Goal: Communication & Community: Answer question/provide support

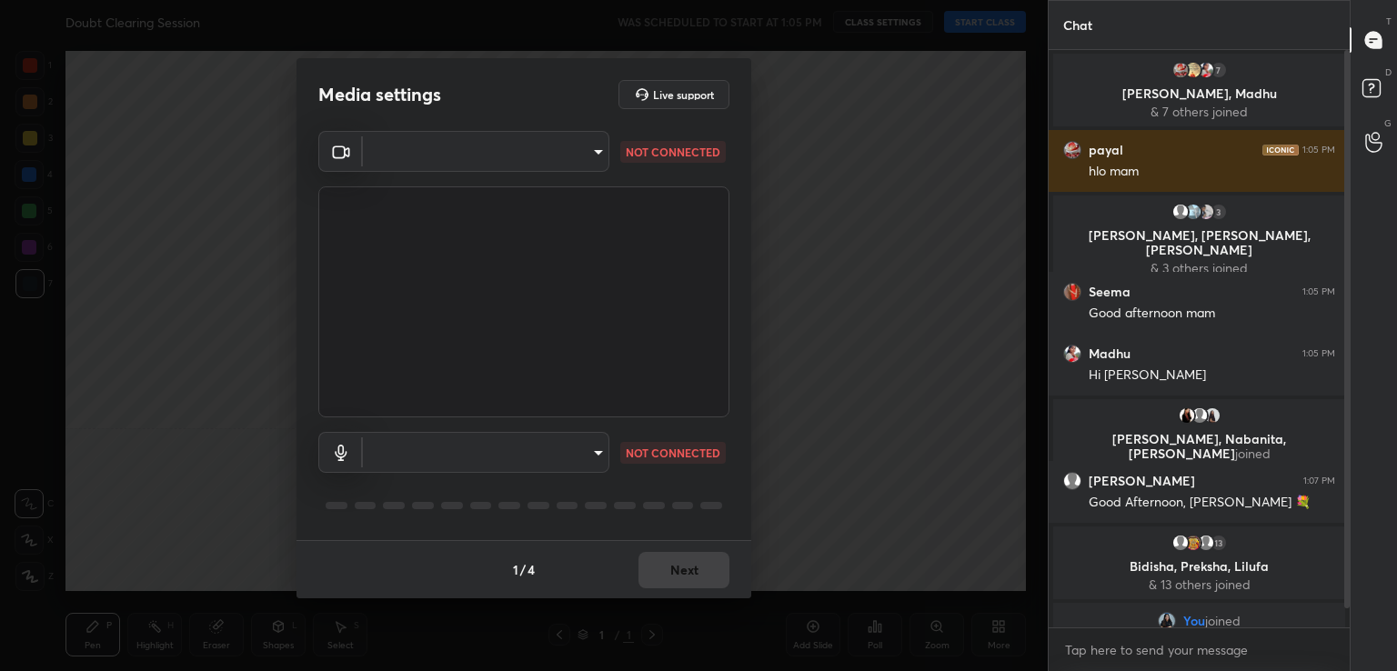
scroll to position [616, 296]
type input "acf1dc7775b110fc2855465bf6569a4ea8eb92ba364f5fc5367f907081c5159b"
type input "default"
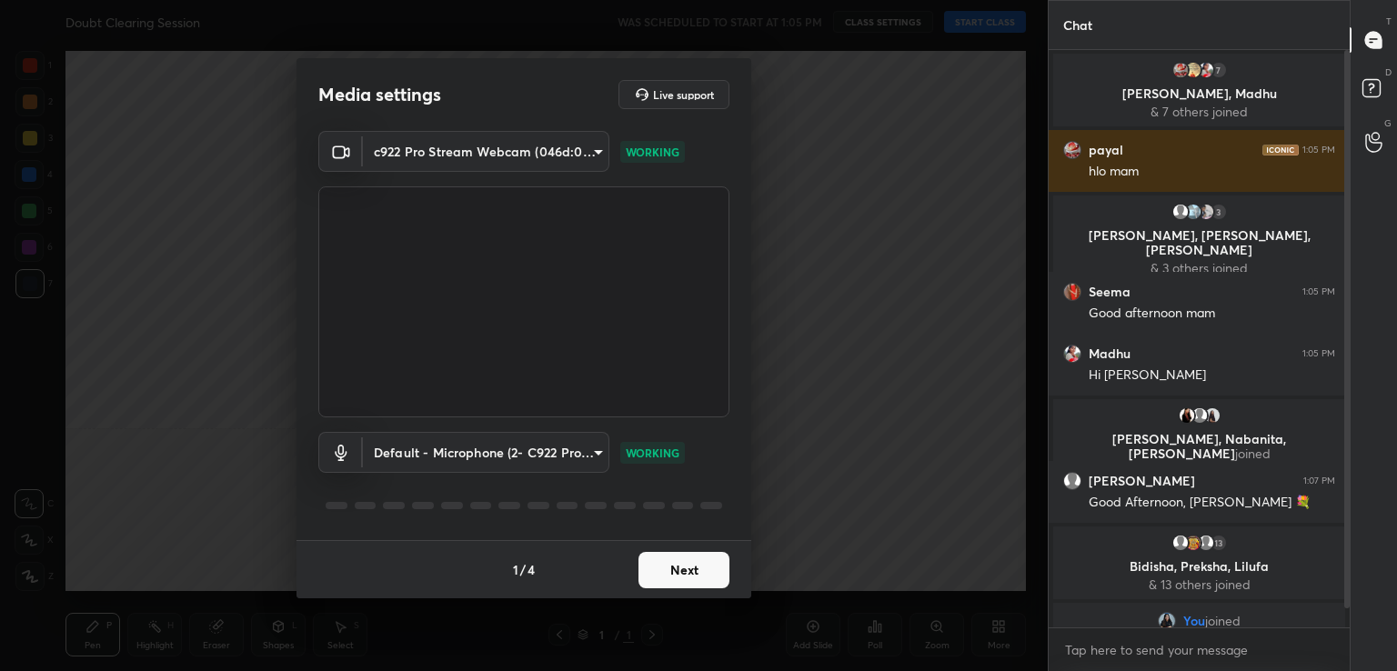
click at [681, 565] on button "Next" at bounding box center [684, 570] width 91 height 36
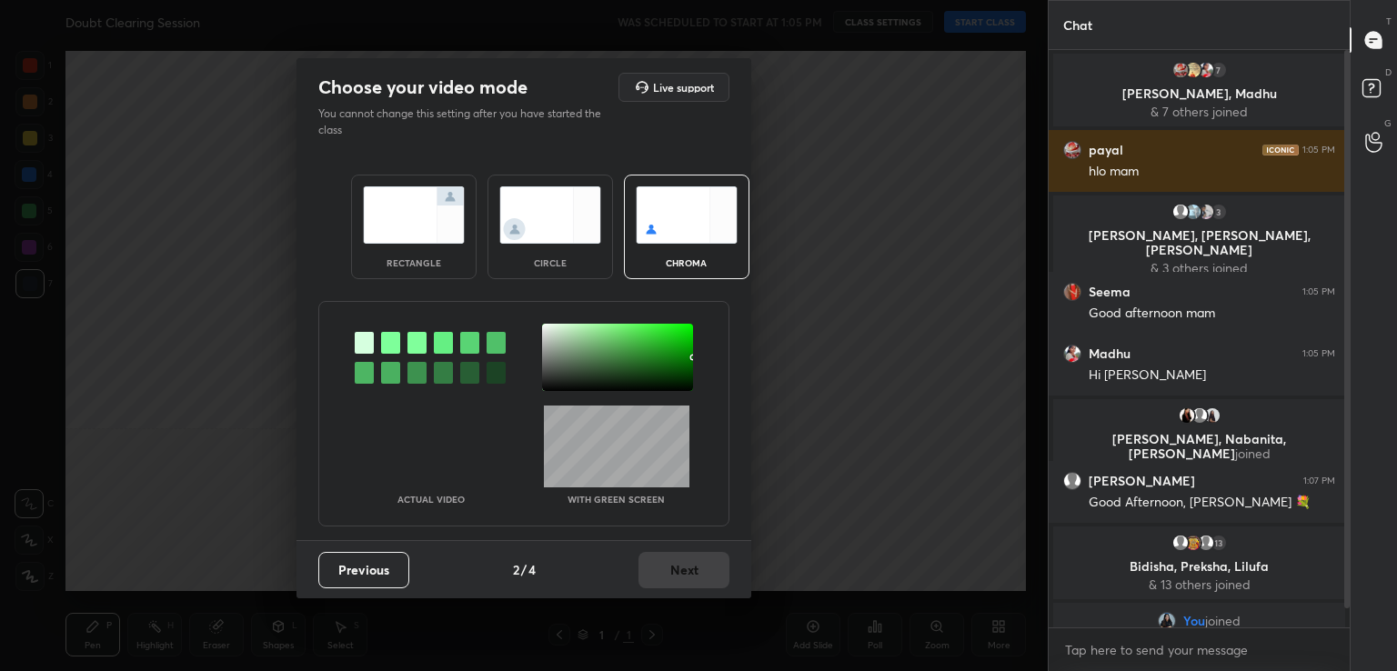
click at [397, 351] on div at bounding box center [390, 343] width 19 height 22
click at [563, 332] on div at bounding box center [617, 357] width 151 height 67
click at [695, 568] on button "Next" at bounding box center [684, 570] width 91 height 36
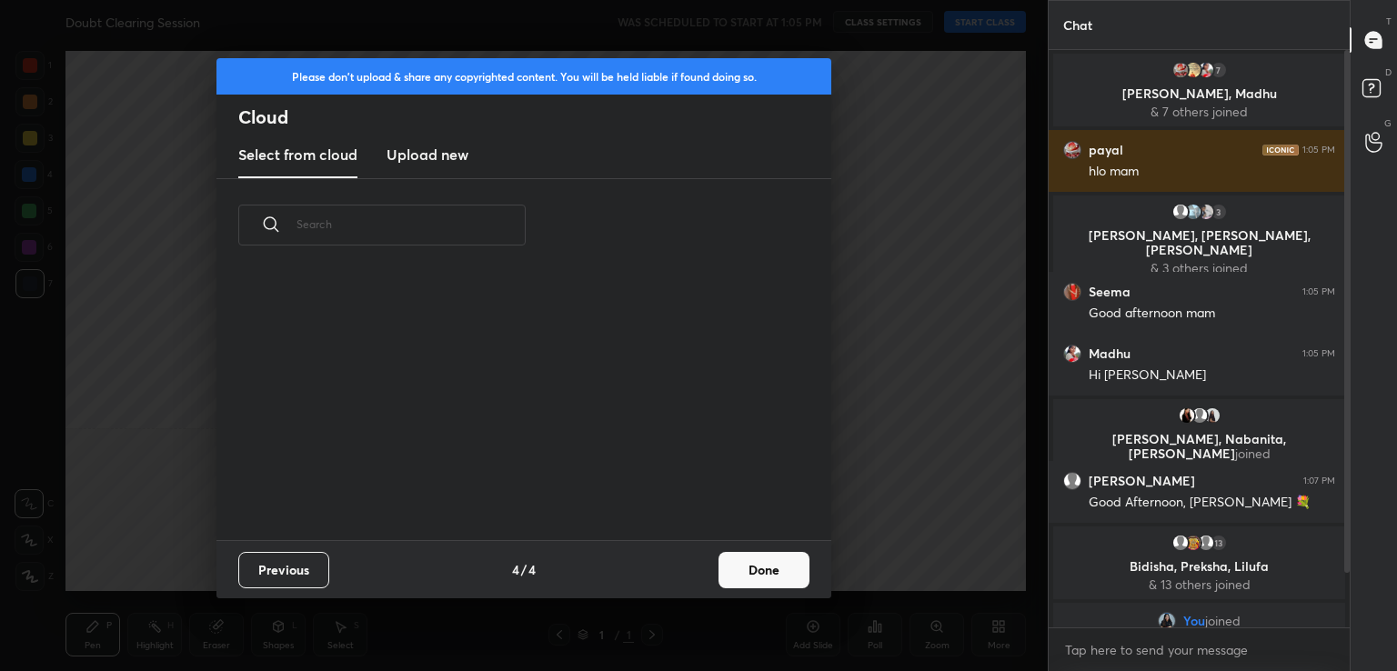
click at [744, 574] on button "Done" at bounding box center [764, 570] width 91 height 36
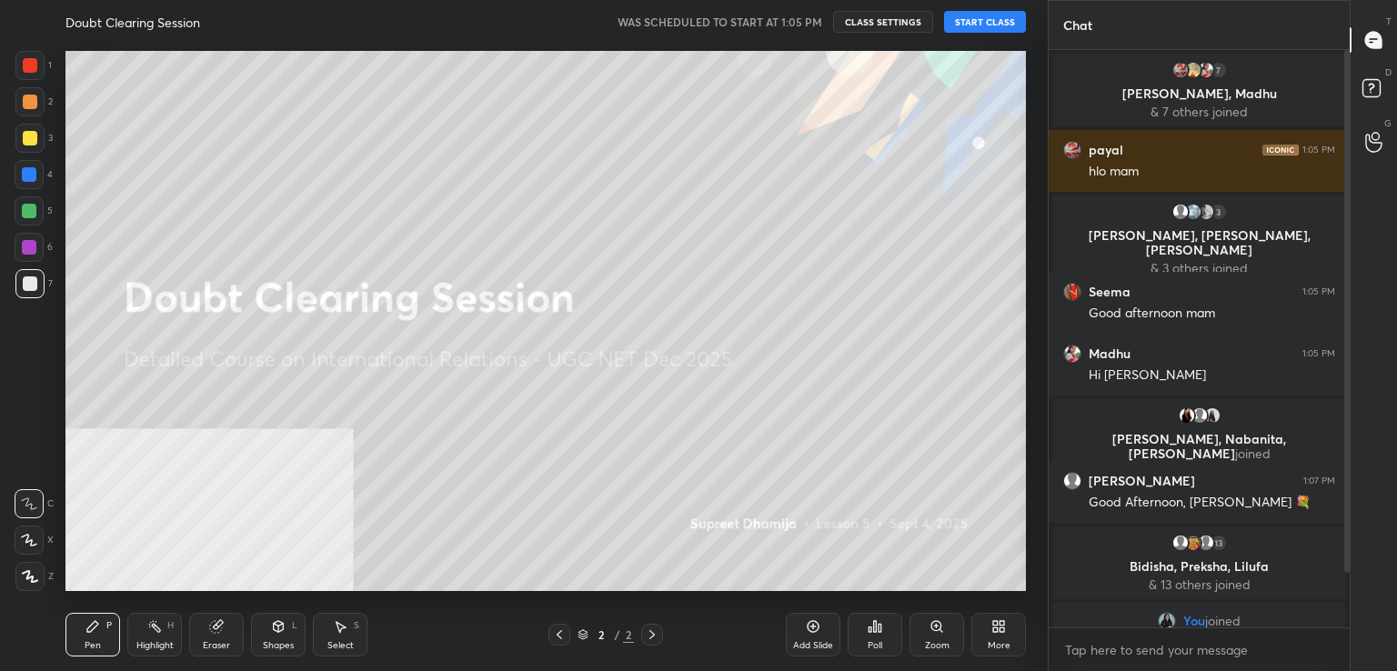
click at [986, 16] on button "START CLASS" at bounding box center [985, 22] width 82 height 22
click at [990, 620] on div "More" at bounding box center [999, 635] width 55 height 44
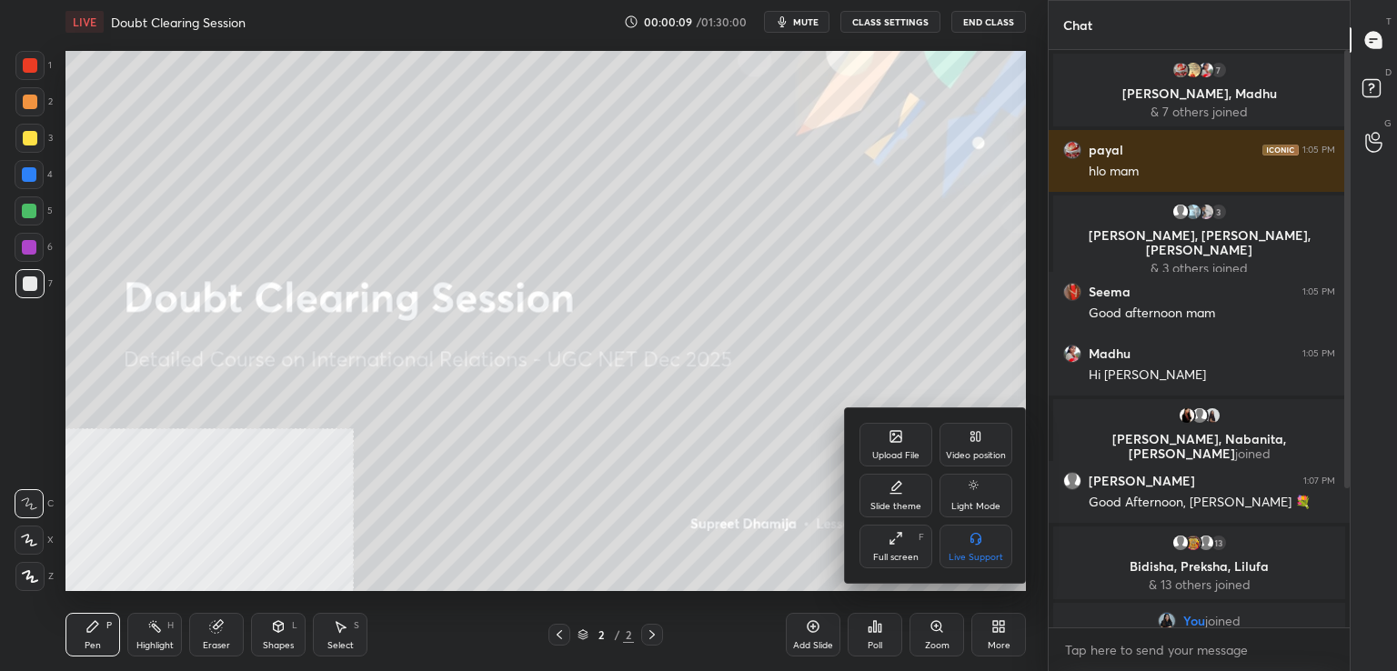
click at [991, 439] on div "Video position" at bounding box center [976, 445] width 73 height 44
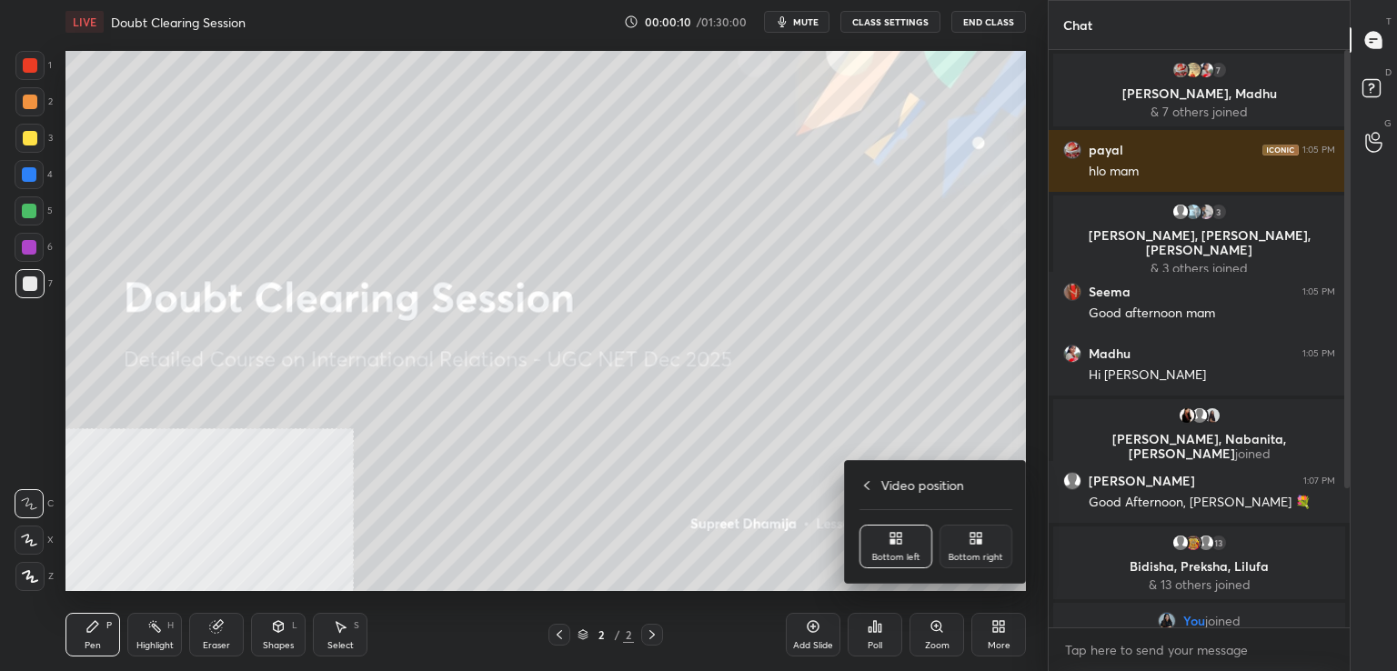
click at [976, 539] on icon at bounding box center [976, 538] width 15 height 15
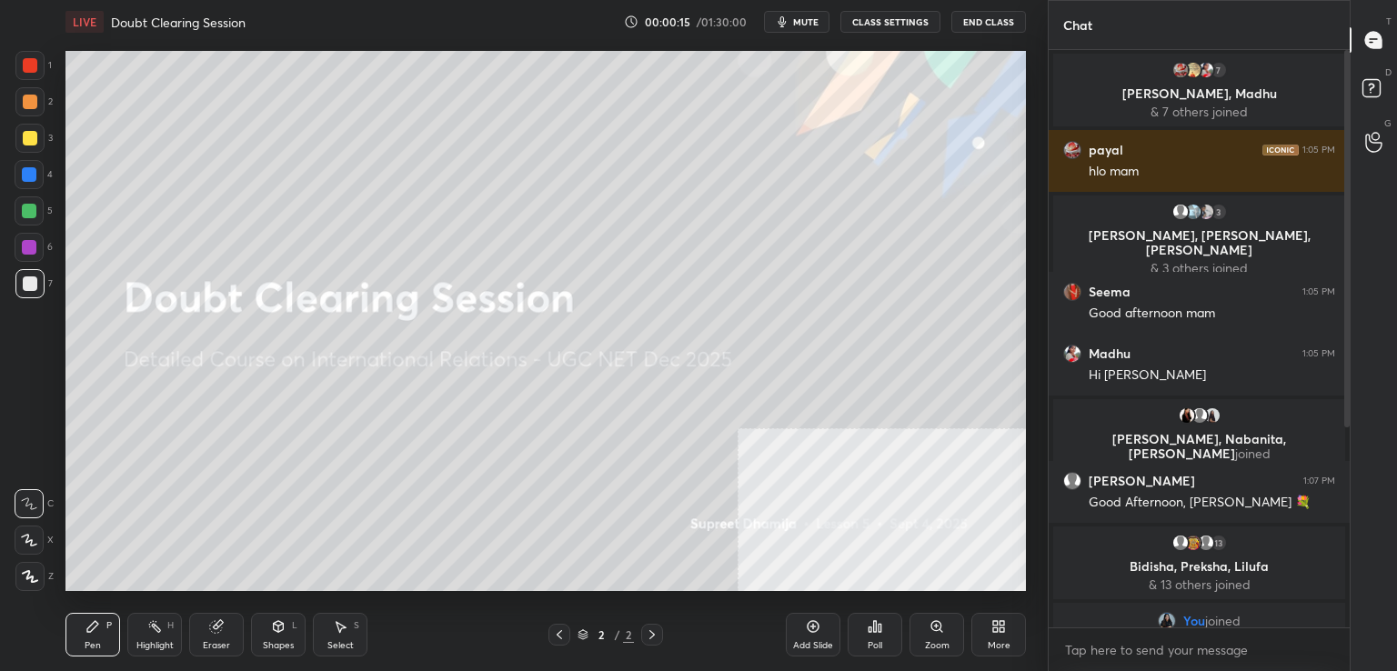
drag, startPoint x: 1343, startPoint y: 277, endPoint x: 1346, endPoint y: 324, distance: 47.4
click at [1346, 324] on div at bounding box center [1344, 339] width 11 height 578
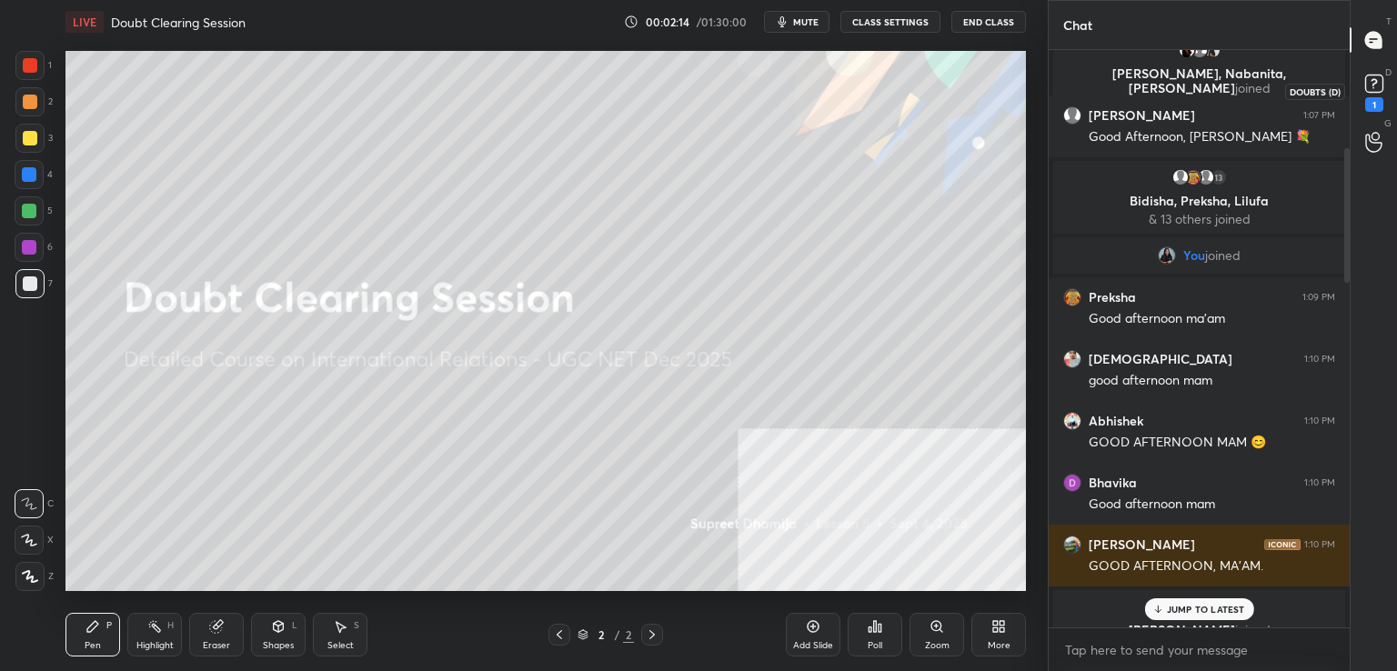
scroll to position [374, 0]
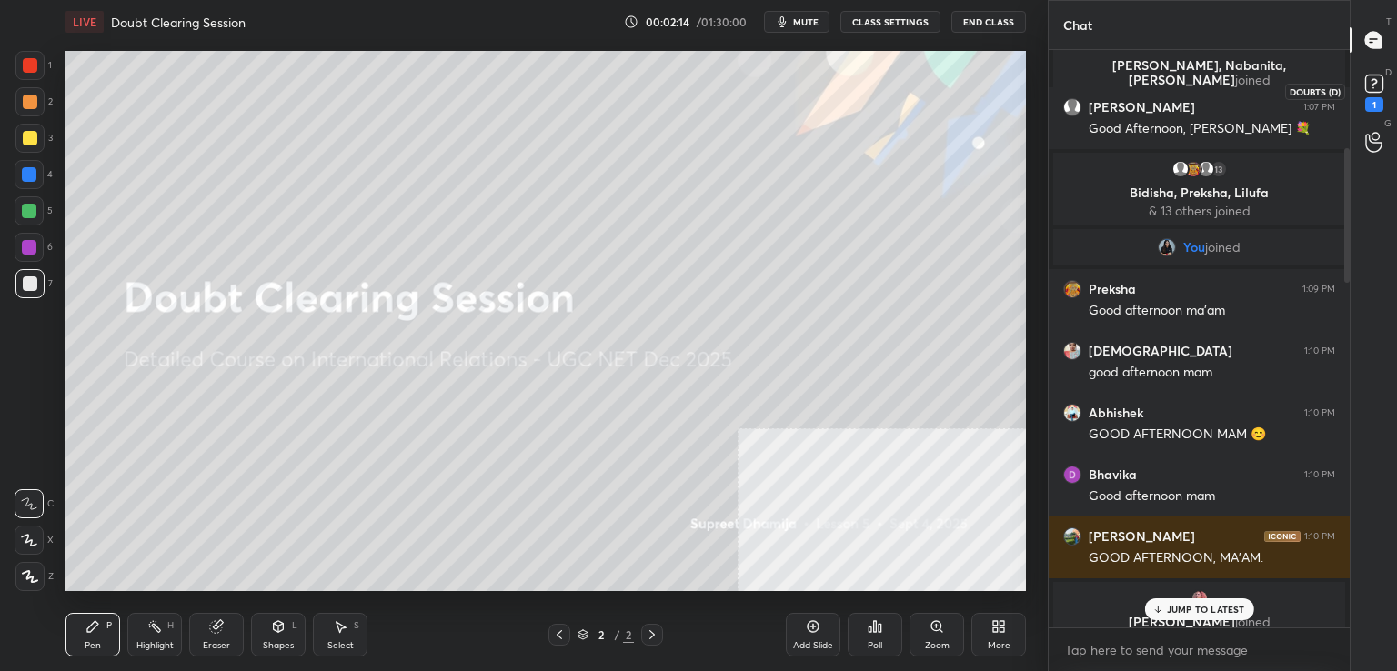
click at [1357, 87] on div "1" at bounding box center [1374, 91] width 36 height 33
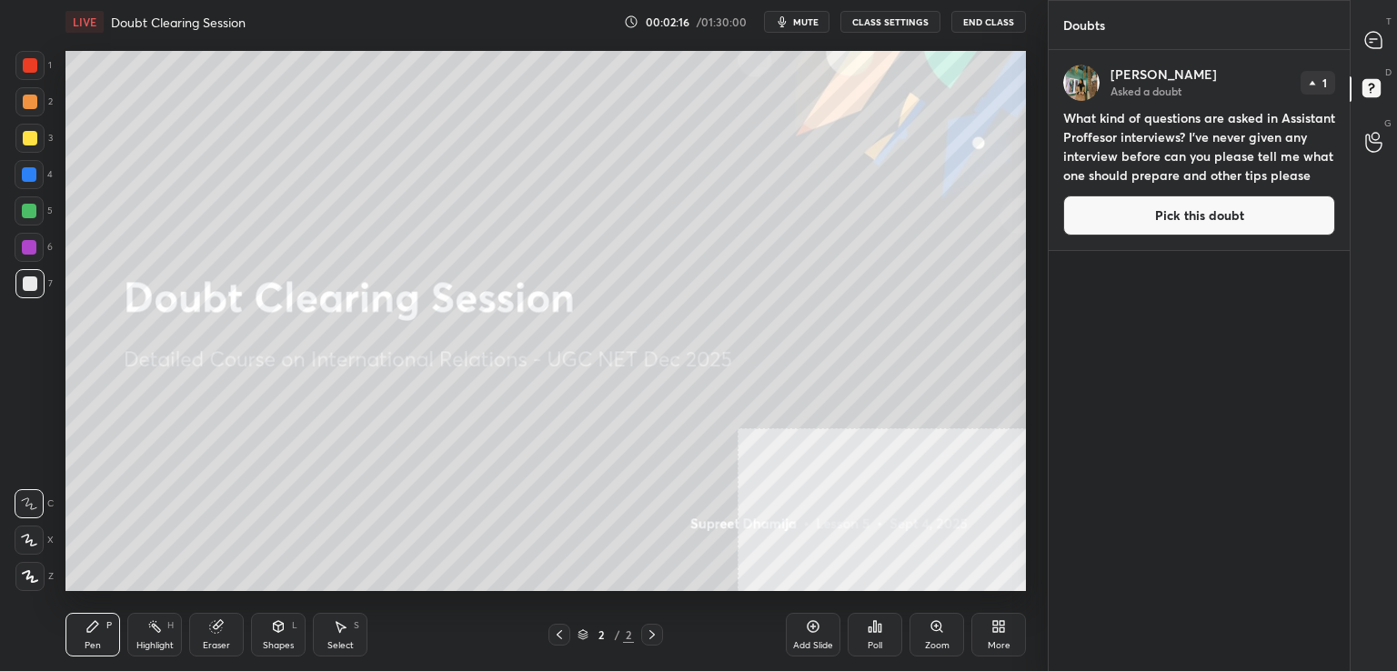
click at [1225, 221] on button "Pick this doubt" at bounding box center [1200, 216] width 272 height 40
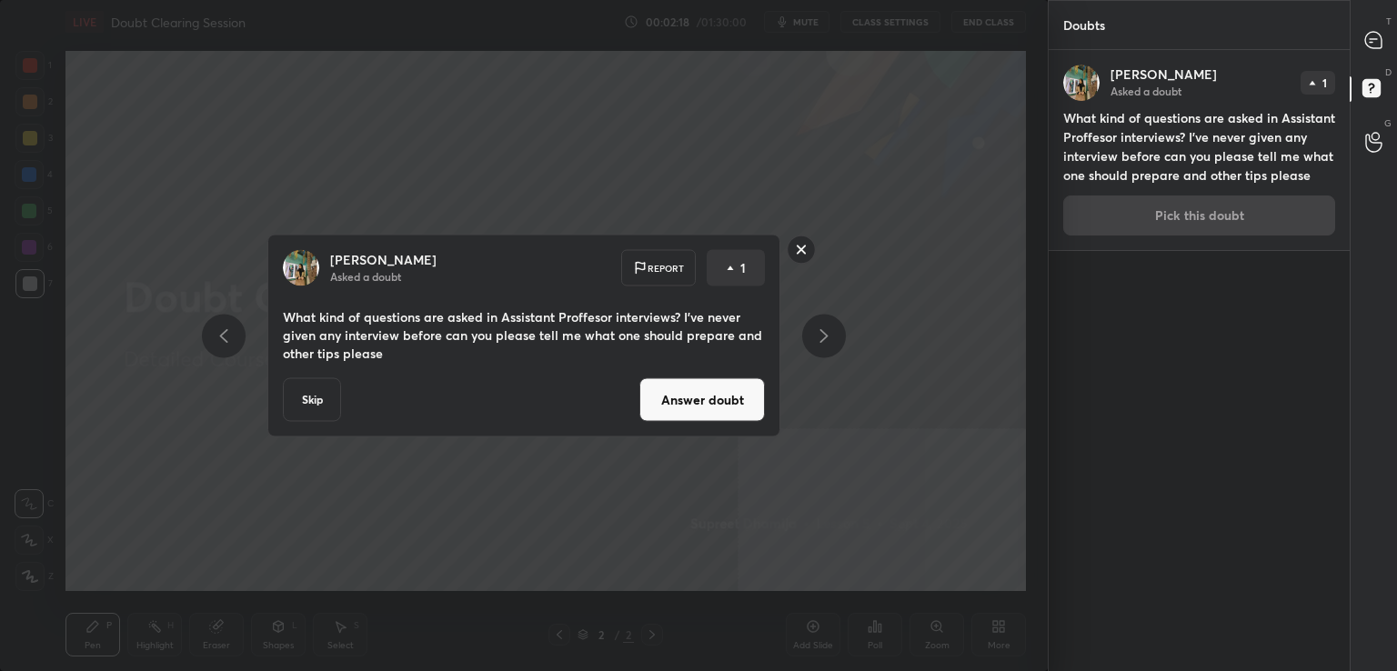
click at [665, 398] on button "Answer doubt" at bounding box center [703, 400] width 126 height 44
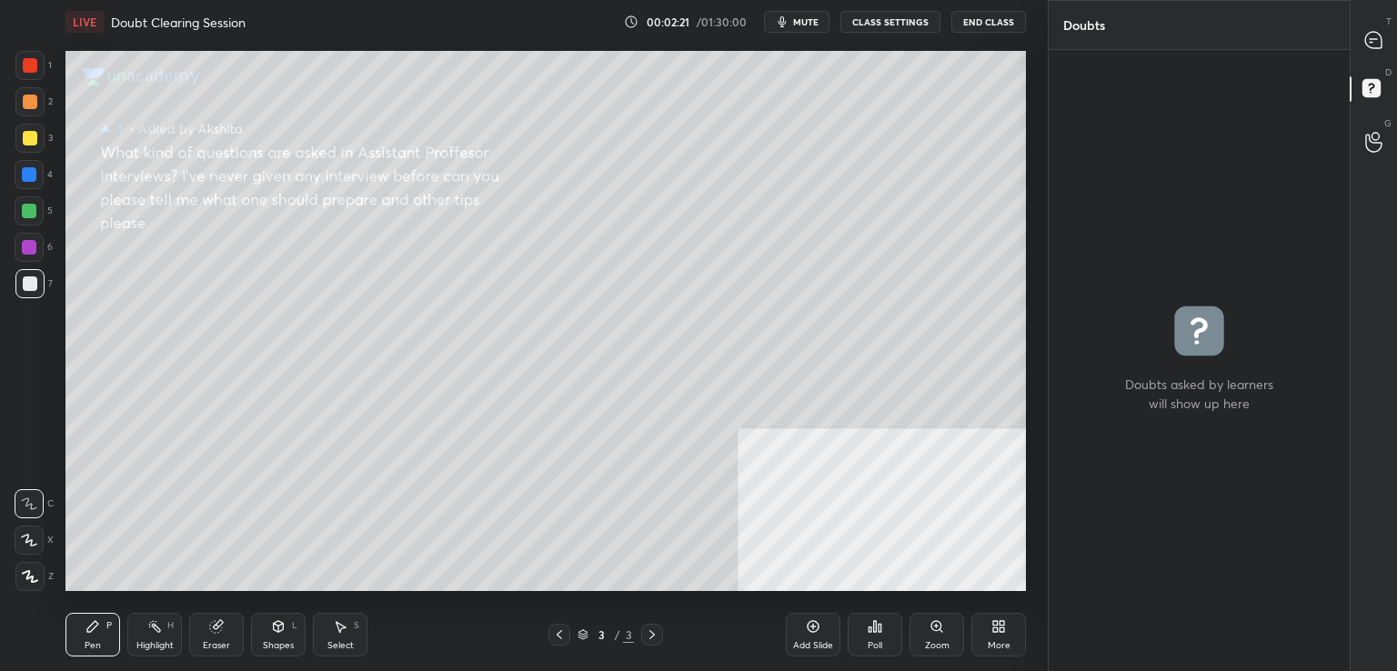
click at [1388, 21] on p "T" at bounding box center [1388, 22] width 5 height 14
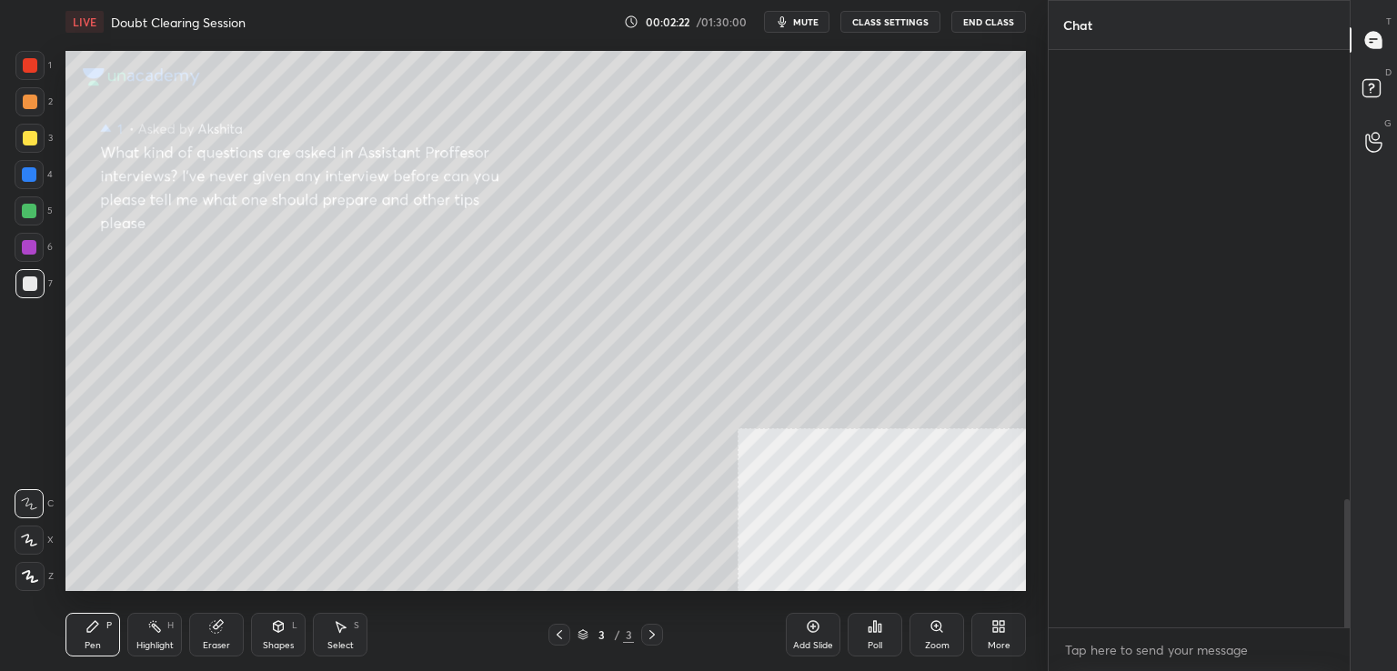
click at [1388, 21] on p "T" at bounding box center [1388, 22] width 5 height 14
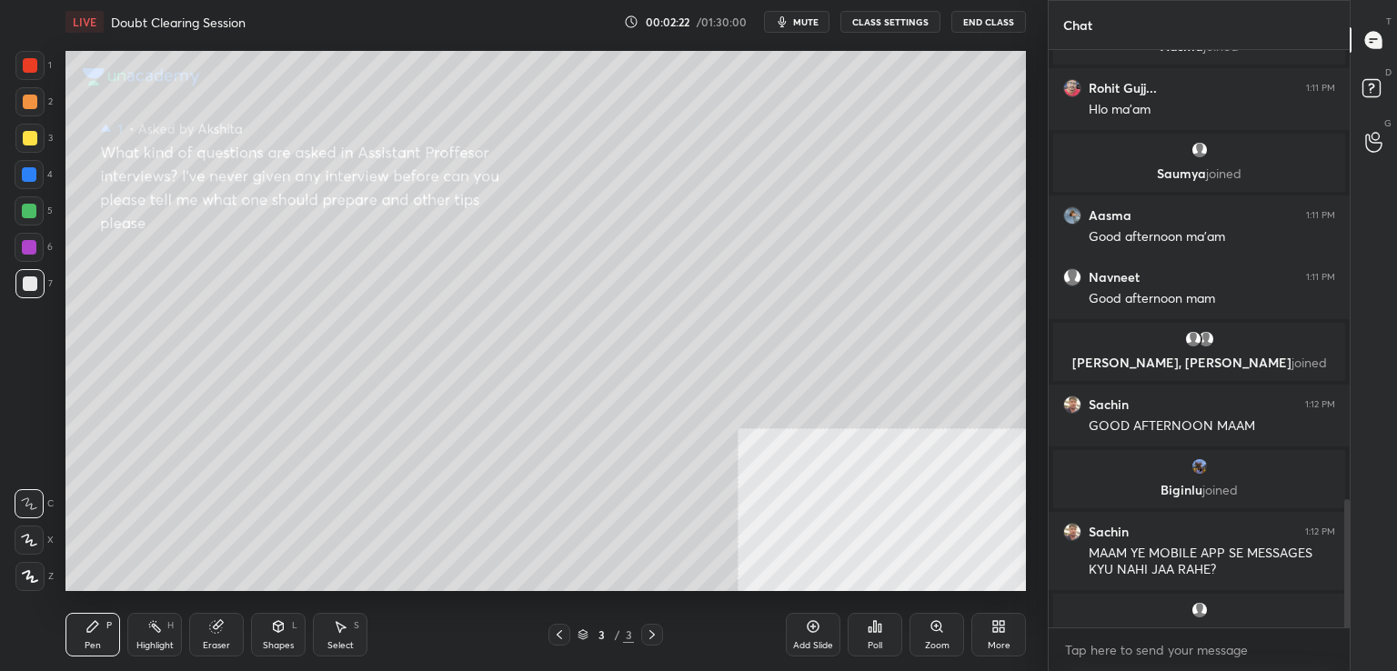
click at [1388, 21] on p "T" at bounding box center [1388, 22] width 5 height 14
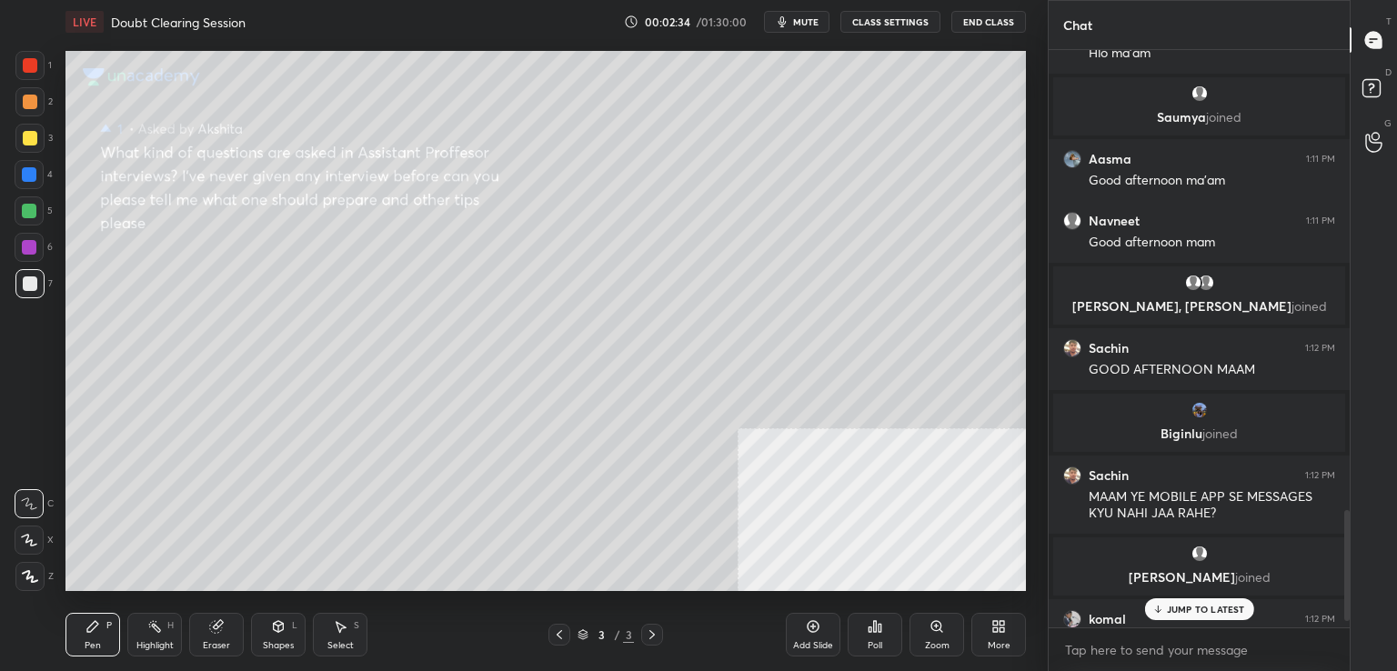
scroll to position [2418, 0]
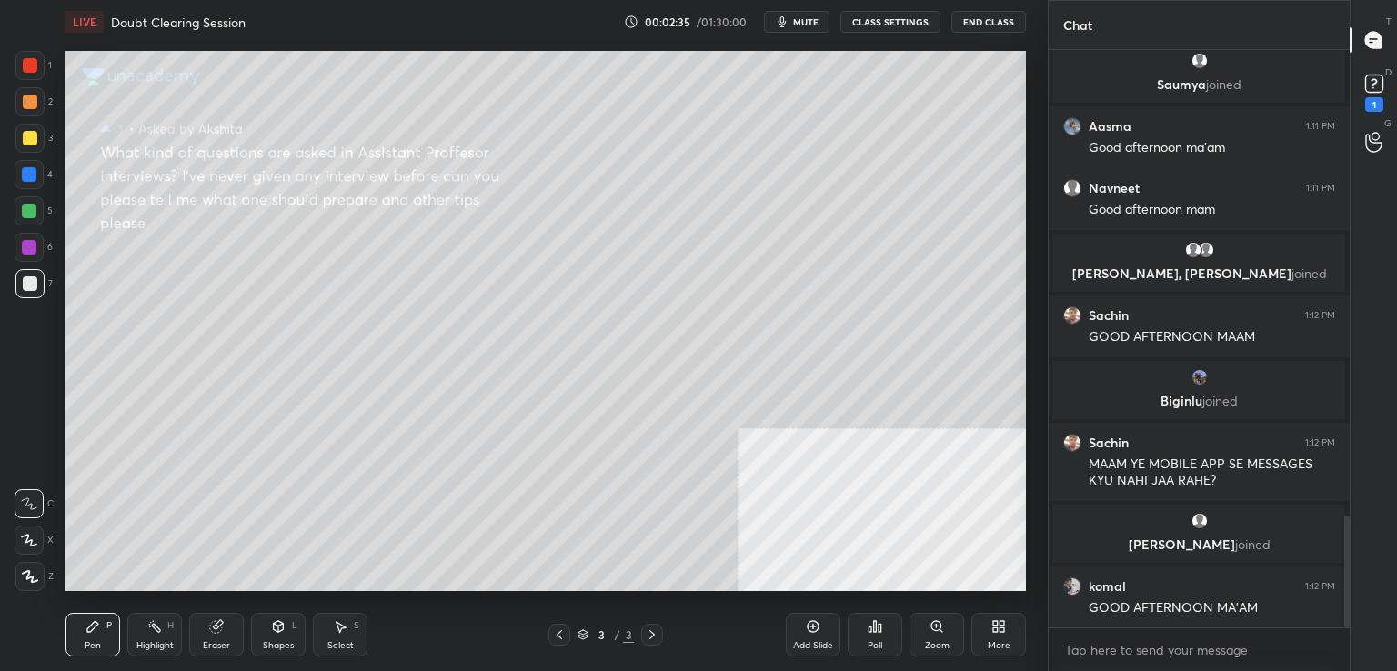
drag, startPoint x: 1348, startPoint y: 550, endPoint x: 1347, endPoint y: 598, distance: 47.3
click at [1347, 598] on div at bounding box center [1347, 572] width 5 height 112
click at [1372, 73] on icon at bounding box center [1374, 83] width 27 height 27
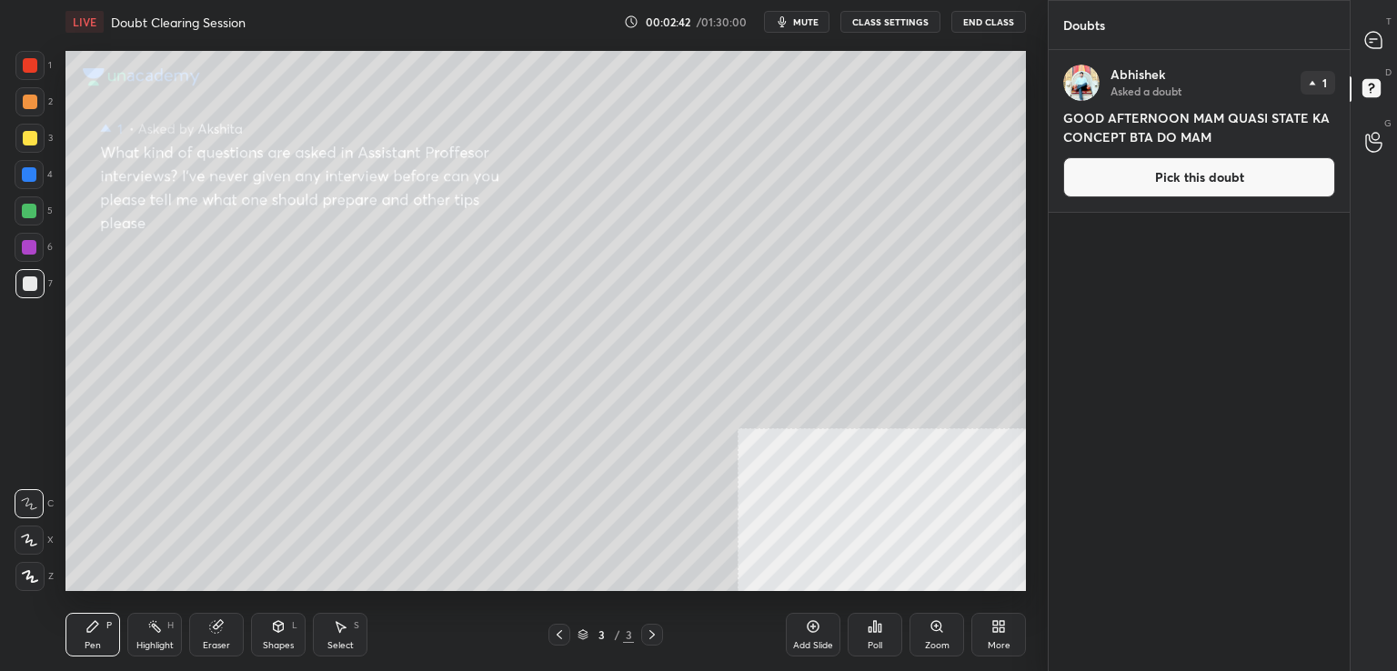
click at [1216, 146] on div "Abhishek Asked a doubt 1 GOOD AFTERNOON MAM QUASI STATE KA CONCEPT BTA DO MAM P…" at bounding box center [1199, 131] width 301 height 162
click at [1205, 174] on button "Pick this doubt" at bounding box center [1200, 177] width 272 height 40
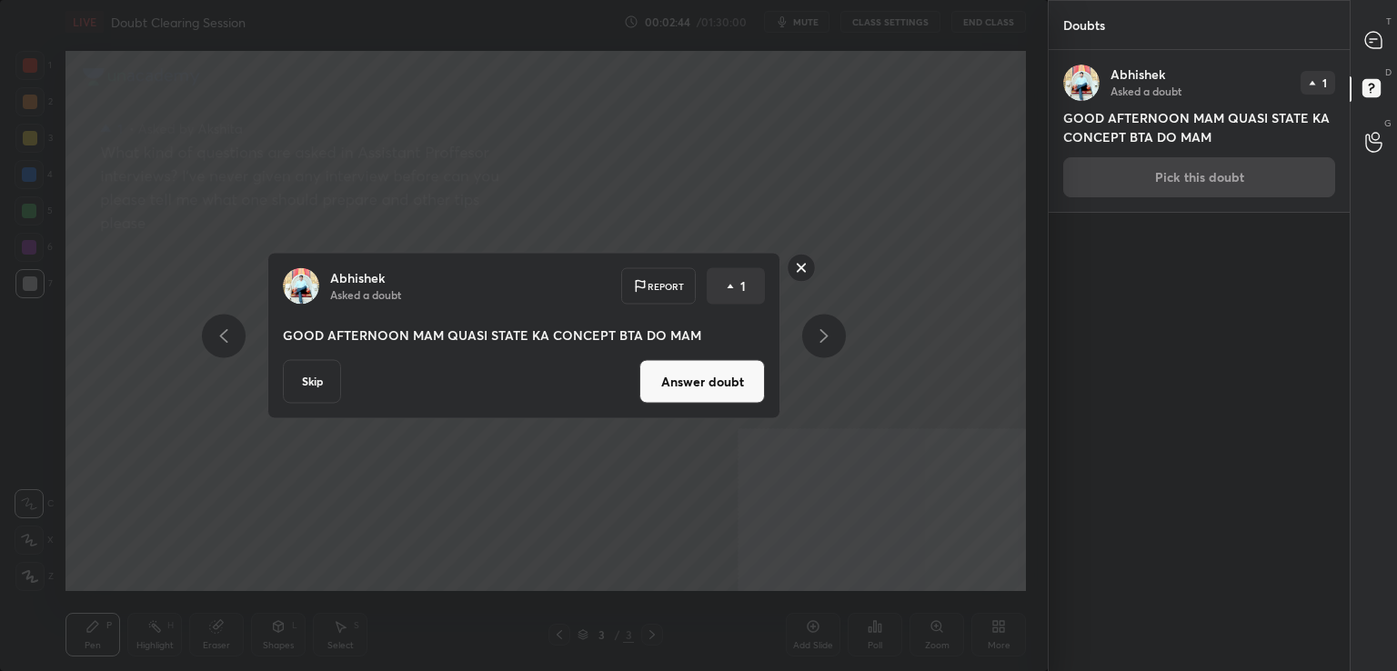
click at [695, 403] on button "Answer doubt" at bounding box center [703, 382] width 126 height 44
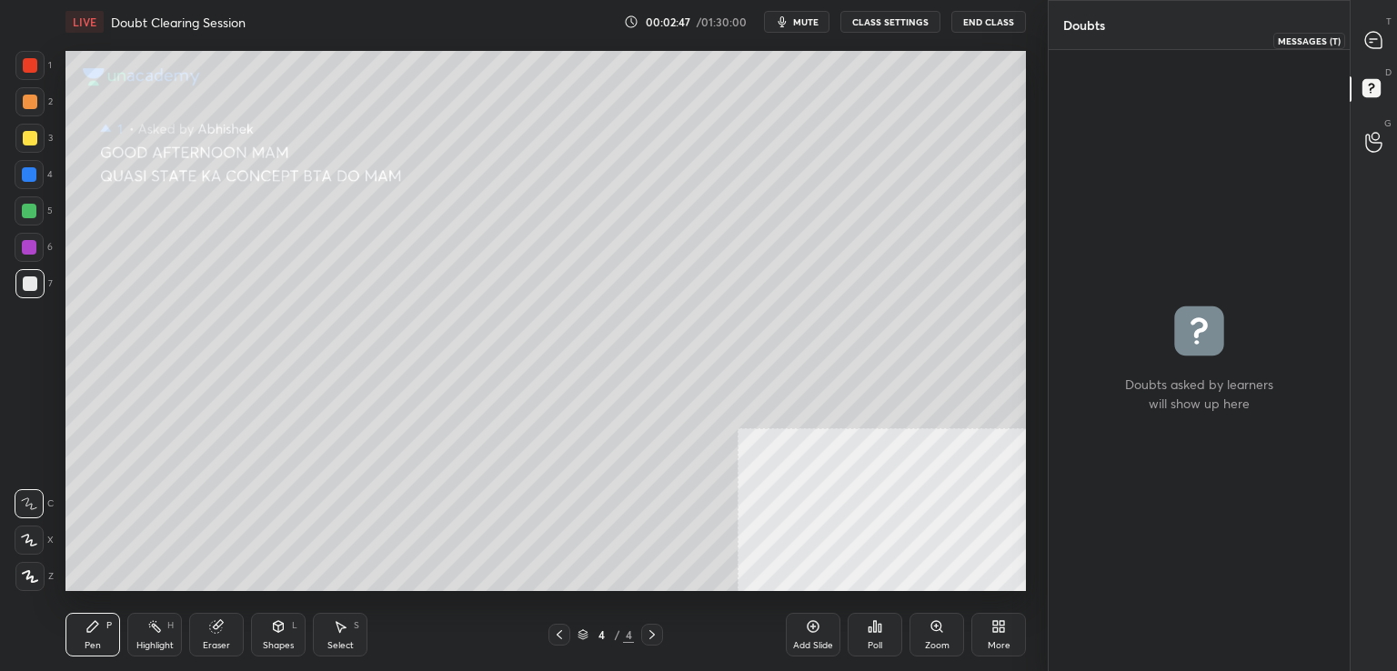
click at [1376, 32] on icon at bounding box center [1374, 40] width 16 height 16
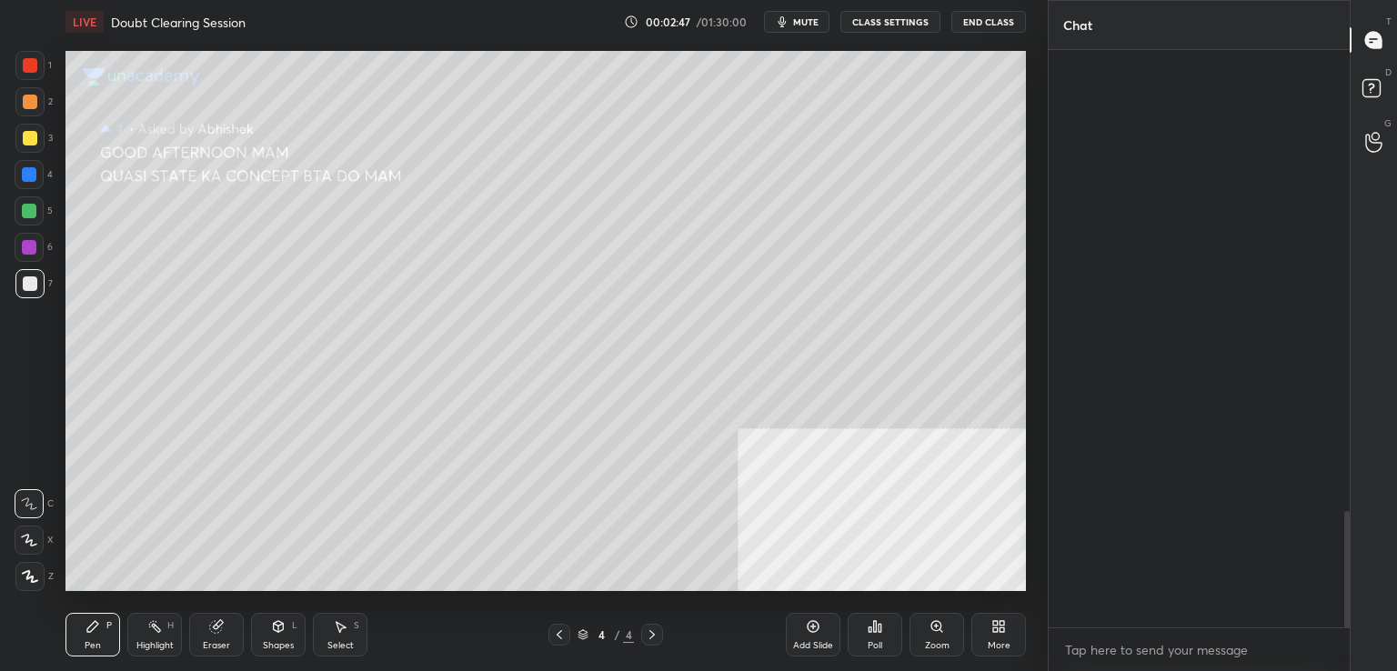
click at [1376, 32] on icon at bounding box center [1374, 40] width 16 height 16
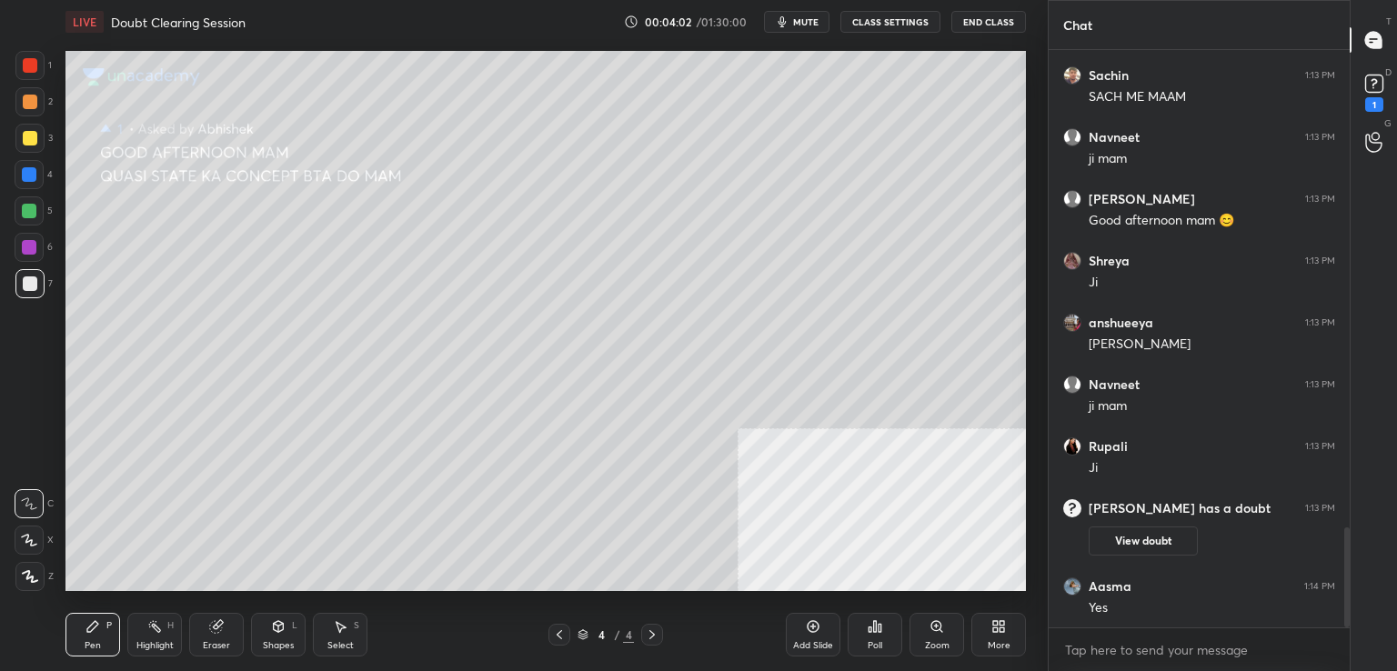
scroll to position [2824, 0]
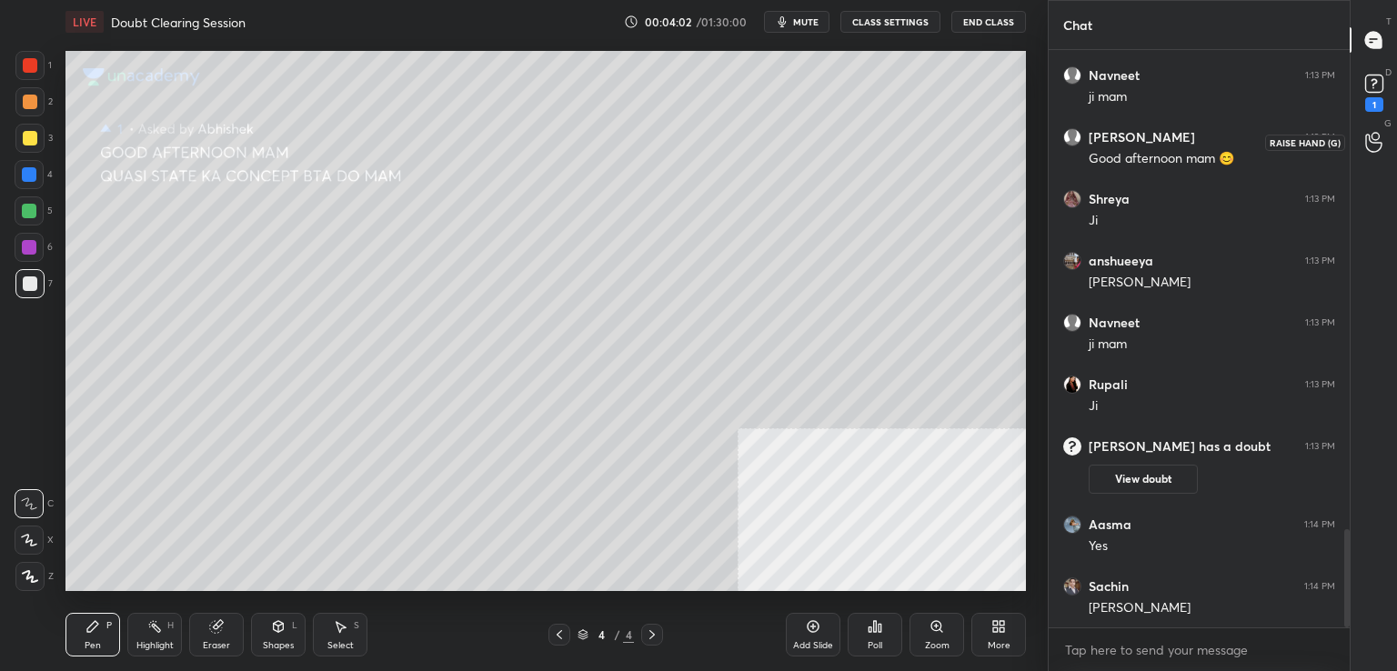
drag, startPoint x: 1284, startPoint y: 500, endPoint x: 1388, endPoint y: 153, distance: 362.9
click at [1388, 153] on div at bounding box center [1374, 142] width 36 height 33
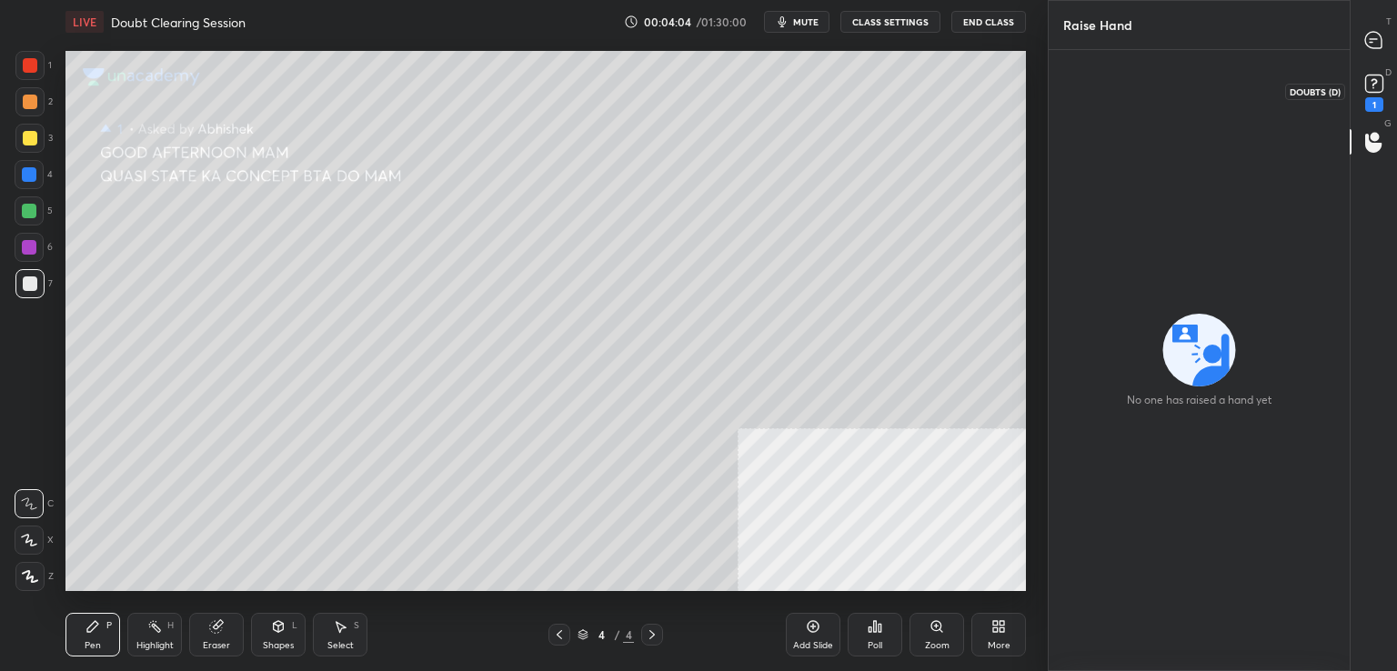
click at [1379, 81] on rect at bounding box center [1374, 84] width 17 height 17
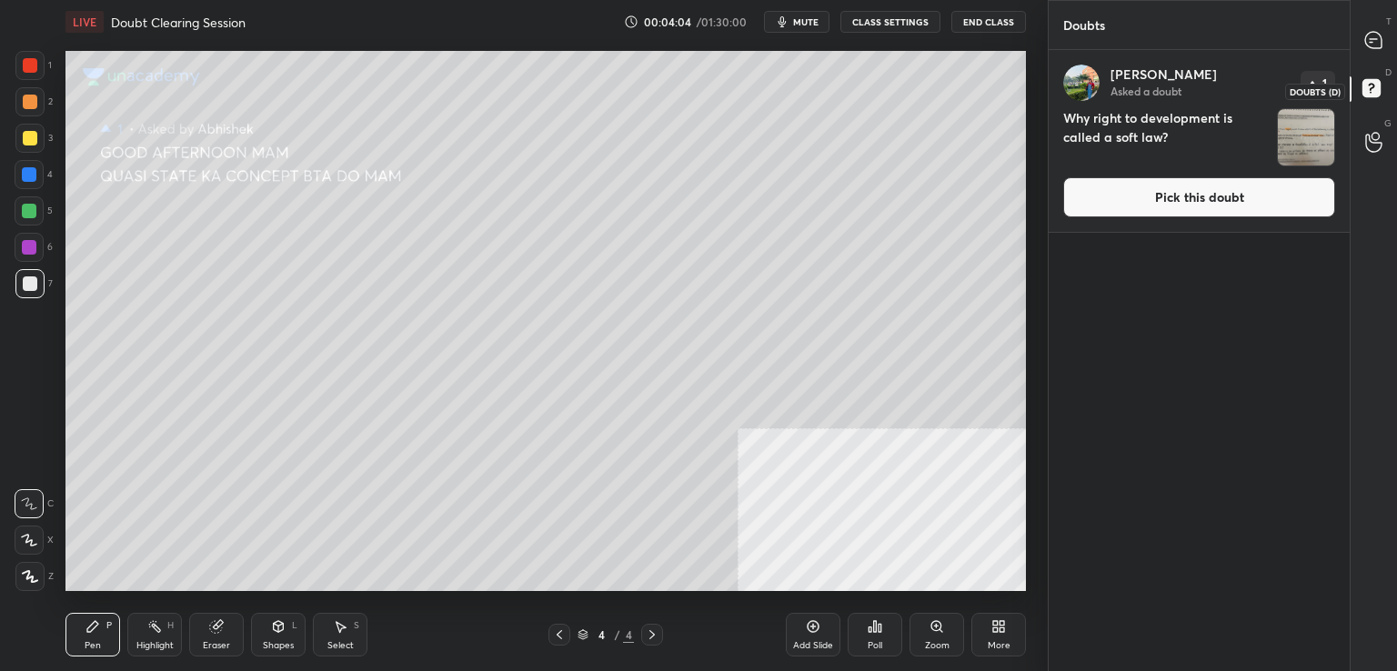
click at [1379, 81] on rect at bounding box center [1371, 88] width 17 height 17
click at [1385, 81] on icon at bounding box center [1374, 91] width 33 height 33
click at [1368, 44] on icon at bounding box center [1374, 40] width 16 height 16
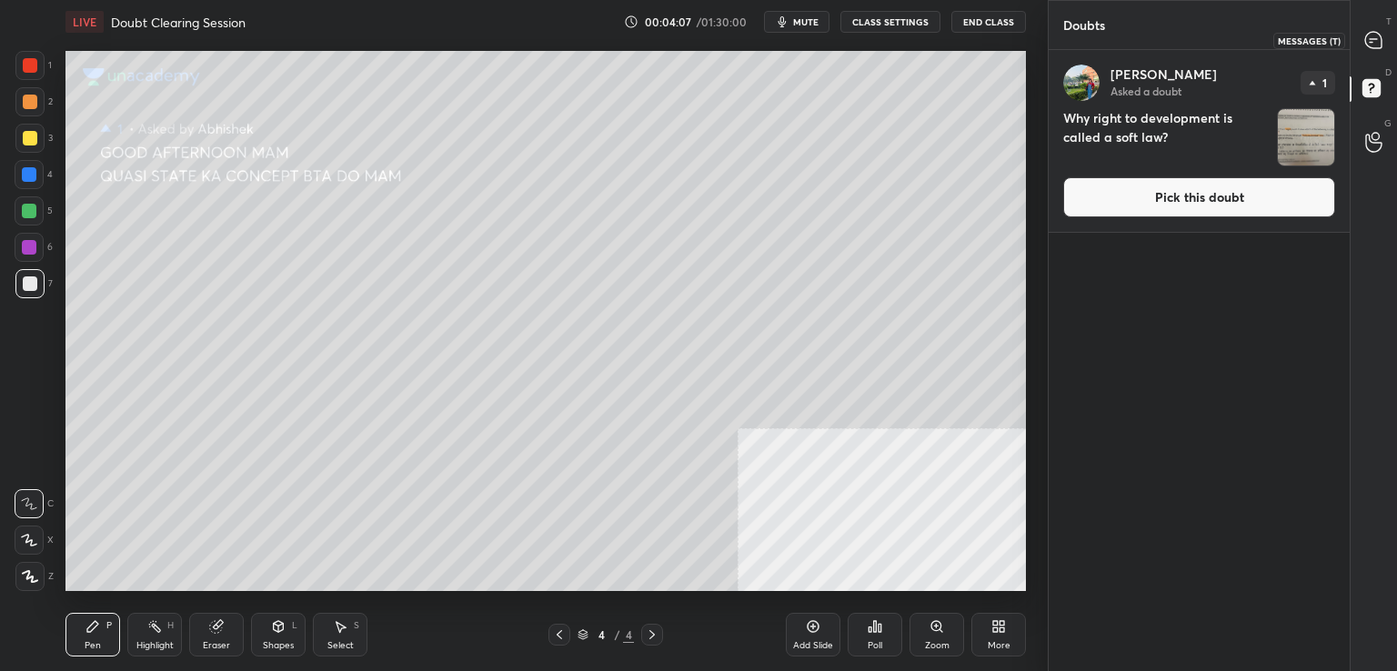
click at [1368, 44] on icon at bounding box center [1374, 40] width 16 height 16
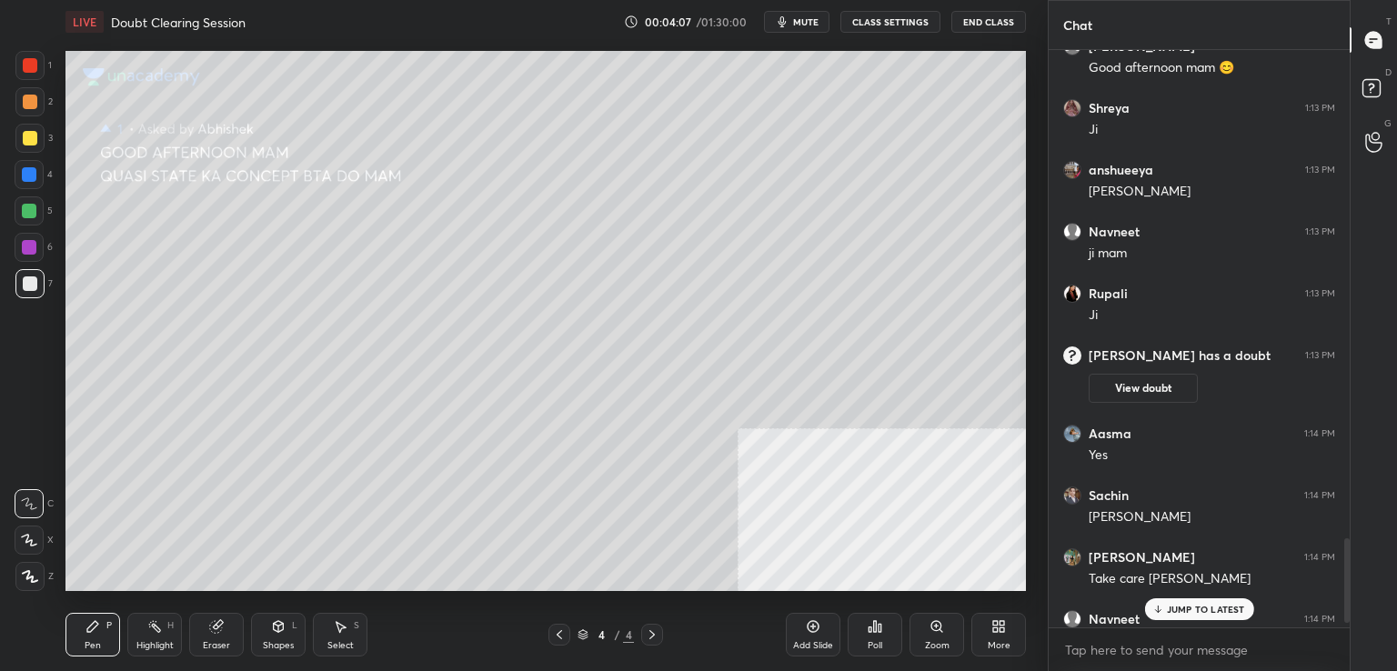
scroll to position [572, 296]
click at [1368, 44] on icon at bounding box center [1374, 40] width 16 height 16
click at [1180, 620] on div "JUMP TO LATEST" at bounding box center [1198, 610] width 109 height 22
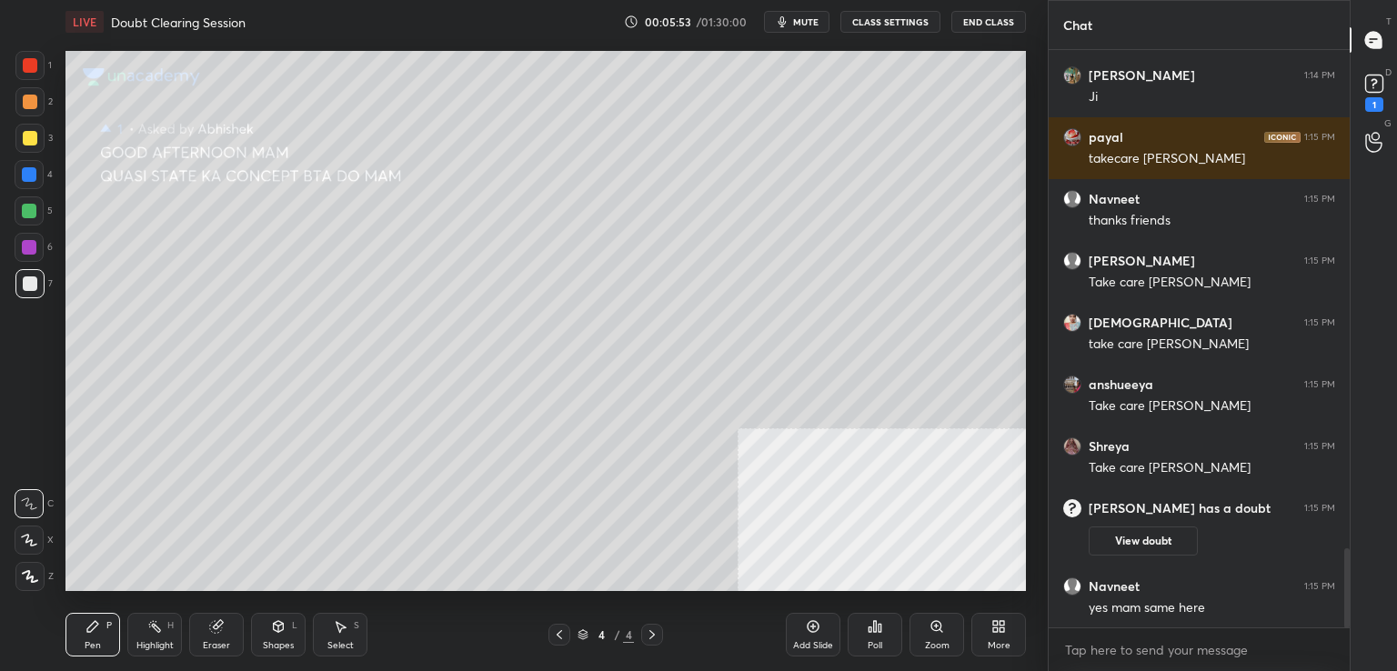
scroll to position [3619, 0]
click at [1382, 87] on rect at bounding box center [1374, 84] width 17 height 17
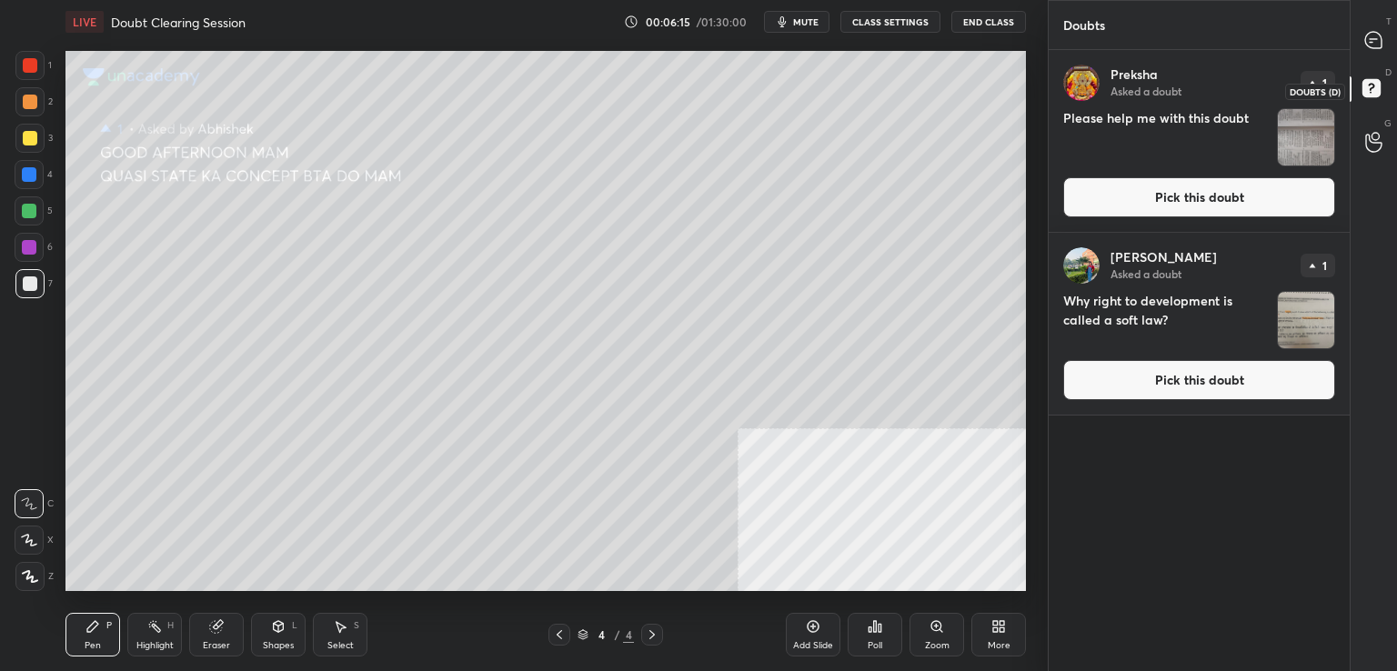
click at [1382, 87] on icon at bounding box center [1374, 91] width 33 height 33
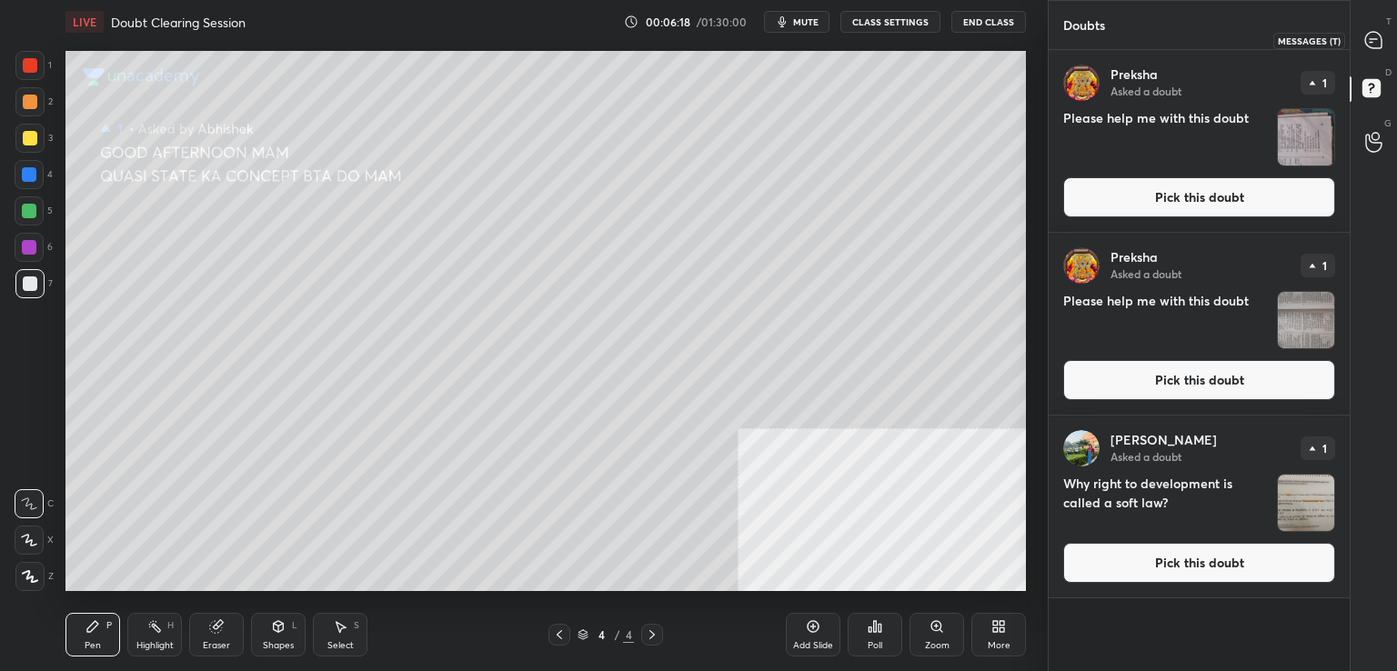
click at [1380, 45] on icon at bounding box center [1374, 40] width 16 height 16
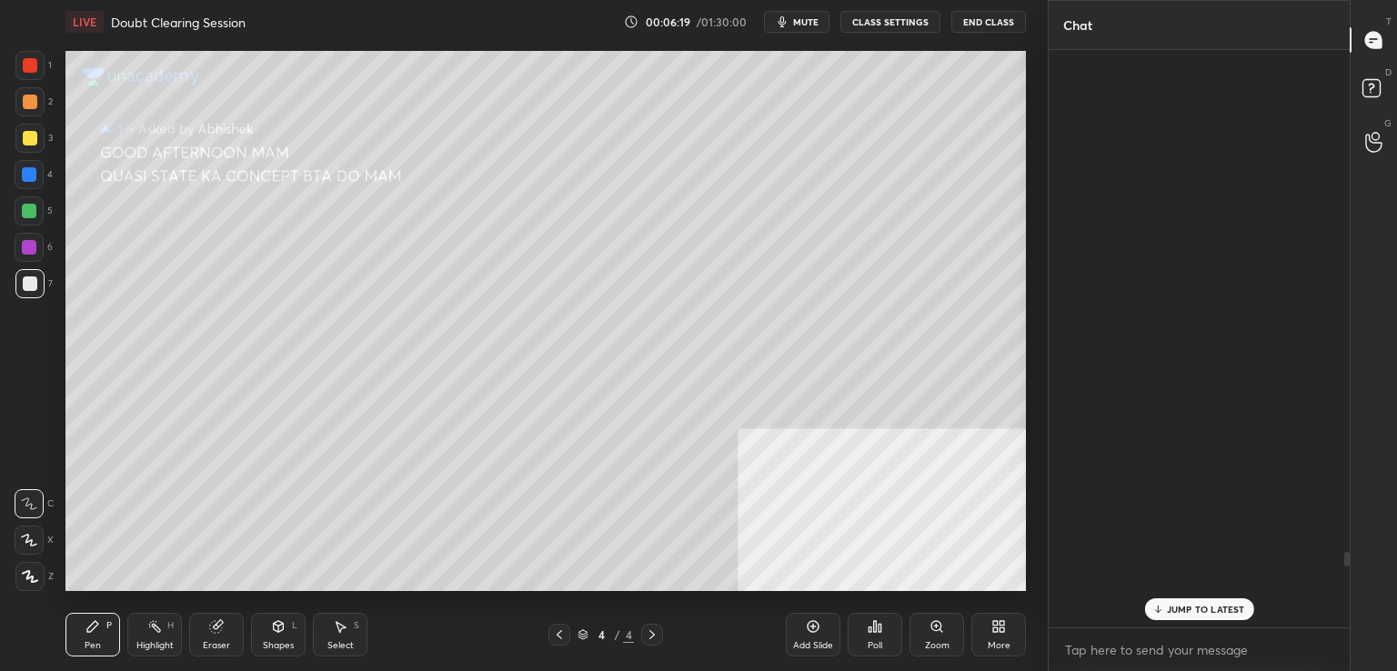
click at [1380, 45] on icon at bounding box center [1374, 40] width 16 height 16
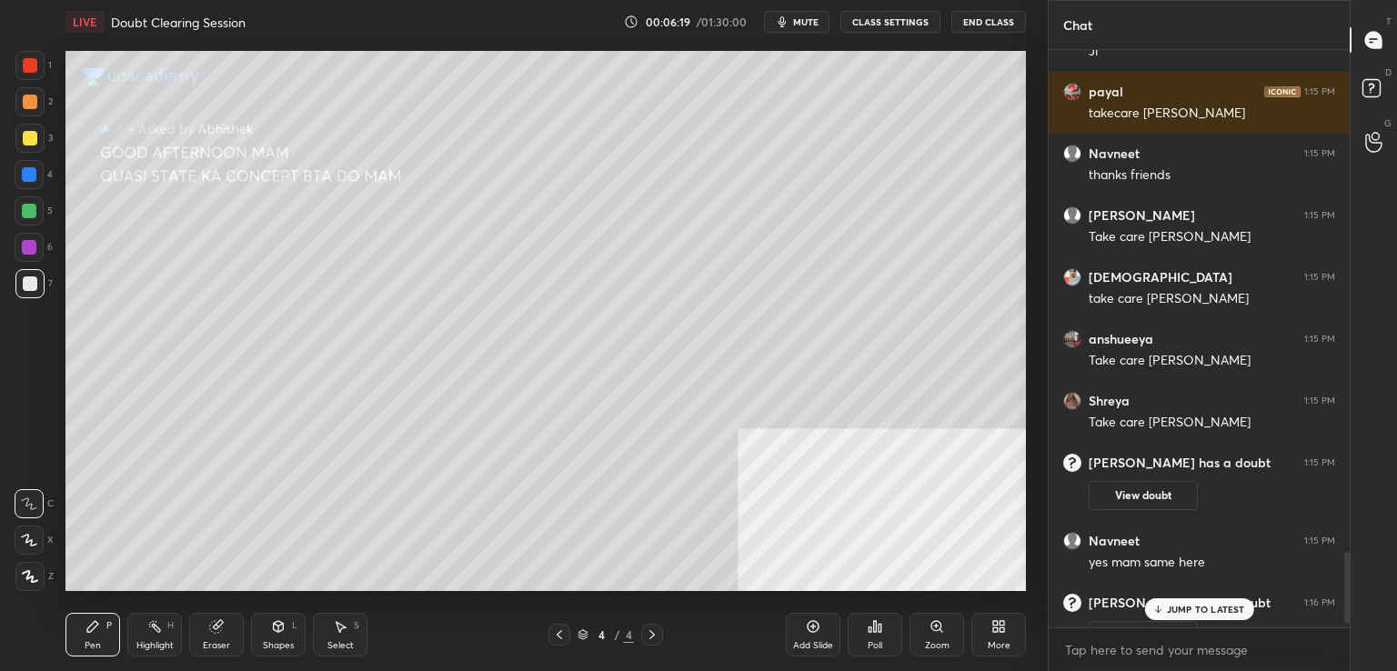
click at [1380, 45] on icon at bounding box center [1374, 40] width 16 height 16
click at [1182, 609] on p "JUMP TO LATEST" at bounding box center [1206, 609] width 78 height 11
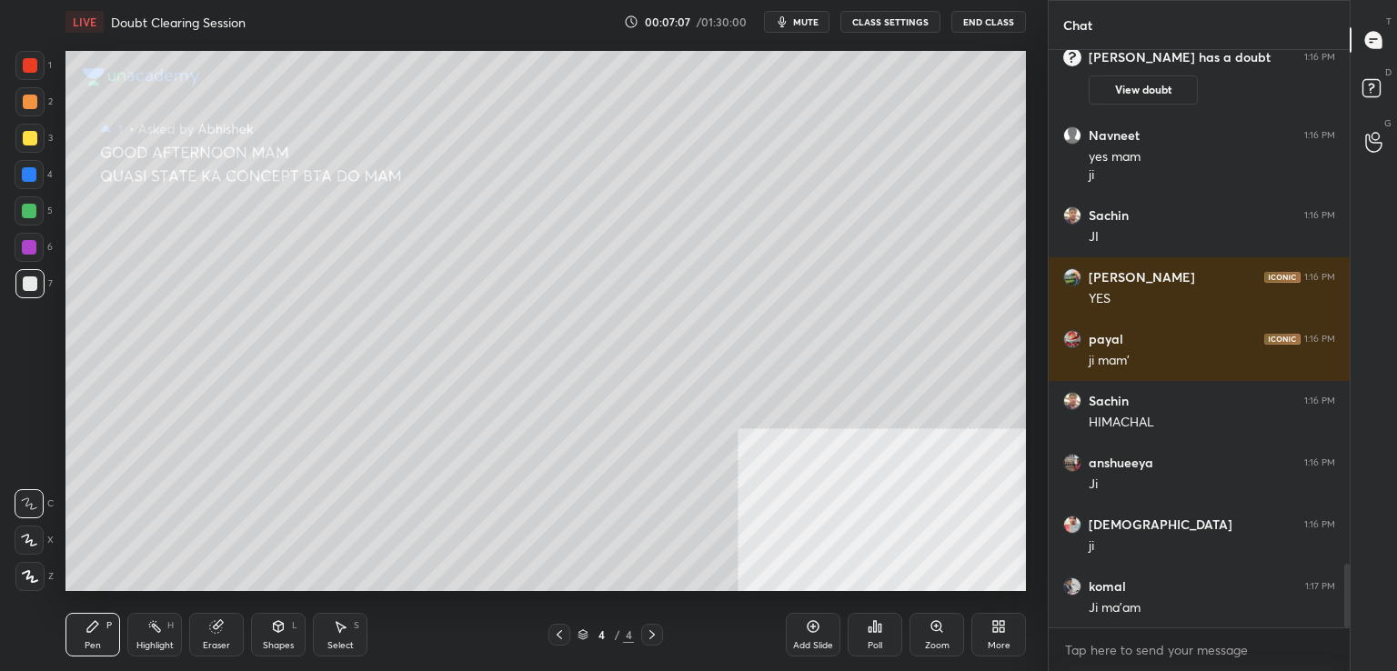
scroll to position [4696, 0]
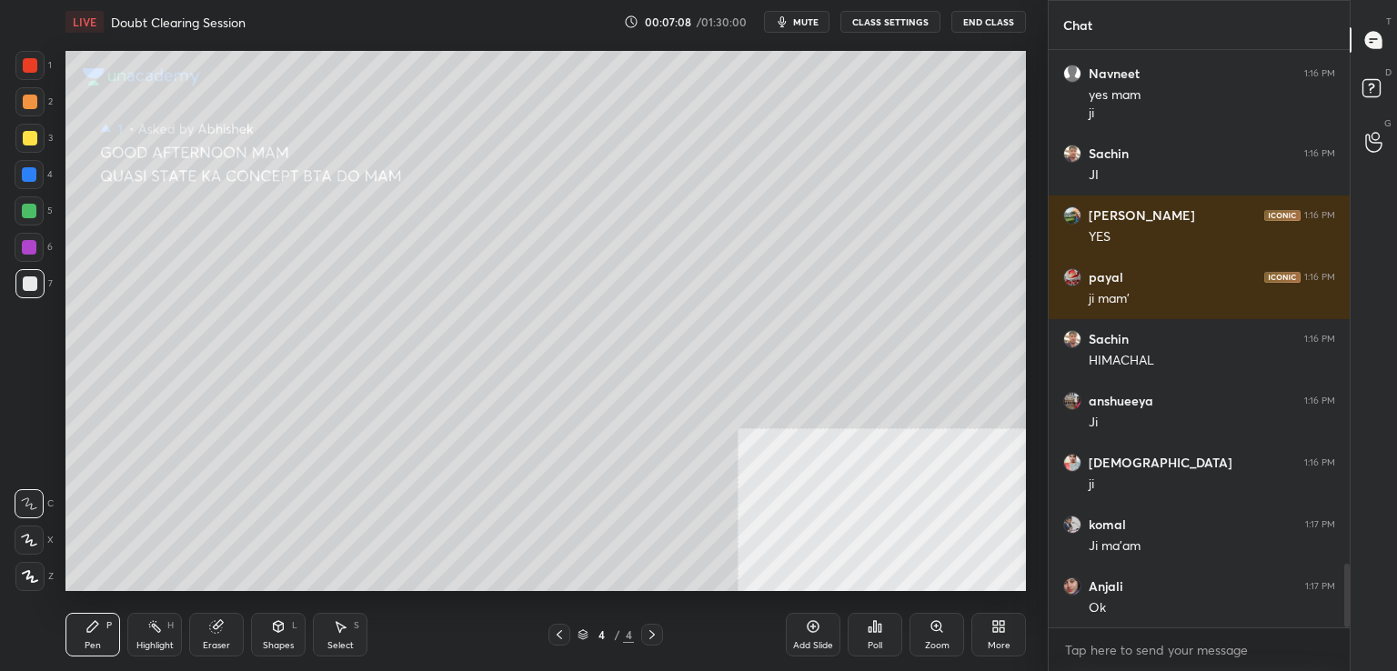
click at [1396, 101] on div "D Doubts (D)" at bounding box center [1374, 91] width 46 height 51
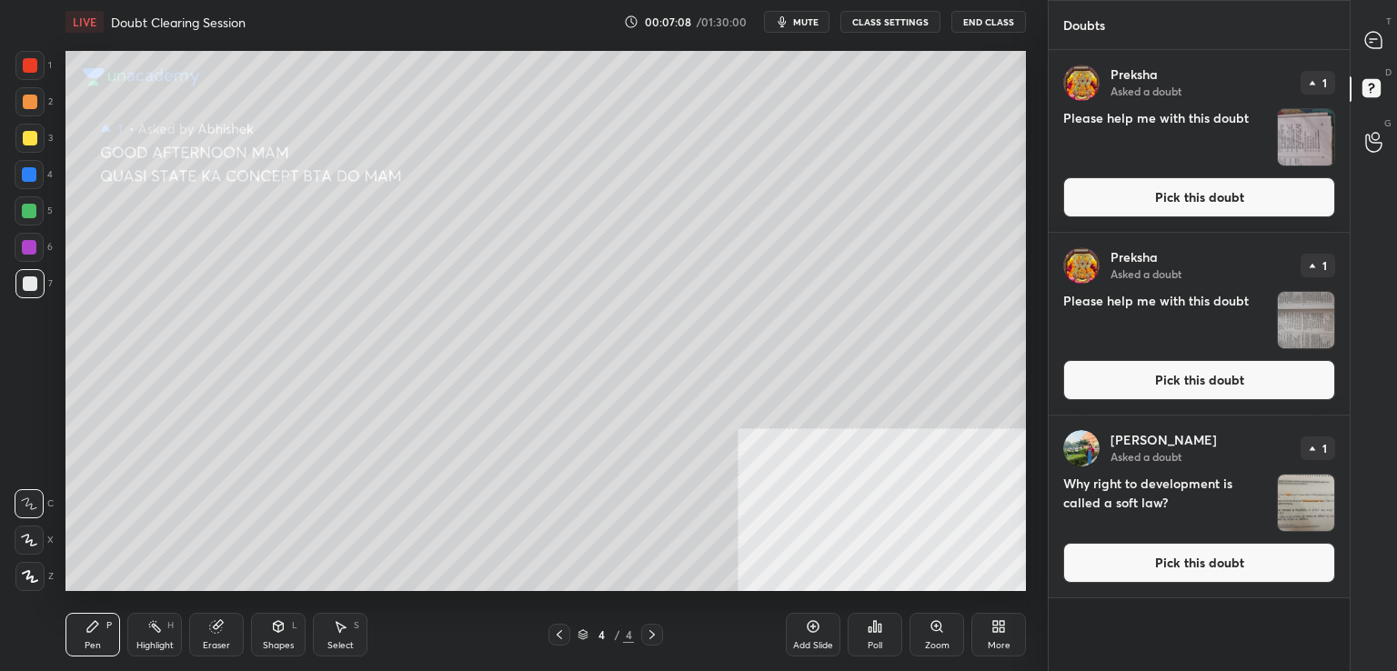
click at [1396, 101] on div "D Doubts (D)" at bounding box center [1374, 91] width 46 height 51
click at [1376, 54] on div at bounding box center [1374, 40] width 36 height 33
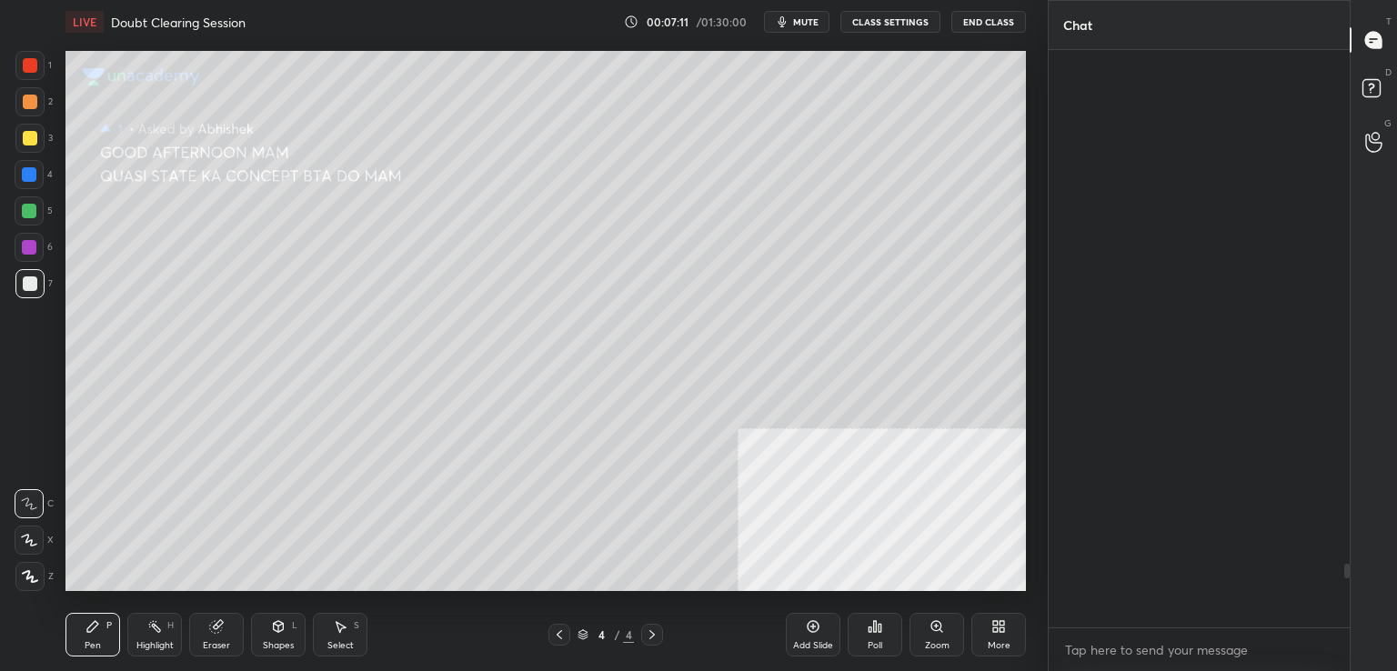
click at [1376, 54] on div at bounding box center [1374, 40] width 36 height 33
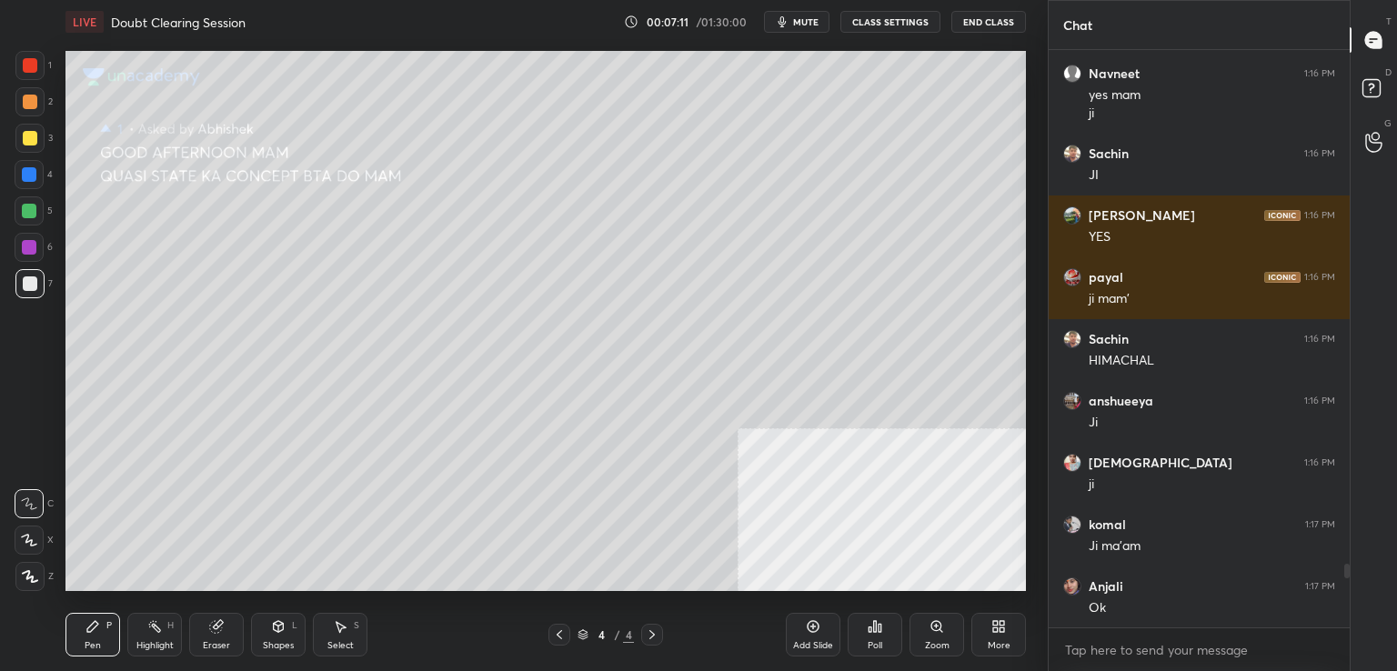
click at [1376, 54] on div at bounding box center [1374, 40] width 36 height 33
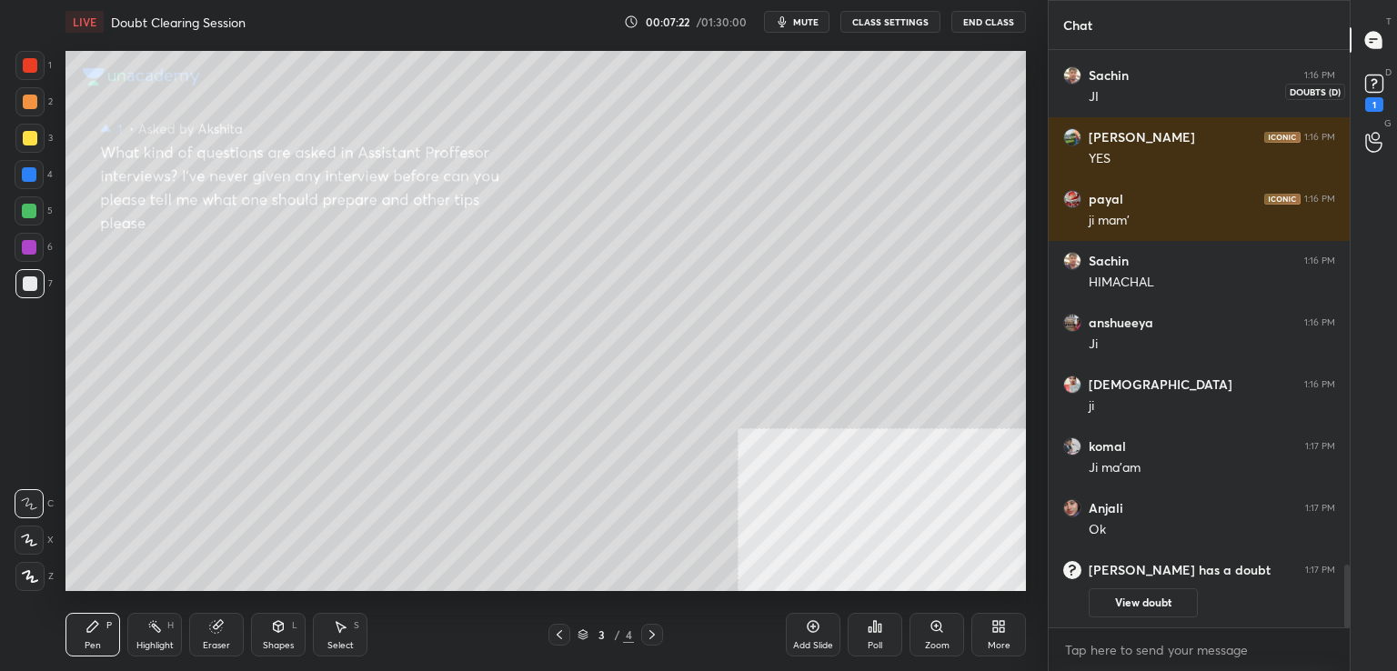
click at [1382, 78] on rect at bounding box center [1374, 84] width 17 height 17
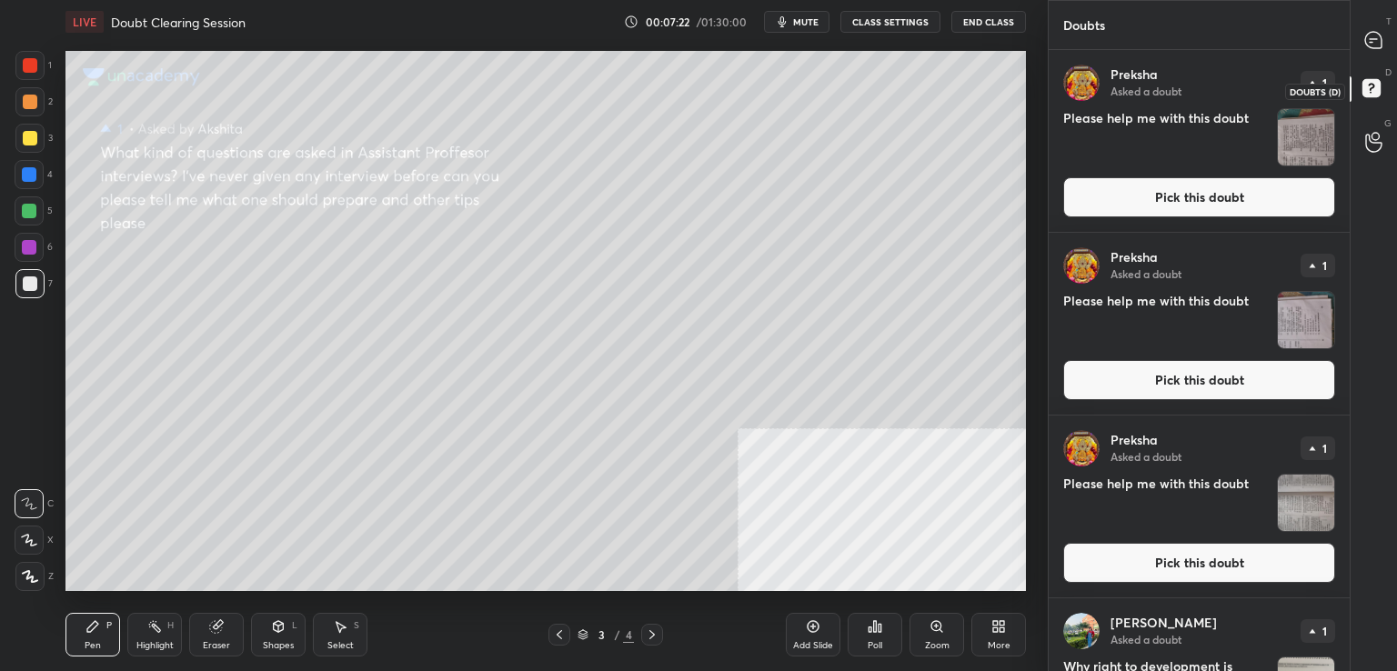
click at [1382, 78] on icon at bounding box center [1374, 91] width 33 height 33
click at [1377, 34] on icon at bounding box center [1374, 40] width 16 height 16
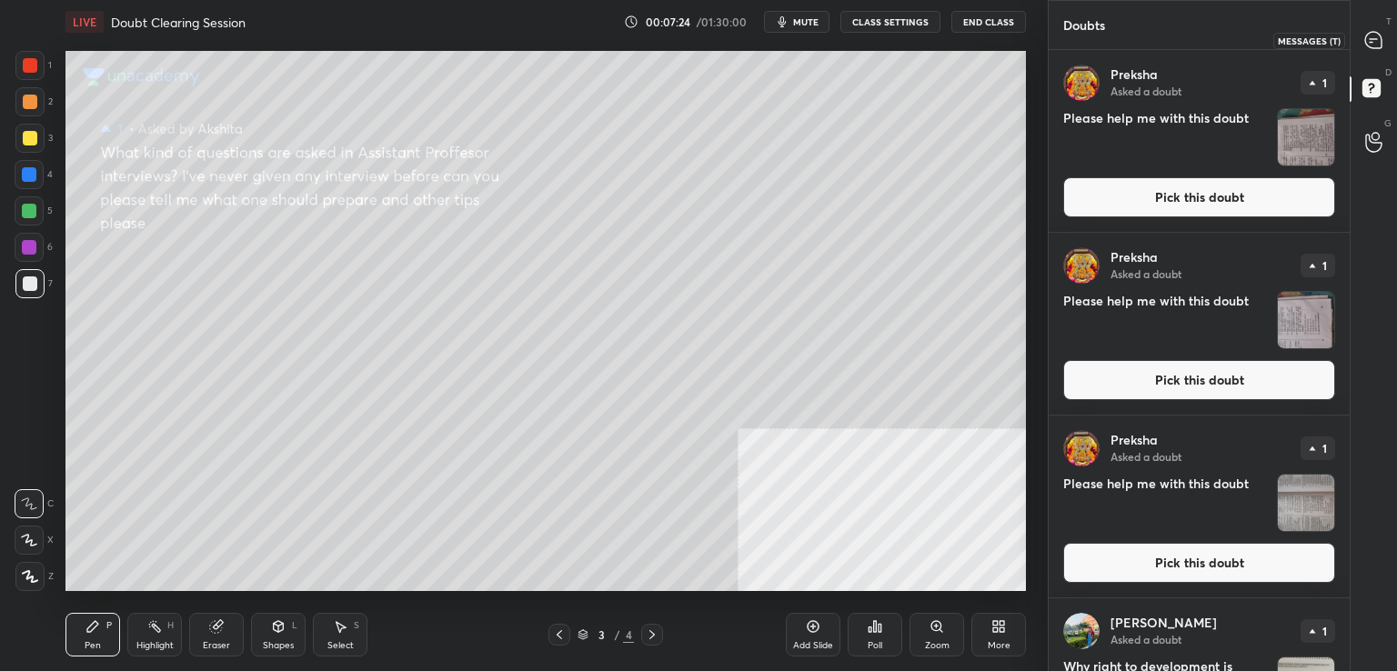
click at [1377, 34] on icon at bounding box center [1374, 40] width 16 height 16
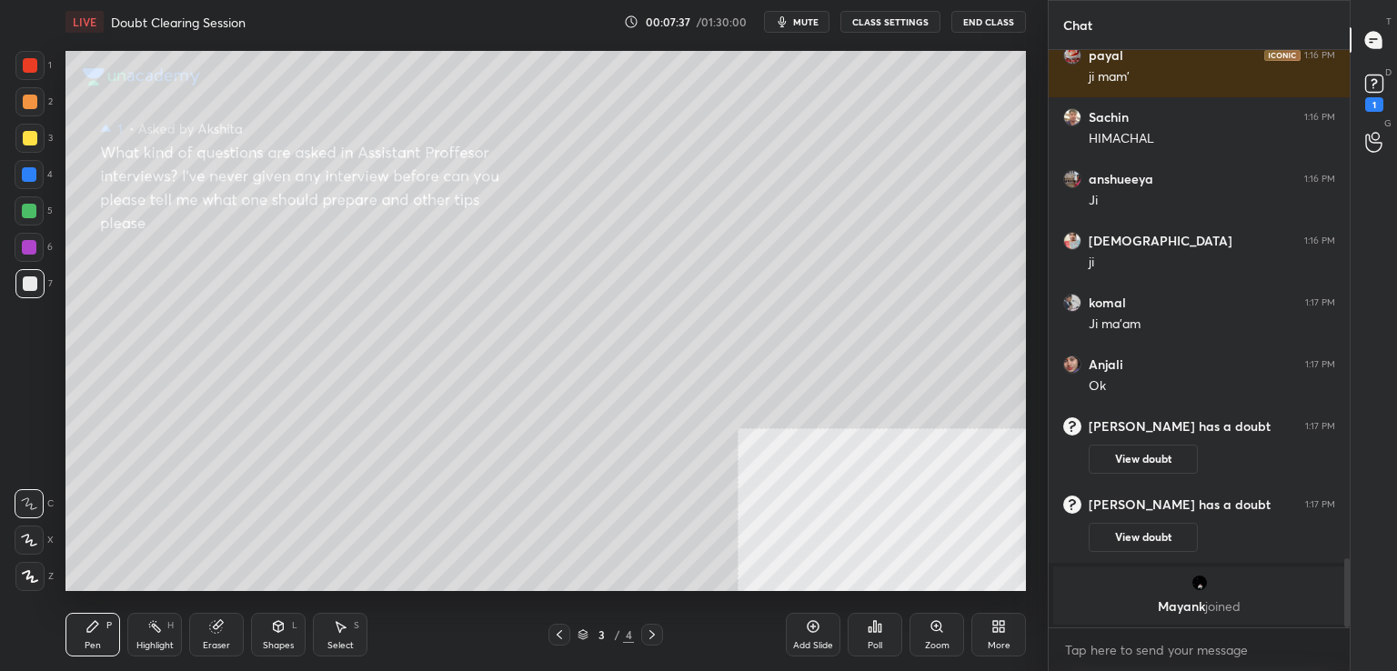
scroll to position [4343, 0]
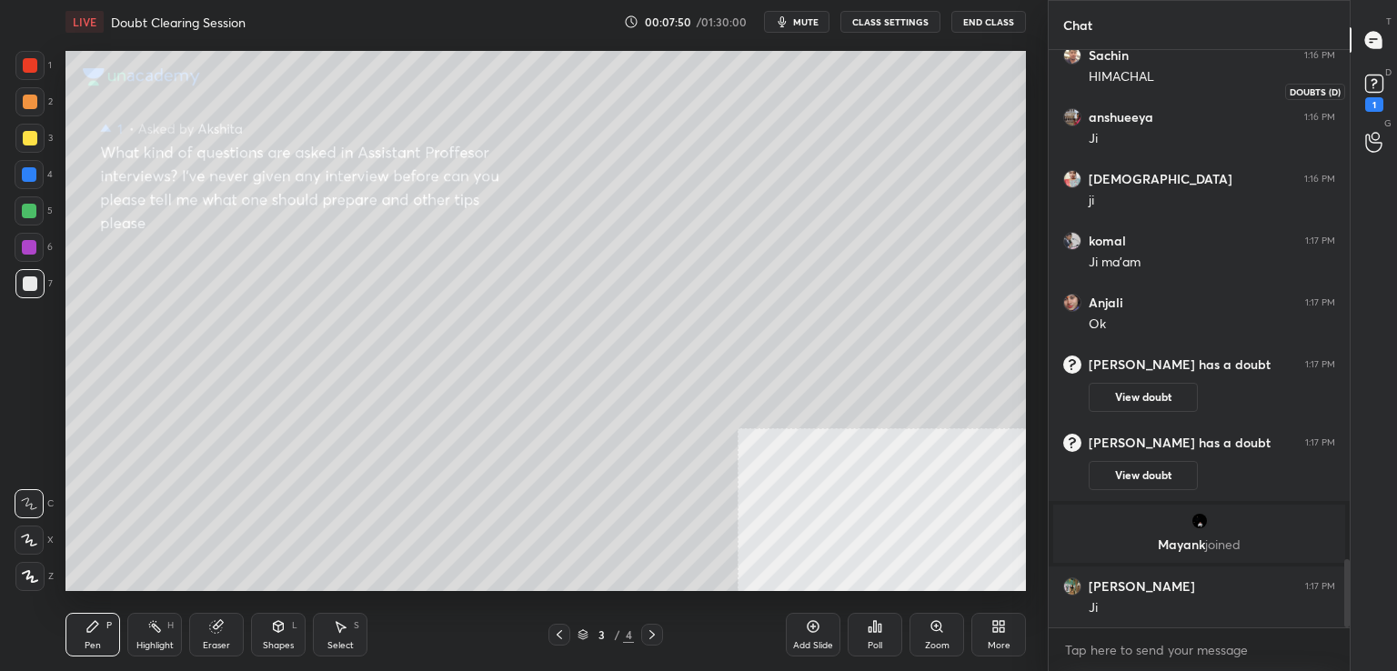
click at [1366, 89] on rect at bounding box center [1374, 84] width 17 height 17
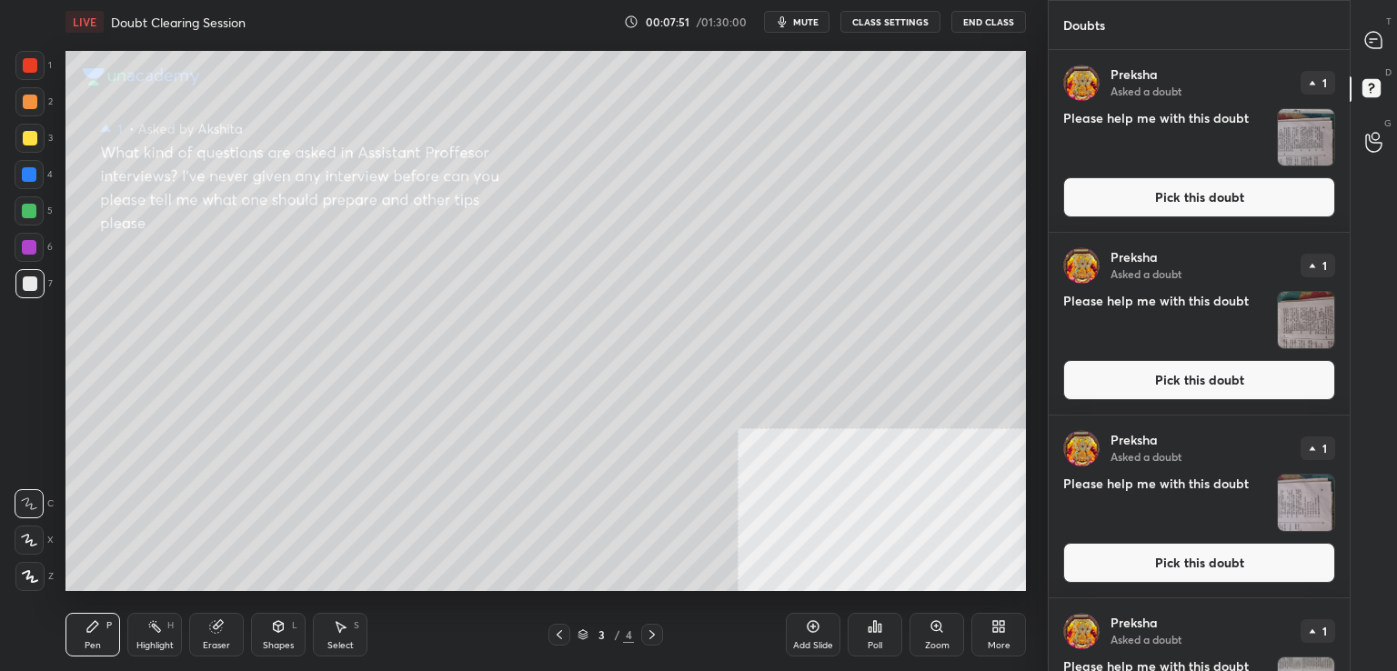
click at [1365, 89] on rect at bounding box center [1371, 88] width 17 height 17
click at [1382, 47] on icon at bounding box center [1374, 40] width 19 height 19
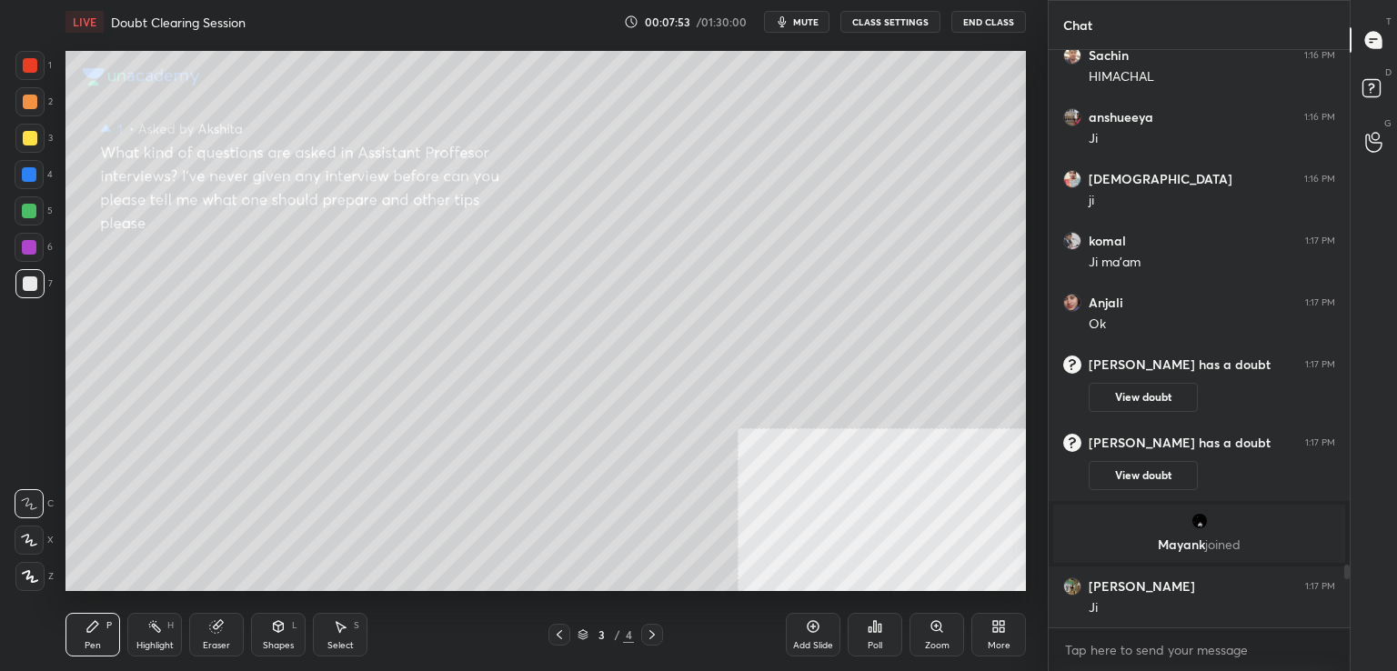
scroll to position [572, 296]
drag, startPoint x: 1382, startPoint y: 47, endPoint x: 1357, endPoint y: 92, distance: 50.9
click at [1357, 92] on div "T Messages (T) D Doubts (D) G Raise Hand (G)" at bounding box center [1373, 335] width 47 height 671
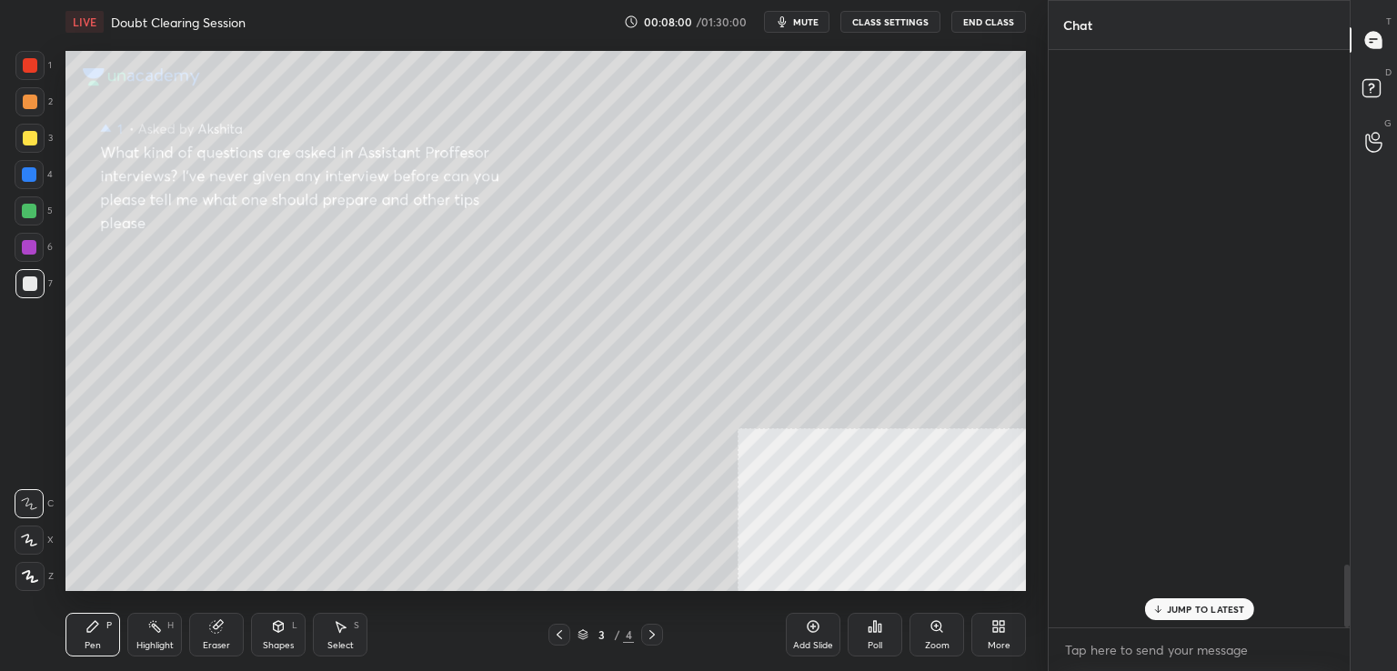
scroll to position [4767, 0]
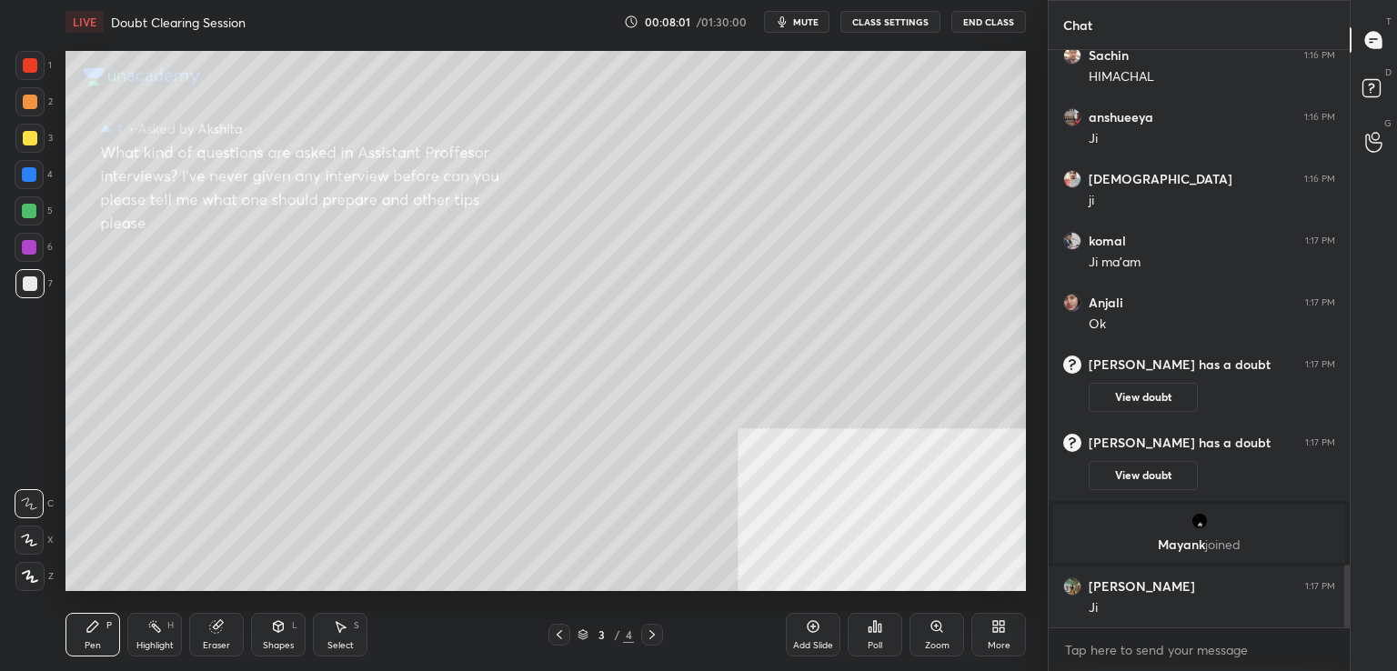
drag, startPoint x: 1346, startPoint y: 570, endPoint x: 1349, endPoint y: 620, distance: 50.1
click at [1349, 620] on div at bounding box center [1347, 596] width 5 height 63
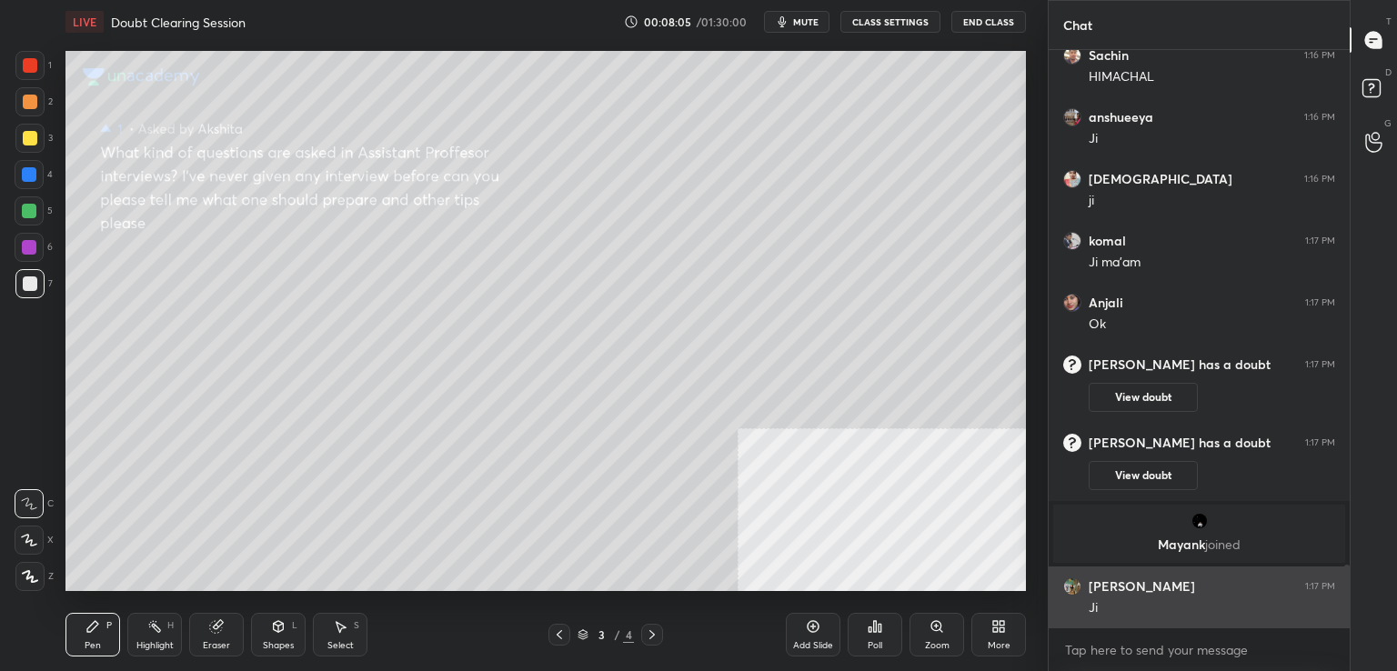
click at [1108, 579] on h6 "[PERSON_NAME]" at bounding box center [1142, 587] width 106 height 16
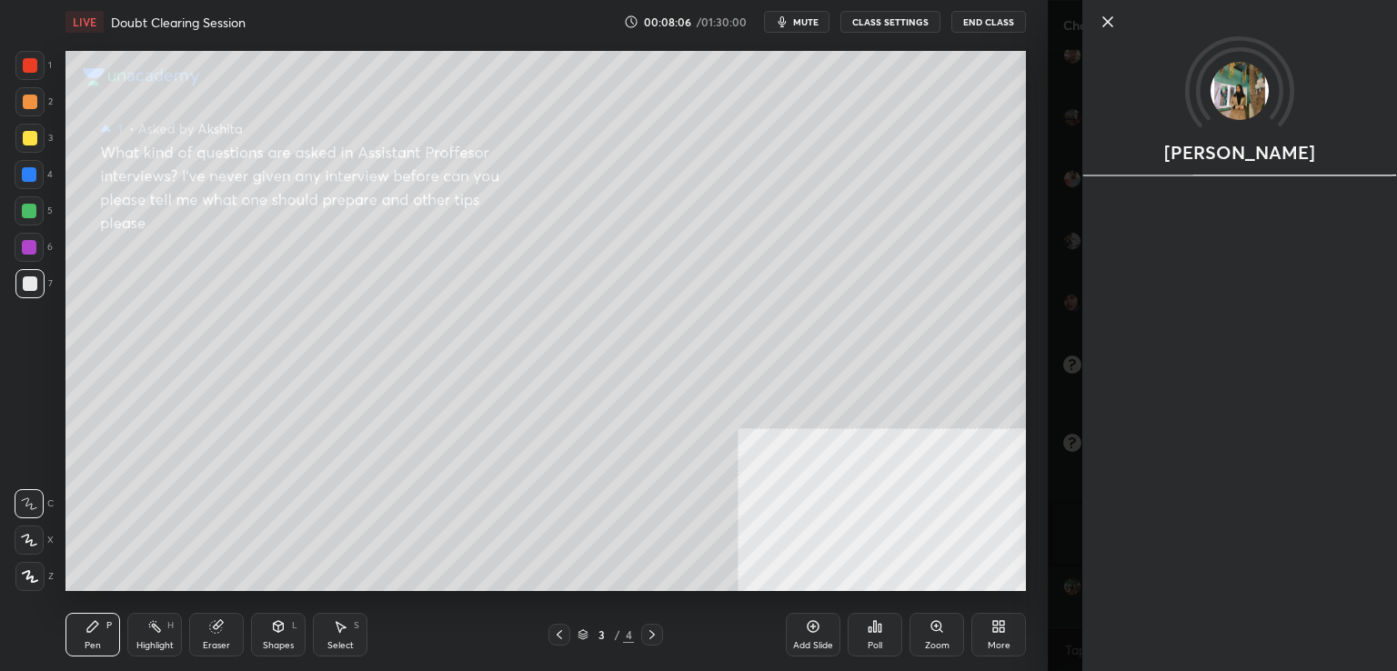
click at [1110, 576] on div "[PERSON_NAME]" at bounding box center [1240, 335] width 315 height 671
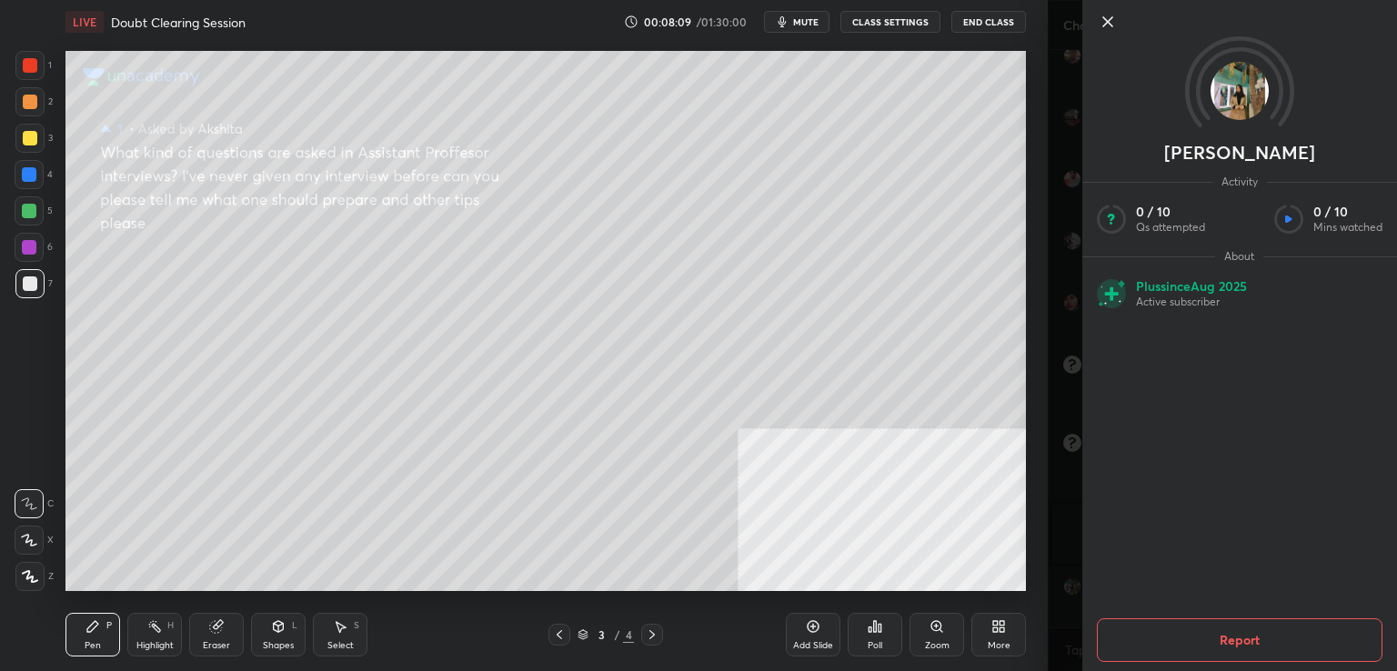
click at [1105, 26] on icon at bounding box center [1108, 22] width 22 height 22
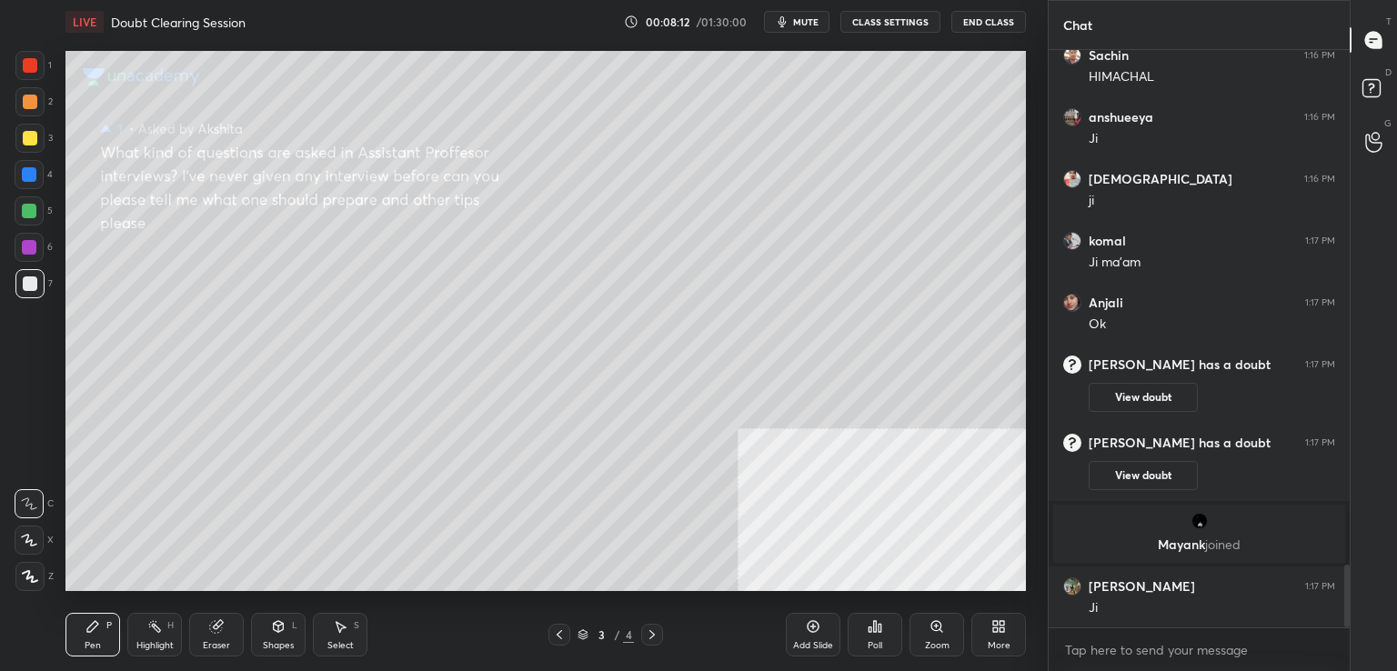
click at [32, 576] on icon at bounding box center [30, 576] width 16 height 13
click at [29, 128] on div at bounding box center [29, 138] width 29 height 29
click at [28, 275] on div at bounding box center [29, 283] width 29 height 29
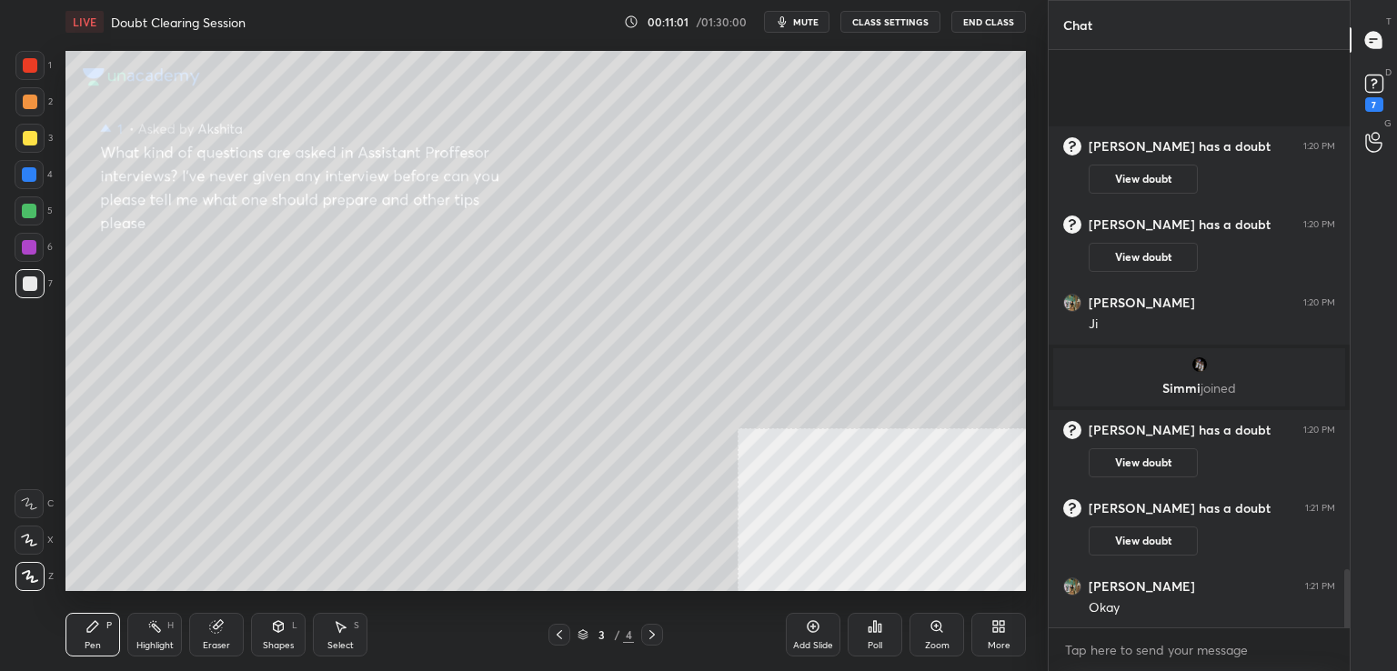
scroll to position [5186, 0]
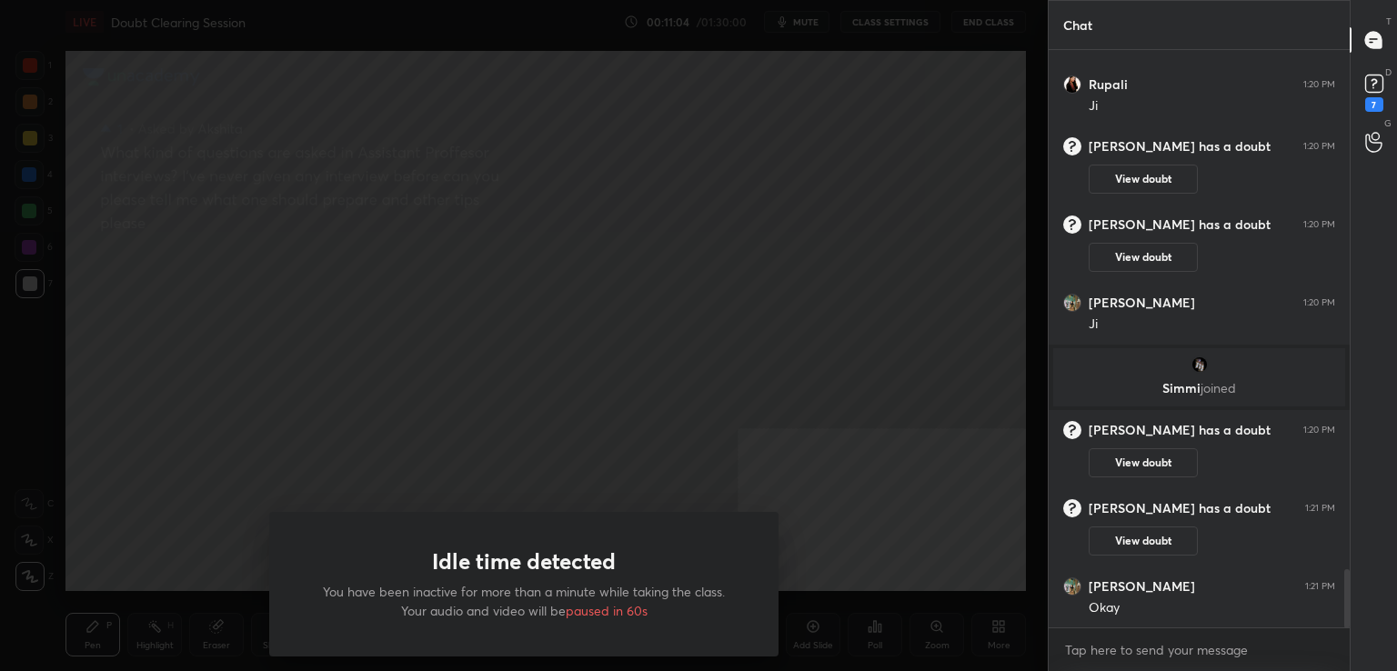
drag, startPoint x: 40, startPoint y: 288, endPoint x: 349, endPoint y: 383, distance: 323.5
click at [390, 467] on div "Idle time detected You have been inactive for more than a minute while taking t…" at bounding box center [524, 335] width 1048 height 671
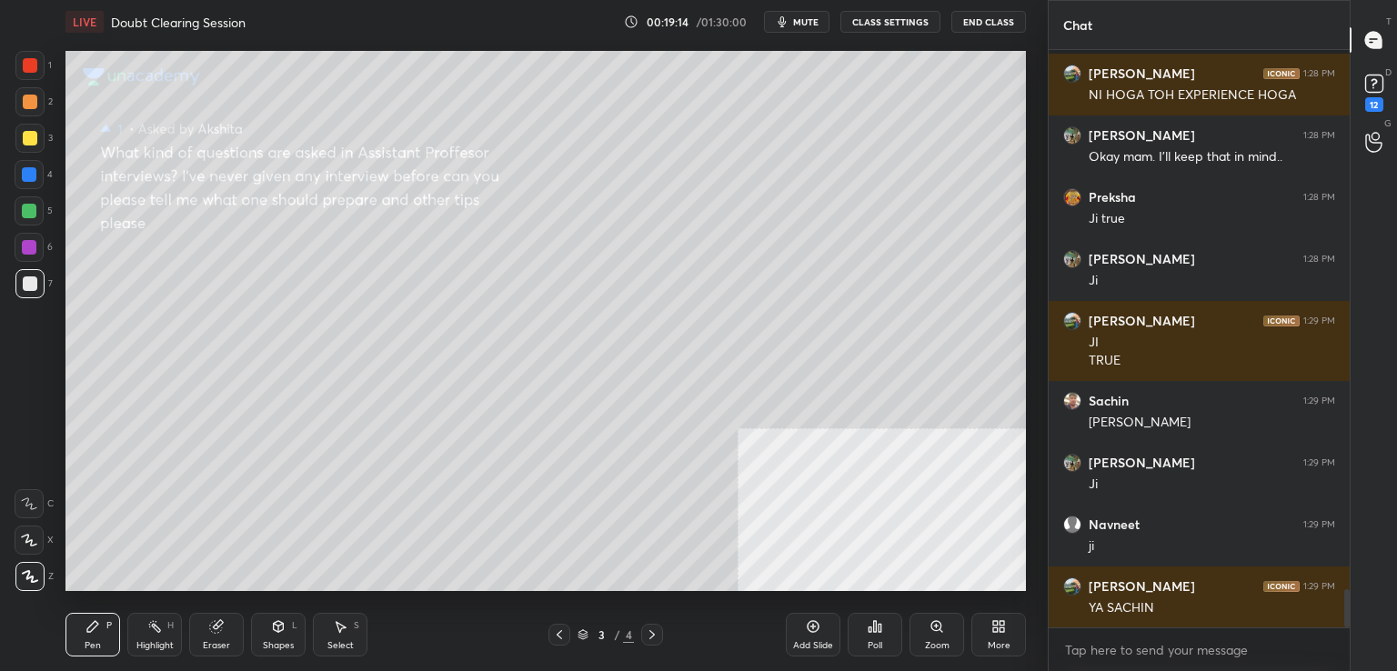
scroll to position [8261, 0]
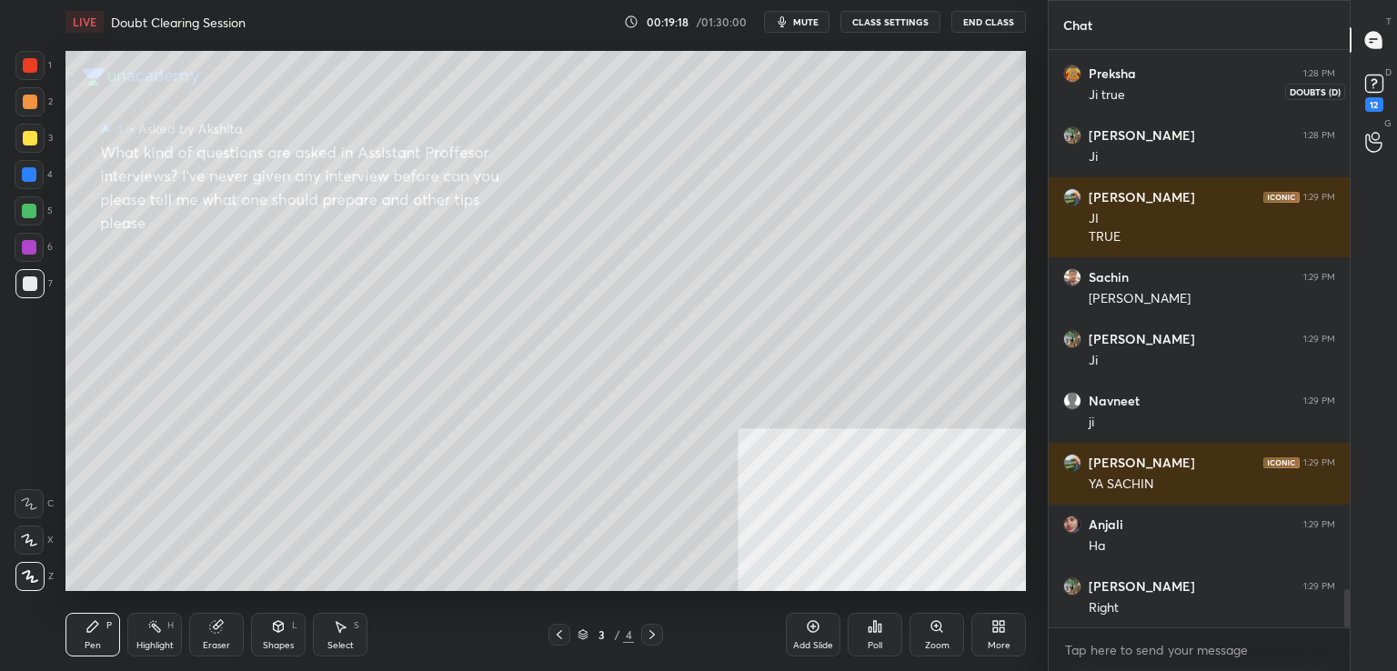
click at [1378, 103] on div "12" at bounding box center [1375, 104] width 18 height 15
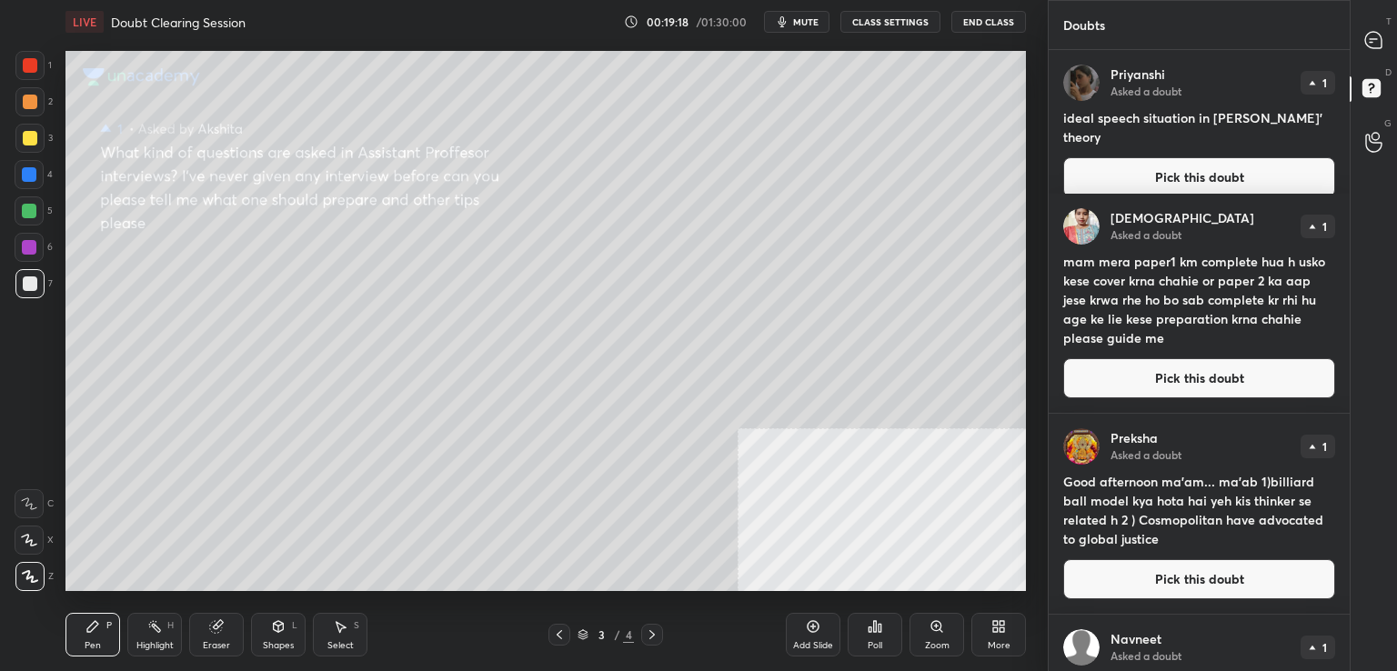
click at [1378, 103] on icon at bounding box center [1374, 91] width 33 height 33
click at [1376, 46] on icon at bounding box center [1374, 40] width 16 height 16
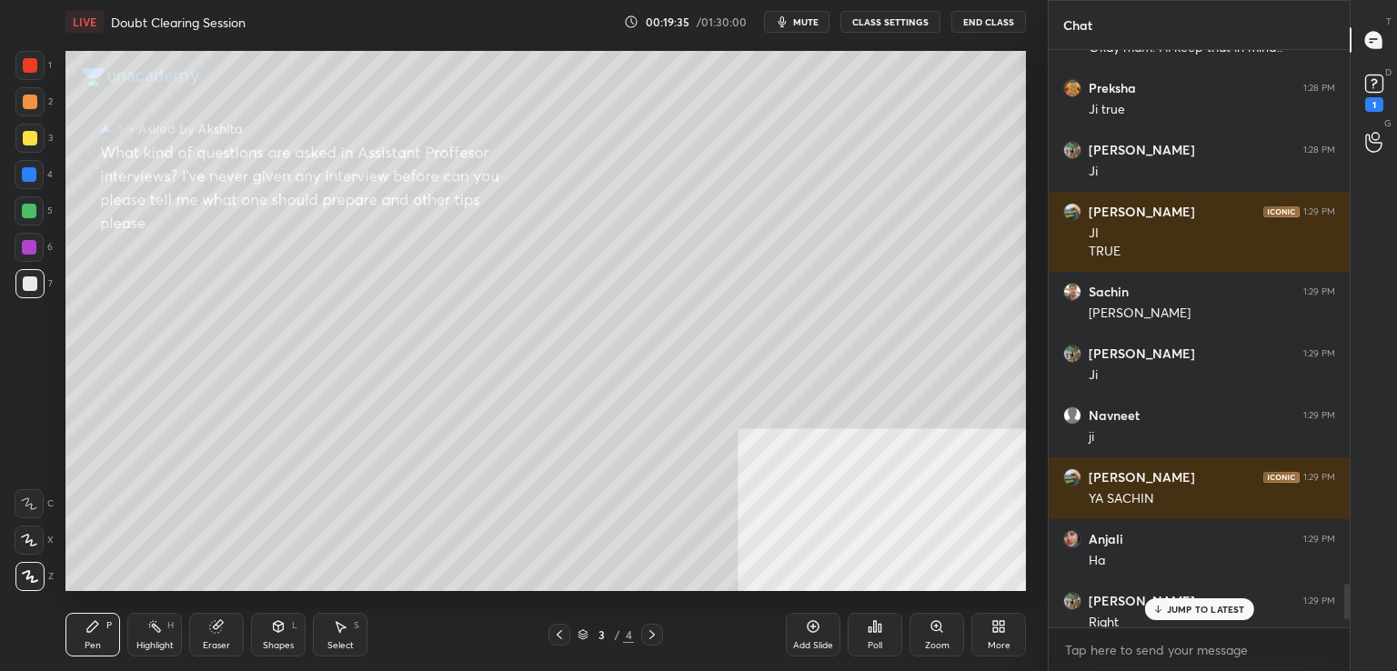
scroll to position [8841, 0]
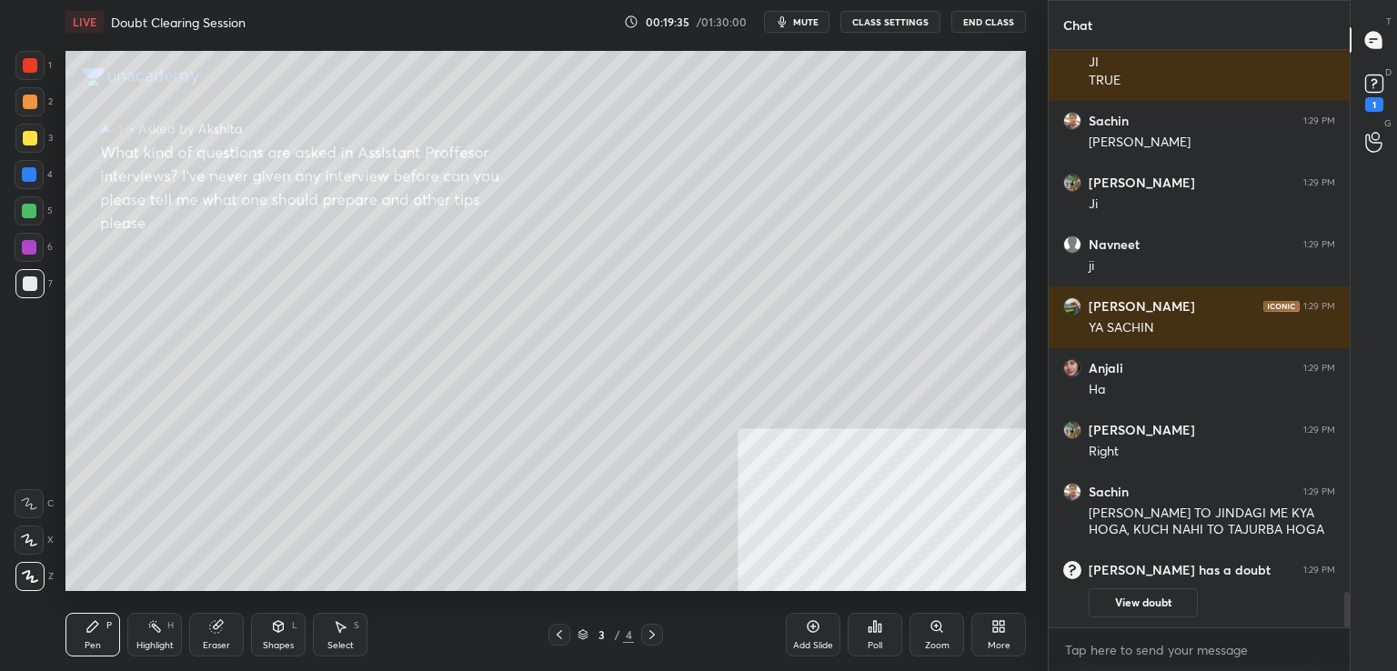
drag, startPoint x: 1349, startPoint y: 600, endPoint x: 1356, endPoint y: 628, distance: 29.1
click at [1356, 628] on div "Chat [PERSON_NAME] 1:28 PM [PERSON_NAME] 1:29 PM JI TRUE Sachin 1:29 PM [PERSON…" at bounding box center [1222, 335] width 349 height 671
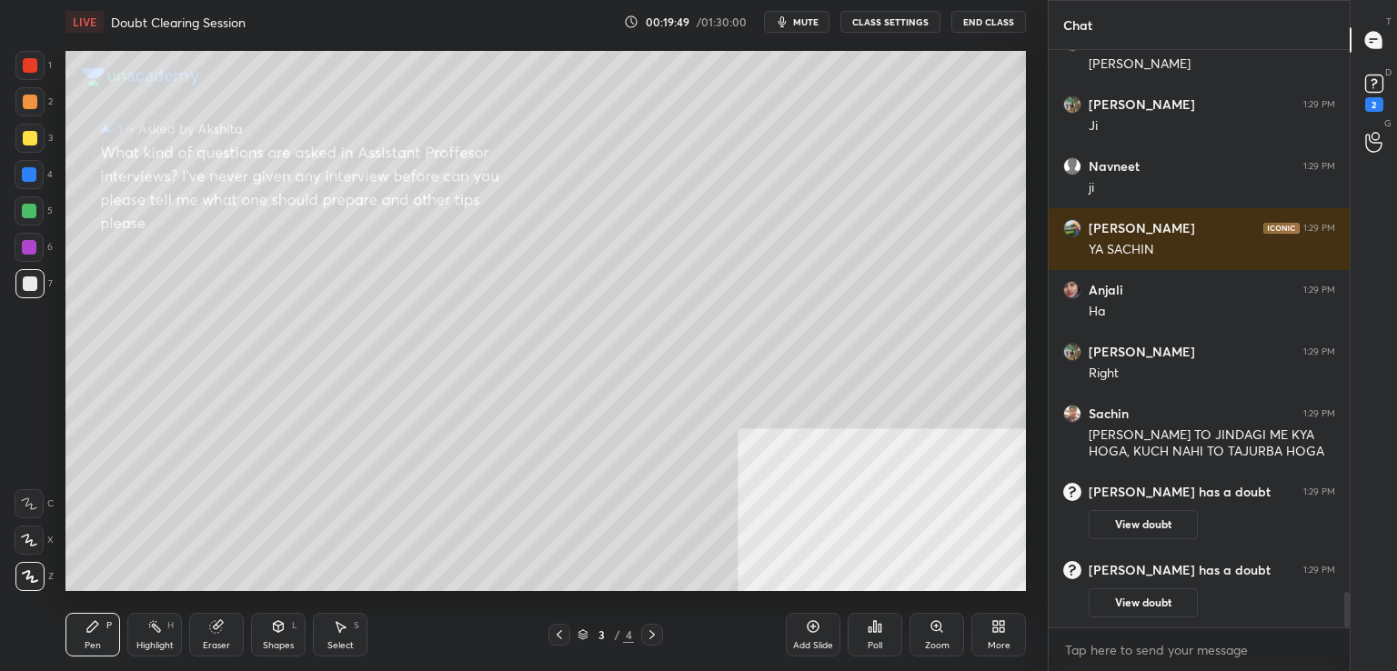
scroll to position [8046, 0]
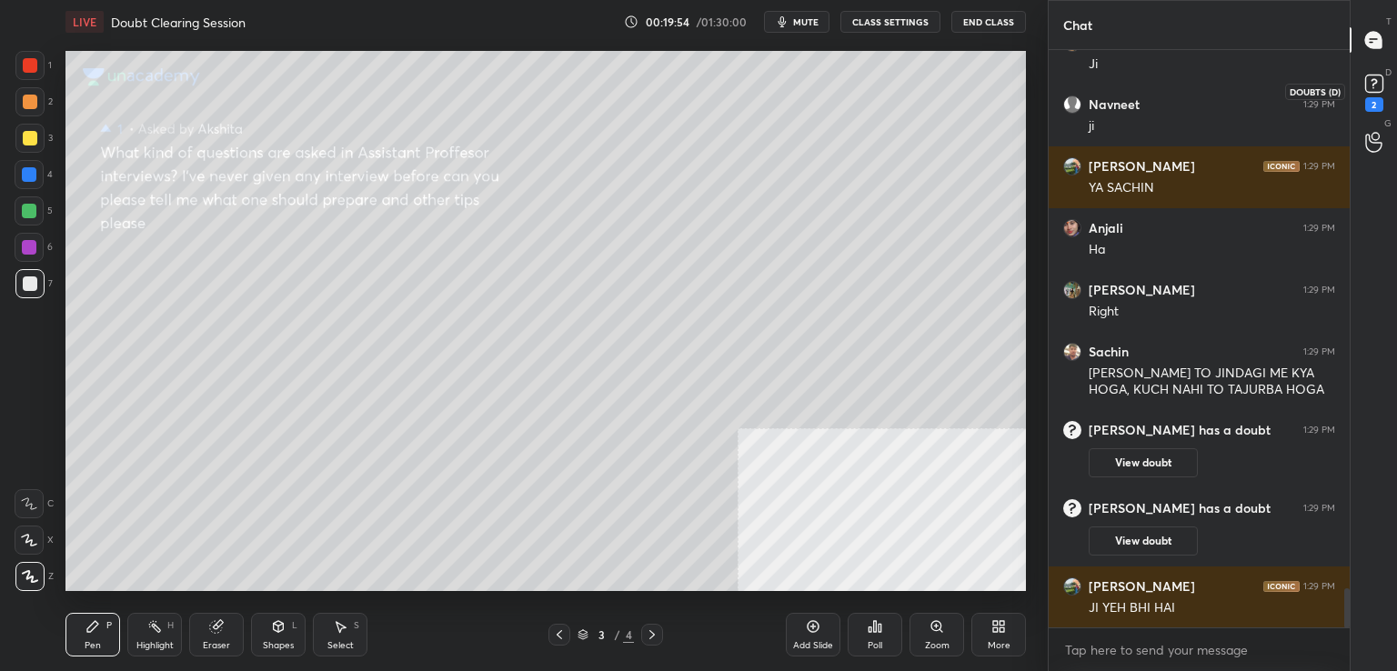
click at [1375, 76] on rect at bounding box center [1374, 84] width 17 height 17
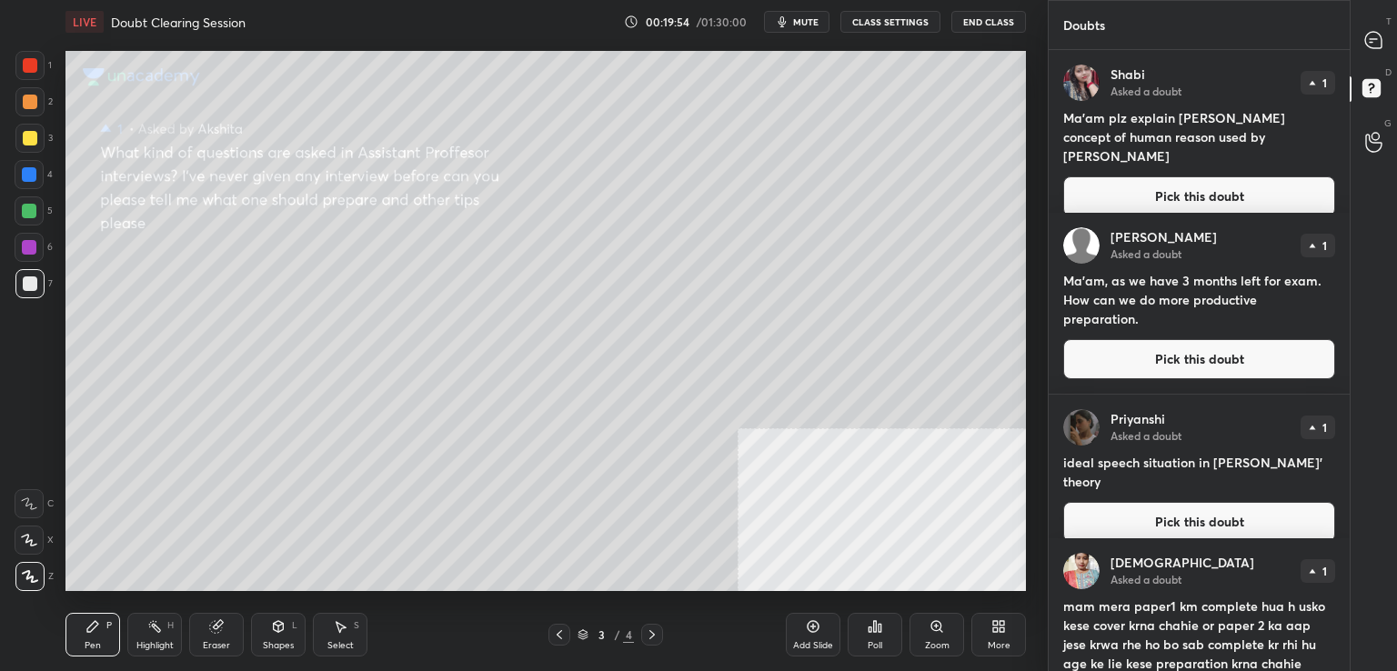
click at [1375, 76] on icon at bounding box center [1374, 91] width 33 height 33
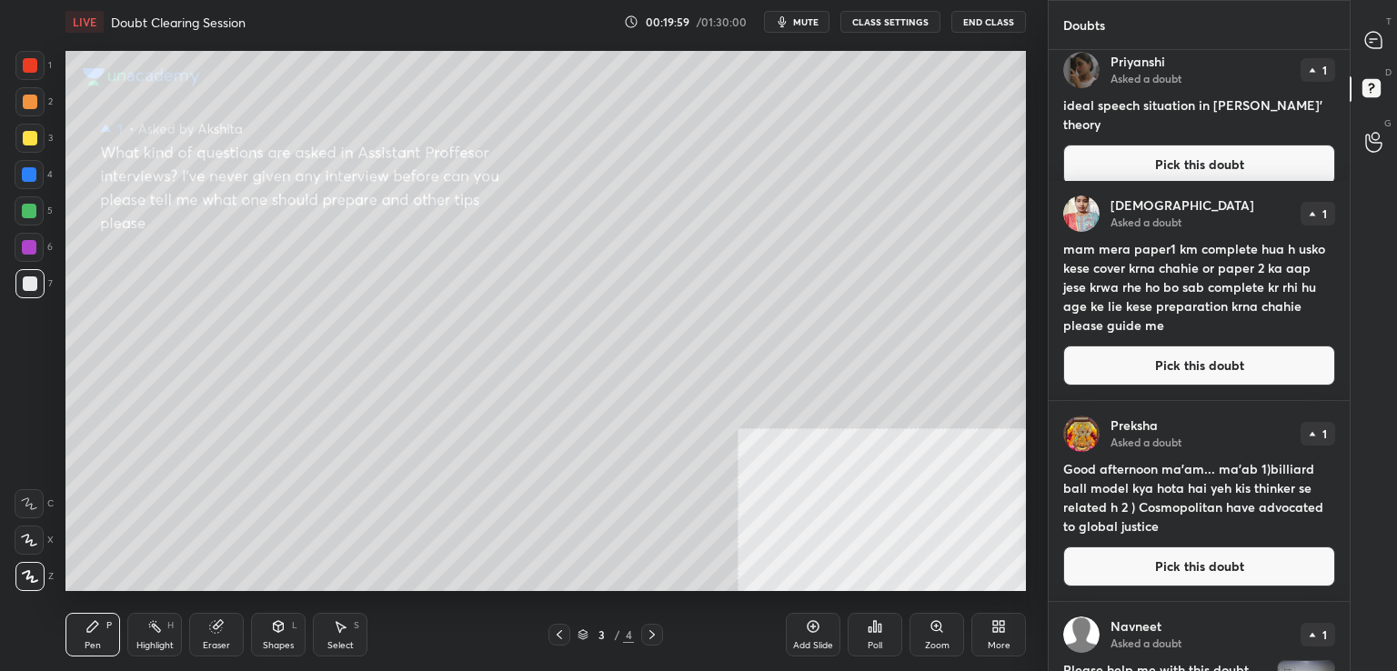
scroll to position [364, 0]
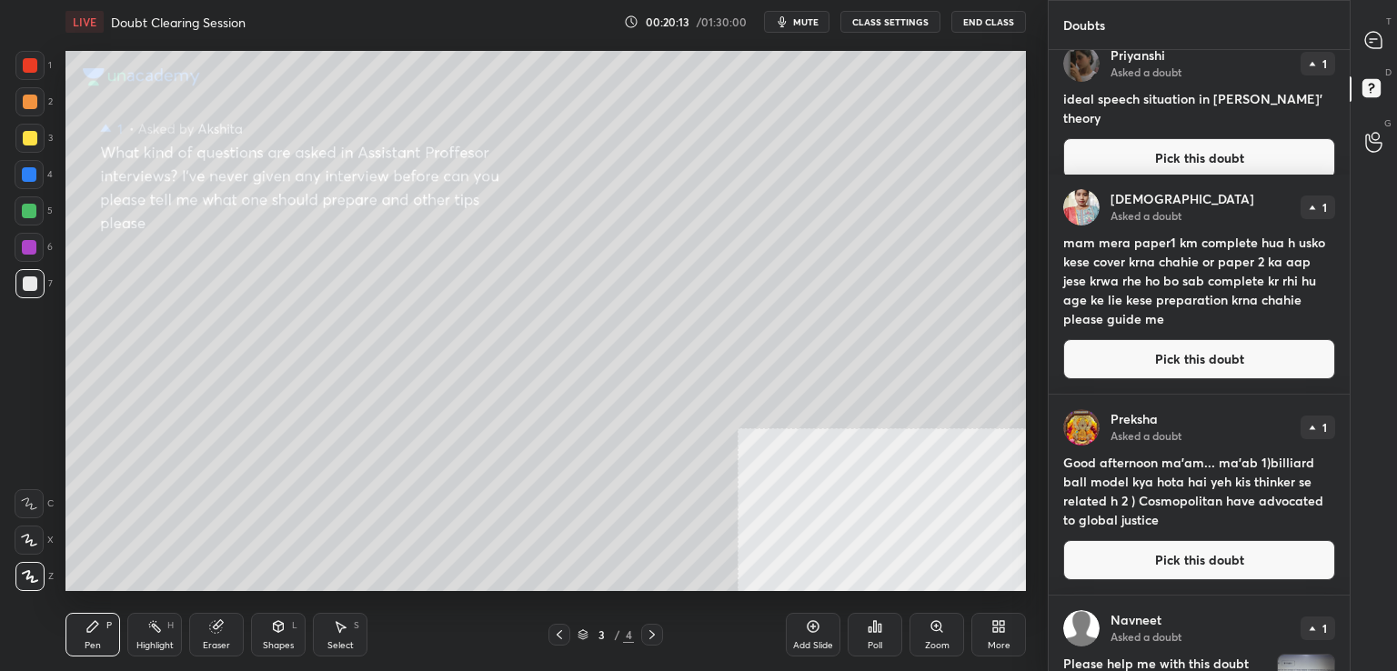
click at [1236, 348] on button "Pick this doubt" at bounding box center [1200, 359] width 272 height 40
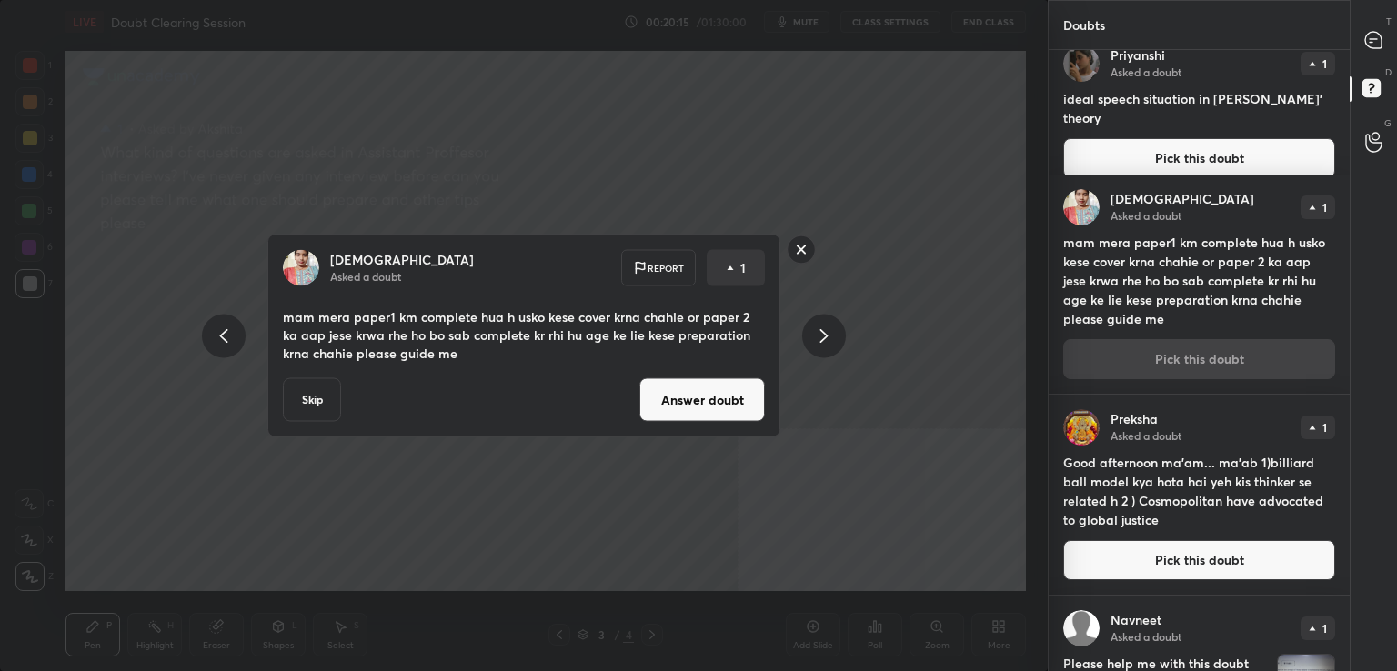
click at [701, 392] on button "Answer doubt" at bounding box center [703, 400] width 126 height 44
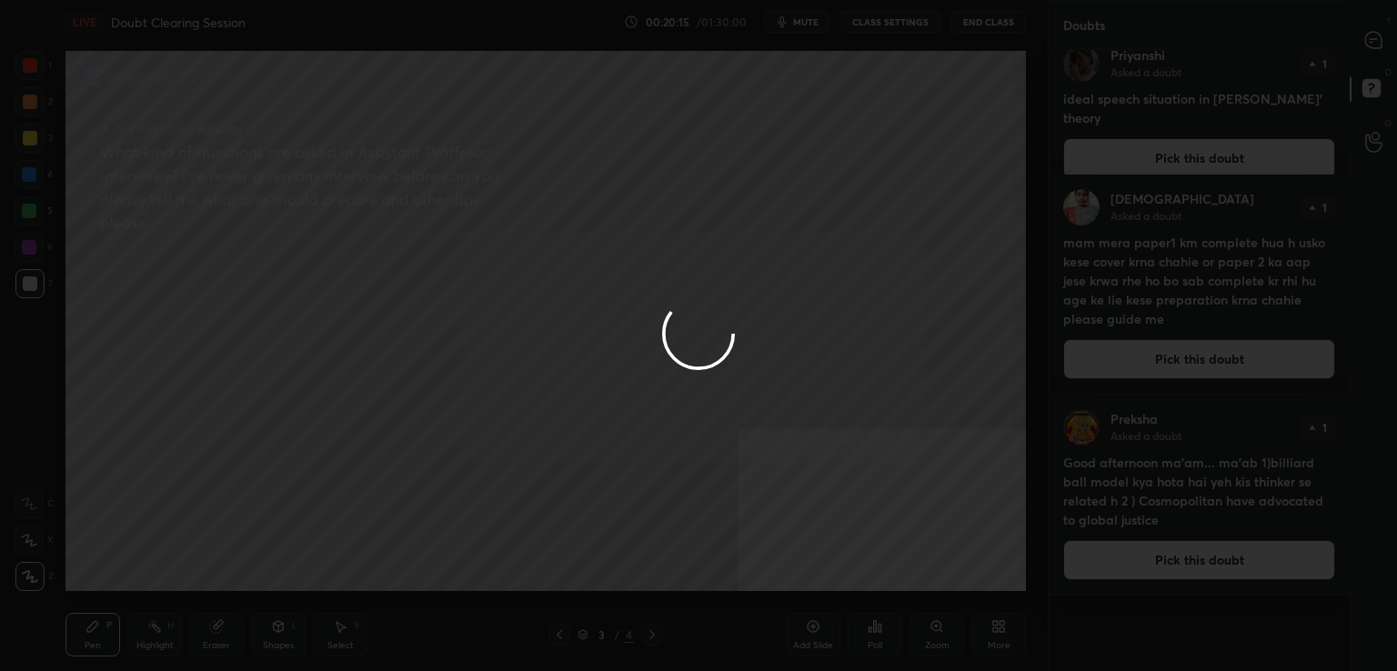
scroll to position [0, 0]
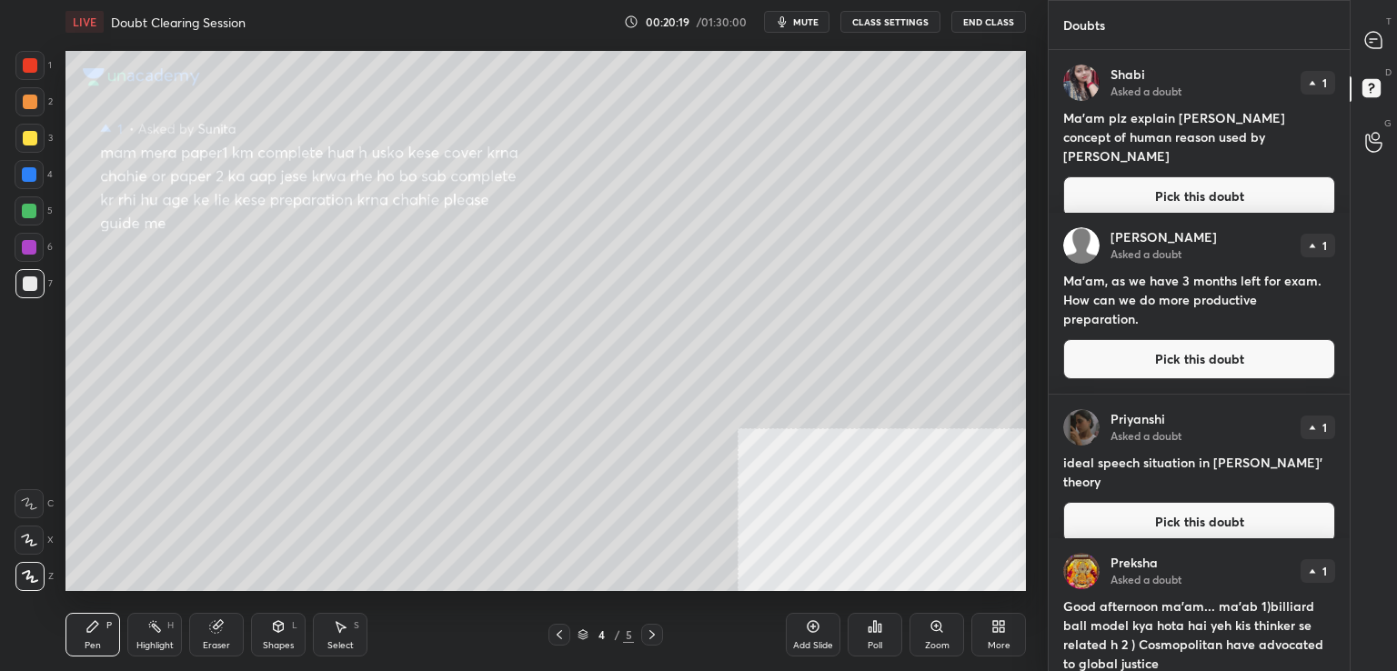
click at [1187, 355] on button "Pick this doubt" at bounding box center [1200, 359] width 272 height 40
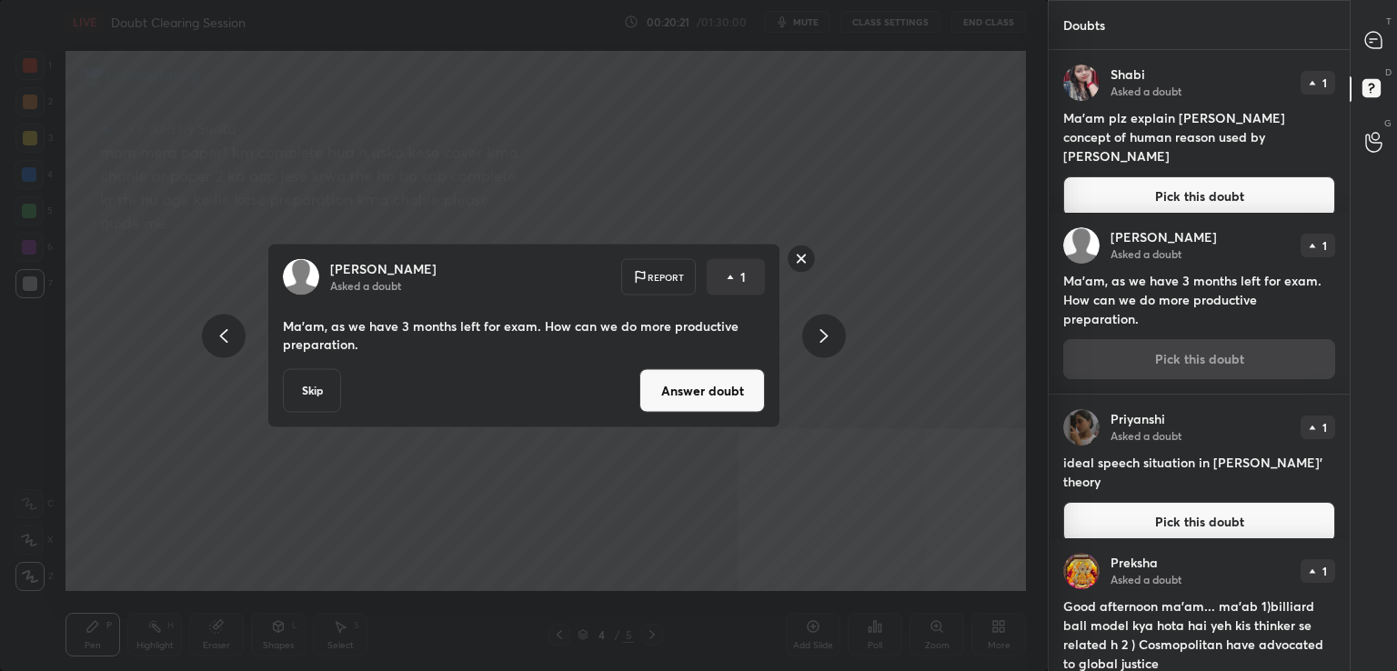
click at [717, 348] on p "Ma'am, as we have 3 months left for exam. How can we do more productive prepara…" at bounding box center [524, 336] width 482 height 36
click at [721, 376] on button "Answer doubt" at bounding box center [703, 391] width 126 height 44
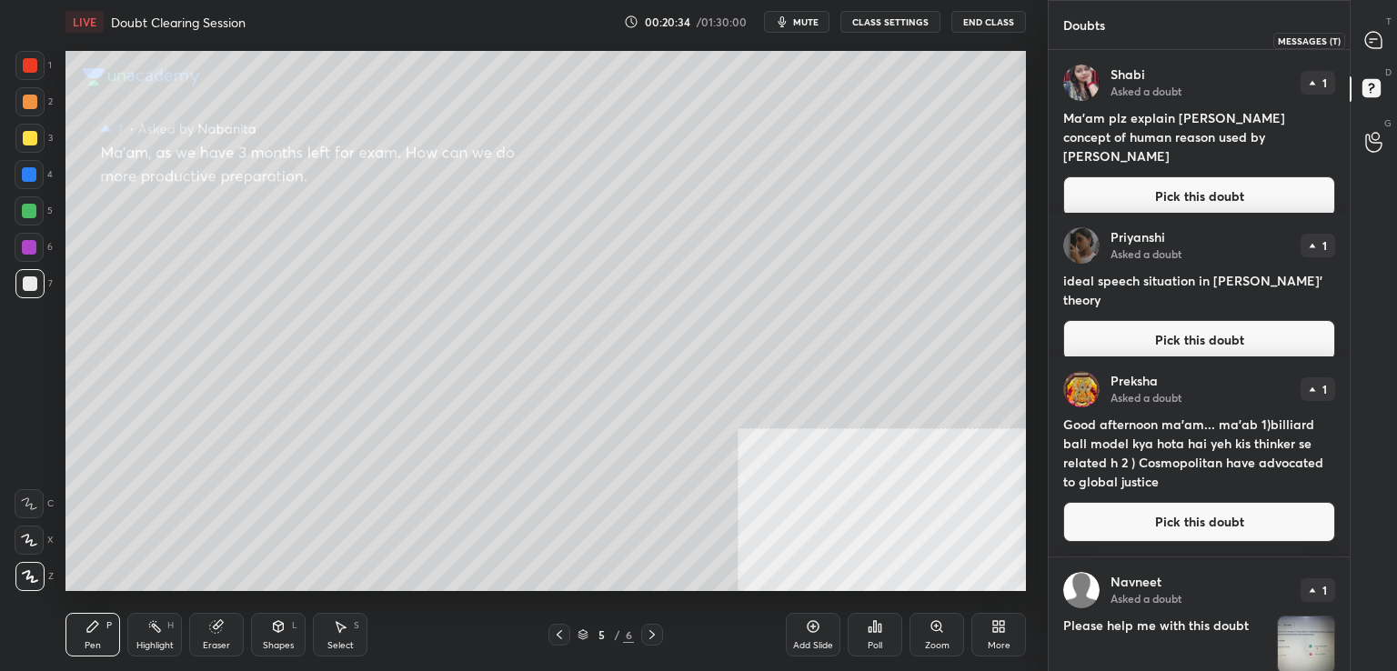
click at [1382, 44] on icon at bounding box center [1374, 40] width 16 height 16
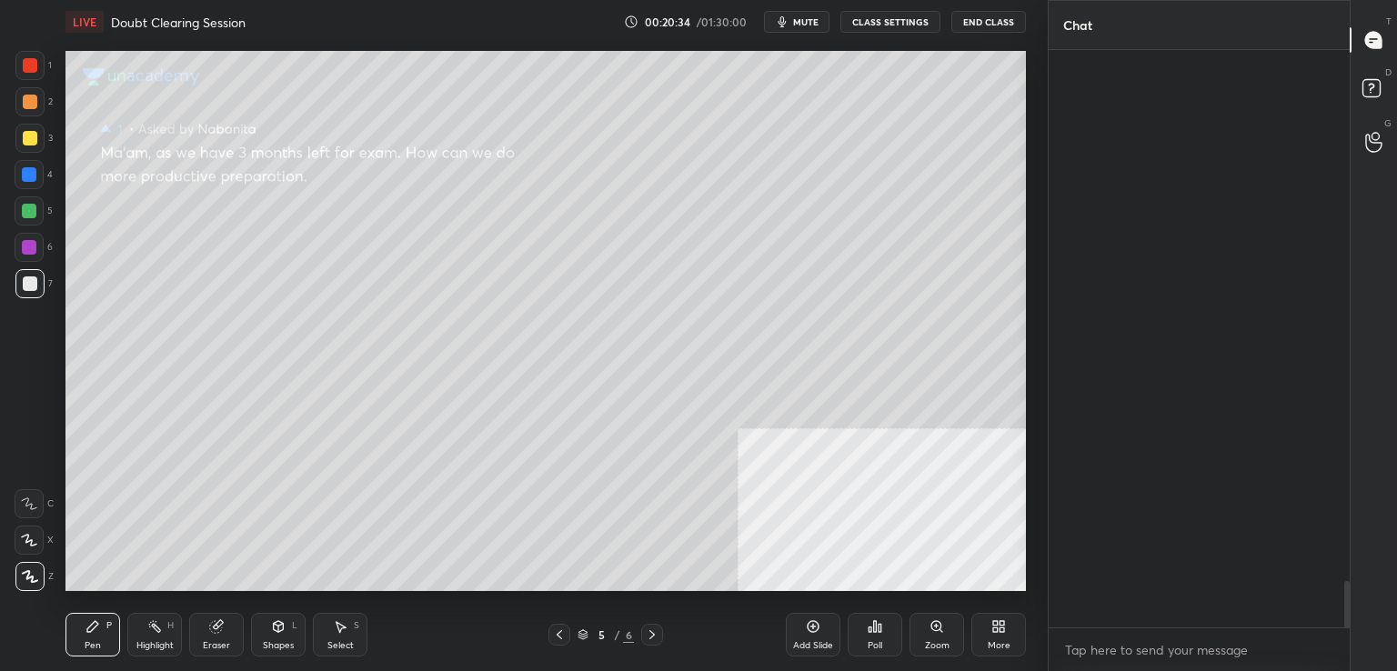
click at [1382, 44] on icon at bounding box center [1374, 40] width 16 height 16
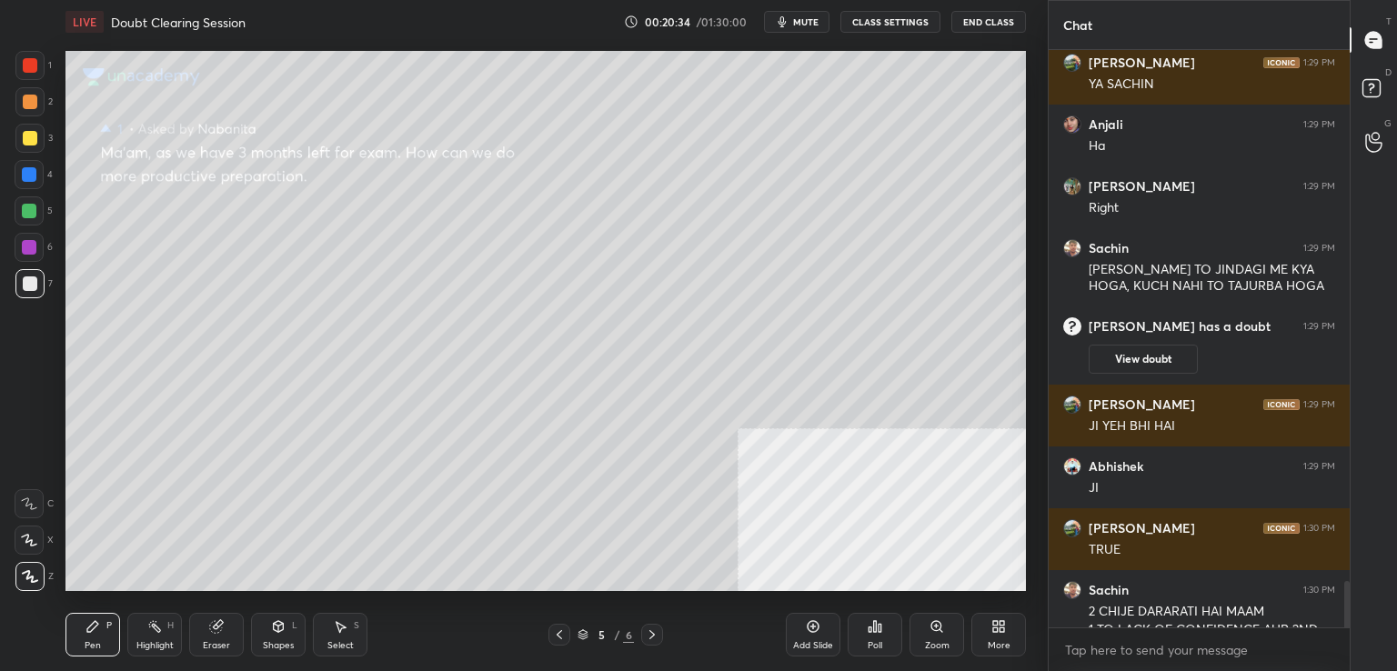
scroll to position [572, 296]
click at [1382, 44] on icon at bounding box center [1374, 40] width 16 height 16
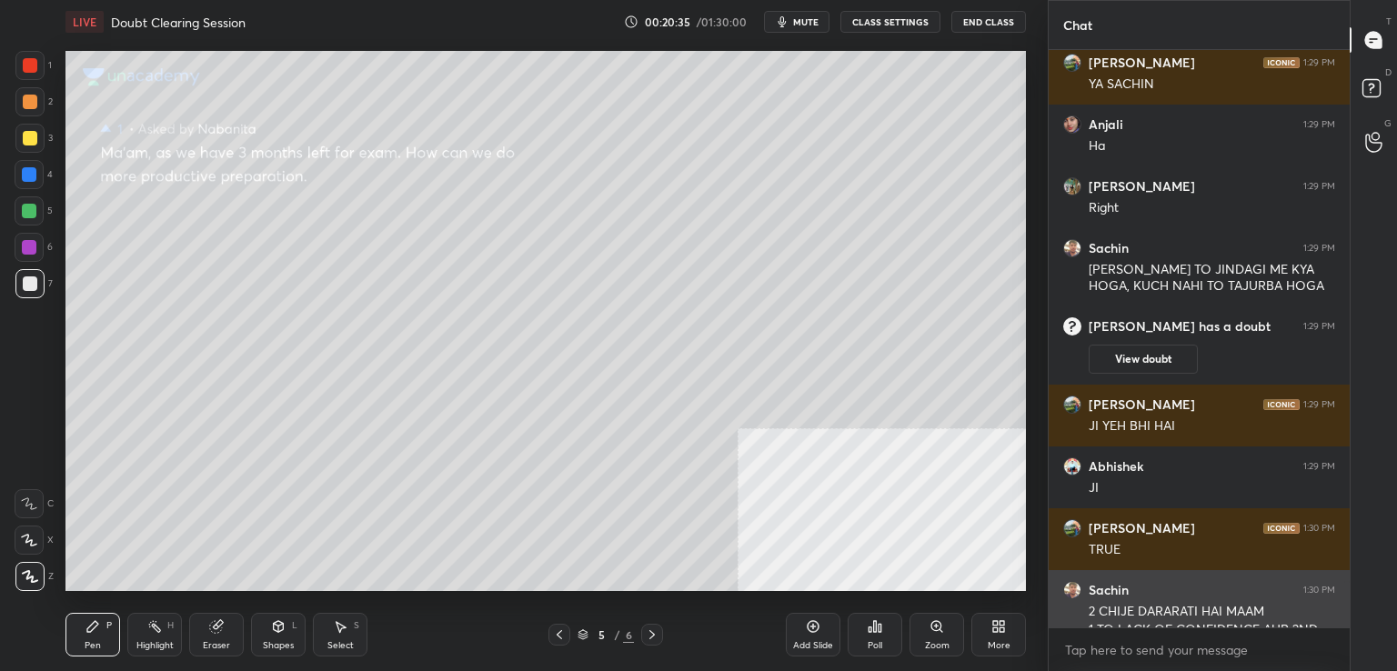
drag, startPoint x: 1382, startPoint y: 44, endPoint x: 1293, endPoint y: 610, distance: 572.9
click at [1293, 610] on div "Chat [PERSON_NAME] 1:29 PM ji Dixita 1:29 PM YA SACHIN Anjali 1:29 PM [PERSON_N…" at bounding box center [1222, 335] width 349 height 671
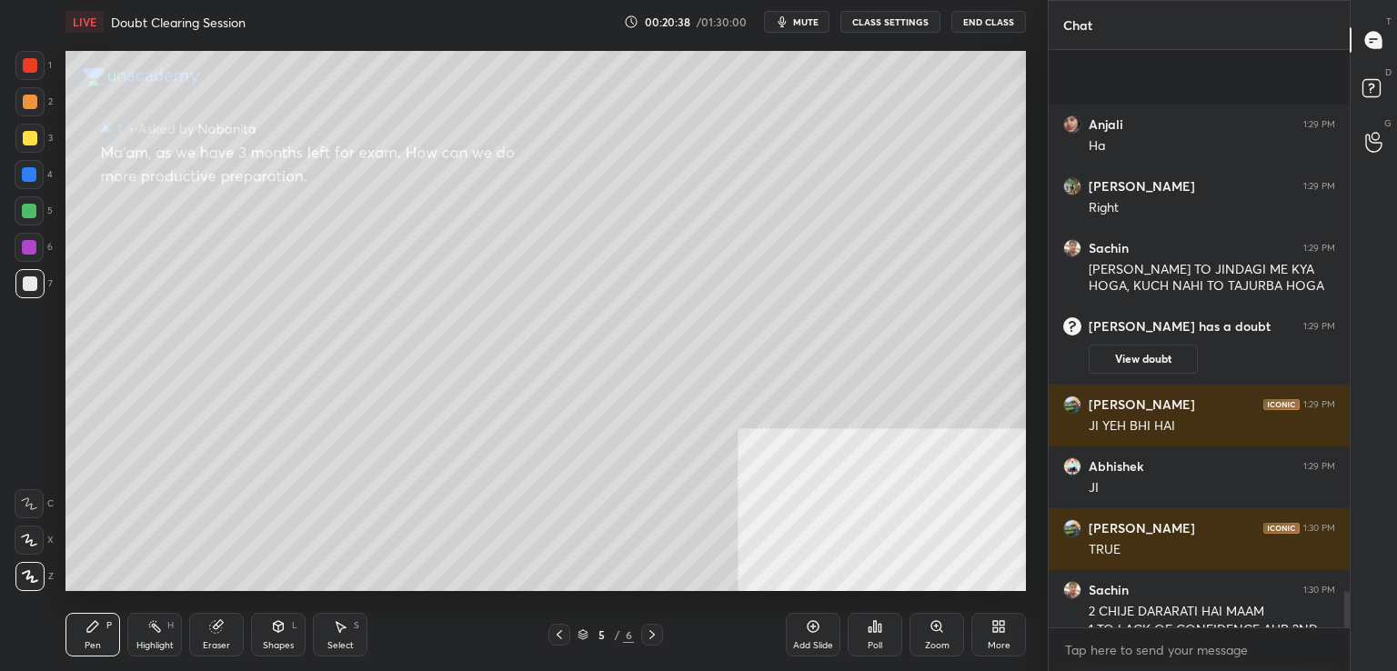
scroll to position [8648, 0]
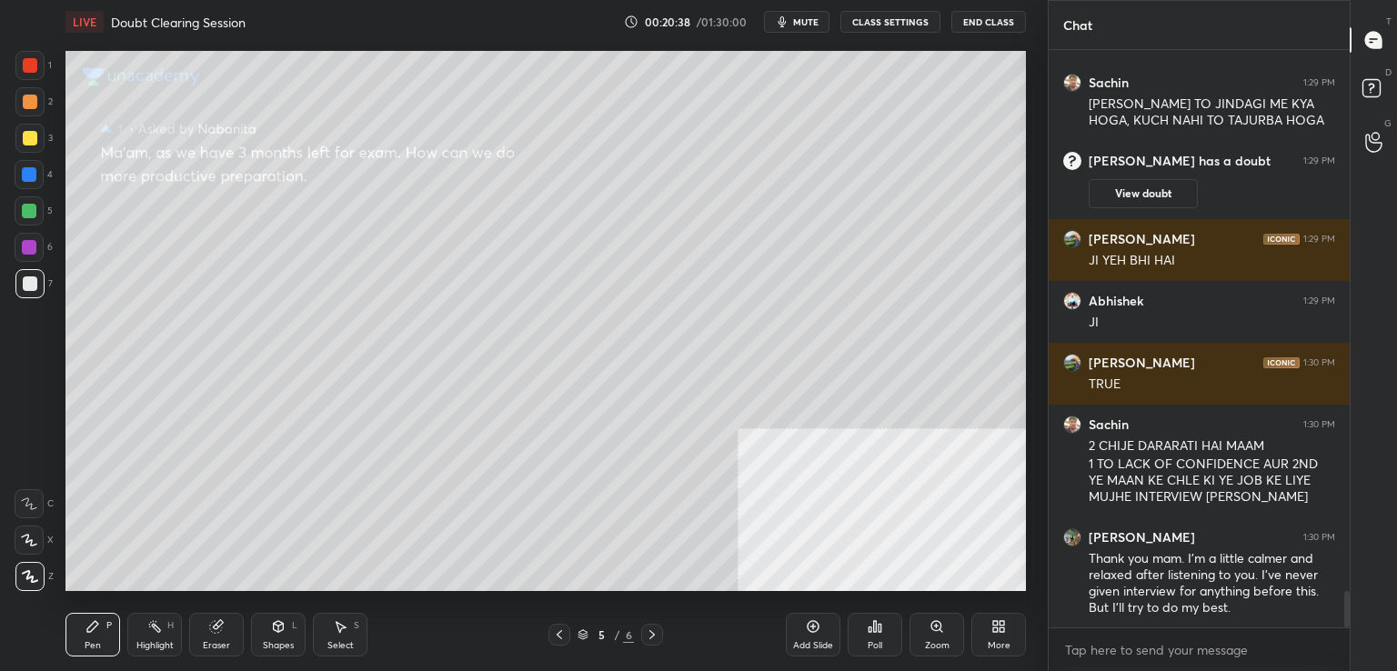
drag, startPoint x: 1346, startPoint y: 598, endPoint x: 1348, endPoint y: 627, distance: 29.2
click at [1348, 627] on div "Anjali 1:29 PM [PERSON_NAME] 1:29 PM Right Sachin 1:29 PM [PERSON_NAME] TO JIND…" at bounding box center [1199, 360] width 301 height 621
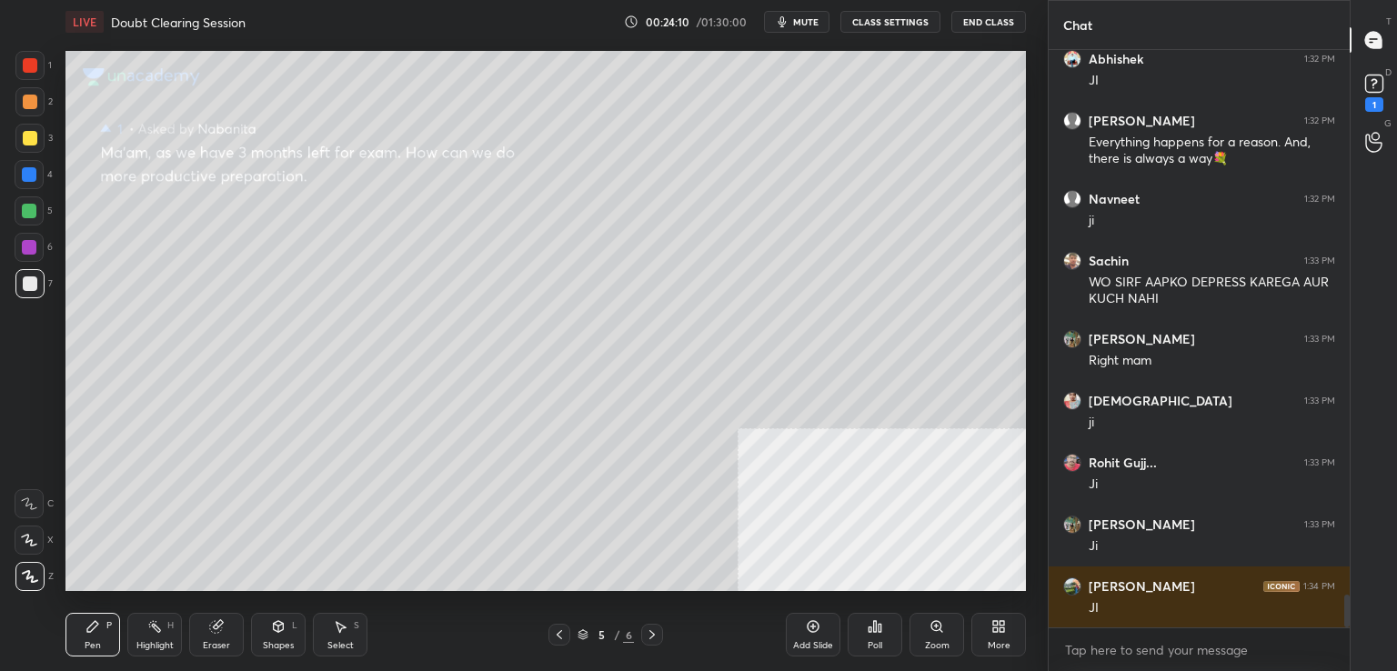
scroll to position [9751, 0]
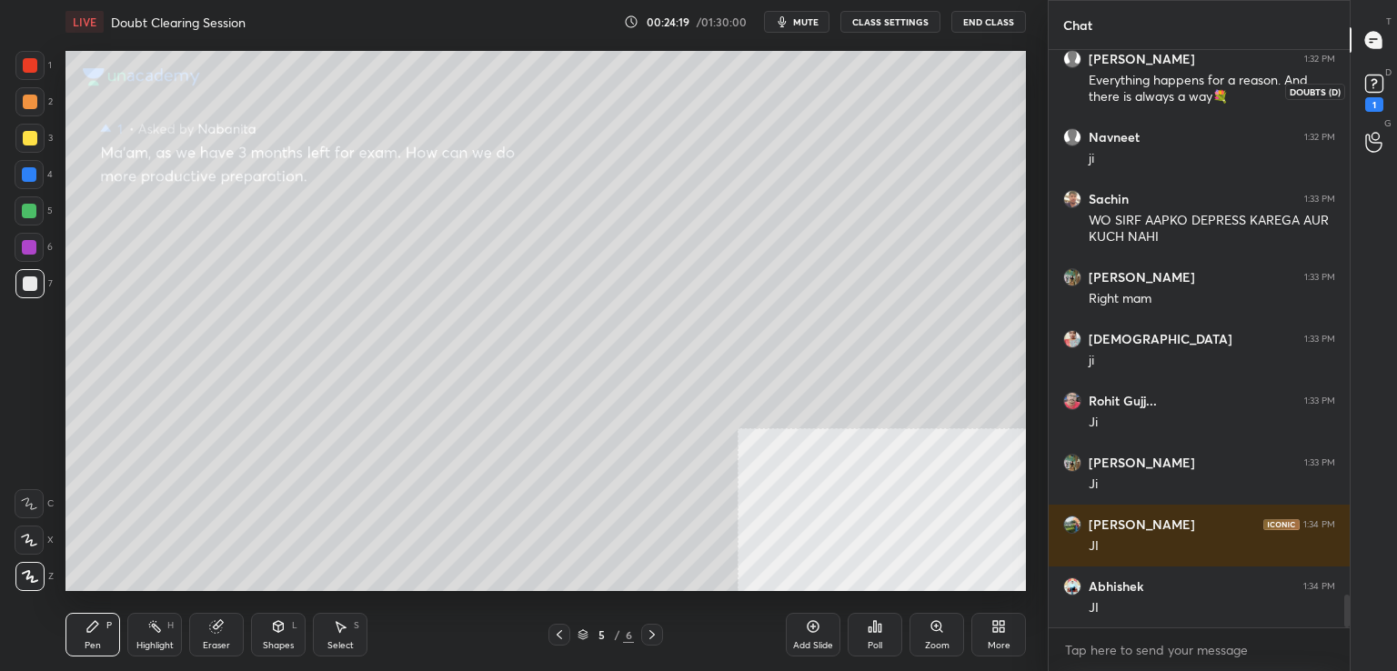
click at [1376, 77] on rect at bounding box center [1374, 84] width 17 height 17
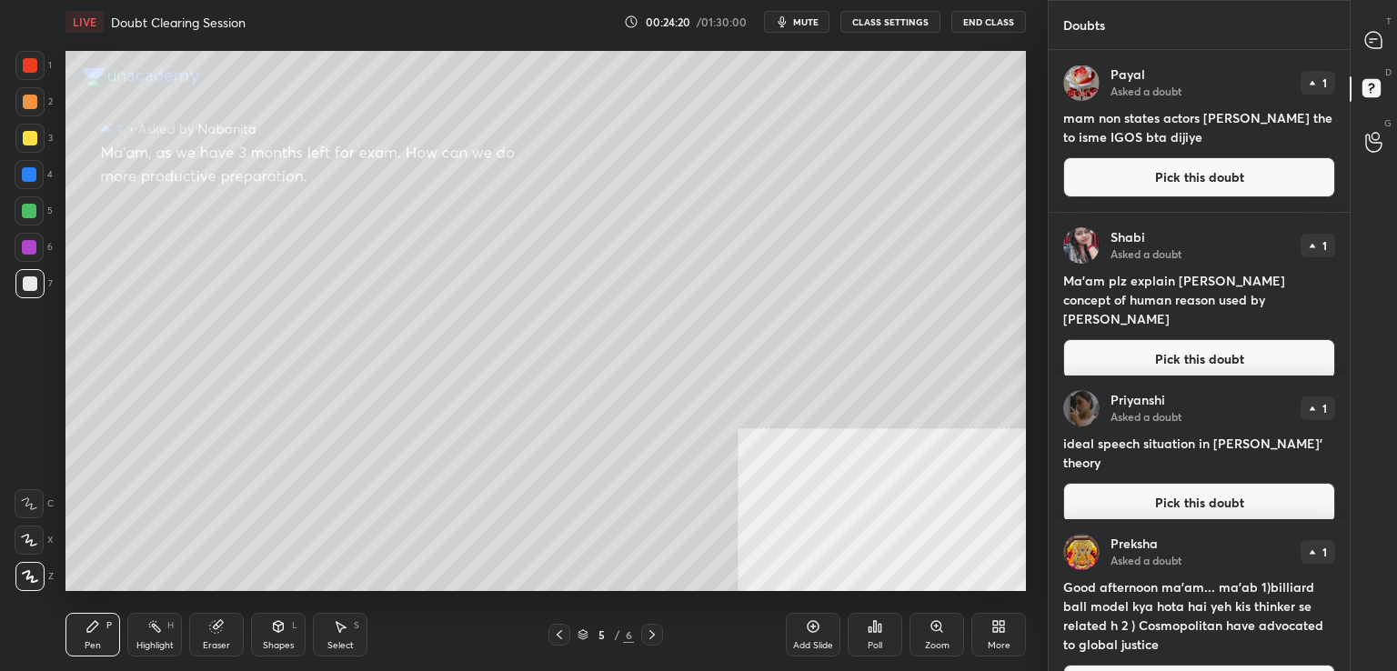
click at [1376, 77] on icon at bounding box center [1374, 91] width 33 height 33
click at [1380, 48] on icon at bounding box center [1374, 40] width 16 height 16
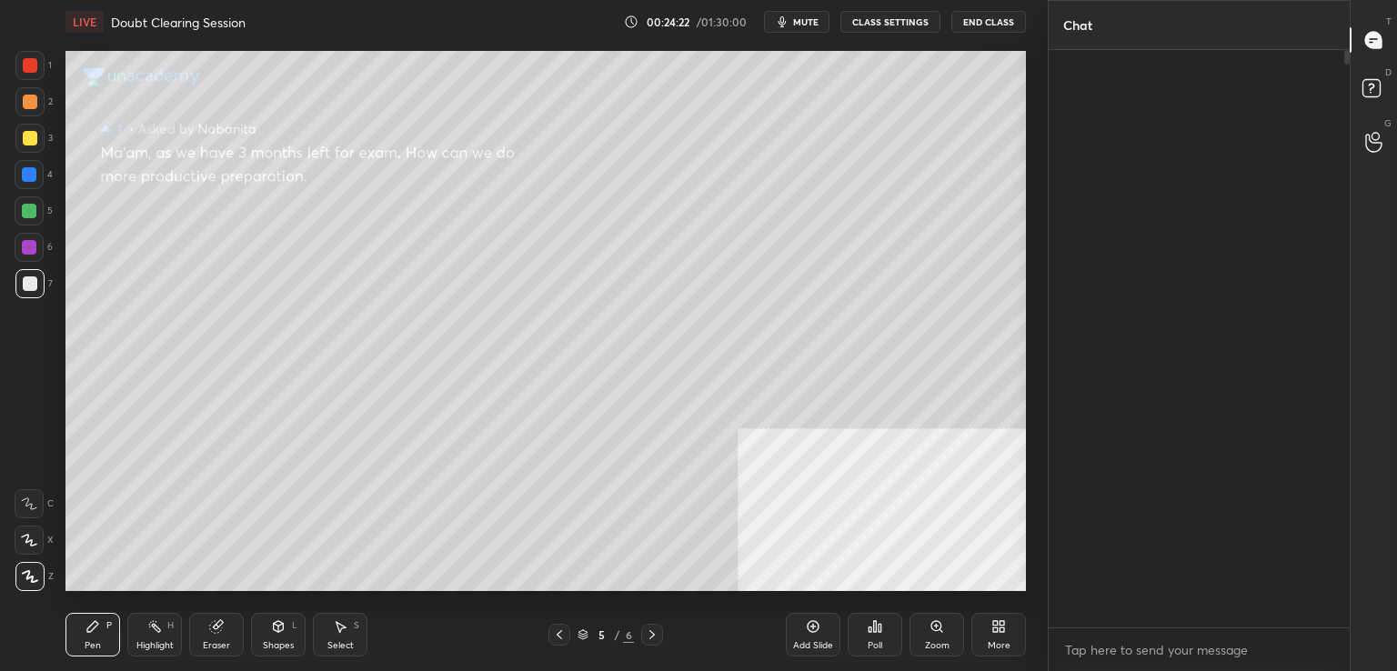
scroll to position [572, 296]
click at [1380, 48] on icon at bounding box center [1374, 40] width 16 height 16
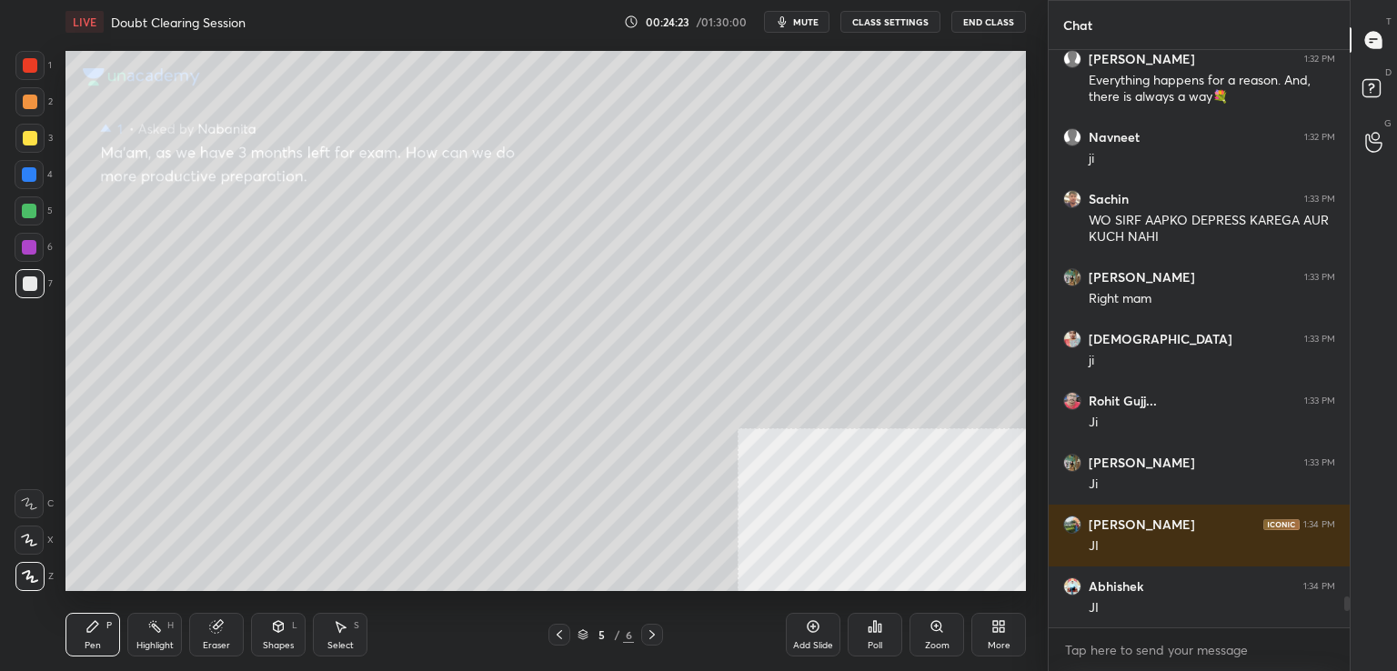
click at [1380, 48] on icon at bounding box center [1374, 40] width 16 height 16
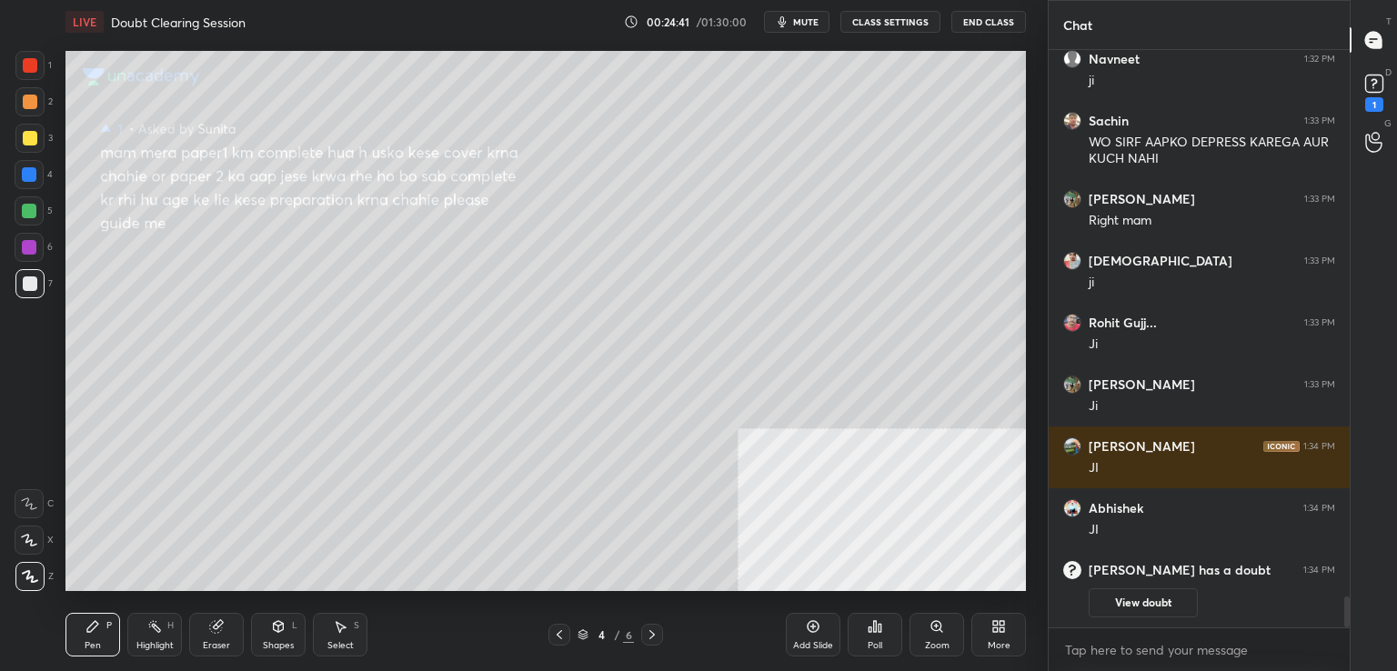
scroll to position [9247, 0]
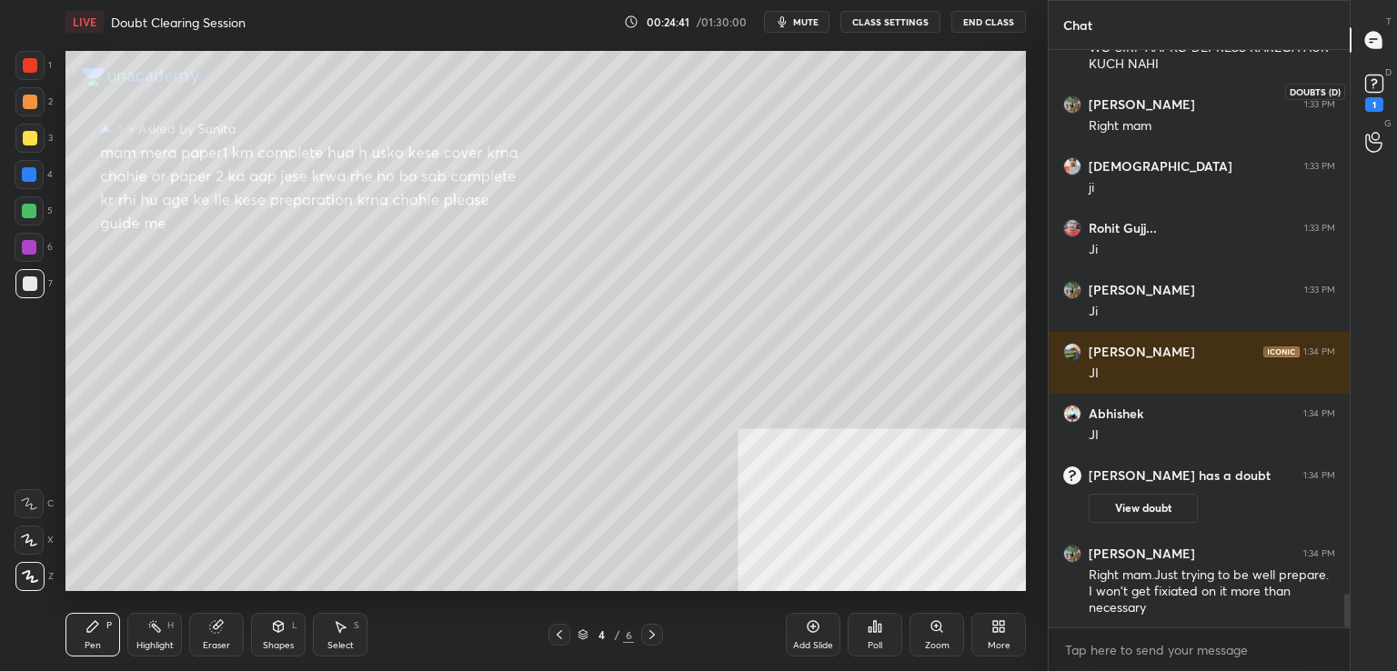
click at [1376, 94] on icon at bounding box center [1374, 83] width 27 height 27
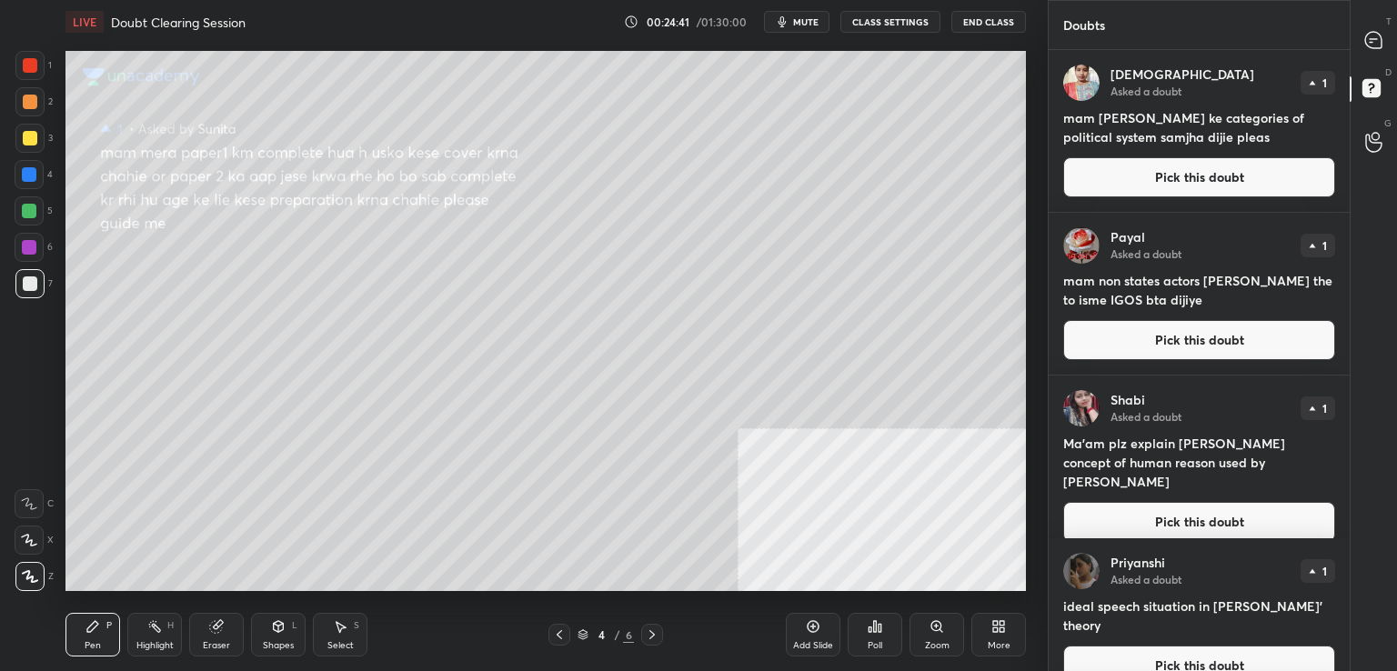
click at [1376, 94] on rect at bounding box center [1371, 88] width 17 height 17
click at [1378, 50] on div at bounding box center [1374, 40] width 36 height 33
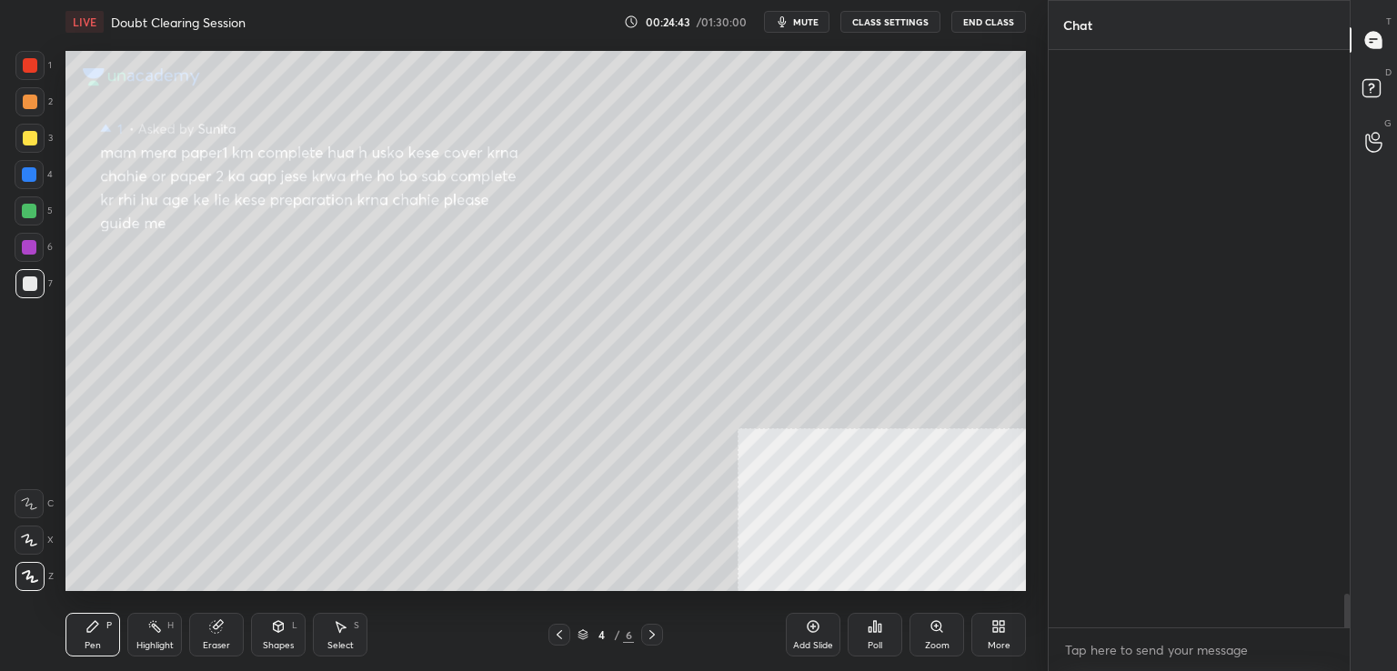
click at [1378, 50] on div at bounding box center [1374, 40] width 36 height 33
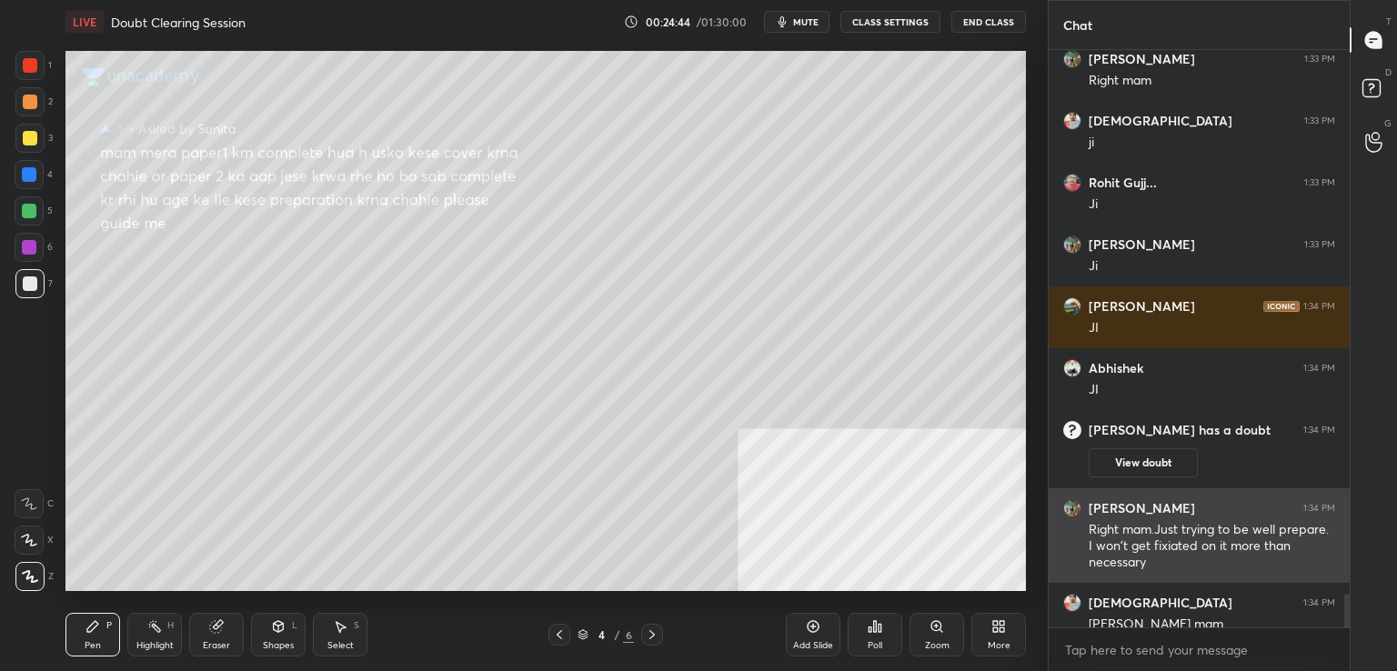
drag, startPoint x: 1378, startPoint y: 50, endPoint x: 1220, endPoint y: 519, distance: 494.6
click at [1220, 519] on div "Chat Sachin 1:33 PM WO SIRF AAPKO DEPRESS KAREGA AUR KUCH NAHI [PERSON_NAME] 1:…" at bounding box center [1222, 335] width 349 height 671
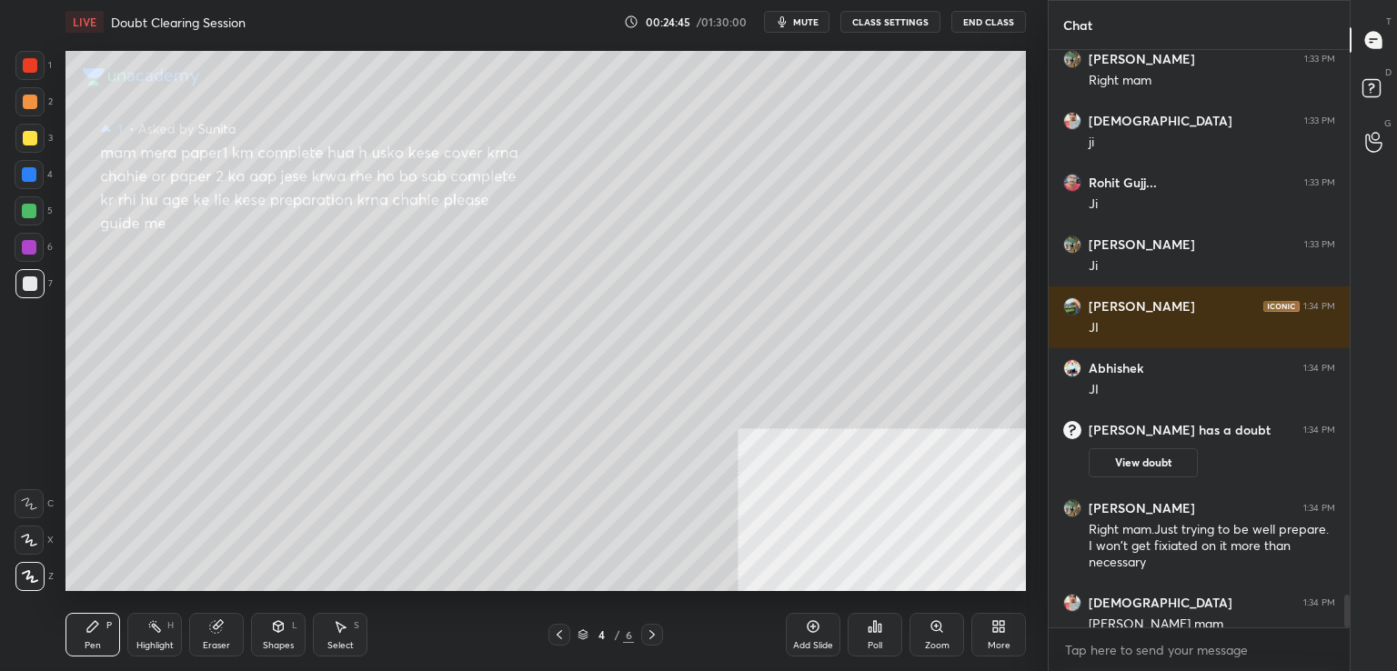
scroll to position [9751, 0]
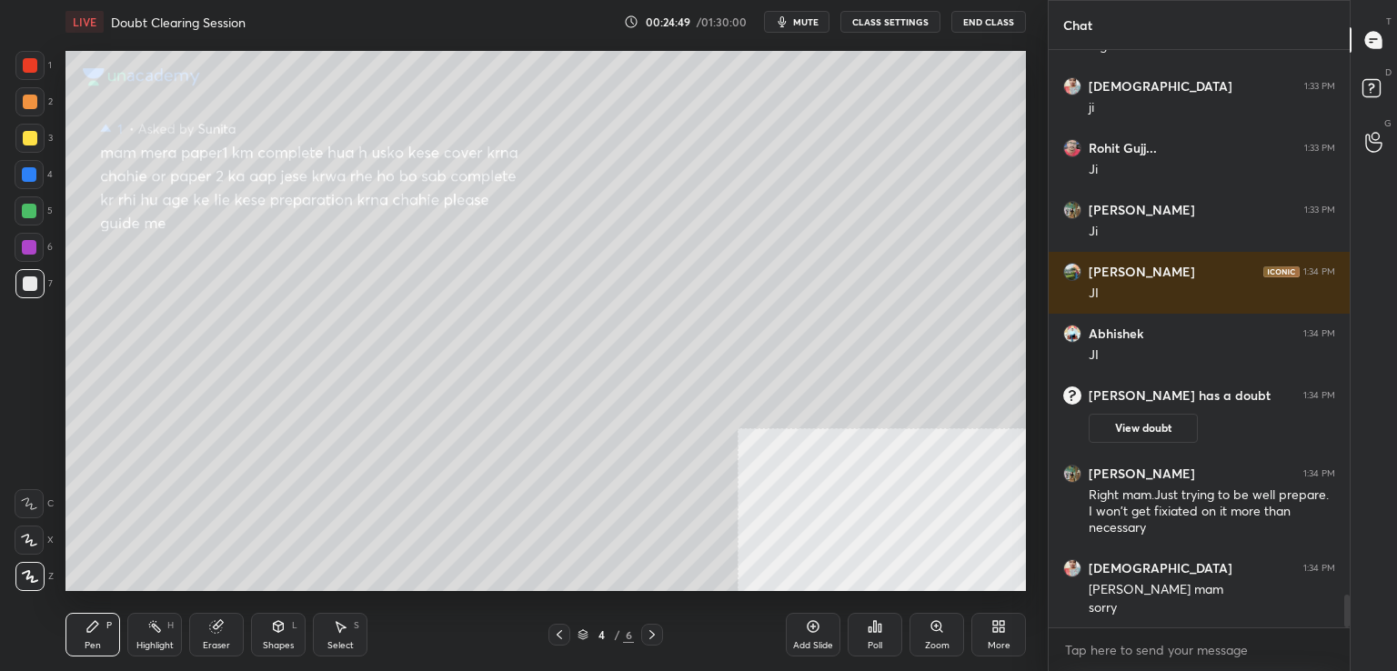
drag, startPoint x: 1346, startPoint y: 613, endPoint x: 1346, endPoint y: 630, distance: 17.3
click at [1346, 630] on div "Sachin 1:33 PM WO SIRF AAPKO DEPRESS KAREGA AUR KUCH NAHI [PERSON_NAME] 1:33 PM…" at bounding box center [1199, 360] width 301 height 621
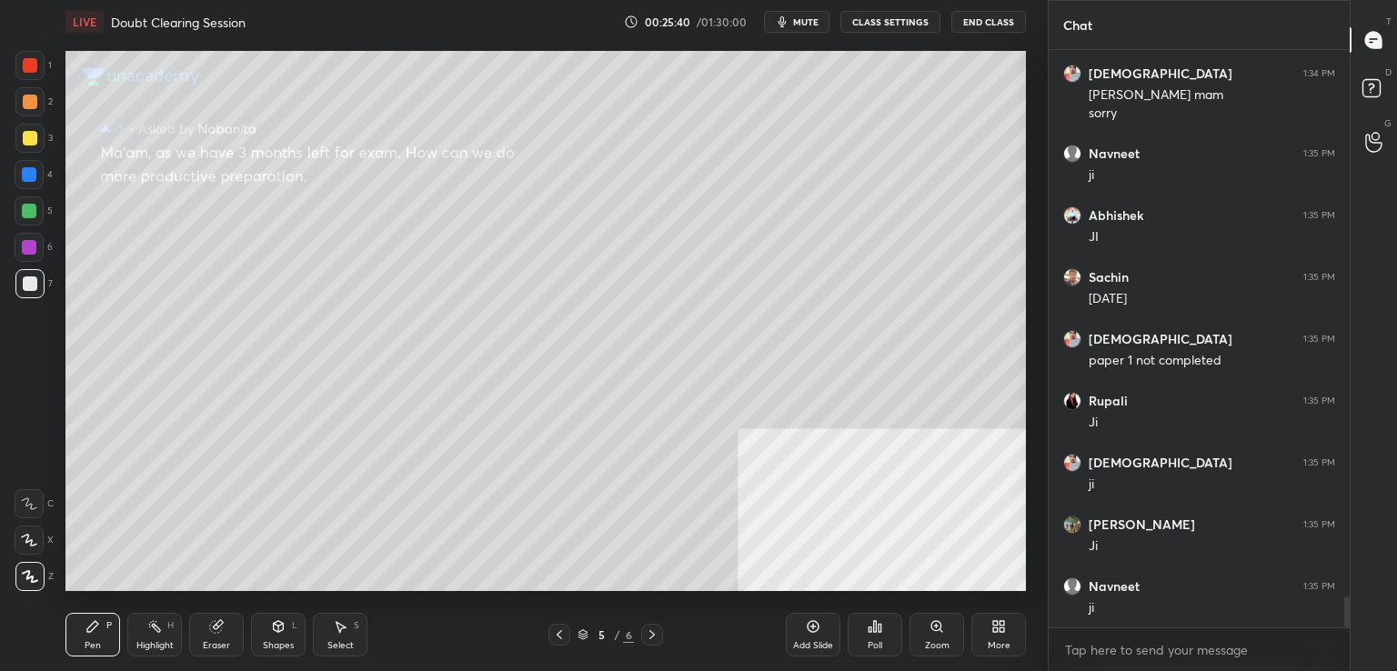
scroll to position [10308, 0]
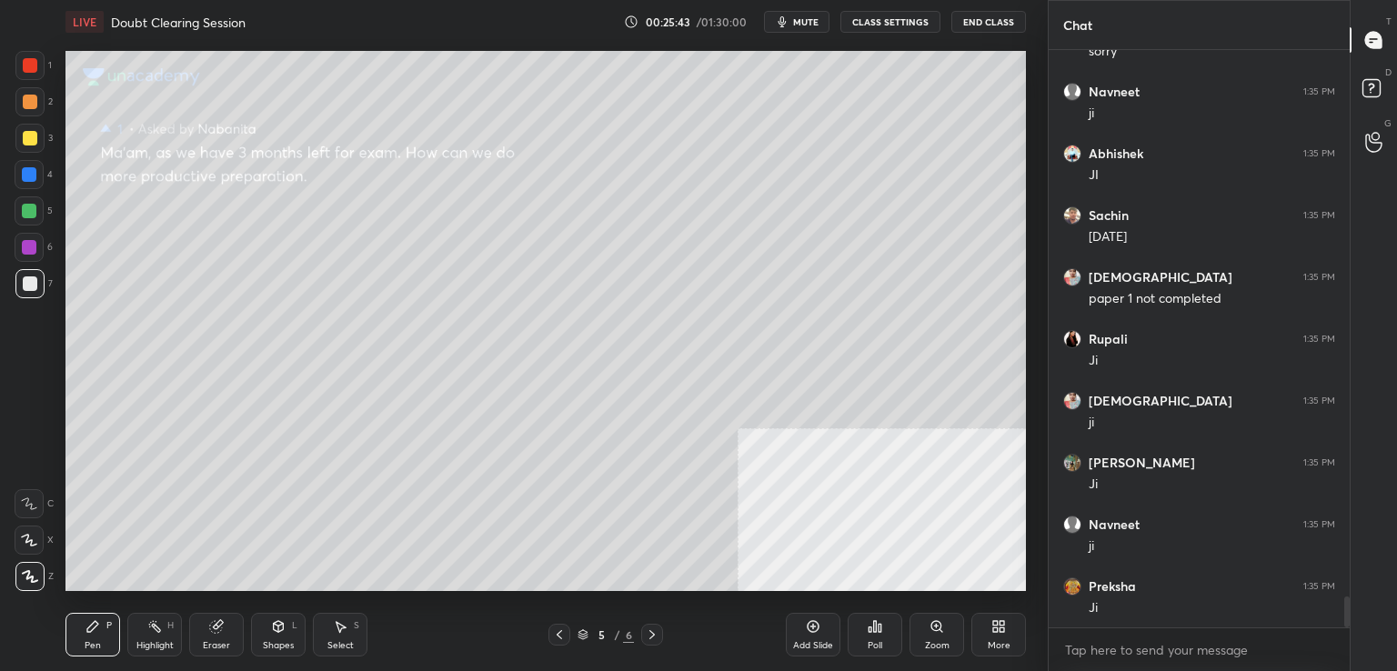
click at [207, 645] on div "Eraser" at bounding box center [216, 645] width 27 height 9
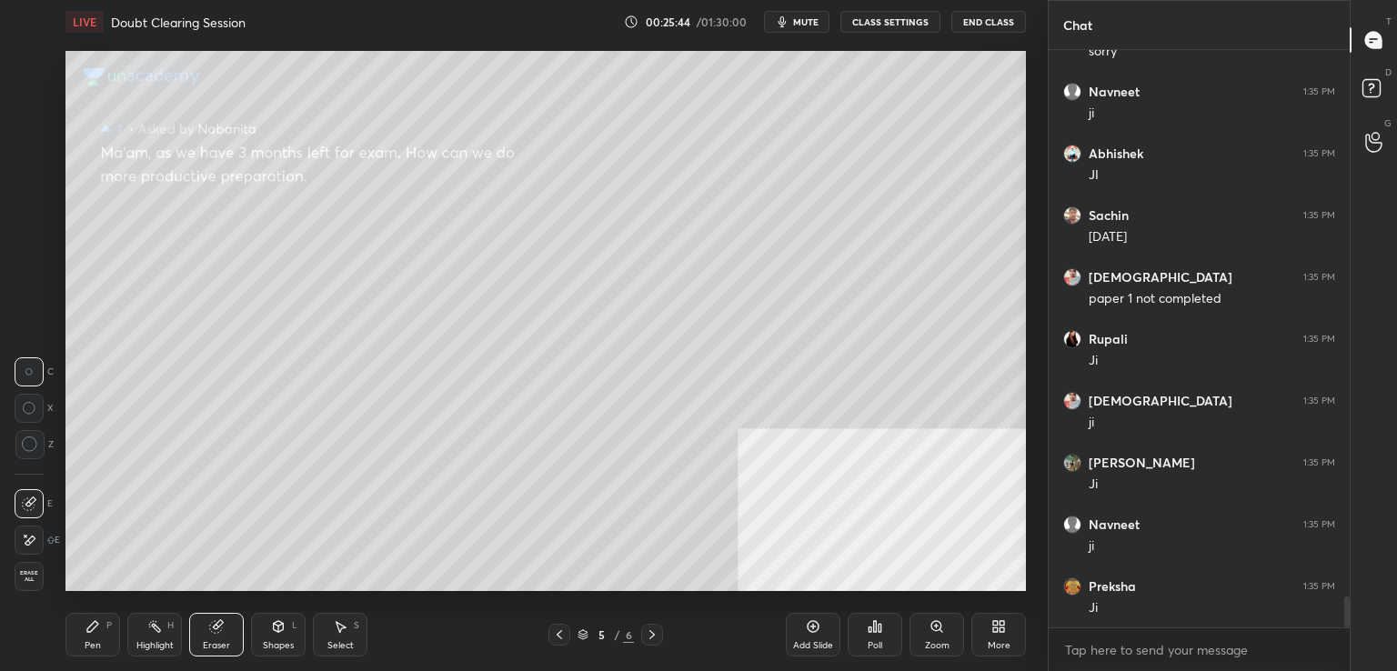
click at [37, 576] on span "Erase all" at bounding box center [28, 576] width 27 height 13
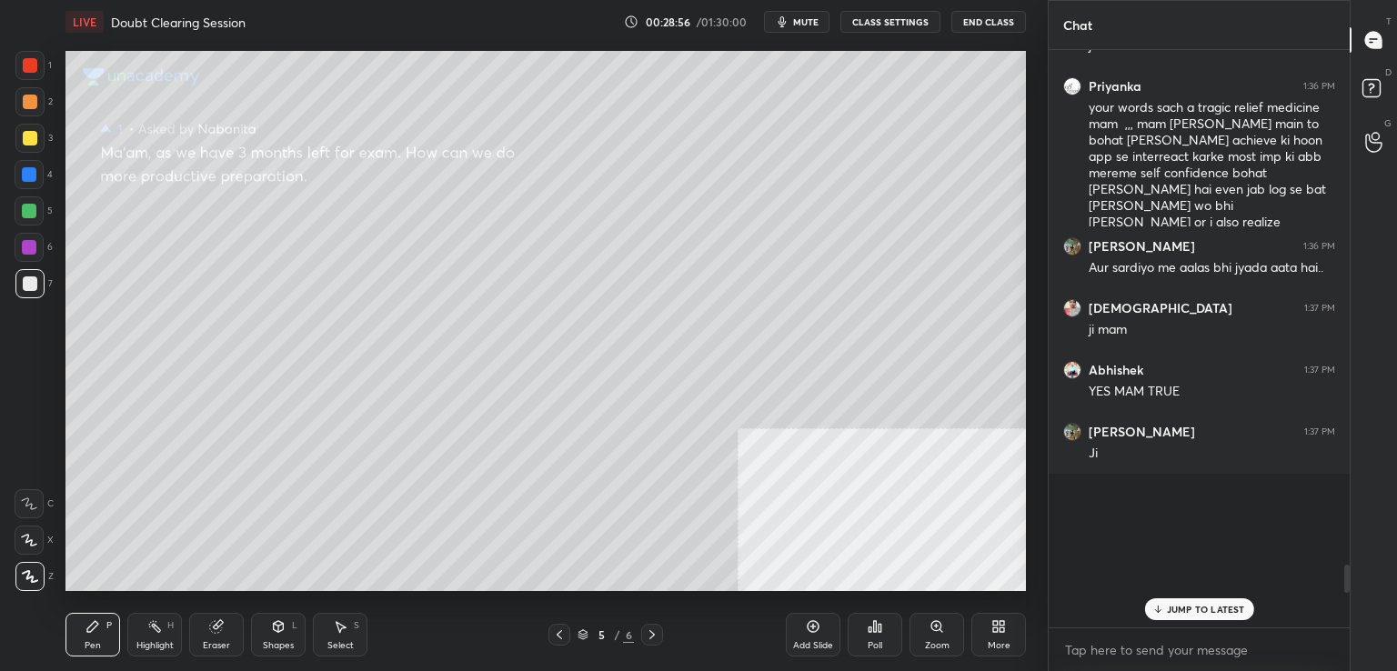
scroll to position [10274, 0]
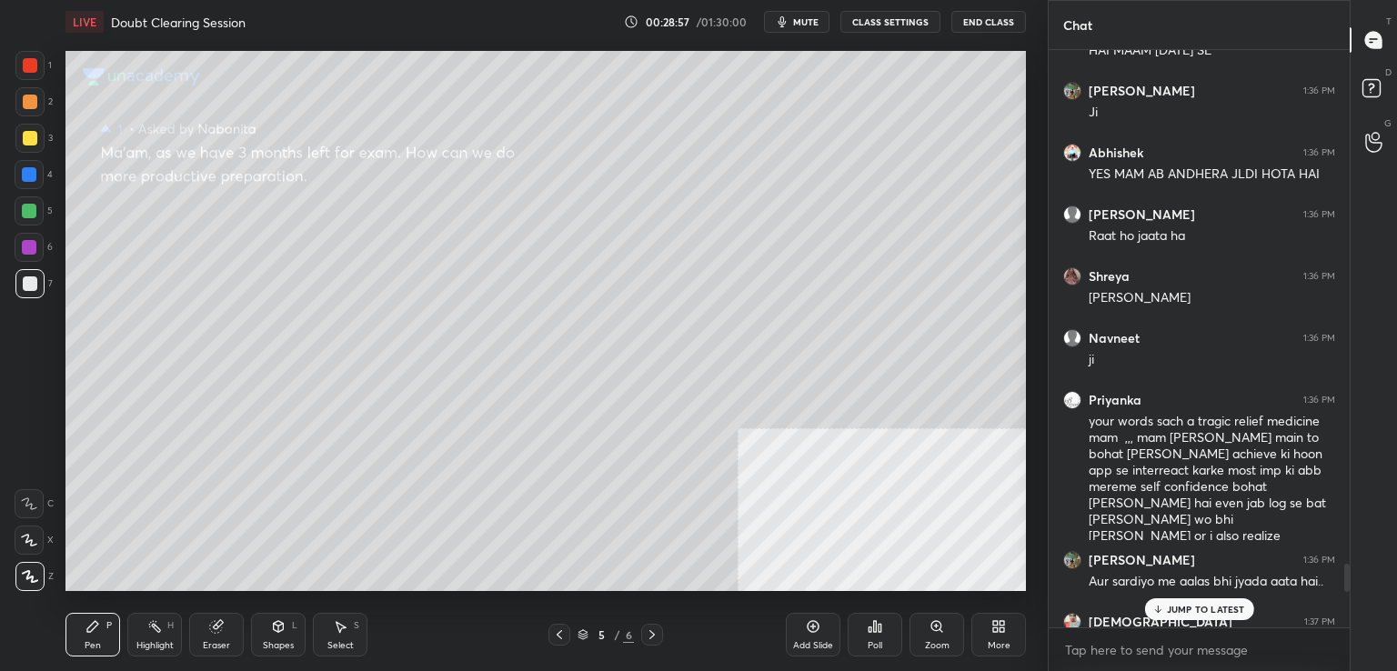
drag, startPoint x: 1349, startPoint y: 617, endPoint x: 1349, endPoint y: 565, distance: 51.9
click at [1349, 565] on div at bounding box center [1347, 578] width 5 height 28
click at [1200, 605] on p "JUMP TO LATEST" at bounding box center [1206, 609] width 78 height 11
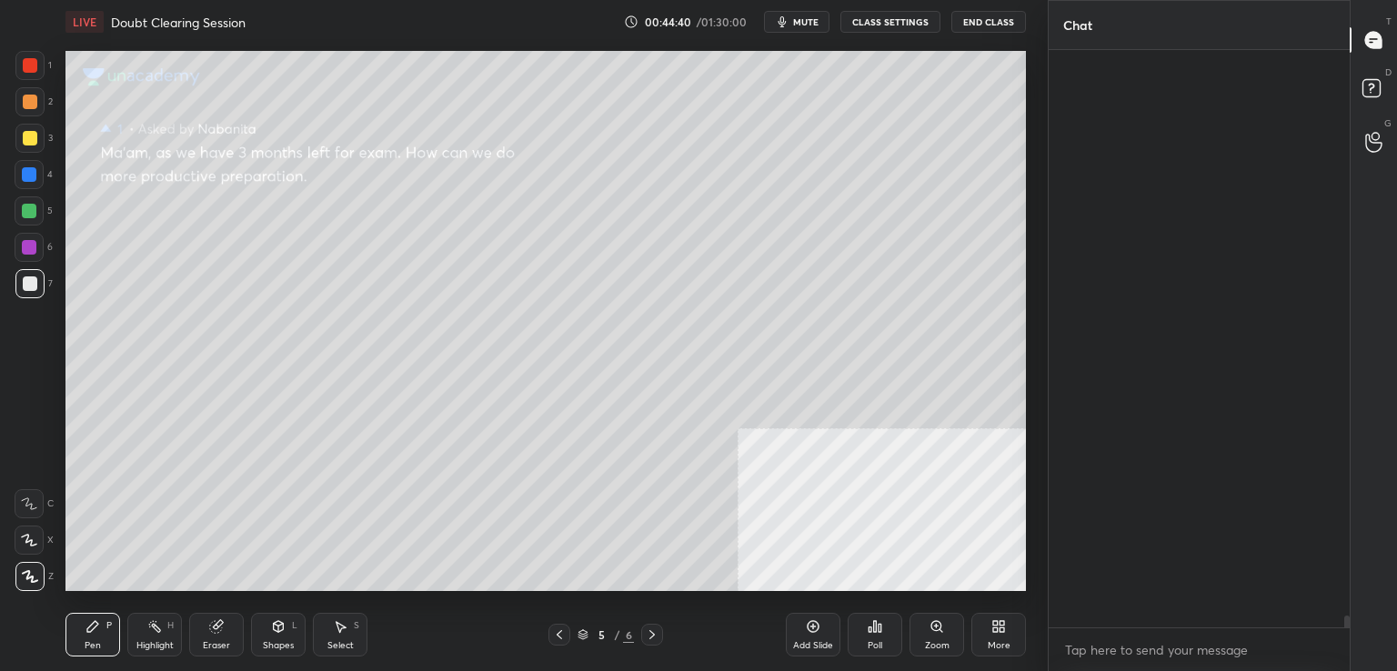
scroll to position [27208, 0]
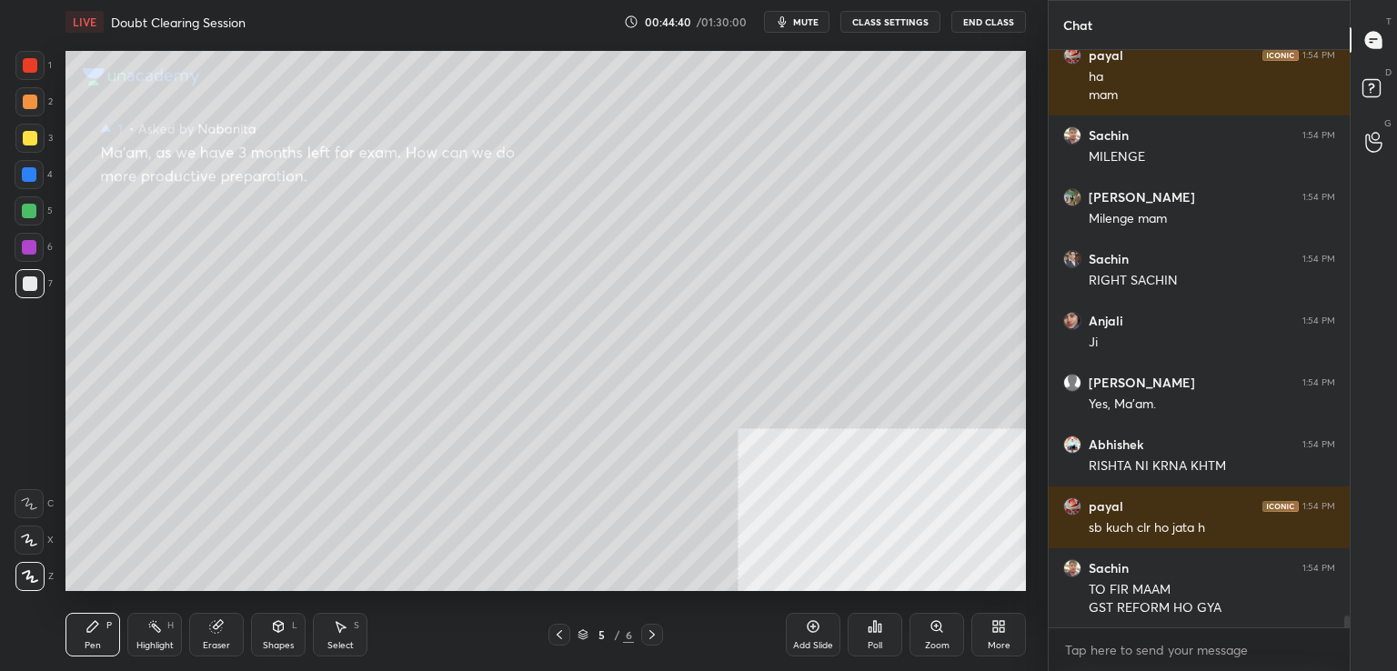
drag, startPoint x: 1348, startPoint y: 621, endPoint x: 1329, endPoint y: 652, distance: 36.4
click at [1329, 652] on div "[PERSON_NAME] 1:54 PM [PERSON_NAME] [PERSON_NAME] 1:54 PM ha mam Sachin 1:54 PM…" at bounding box center [1199, 360] width 301 height 621
click at [217, 655] on div "Eraser" at bounding box center [216, 635] width 55 height 44
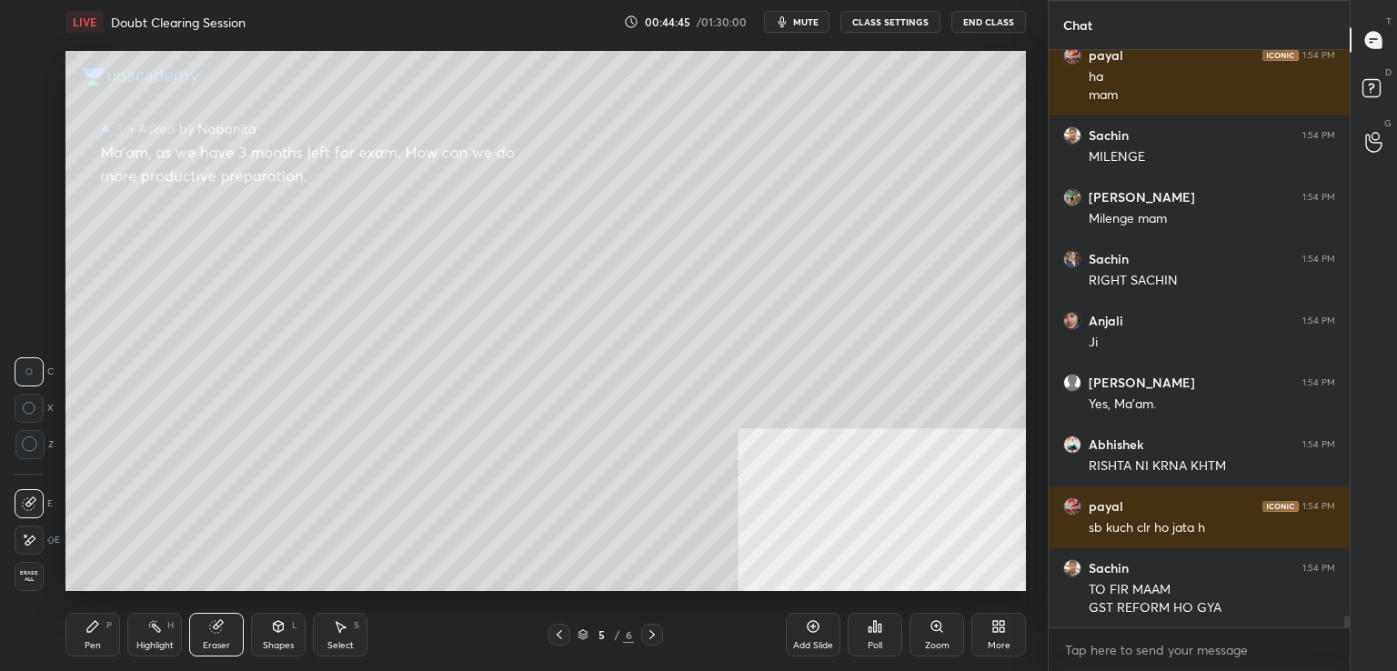
click at [29, 586] on div "Erase all" at bounding box center [29, 576] width 29 height 29
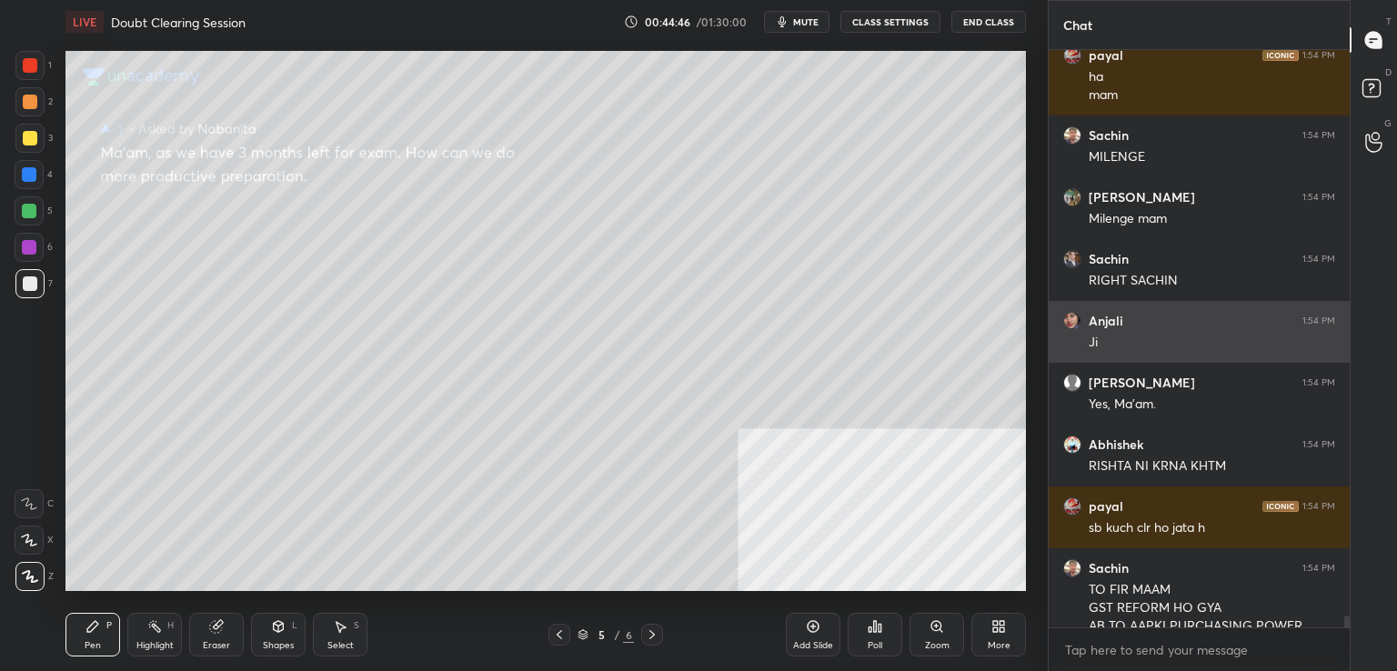
scroll to position [27242, 0]
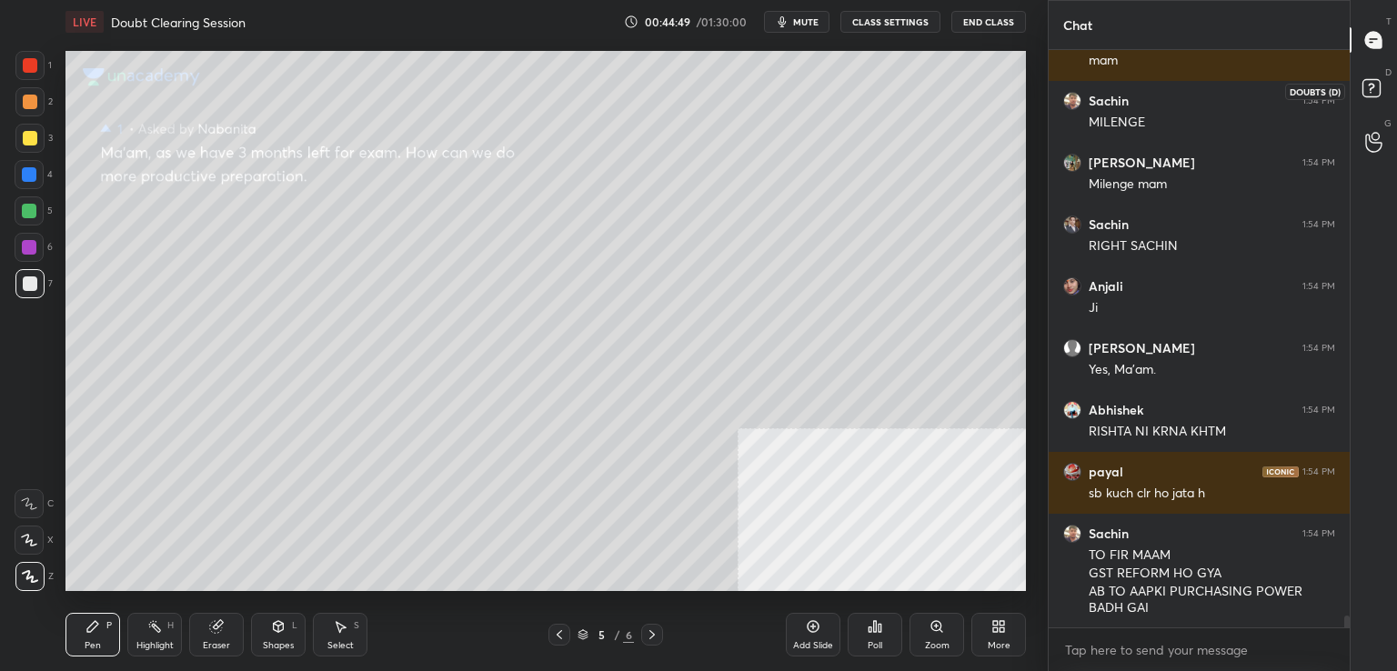
click at [1376, 83] on rect at bounding box center [1371, 88] width 17 height 17
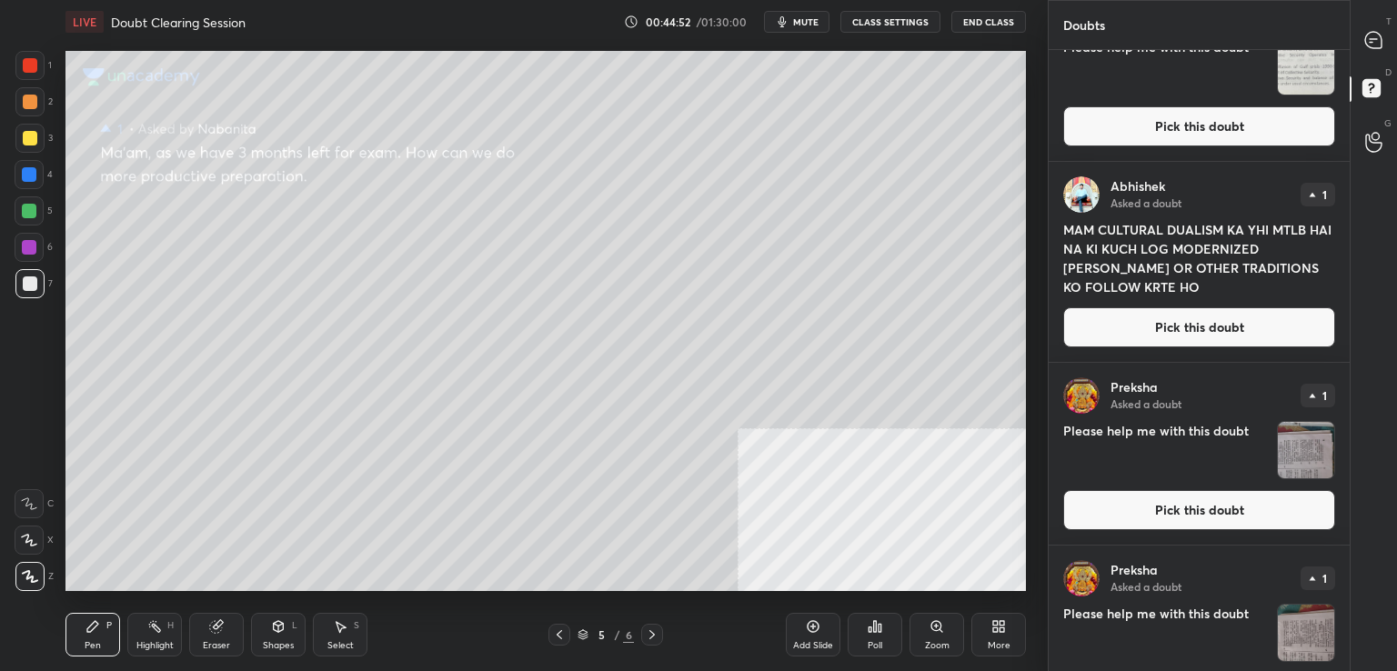
scroll to position [2826, 0]
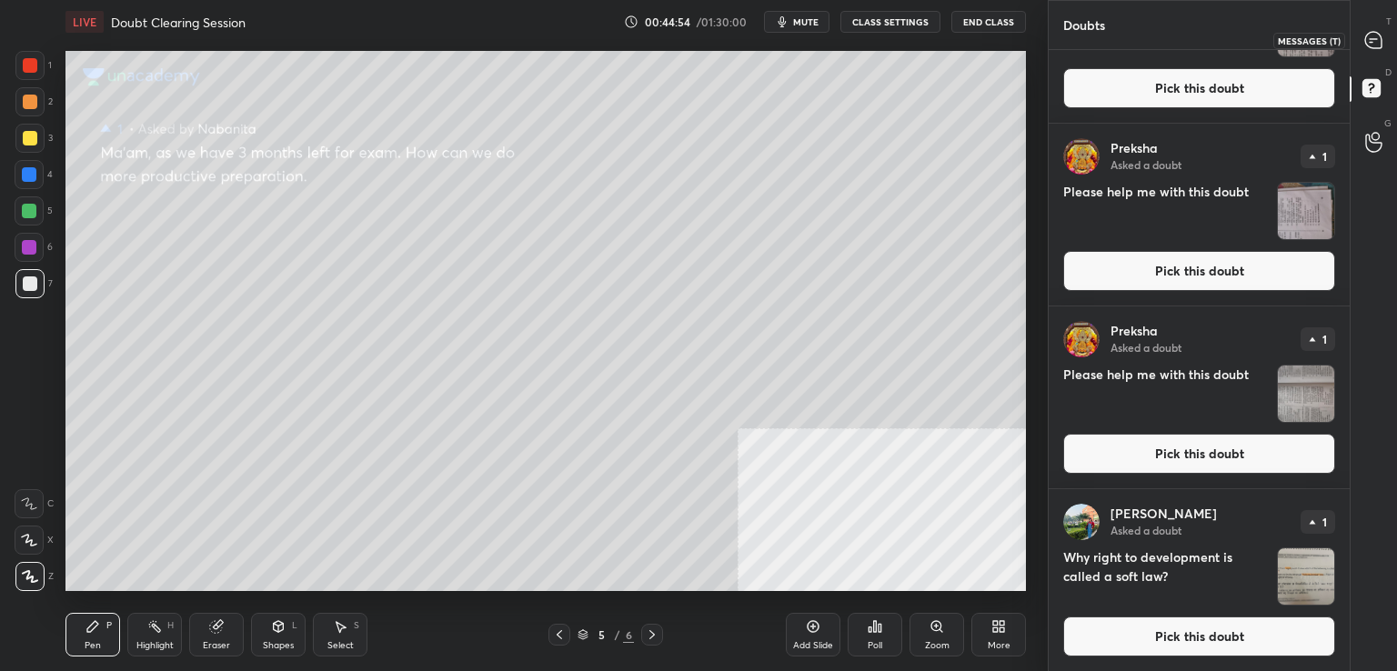
click at [1391, 45] on div at bounding box center [1374, 40] width 36 height 33
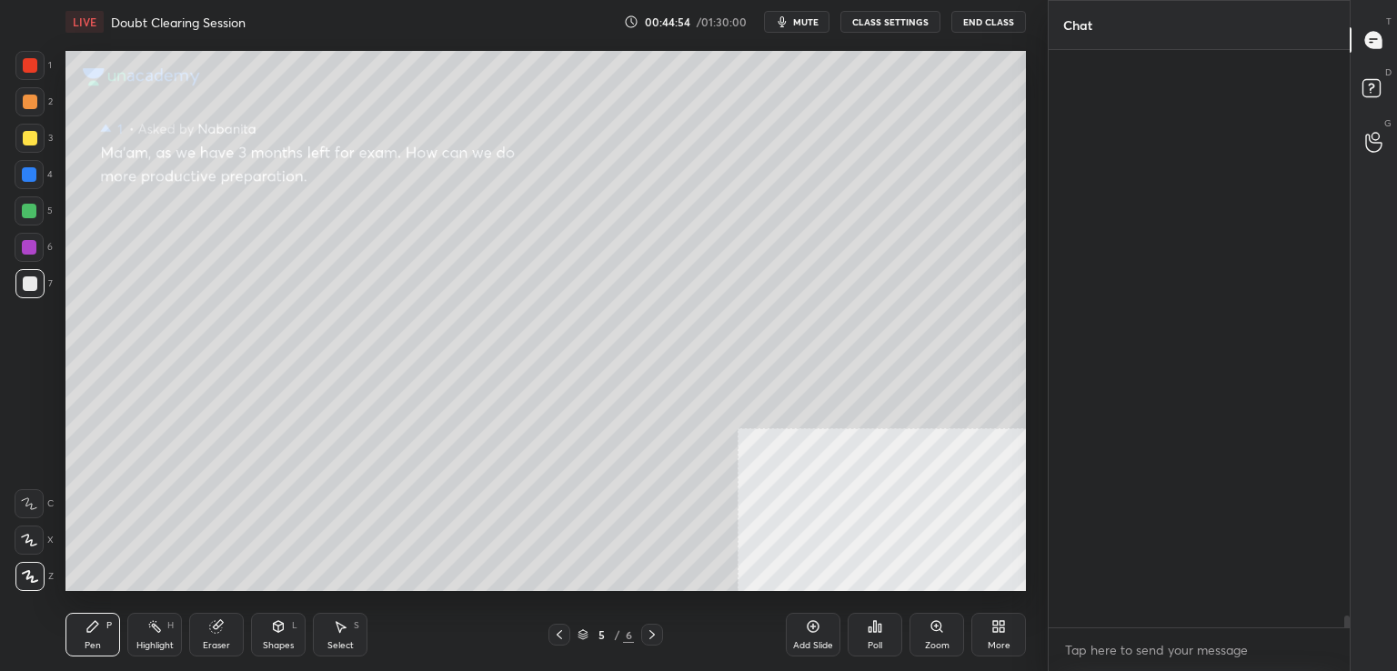
click at [1391, 45] on div at bounding box center [1374, 40] width 36 height 33
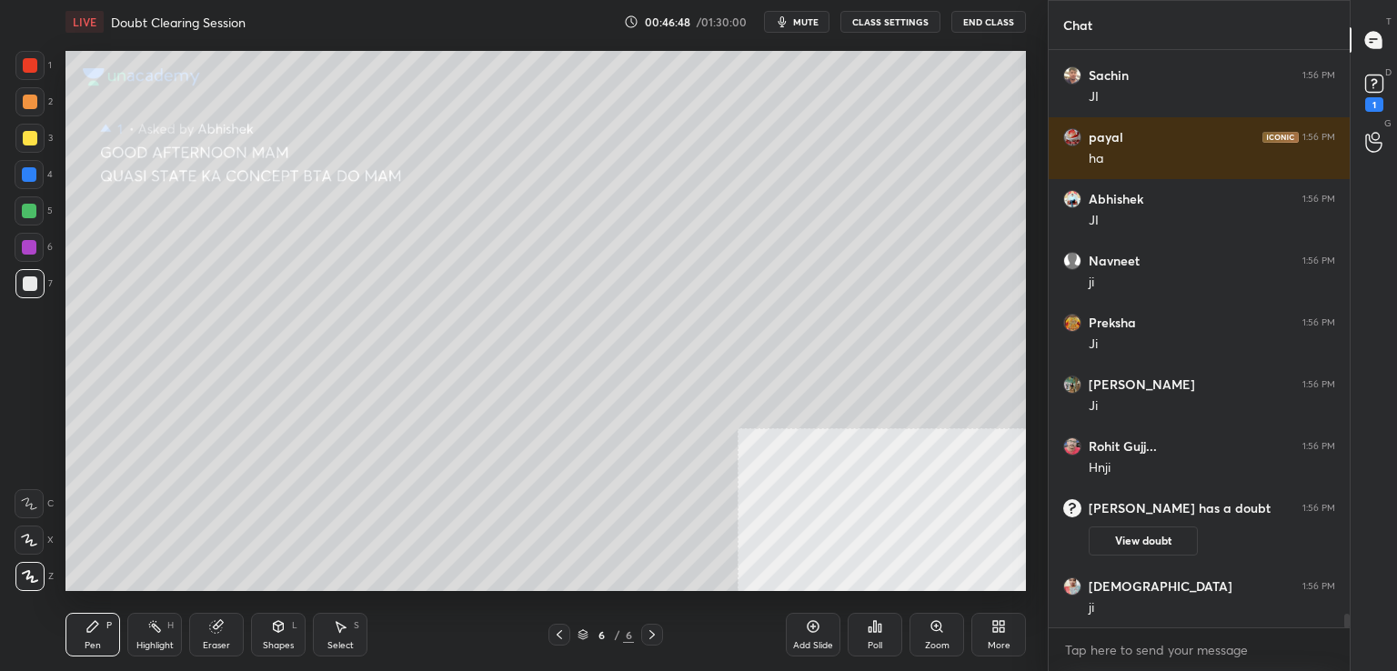
scroll to position [23849, 0]
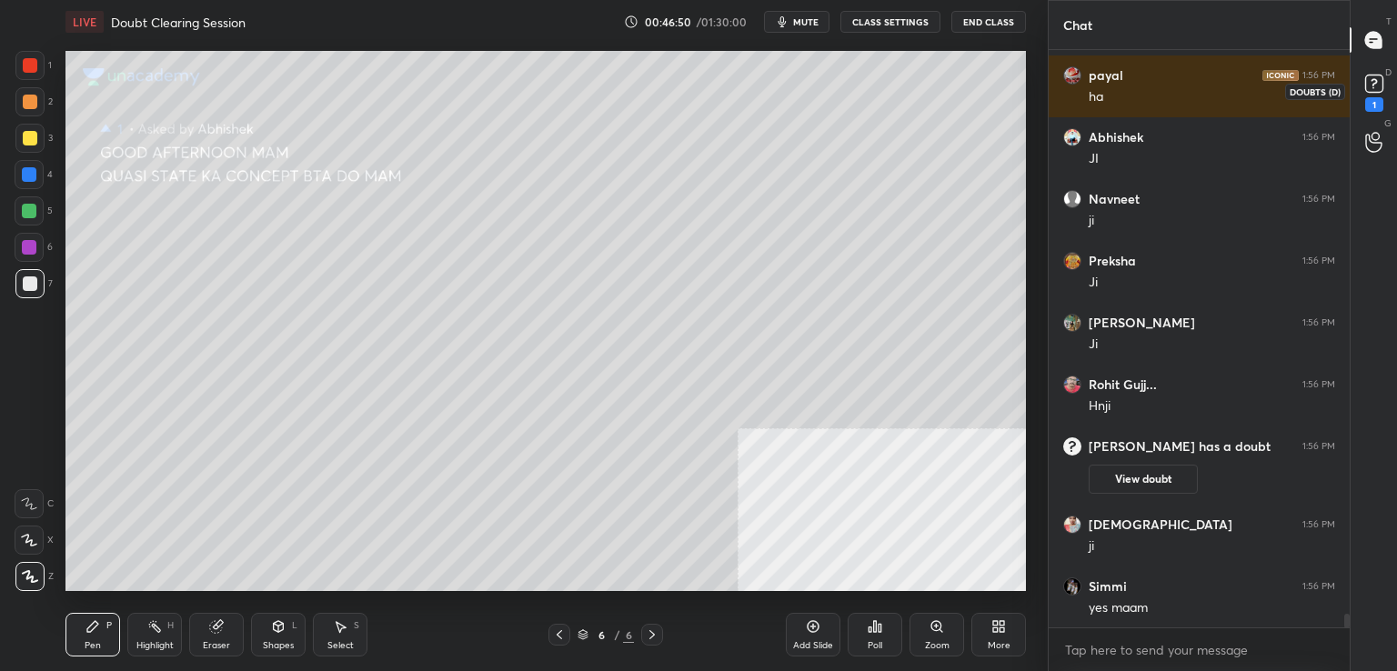
click at [1381, 98] on div "1" at bounding box center [1375, 104] width 18 height 15
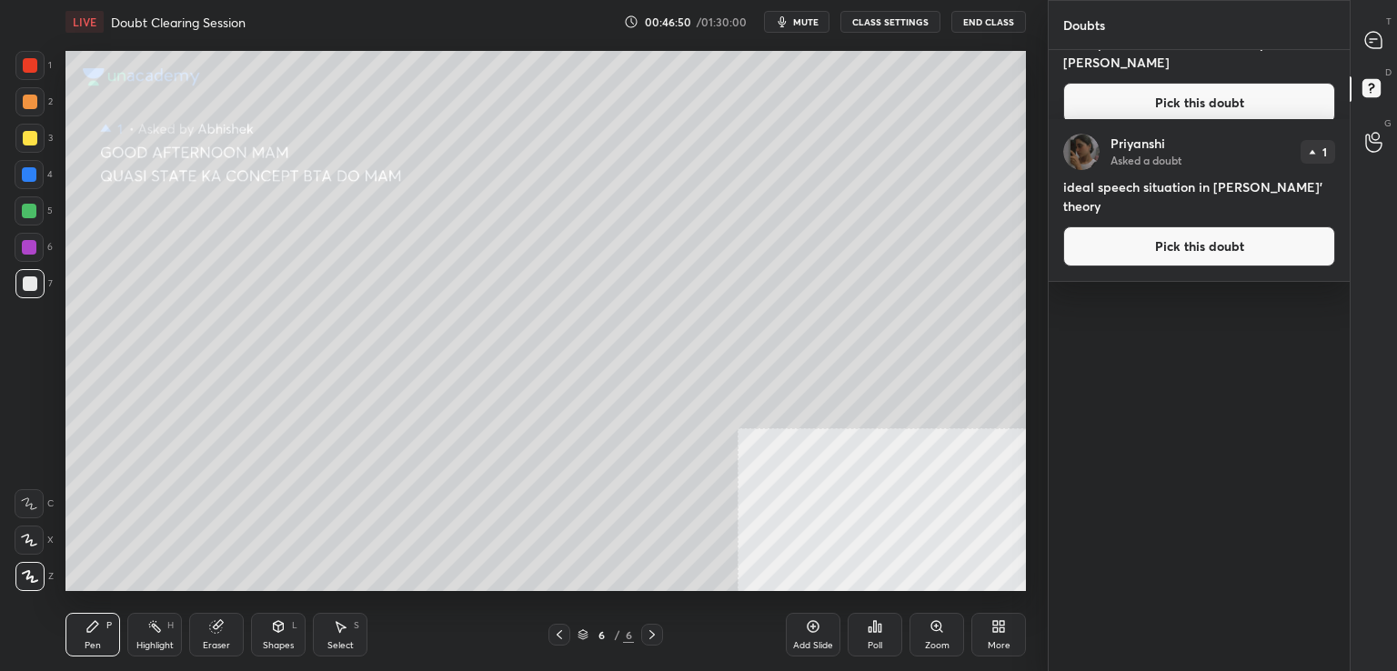
click at [1381, 98] on icon at bounding box center [1374, 91] width 33 height 33
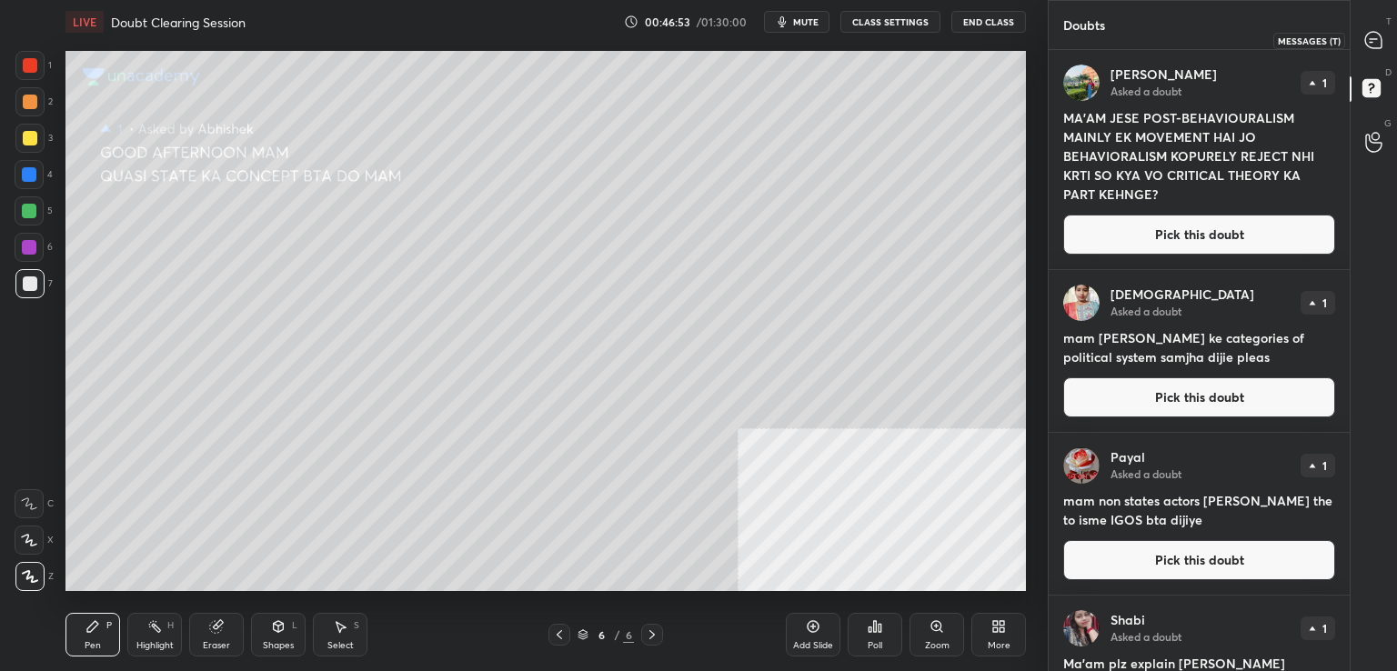
click at [1376, 40] on icon at bounding box center [1374, 40] width 16 height 16
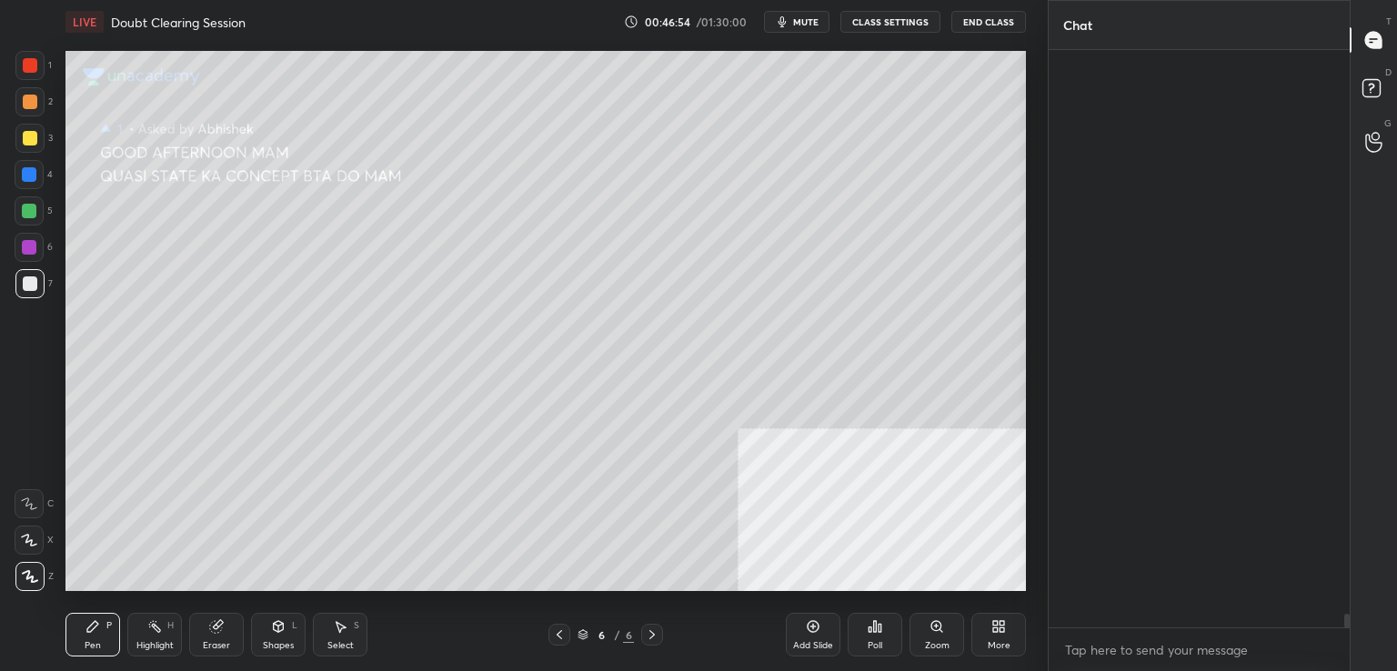
click at [1376, 40] on icon at bounding box center [1374, 40] width 16 height 16
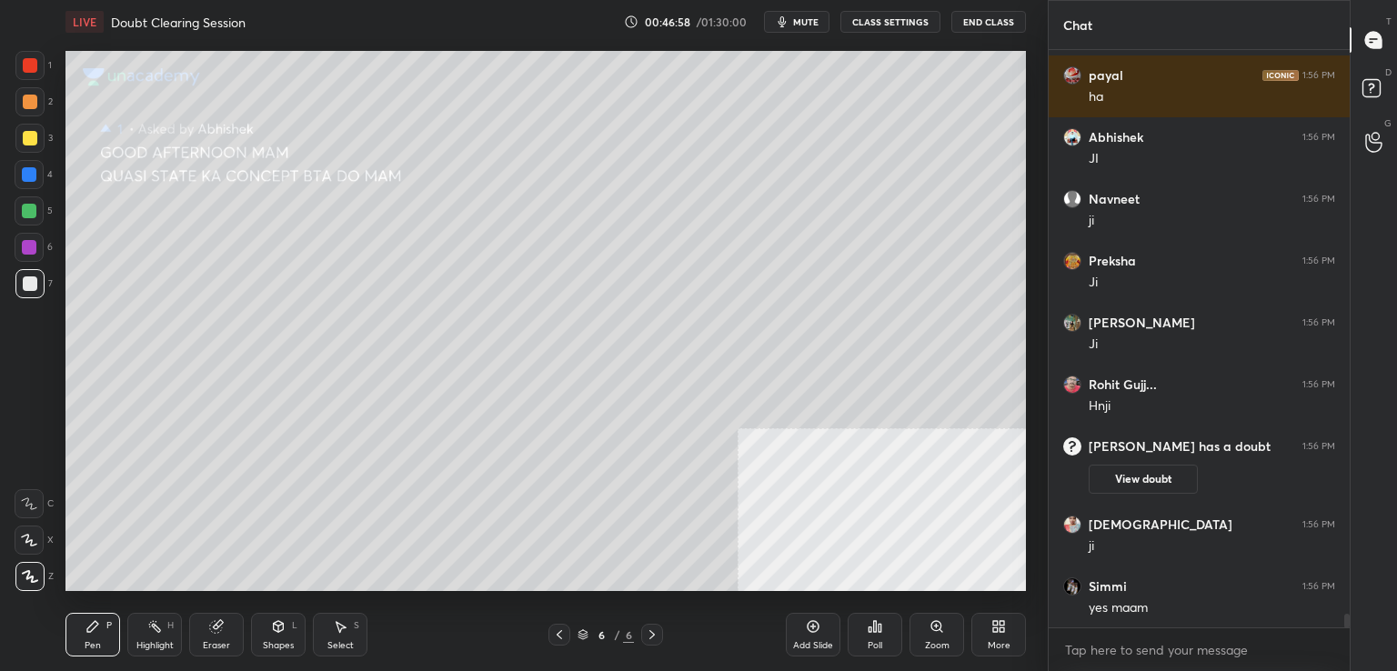
scroll to position [24273, 0]
drag, startPoint x: 1345, startPoint y: 622, endPoint x: 1344, endPoint y: 640, distance: 18.2
click at [1344, 640] on div "[PERSON_NAME] 1:56 PM blue colour to student ke liye h maam Sachin 1:56 PM JI […" at bounding box center [1199, 360] width 301 height 621
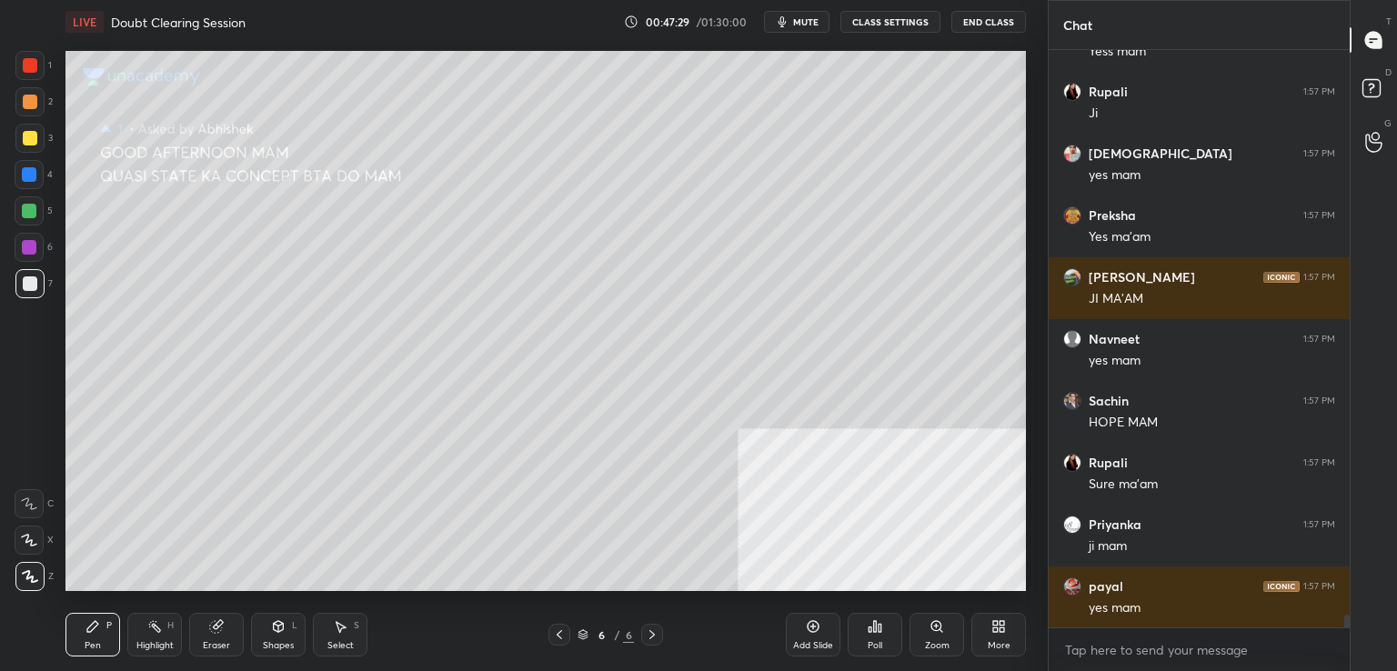
scroll to position [25077, 0]
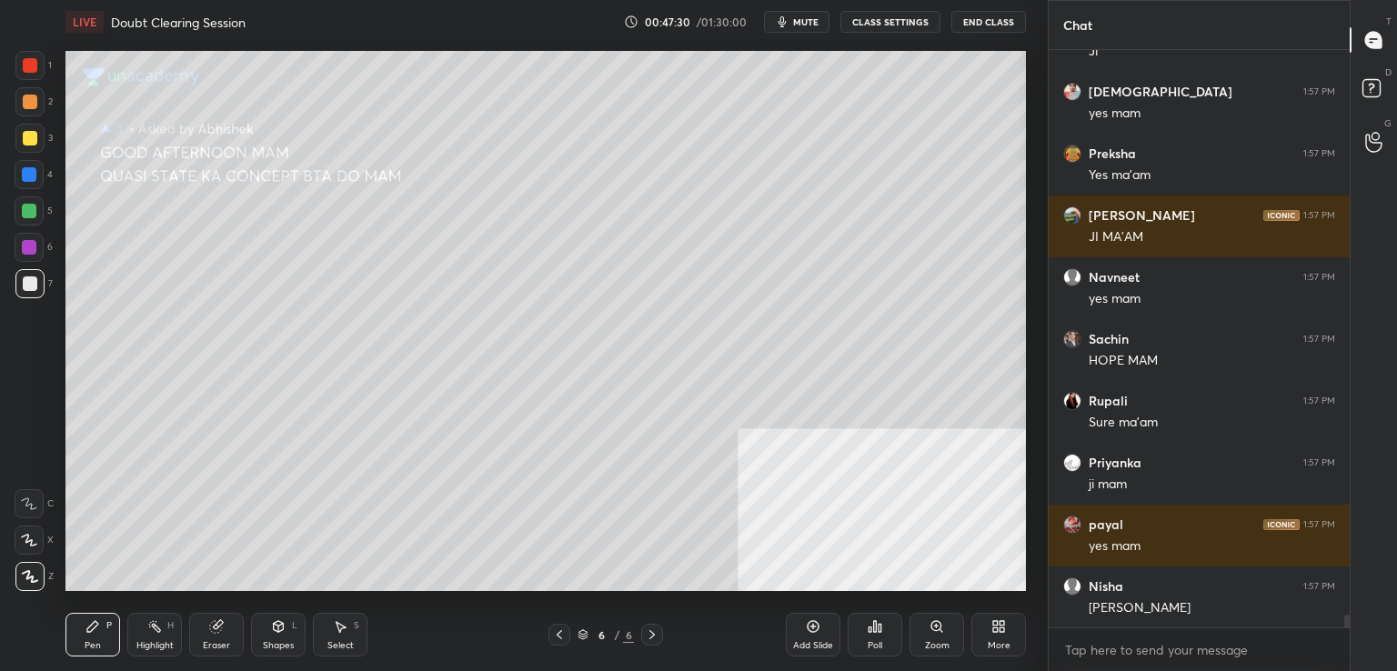
click at [1367, 70] on div "D Doubts (D)" at bounding box center [1374, 91] width 46 height 51
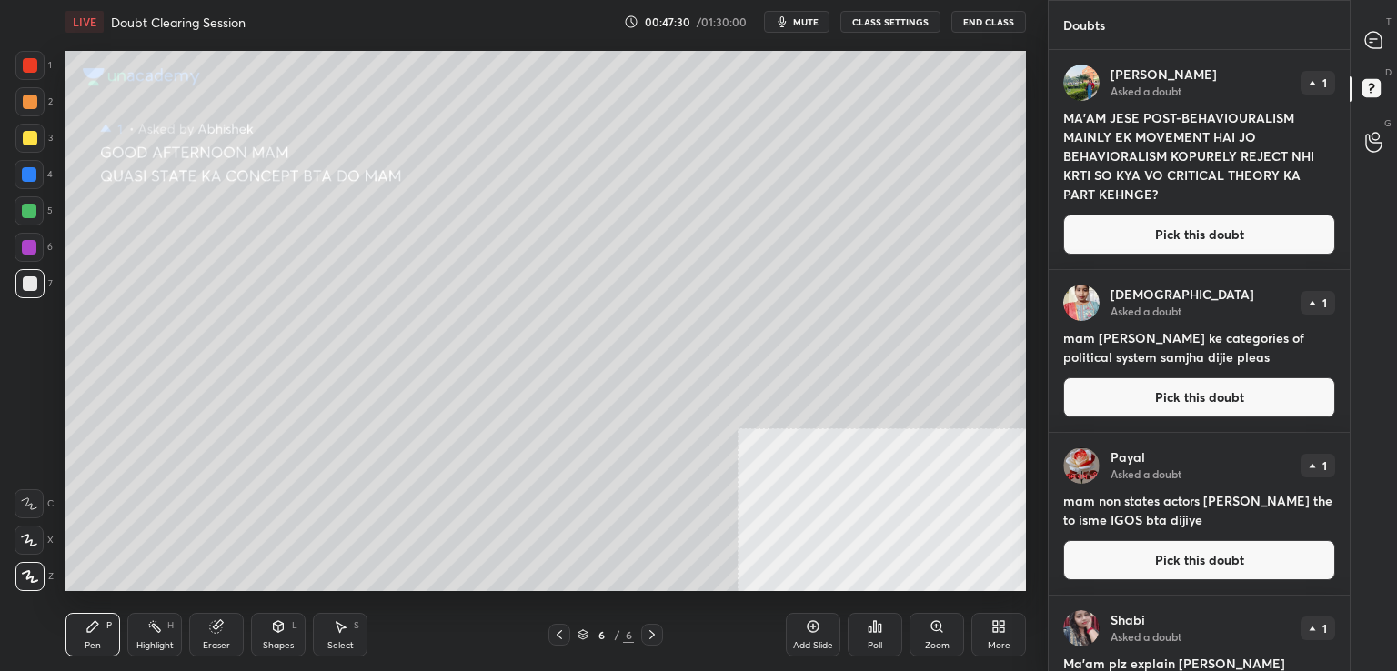
click at [1367, 70] on div "D Doubts (D)" at bounding box center [1374, 91] width 46 height 51
click at [1231, 230] on button "Pick this doubt" at bounding box center [1200, 235] width 272 height 40
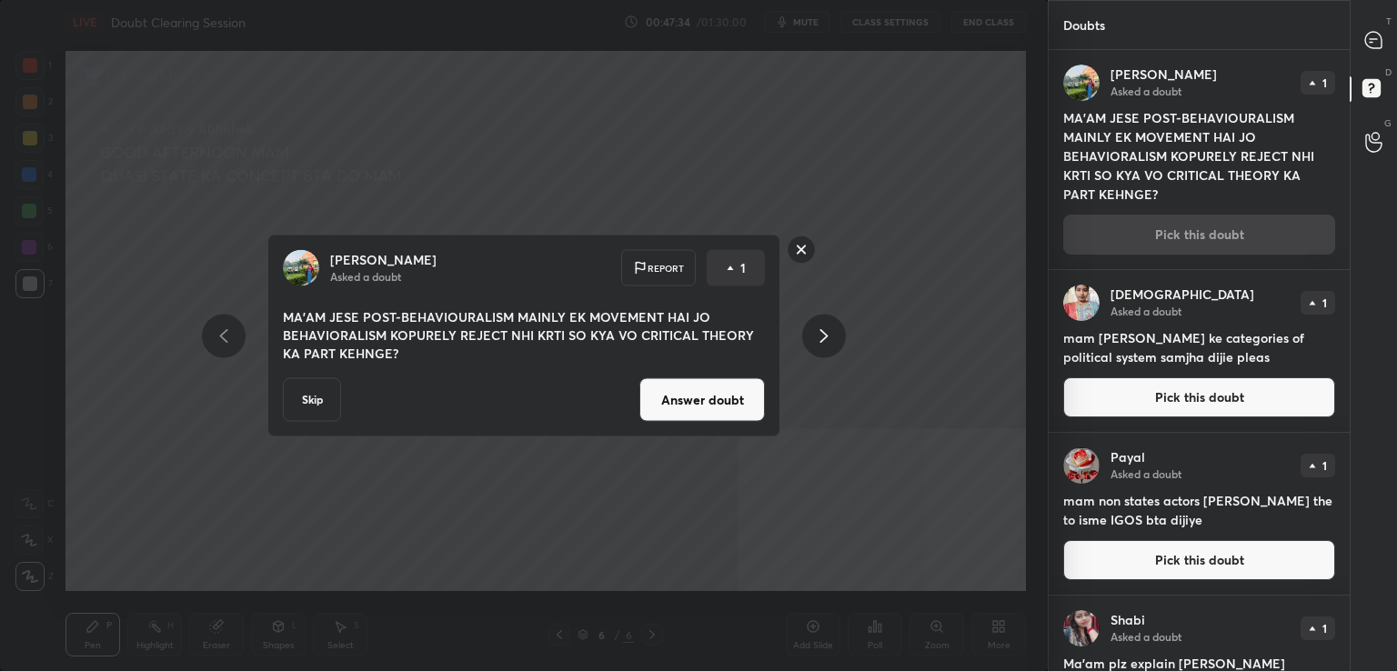
click at [699, 399] on button "Answer doubt" at bounding box center [703, 400] width 126 height 44
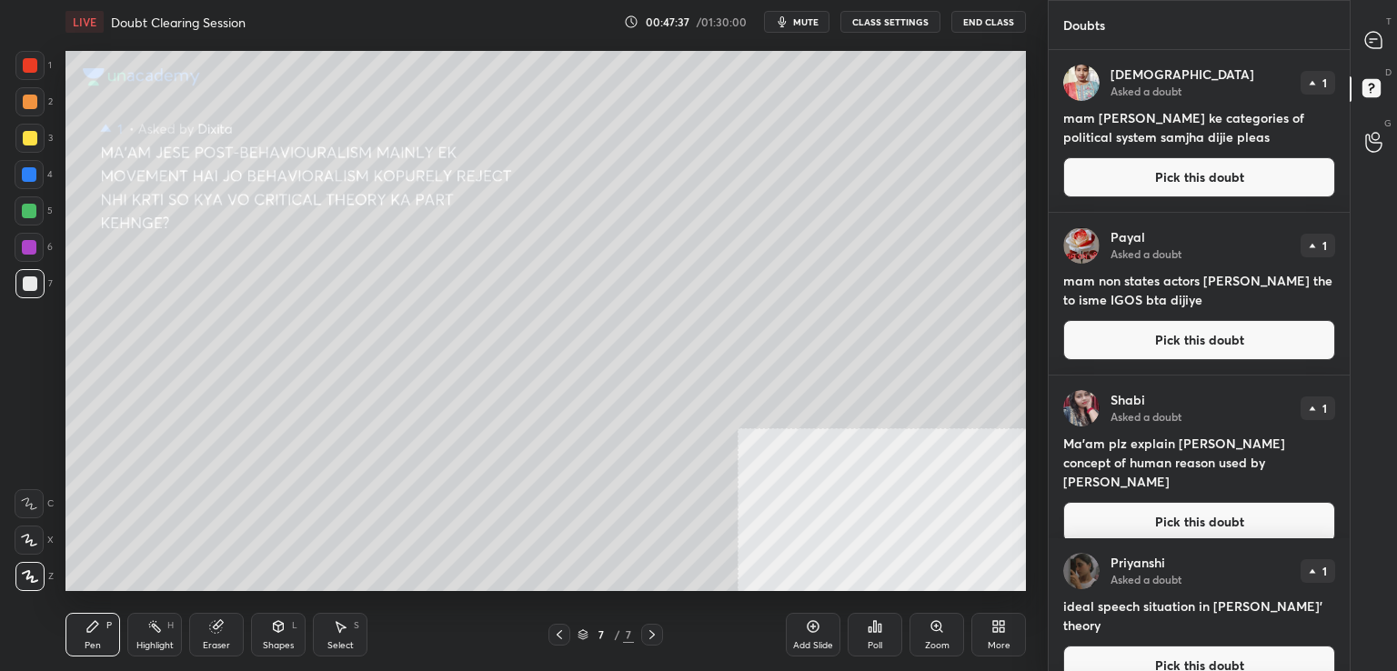
click at [1225, 191] on button "Pick this doubt" at bounding box center [1200, 177] width 272 height 40
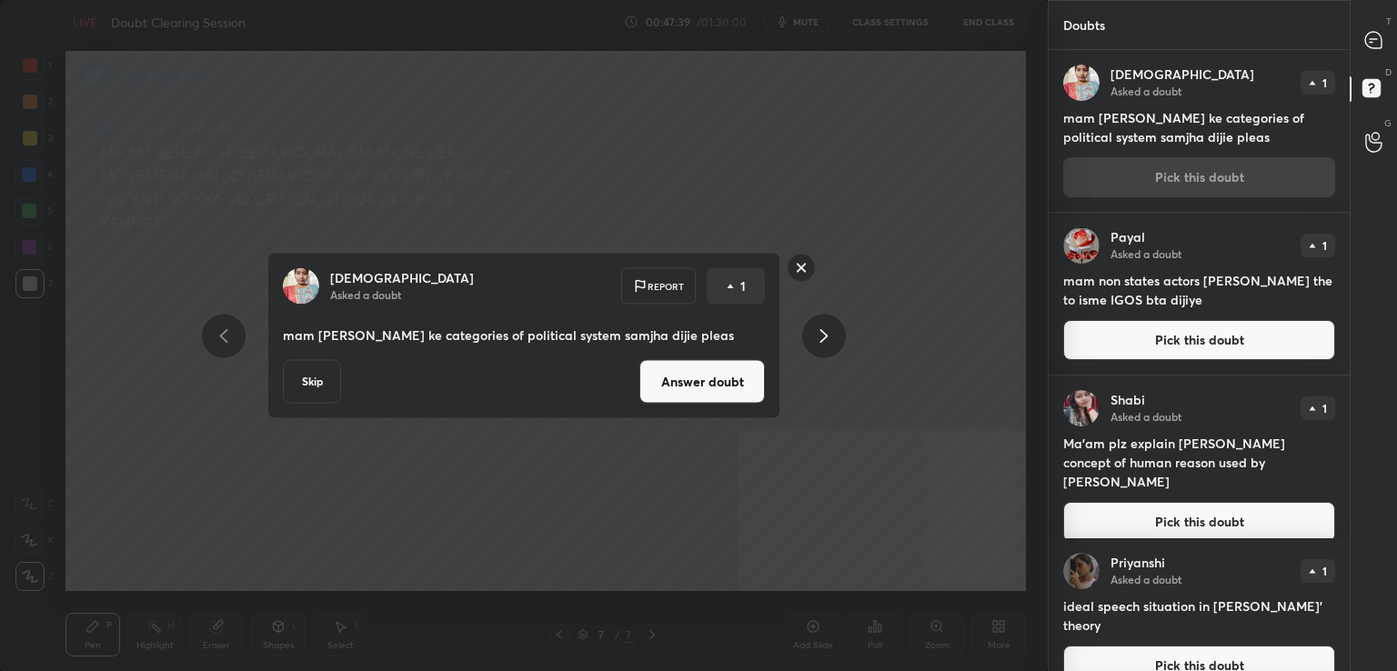
click at [725, 375] on button "Answer doubt" at bounding box center [703, 382] width 126 height 44
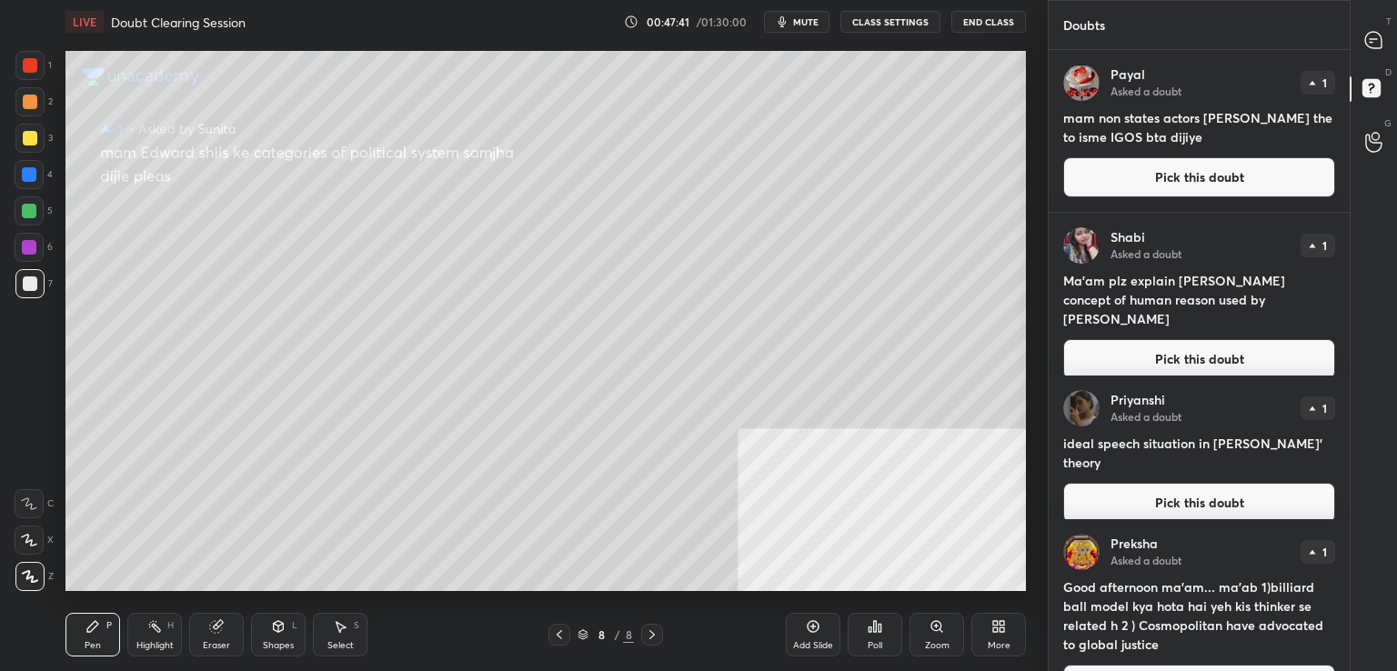
click at [1185, 179] on button "Pick this doubt" at bounding box center [1200, 177] width 272 height 40
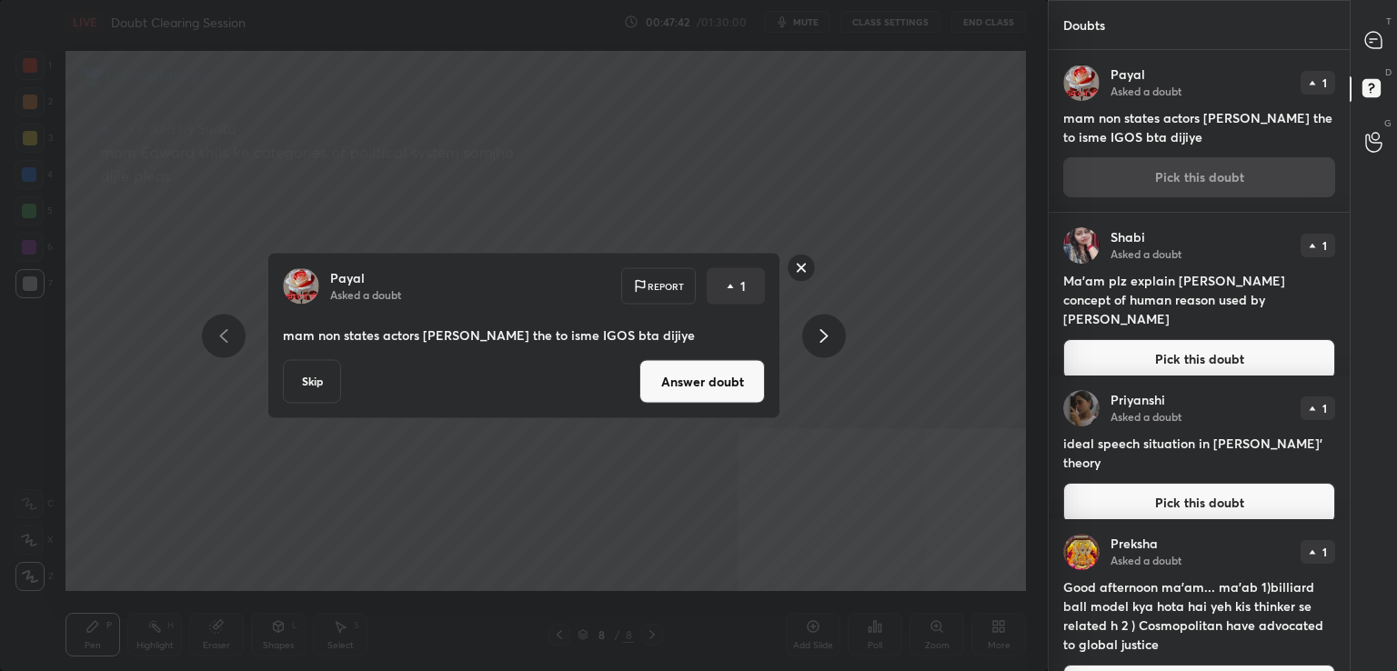
click at [705, 398] on button "Answer doubt" at bounding box center [703, 382] width 126 height 44
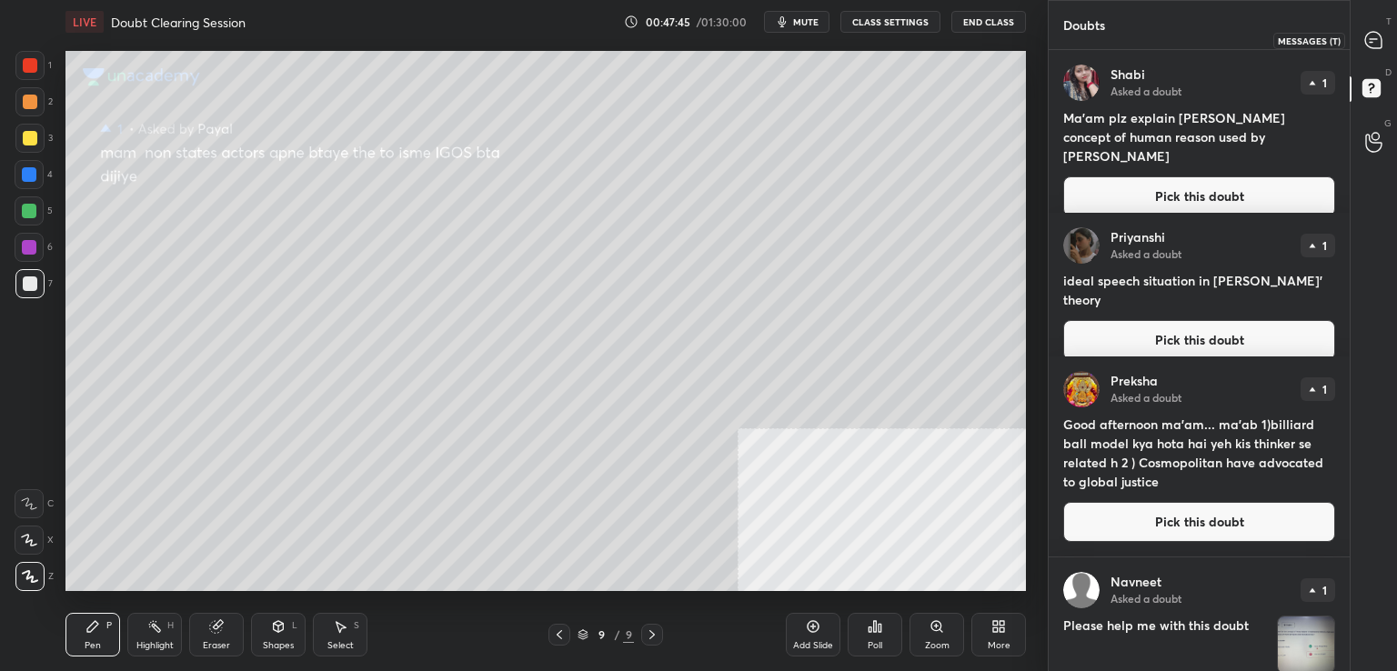
click at [1370, 44] on icon at bounding box center [1374, 40] width 16 height 16
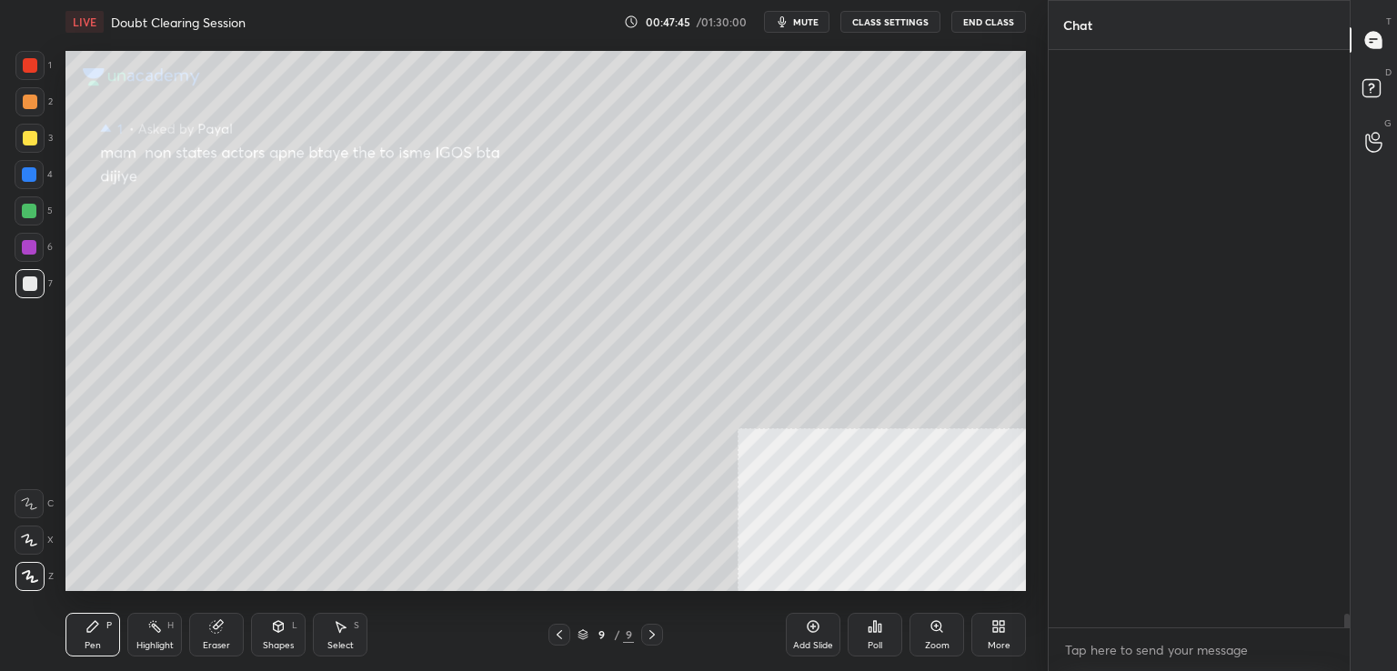
click at [1370, 44] on icon at bounding box center [1374, 40] width 16 height 16
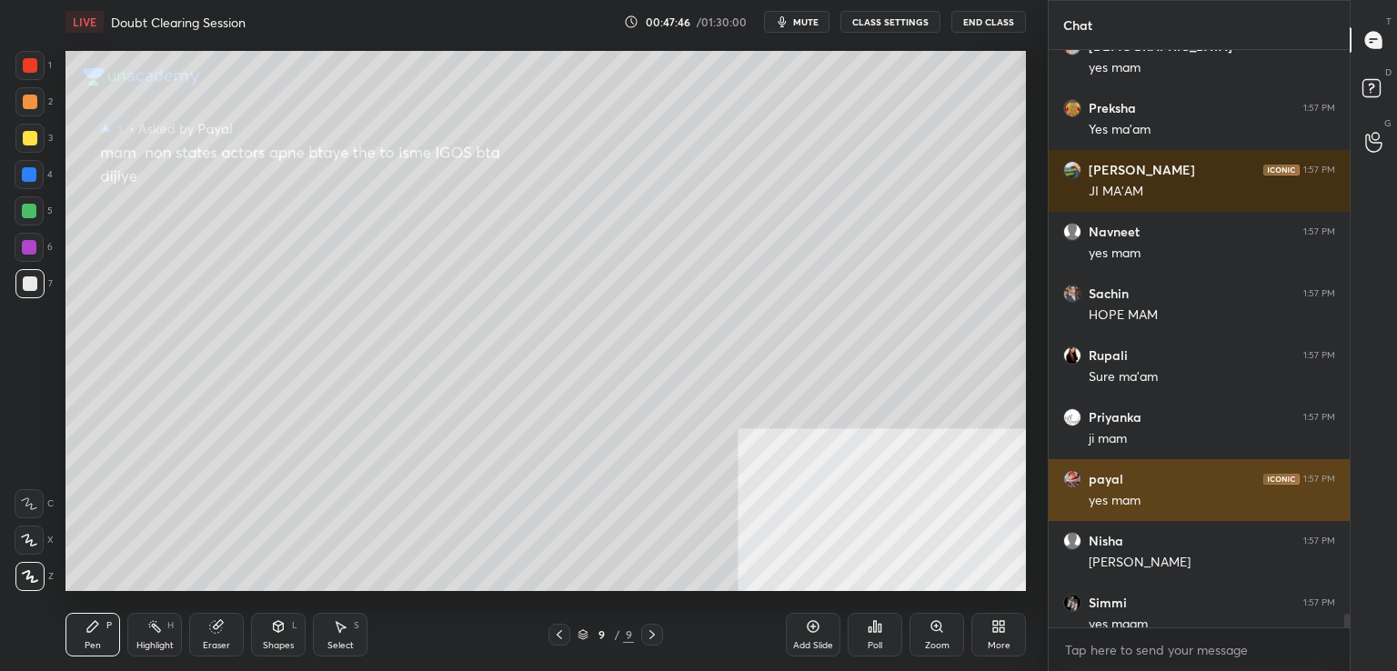
drag, startPoint x: 1370, startPoint y: 44, endPoint x: 1288, endPoint y: 492, distance: 455.9
click at [1288, 492] on div "Chat [PERSON_NAME] 1:57 PM [PERSON_NAME] 1:57 PM yes mam [PERSON_NAME] 1:57 PM …" at bounding box center [1222, 335] width 349 height 671
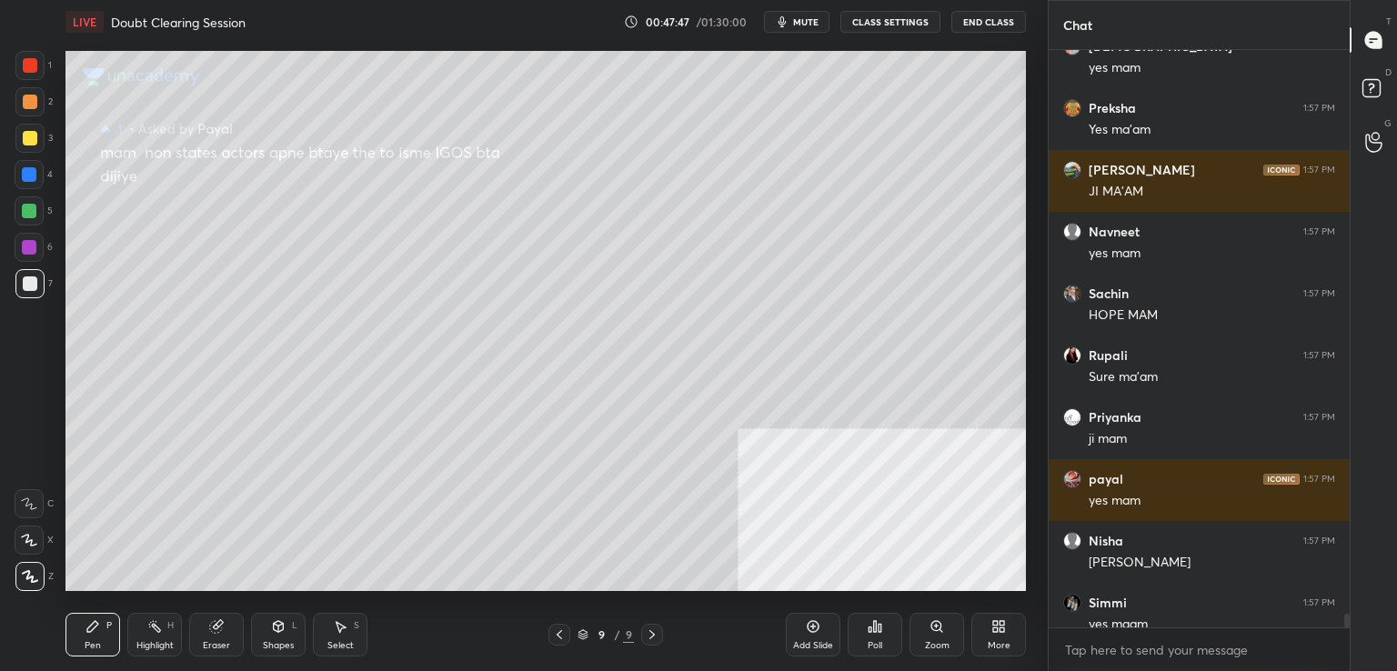
scroll to position [25031, 0]
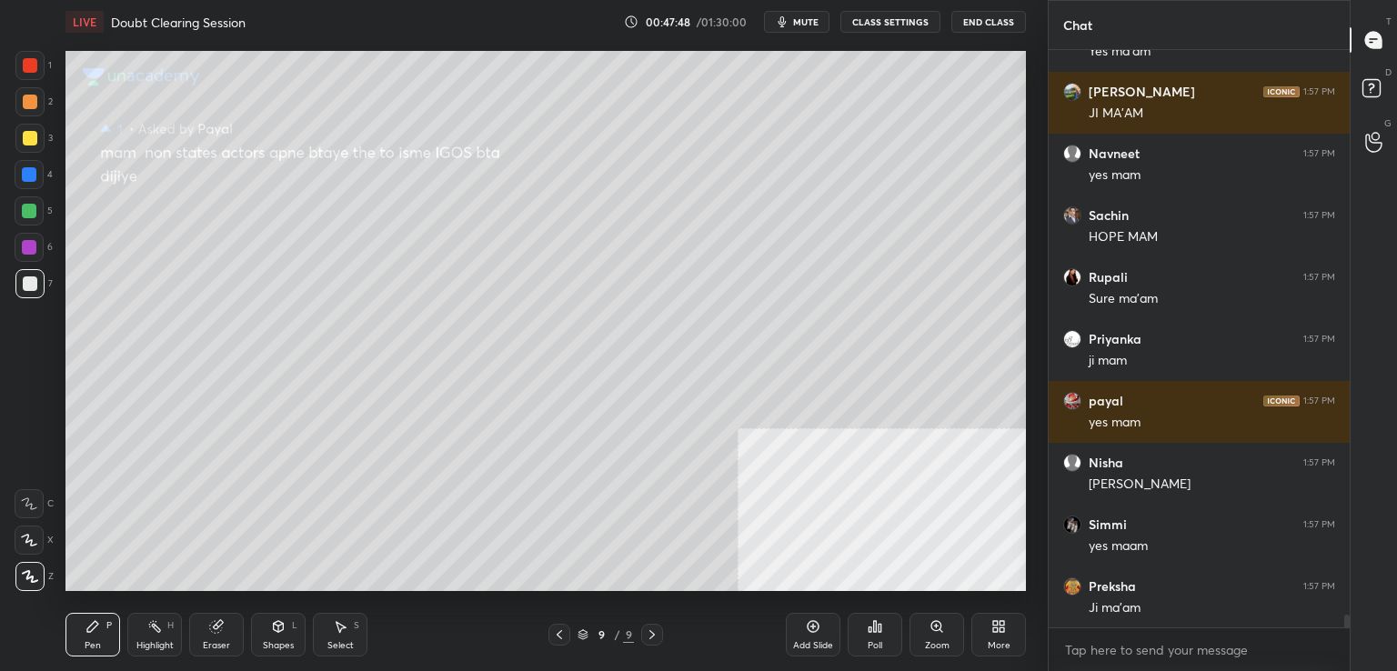
click at [1346, 627] on div at bounding box center [1347, 622] width 5 height 15
click at [1368, 96] on rect at bounding box center [1371, 88] width 17 height 17
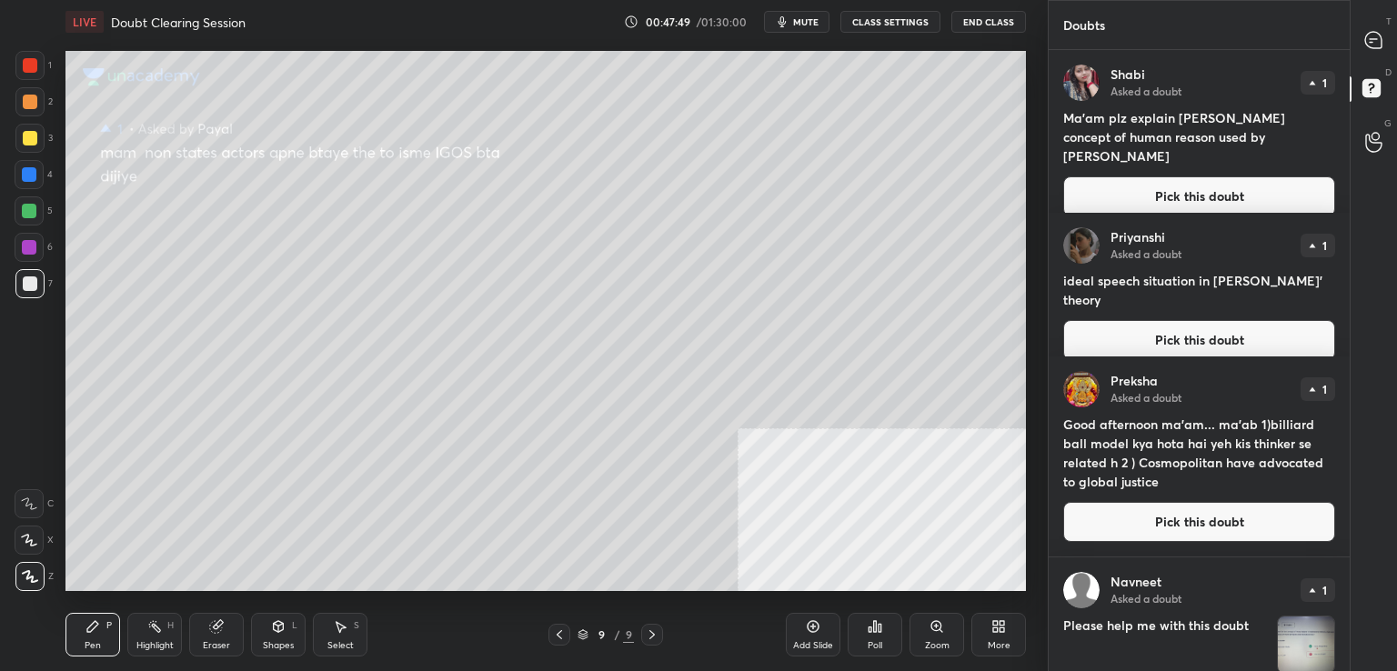
click at [1368, 96] on rect at bounding box center [1371, 88] width 17 height 17
click at [1137, 177] on button "Pick this doubt" at bounding box center [1200, 196] width 272 height 40
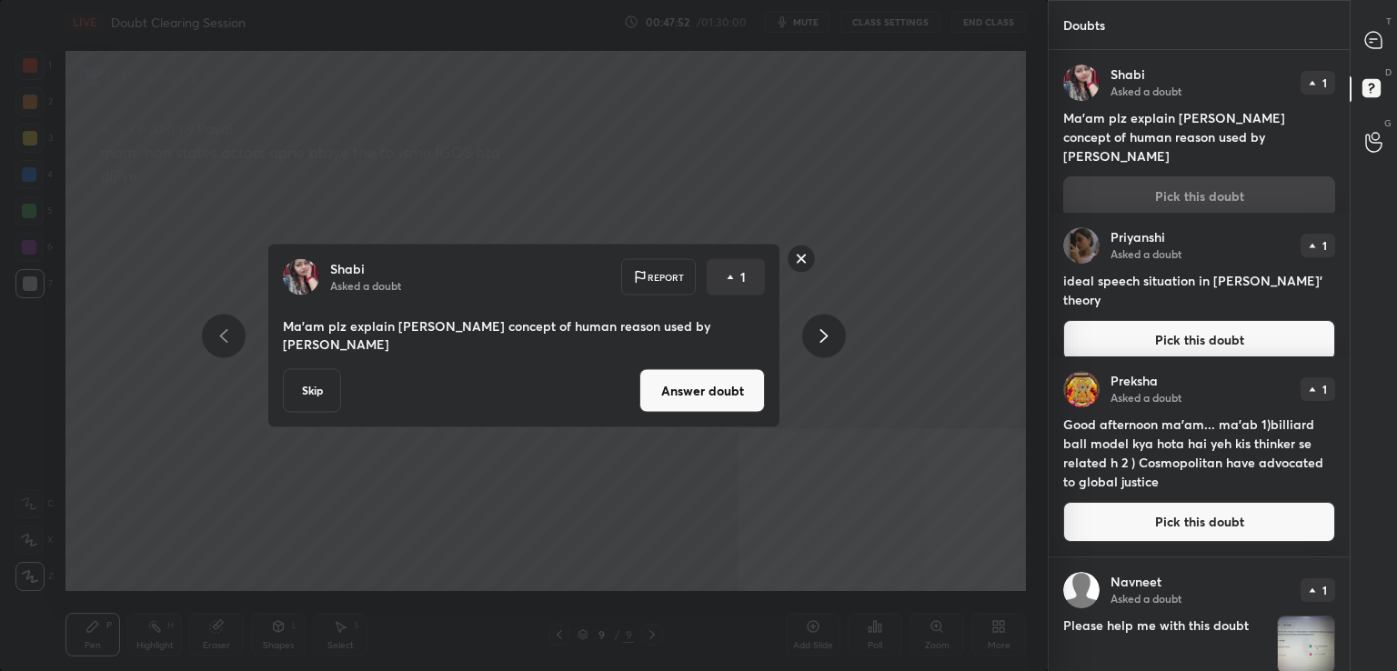
click at [710, 382] on button "Answer doubt" at bounding box center [703, 391] width 126 height 44
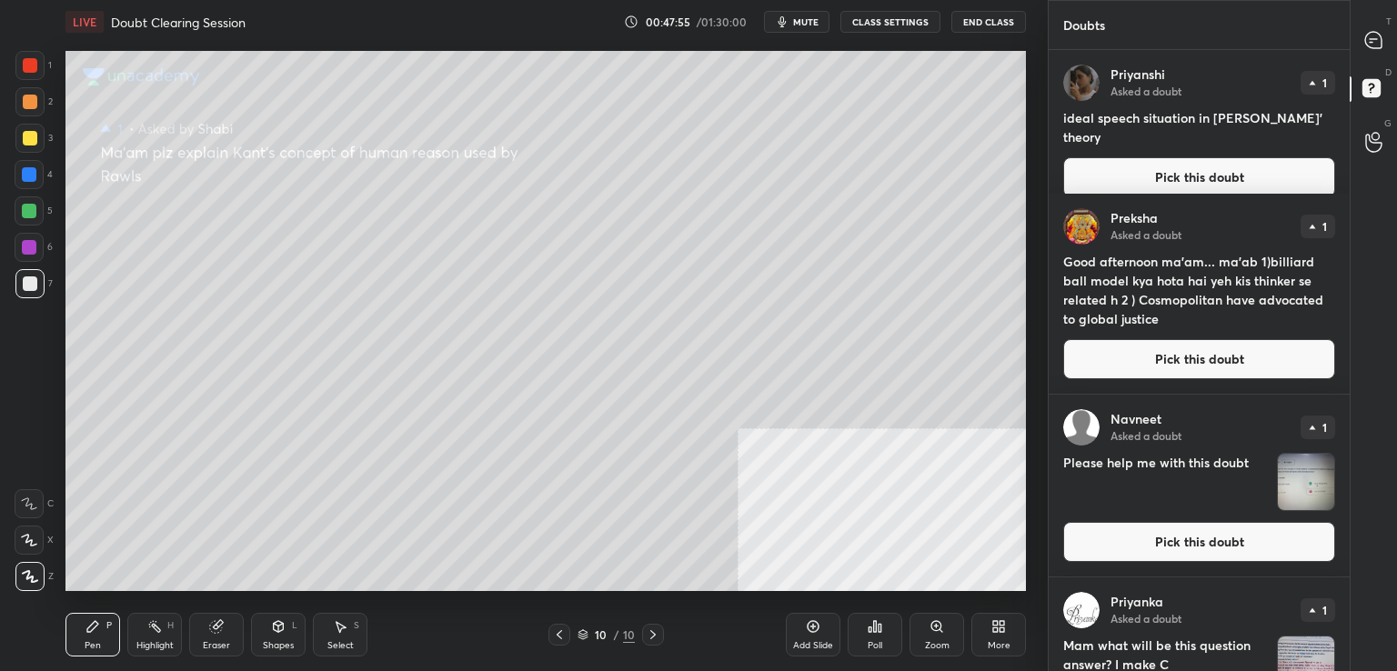
click at [1225, 361] on button "Pick this doubt" at bounding box center [1200, 359] width 272 height 40
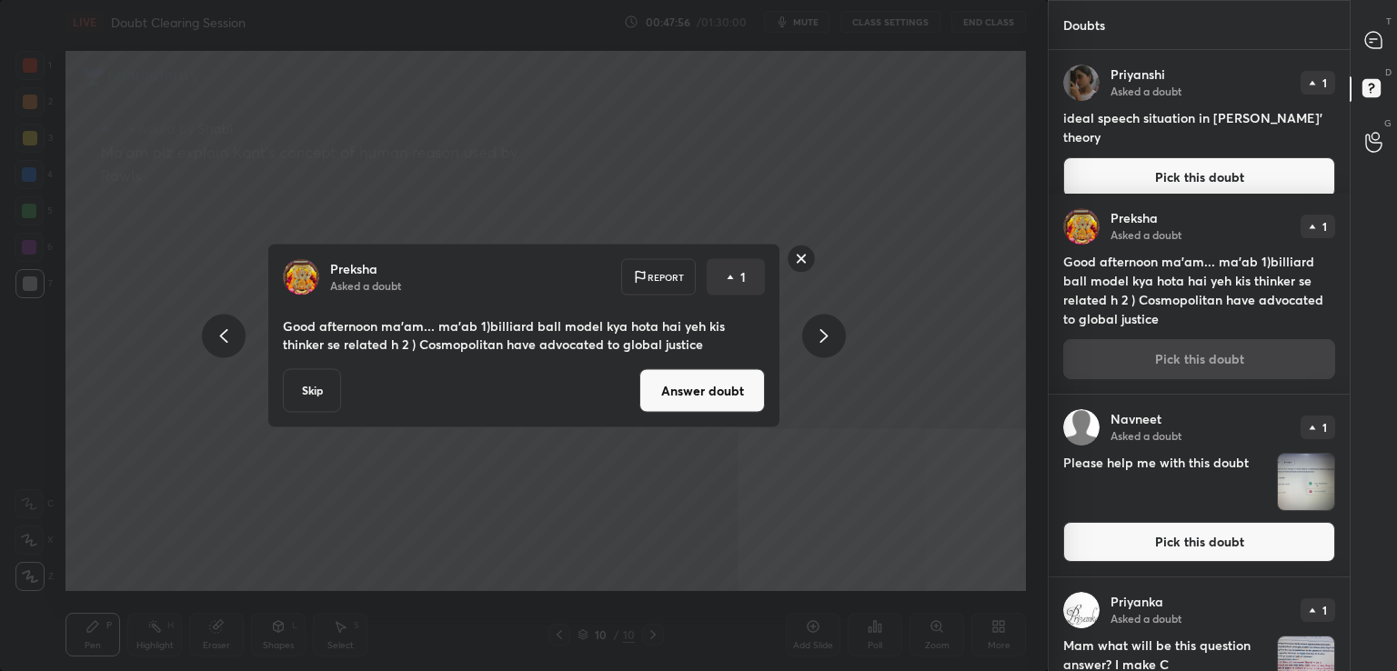
click at [713, 418] on div "[PERSON_NAME] Asked a doubt Report 1 Good afternoon ma'am... ma'ab 1)billiard b…" at bounding box center [523, 336] width 513 height 185
click at [731, 371] on button "Answer doubt" at bounding box center [703, 391] width 126 height 44
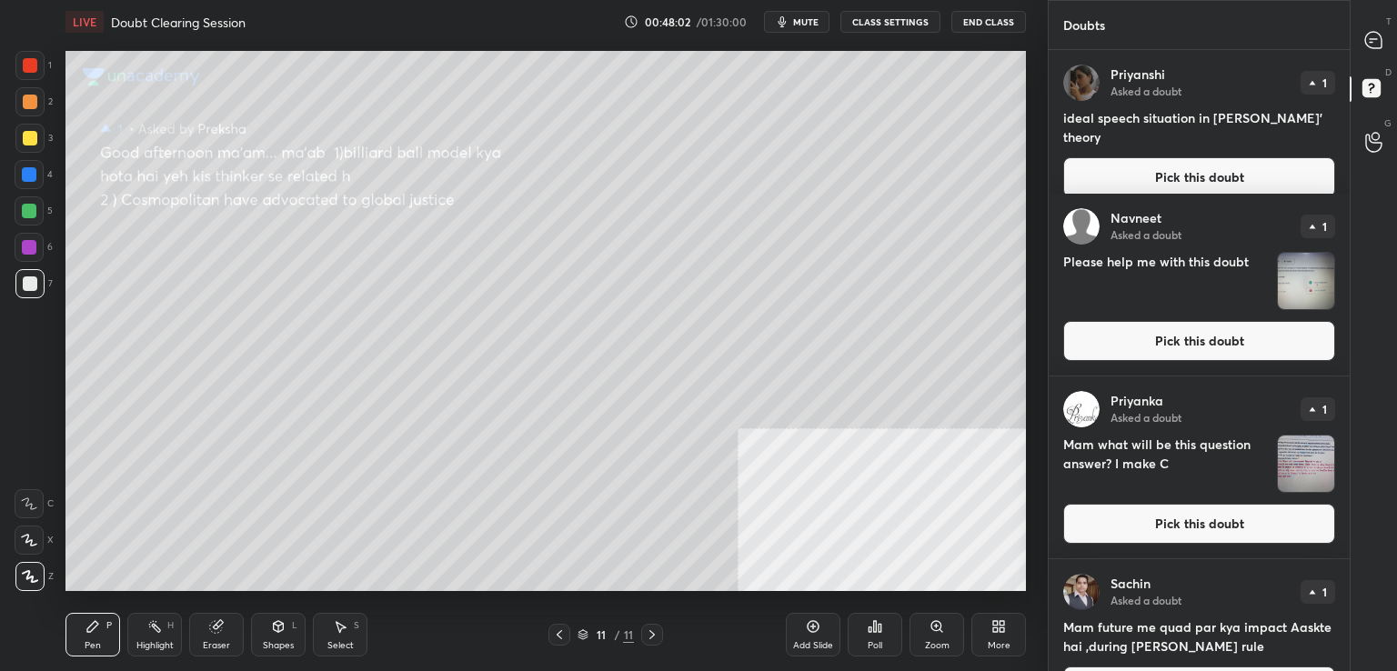
click at [1202, 334] on button "Pick this doubt" at bounding box center [1200, 341] width 272 height 40
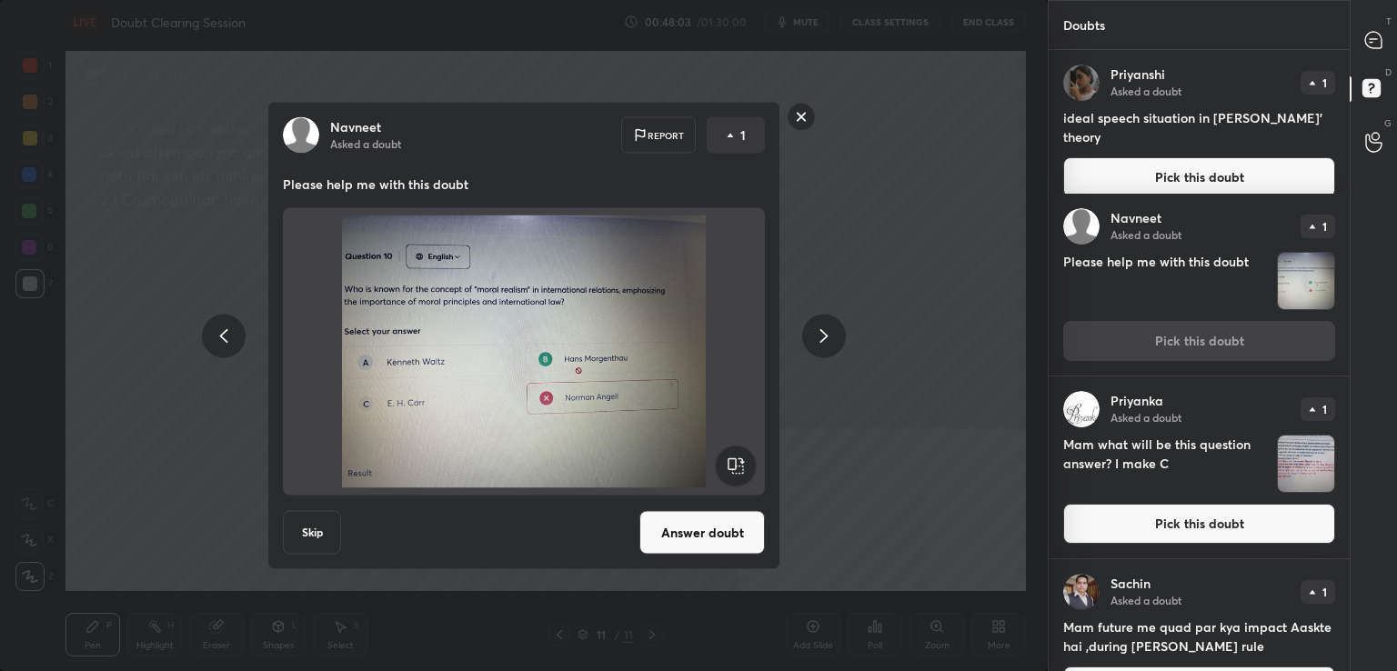
click at [670, 514] on button "Answer doubt" at bounding box center [703, 533] width 126 height 44
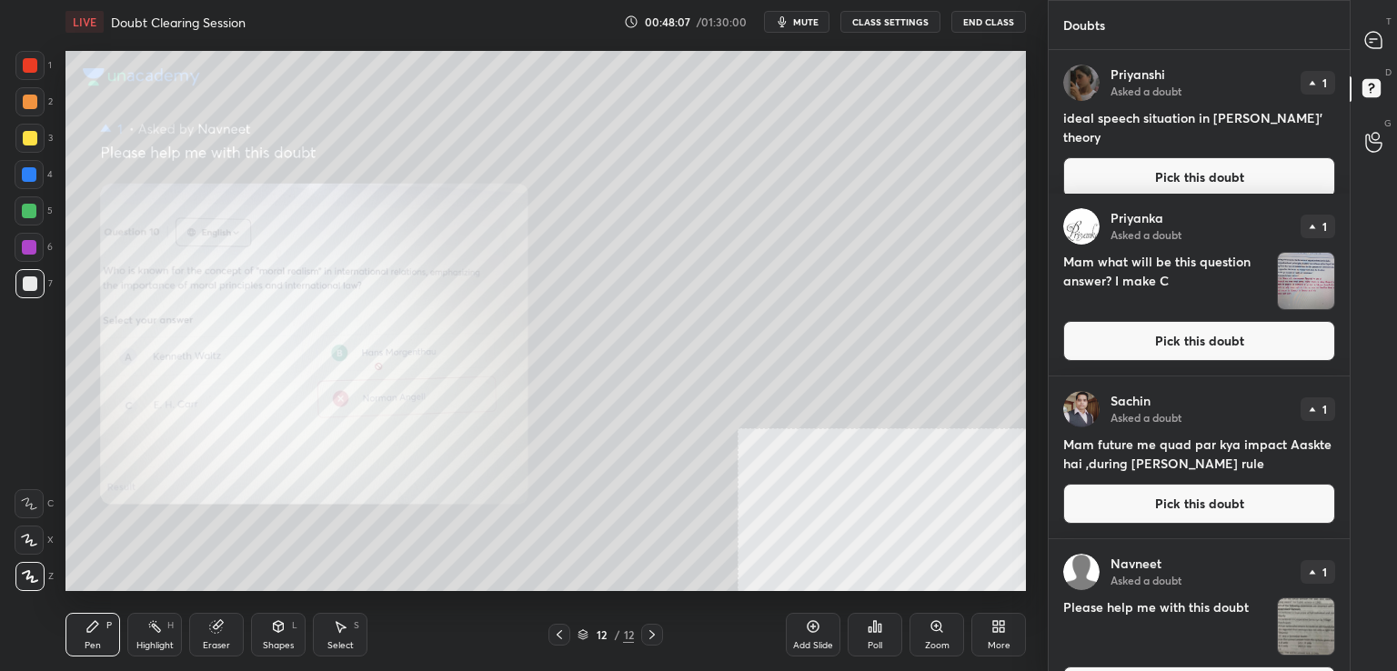
click at [1184, 331] on button "Pick this doubt" at bounding box center [1200, 341] width 272 height 40
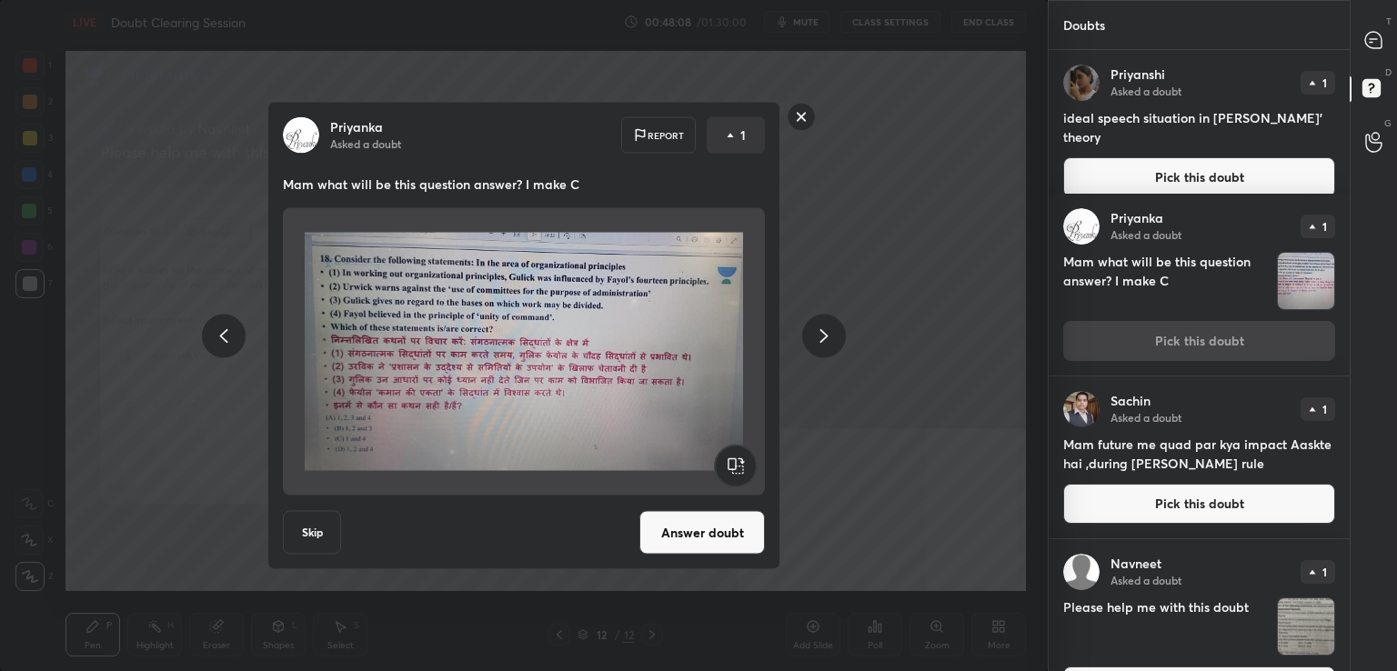
click at [721, 552] on button "Answer doubt" at bounding box center [703, 533] width 126 height 44
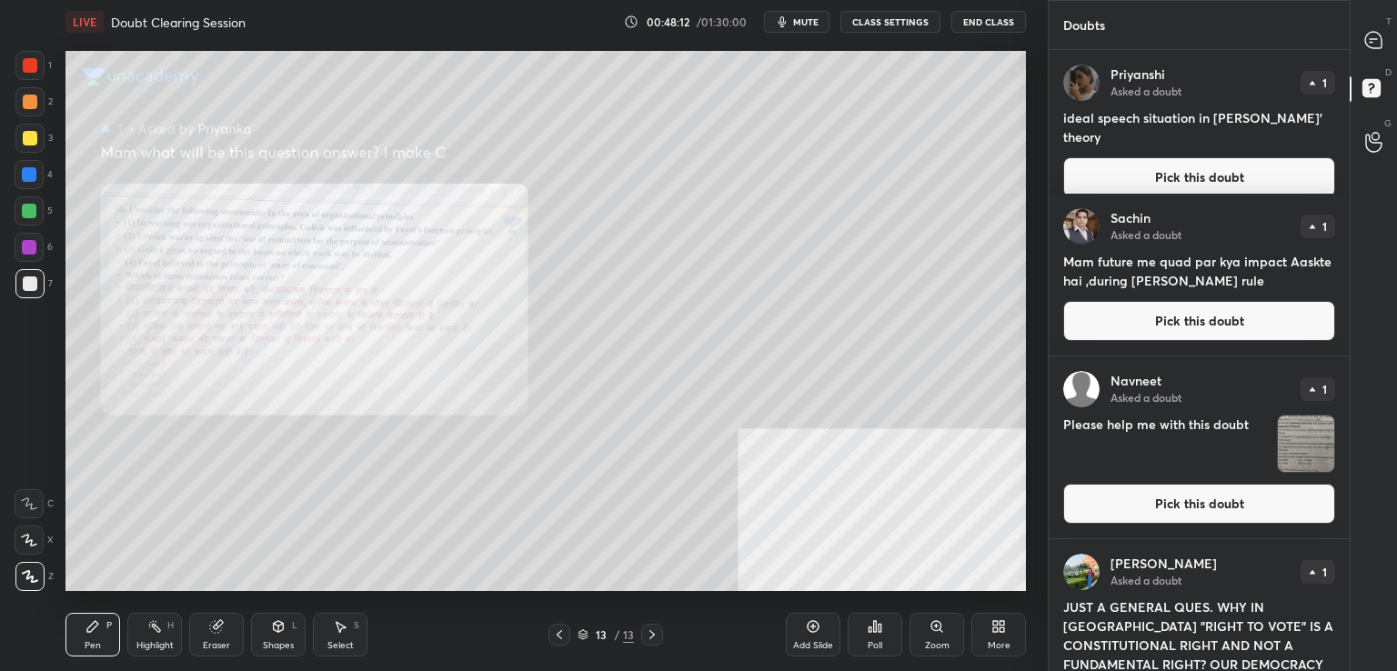
click at [1171, 333] on button "Pick this doubt" at bounding box center [1200, 321] width 272 height 40
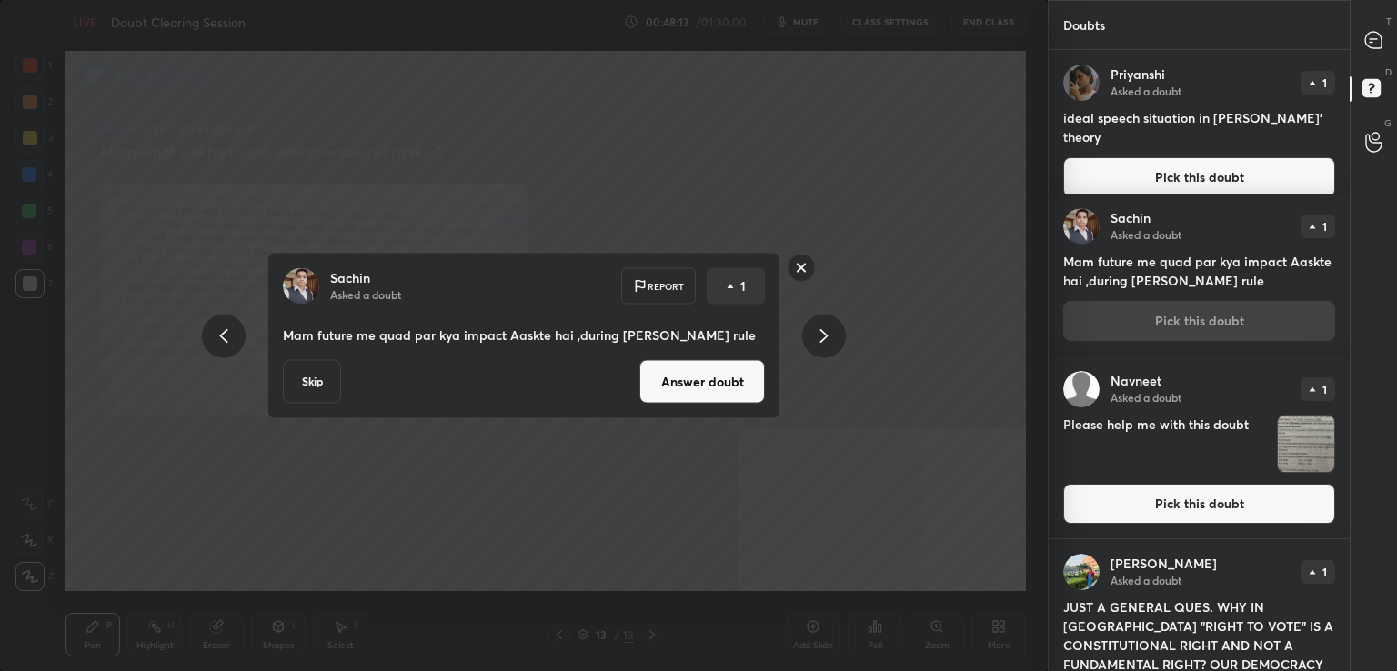
click at [736, 382] on button "Answer doubt" at bounding box center [703, 382] width 126 height 44
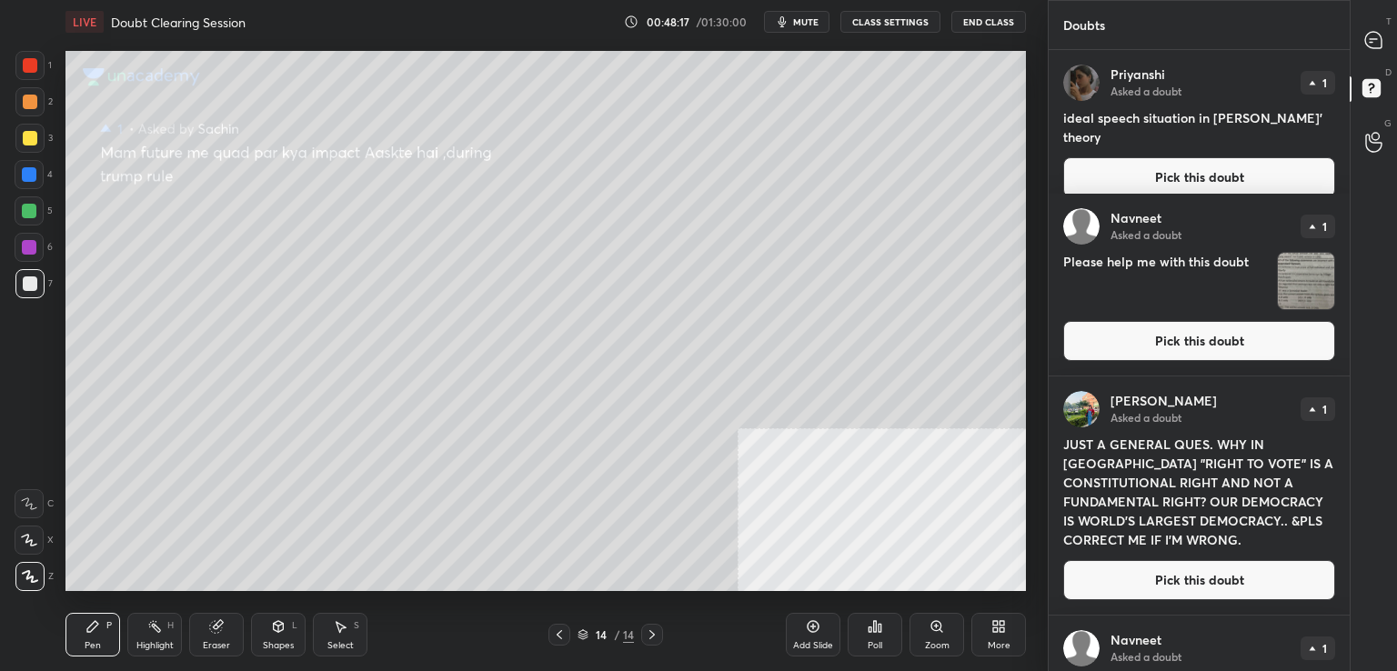
click at [1186, 553] on div "[PERSON_NAME] Asked a doubt 1 JUST A GENERAL QUES. WHY IN [GEOGRAPHIC_DATA] "RI…" at bounding box center [1199, 496] width 301 height 238
click at [1186, 555] on div "[PERSON_NAME] Asked a doubt 1 JUST A GENERAL QUES. WHY IN [GEOGRAPHIC_DATA] "RI…" at bounding box center [1199, 496] width 301 height 238
click at [1215, 594] on button "Pick this doubt" at bounding box center [1200, 580] width 272 height 40
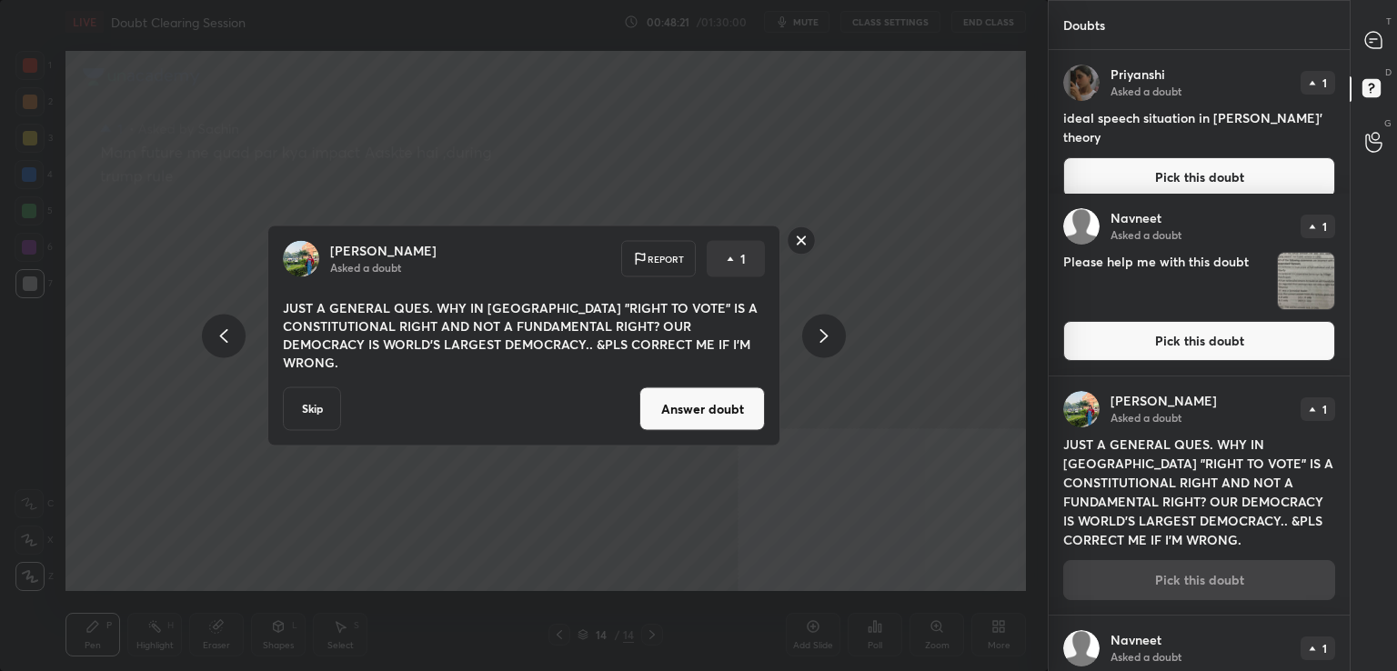
click at [730, 420] on button "Answer doubt" at bounding box center [703, 410] width 126 height 44
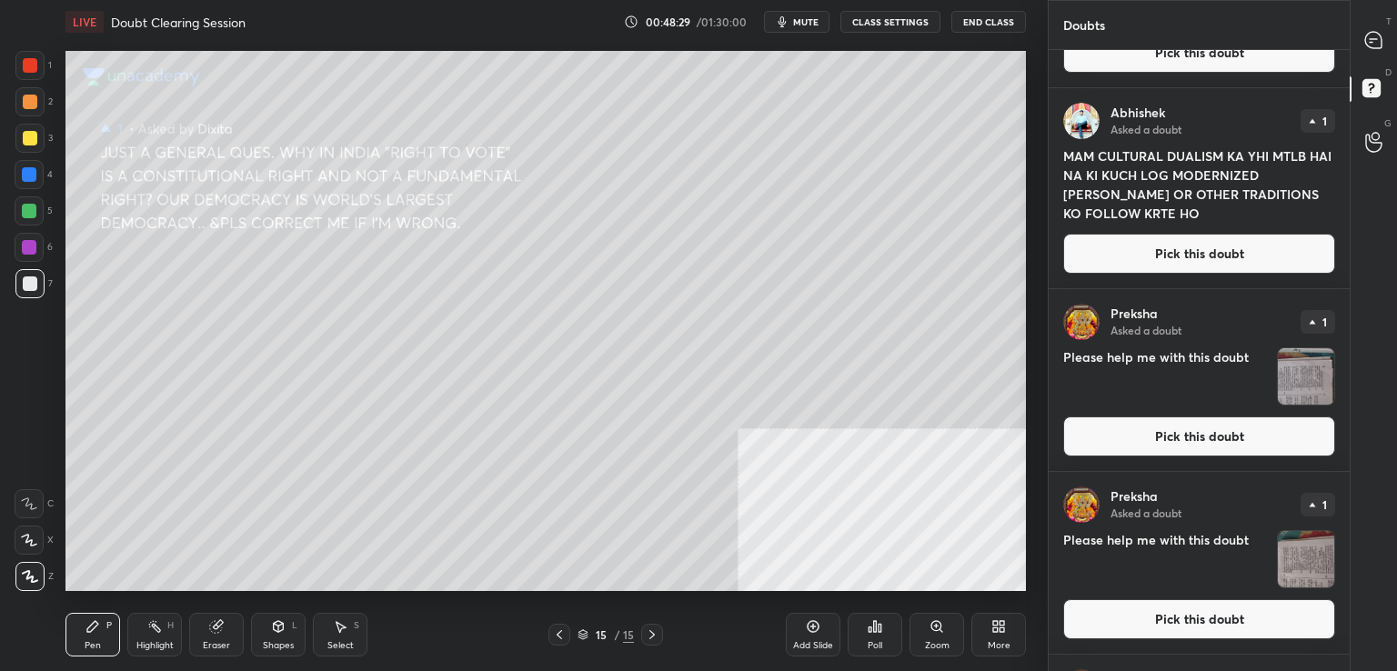
scroll to position [830, 0]
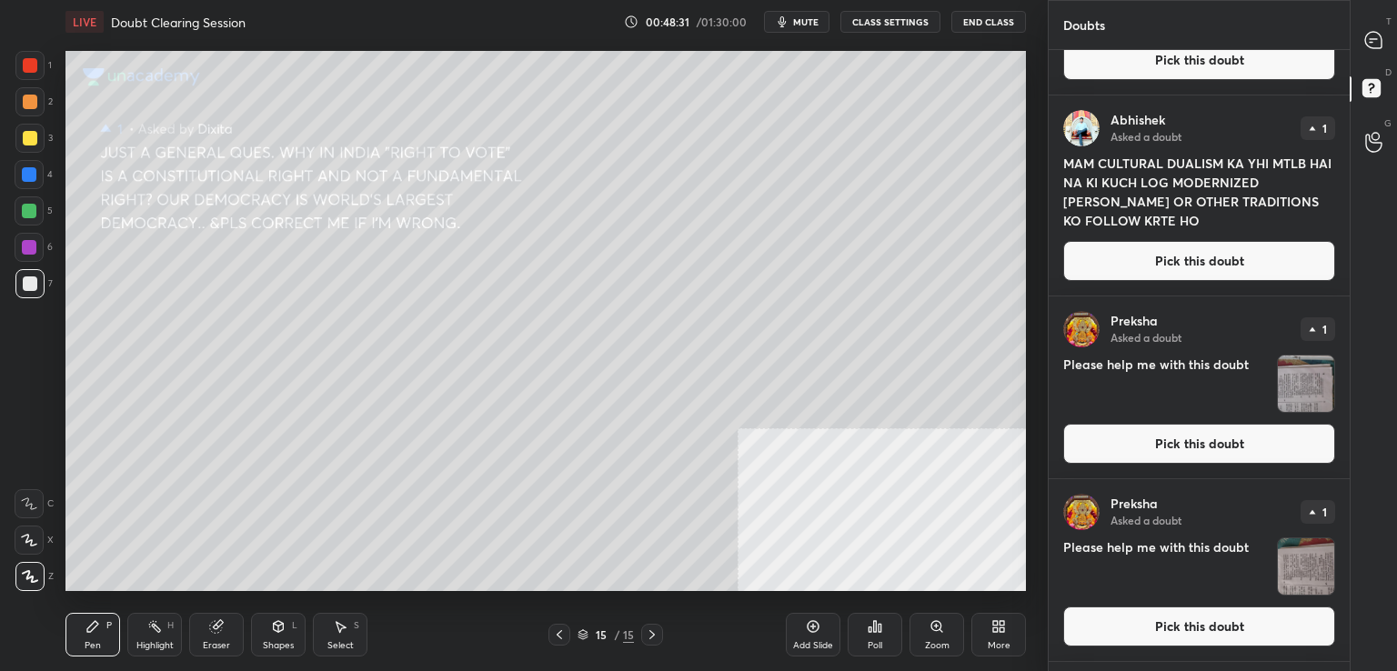
click at [1275, 251] on button "Pick this doubt" at bounding box center [1200, 261] width 272 height 40
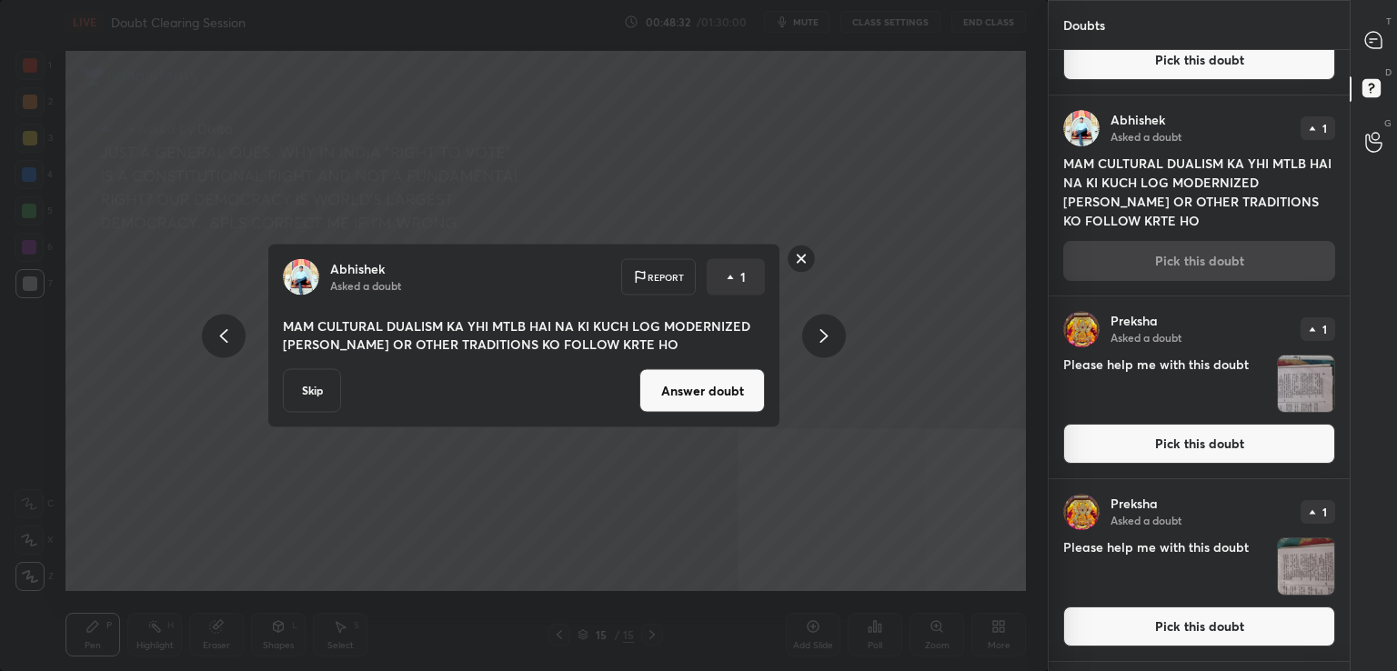
click at [745, 401] on button "Answer doubt" at bounding box center [703, 391] width 126 height 44
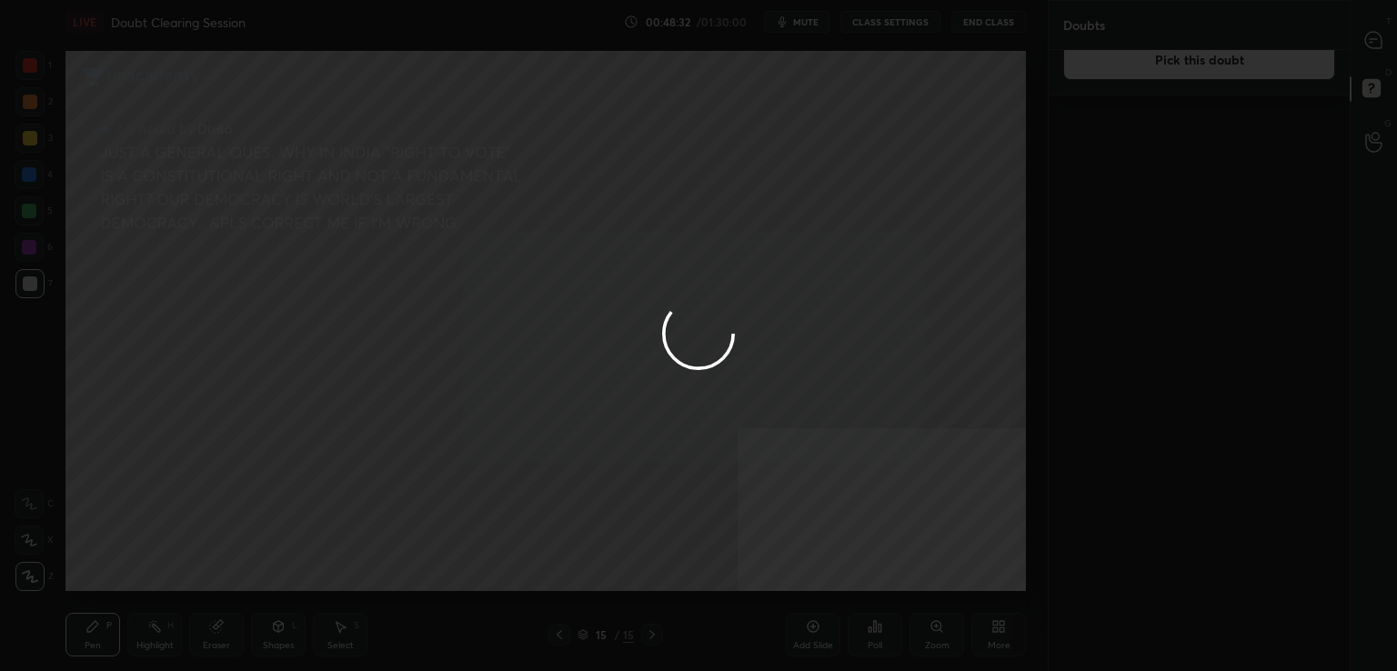
scroll to position [0, 0]
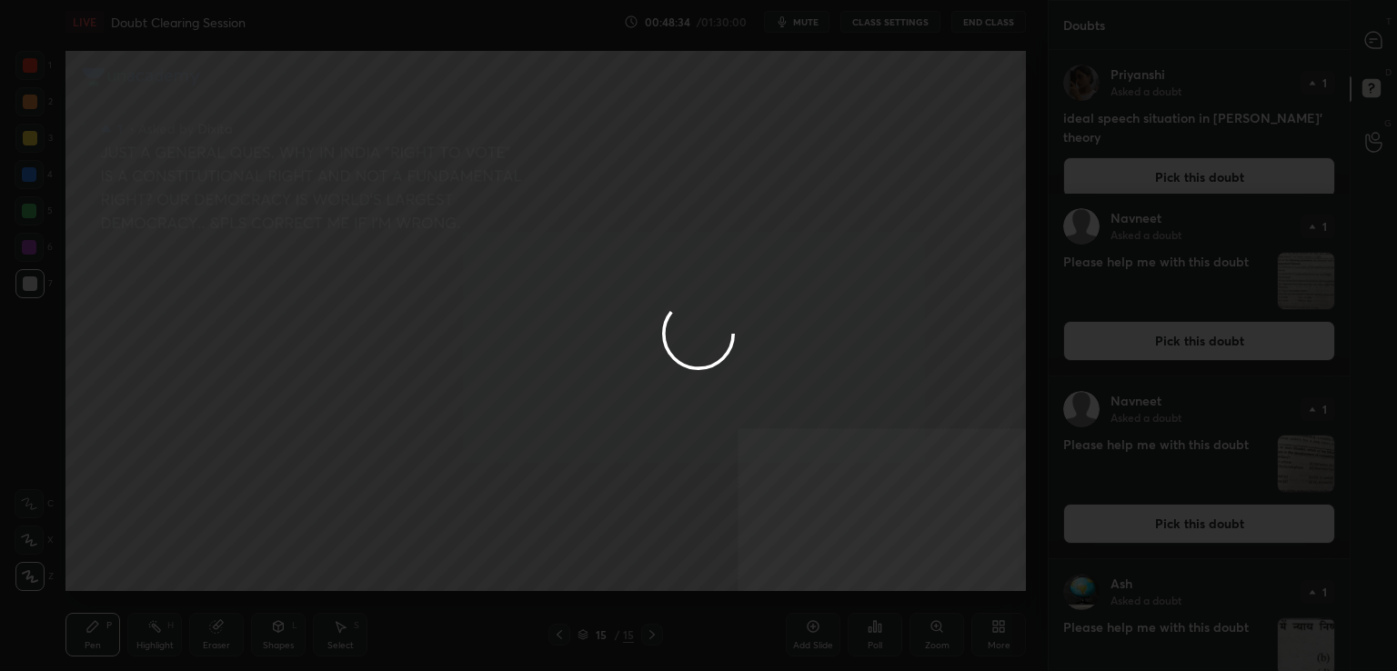
click at [1379, 34] on div at bounding box center [698, 335] width 1397 height 671
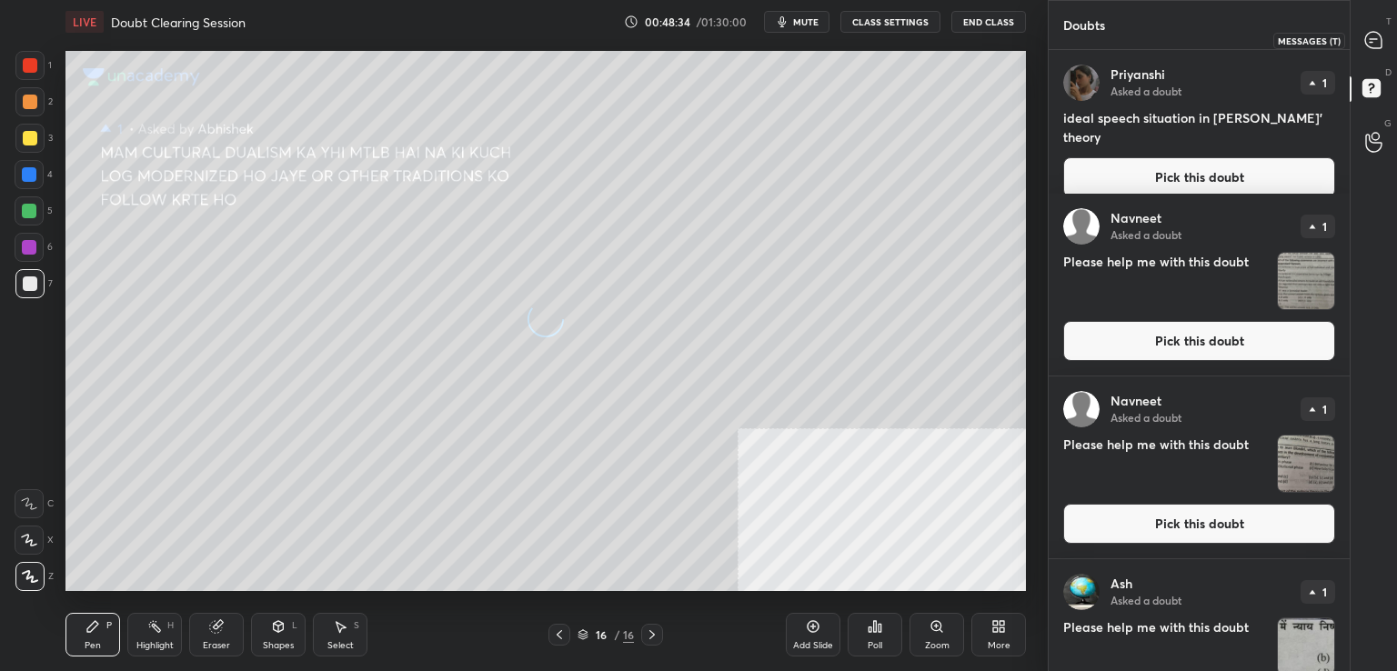
click at [1379, 34] on icon at bounding box center [1374, 40] width 16 height 16
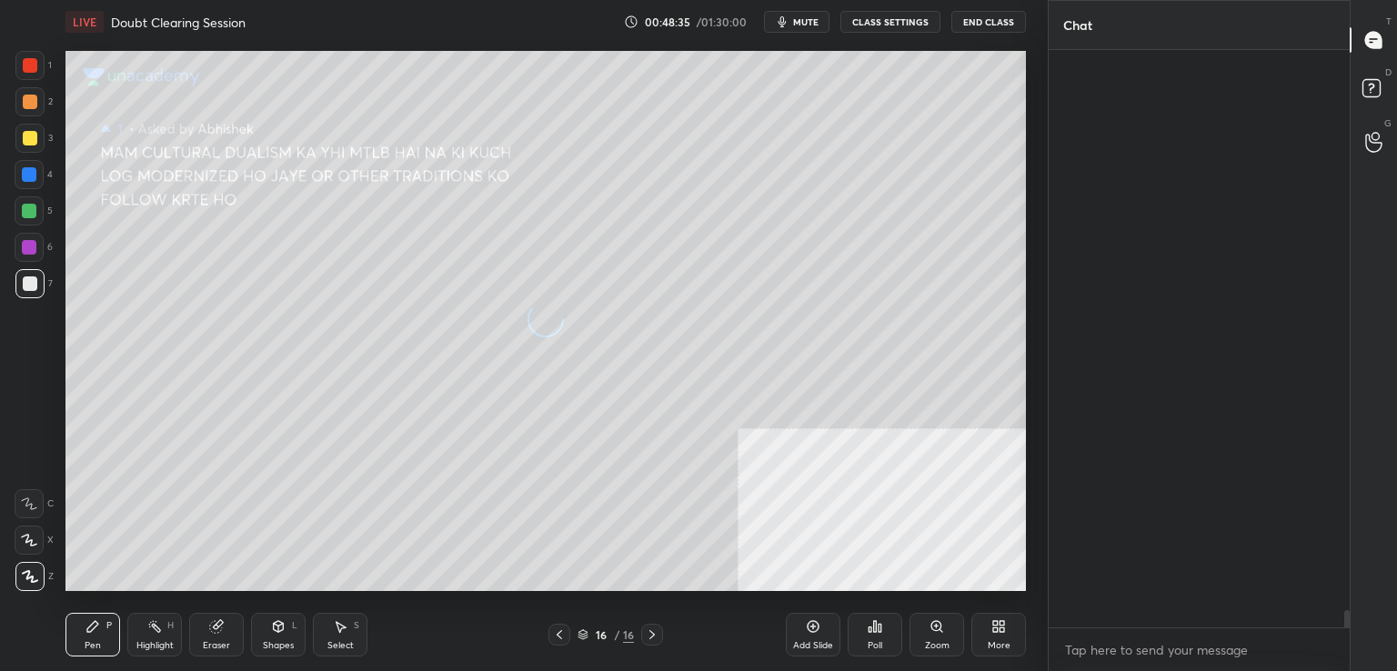
click at [1379, 34] on icon at bounding box center [1374, 40] width 16 height 16
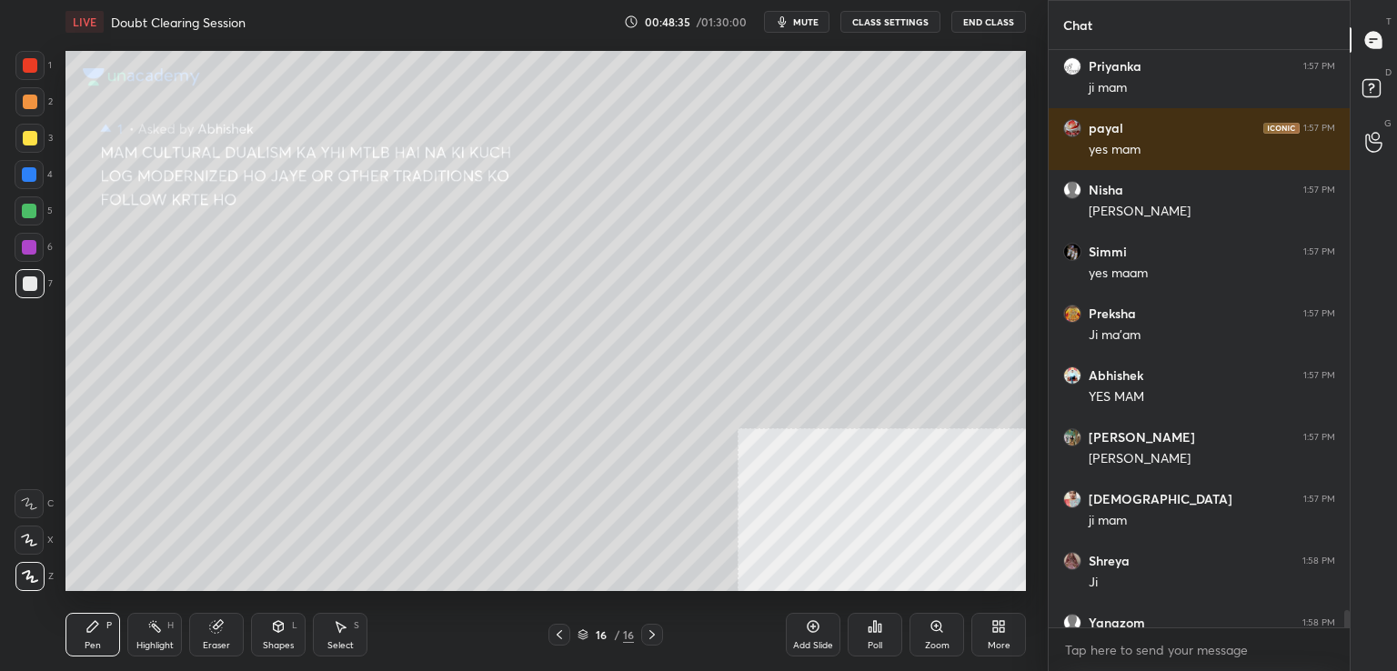
click at [1379, 34] on icon at bounding box center [1374, 40] width 16 height 16
drag, startPoint x: 1379, startPoint y: 34, endPoint x: 1345, endPoint y: 401, distance: 369.2
click at [1345, 401] on div "Chat [PERSON_NAME] 1:57 PM Sure ma'am Priyanka 1:57 PM ji mam [PERSON_NAME] 1:5…" at bounding box center [1222, 335] width 349 height 671
click at [1346, 617] on div at bounding box center [1344, 339] width 11 height 578
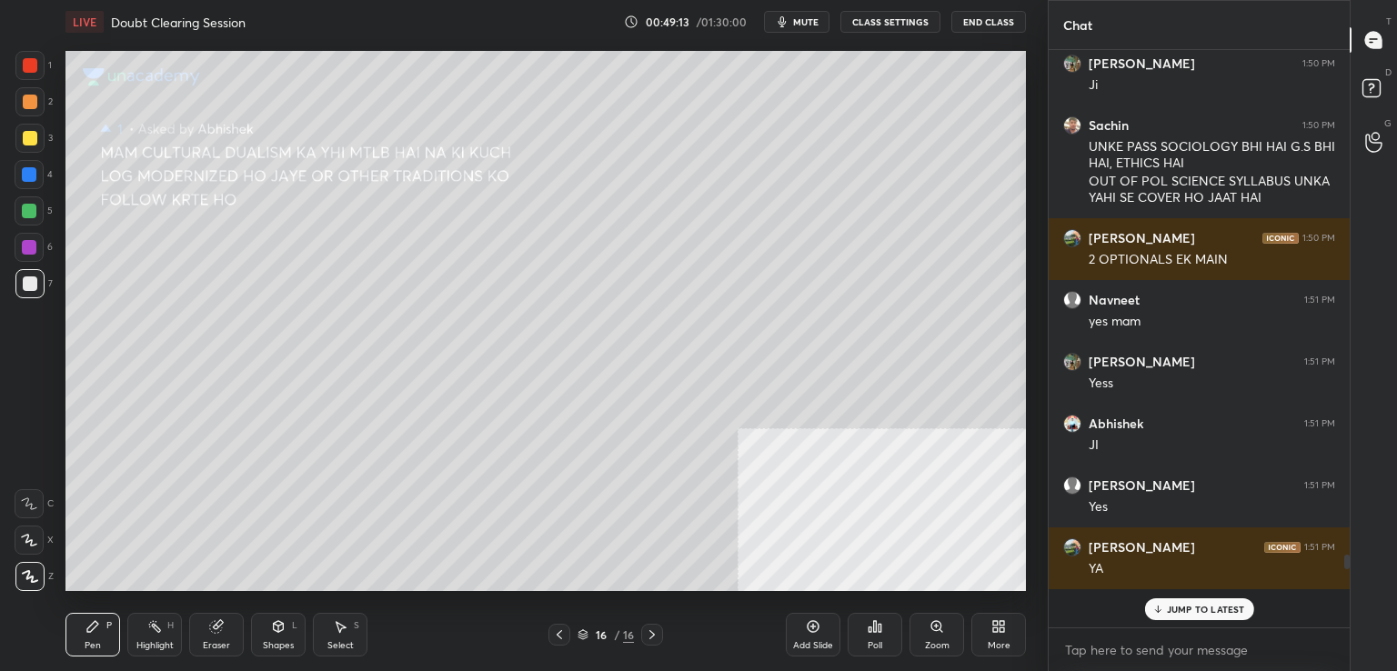
scroll to position [25107, 0]
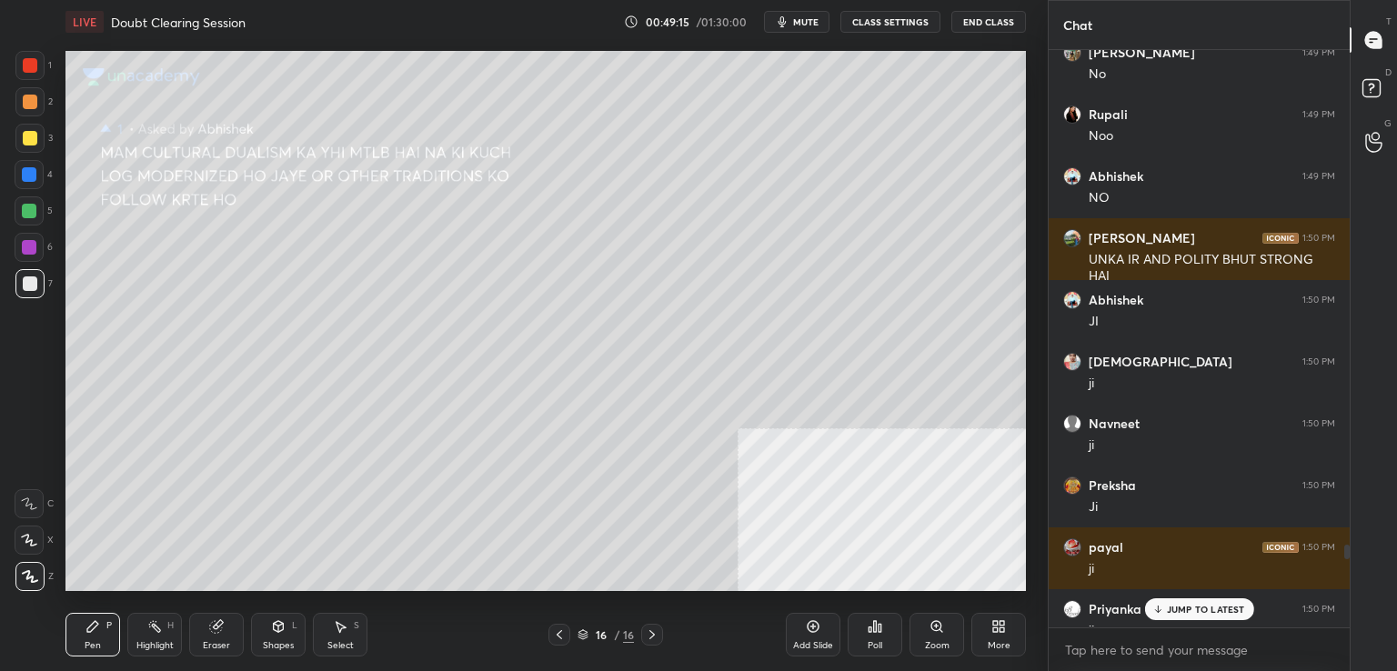
click at [1237, 609] on p "JUMP TO LATEST" at bounding box center [1206, 609] width 78 height 11
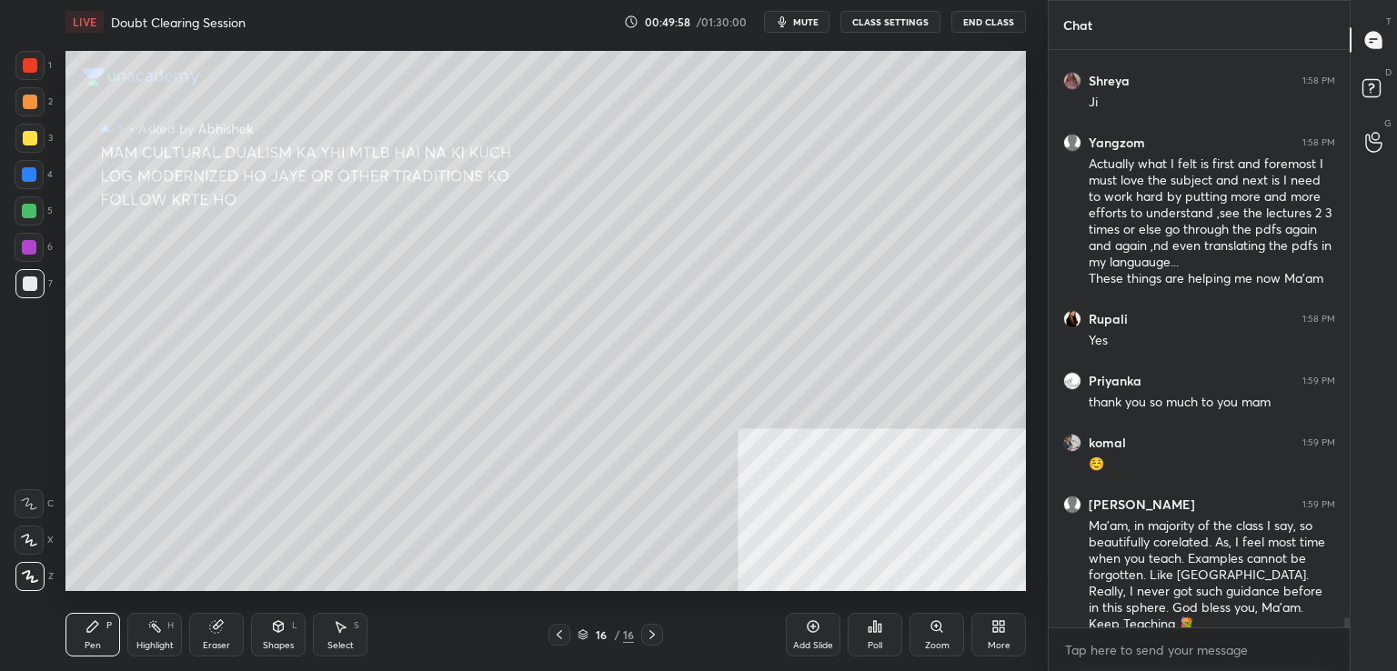
scroll to position [31540, 0]
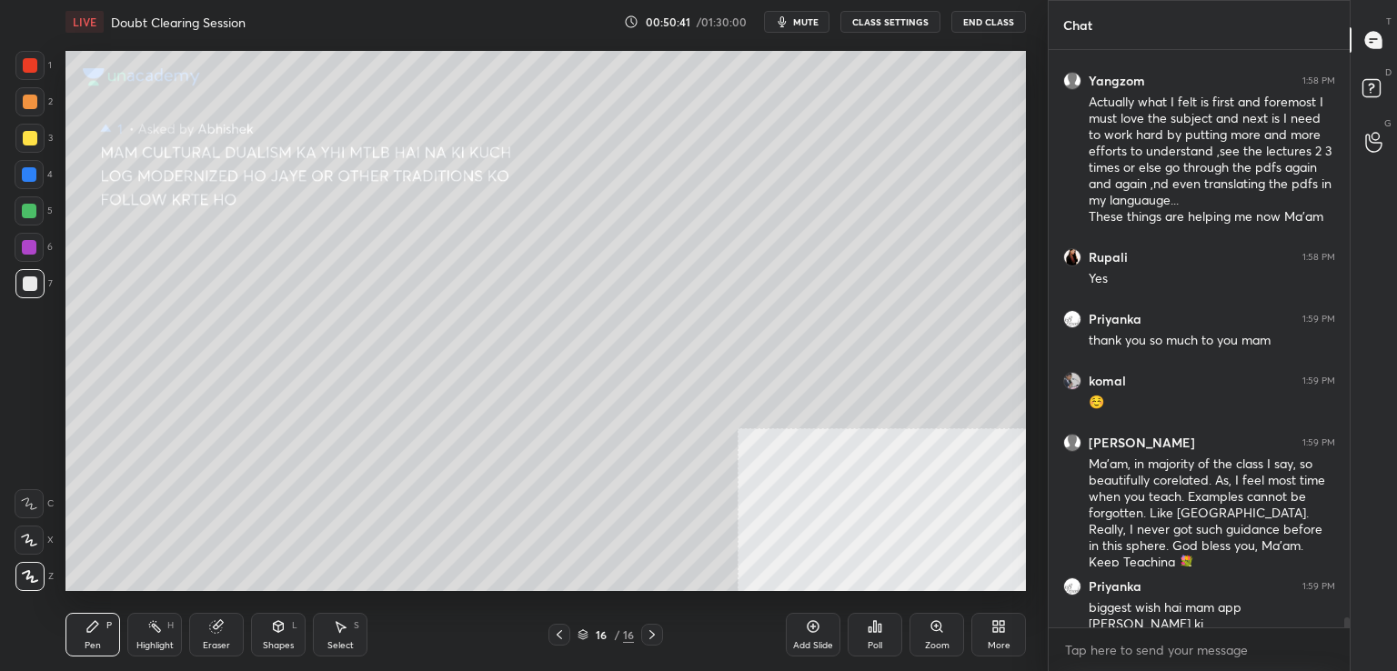
drag, startPoint x: 1339, startPoint y: 608, endPoint x: 1396, endPoint y: 466, distance: 153.1
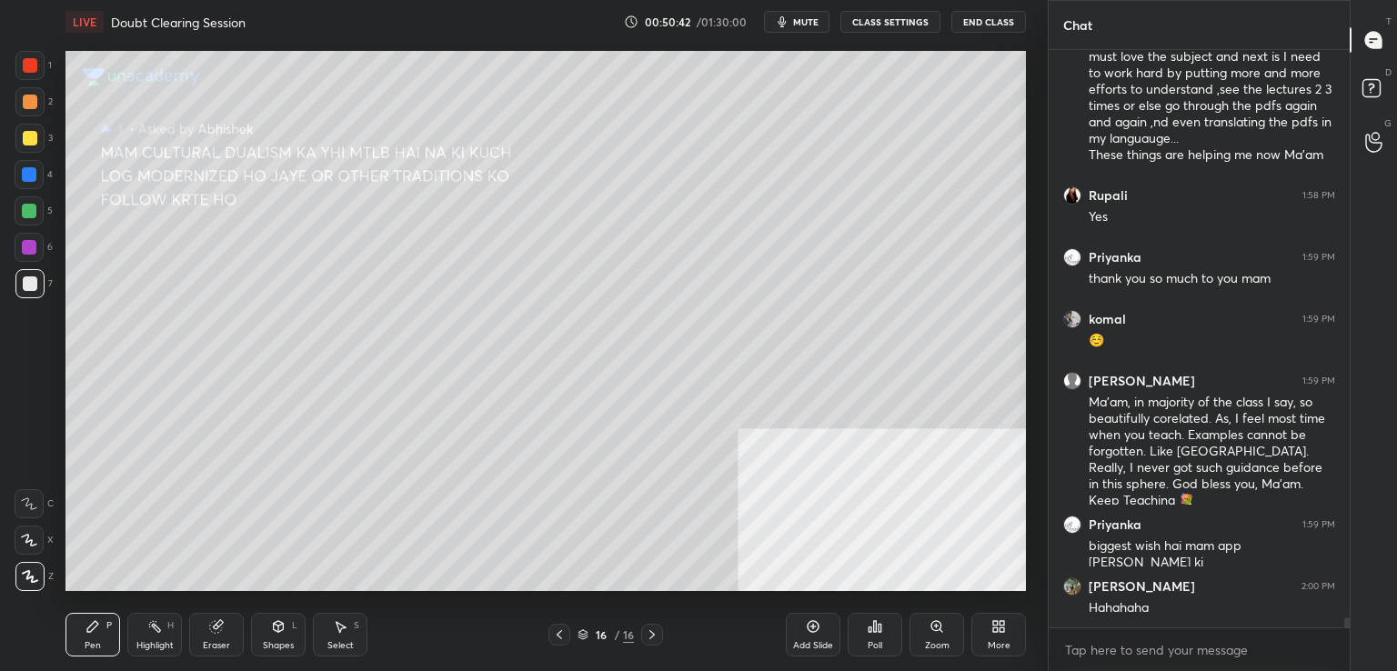
drag, startPoint x: 1396, startPoint y: 466, endPoint x: 624, endPoint y: 600, distance: 783.9
click at [624, 600] on div "Pen P Highlight H Eraser Shapes L Select S 16 / 16 Add Slide Poll Zoom More" at bounding box center [546, 635] width 961 height 73
click at [1373, 95] on rect at bounding box center [1371, 88] width 17 height 17
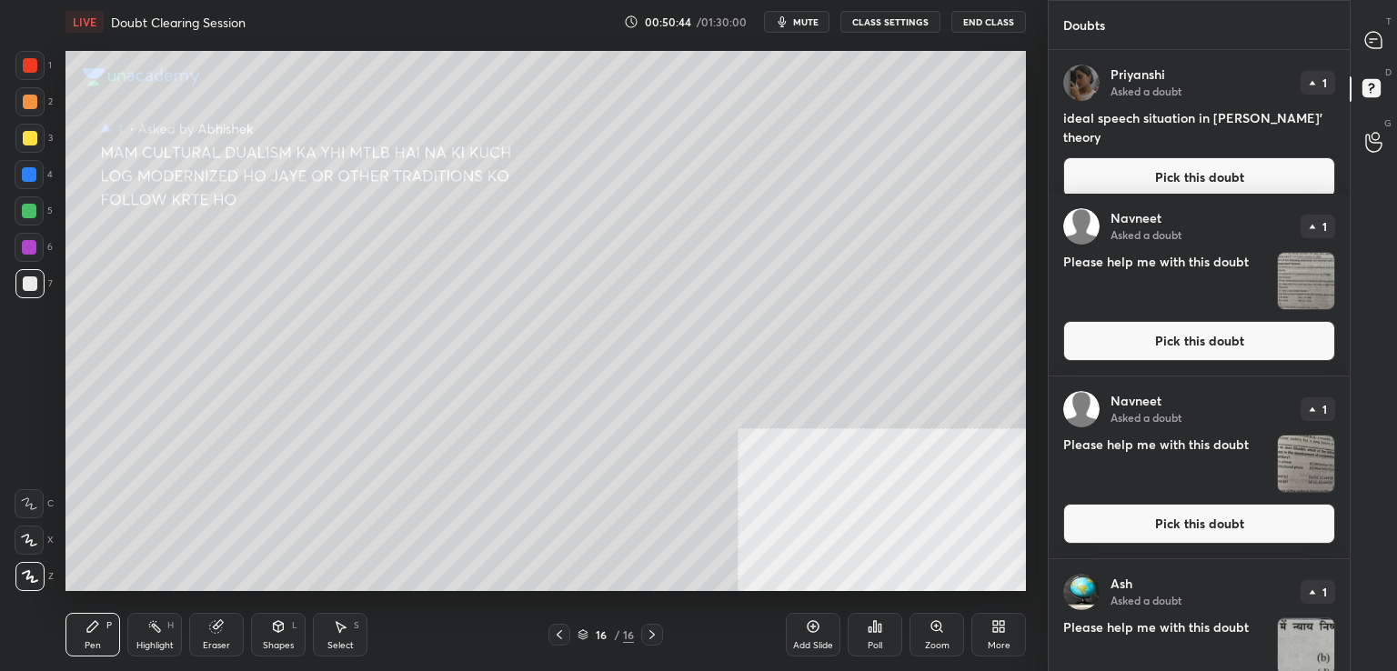
click at [1373, 95] on rect at bounding box center [1371, 88] width 17 height 17
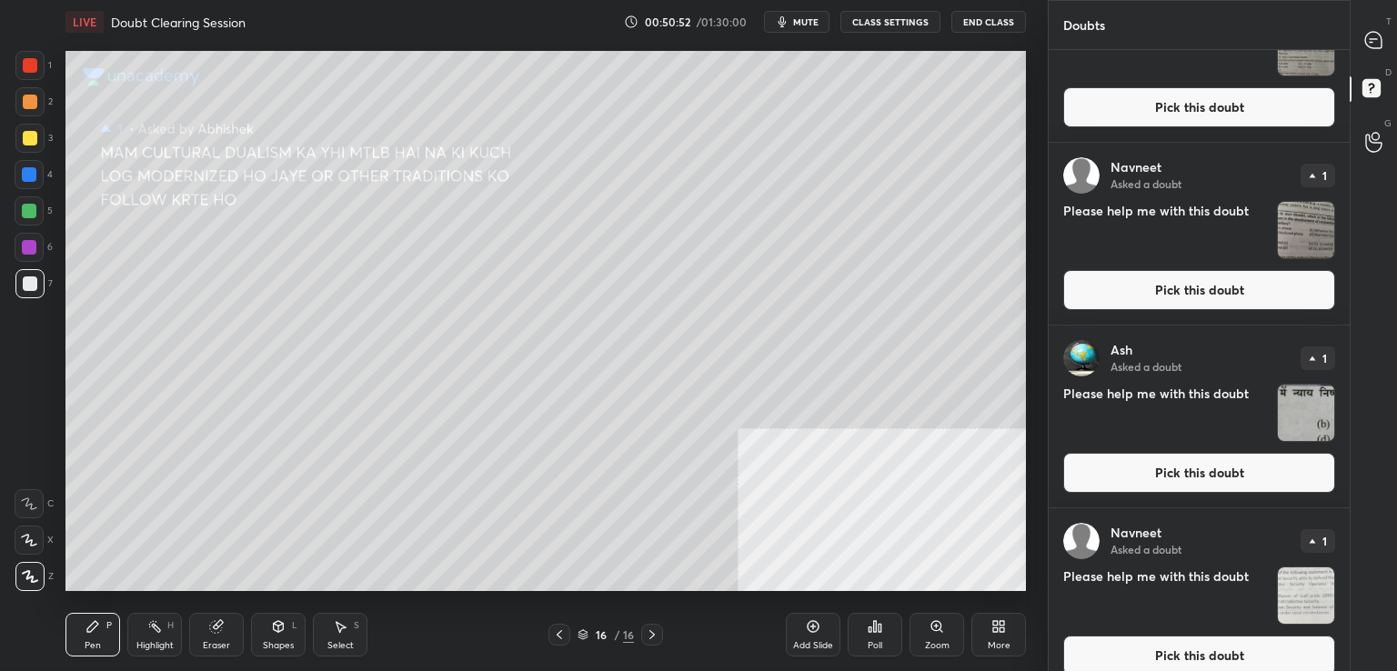
scroll to position [222, 0]
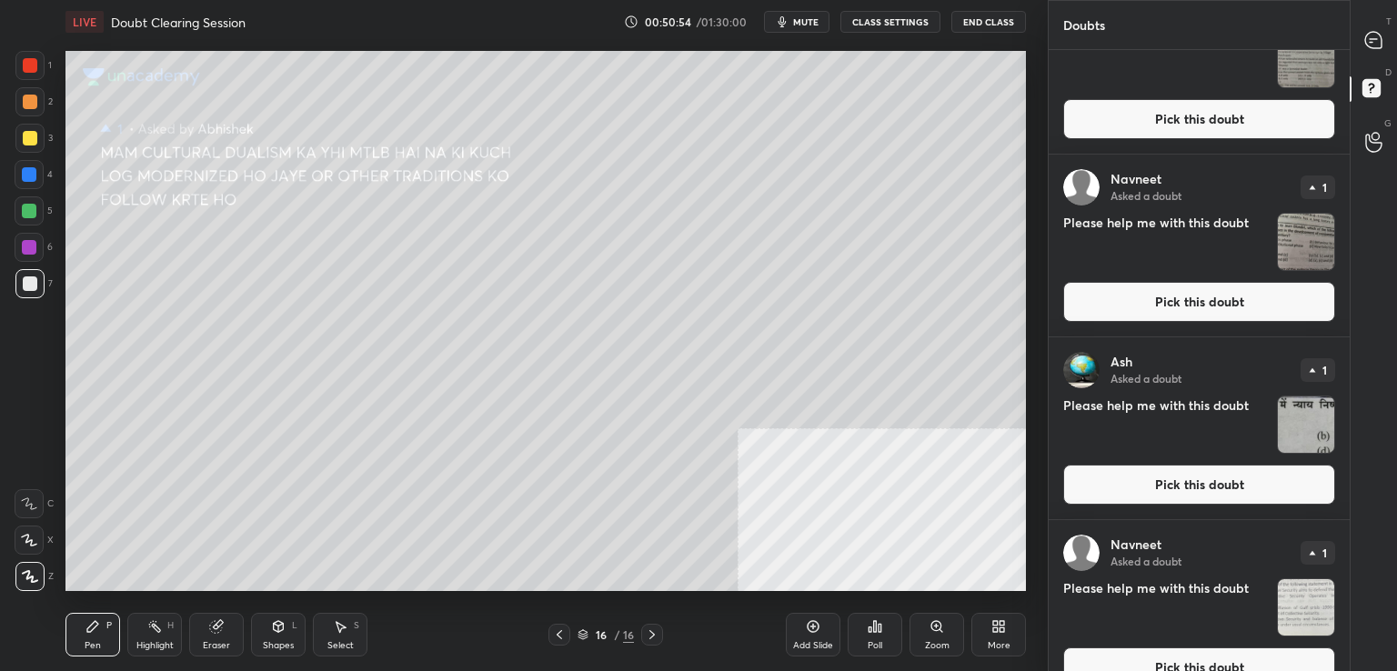
click at [1237, 310] on button "Pick this doubt" at bounding box center [1200, 302] width 272 height 40
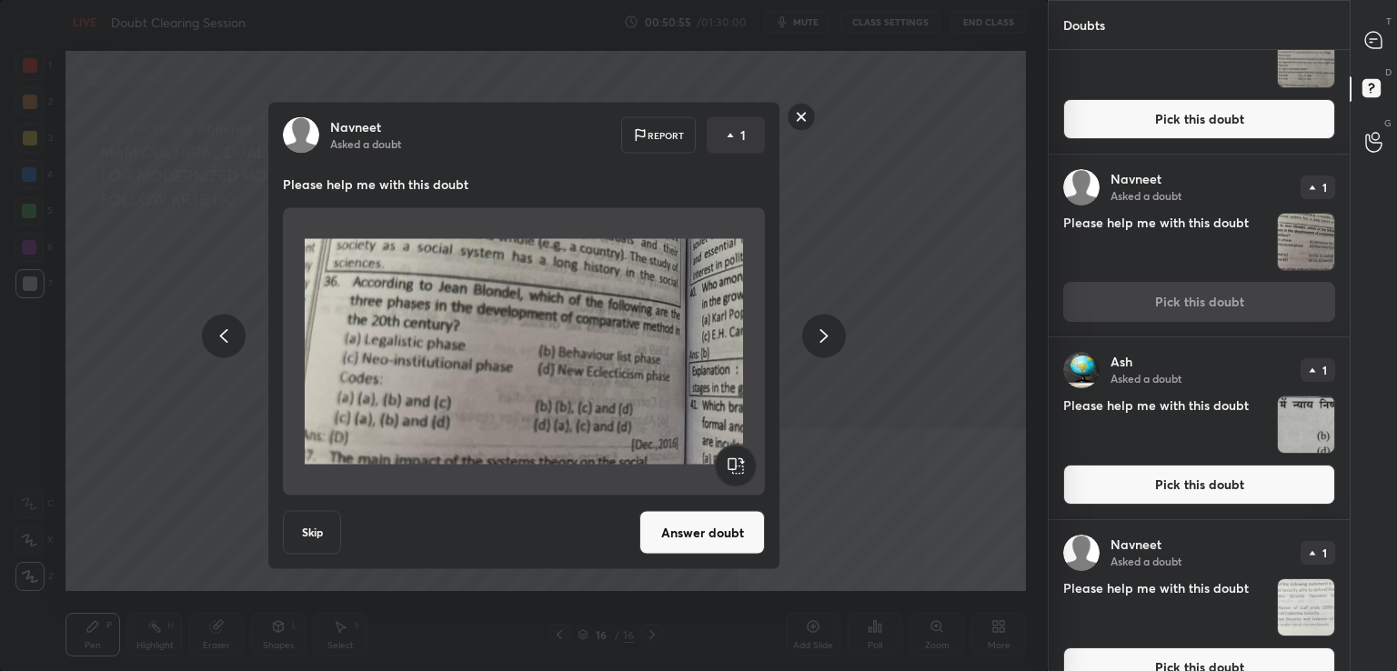
click at [753, 517] on button "Answer doubt" at bounding box center [703, 533] width 126 height 44
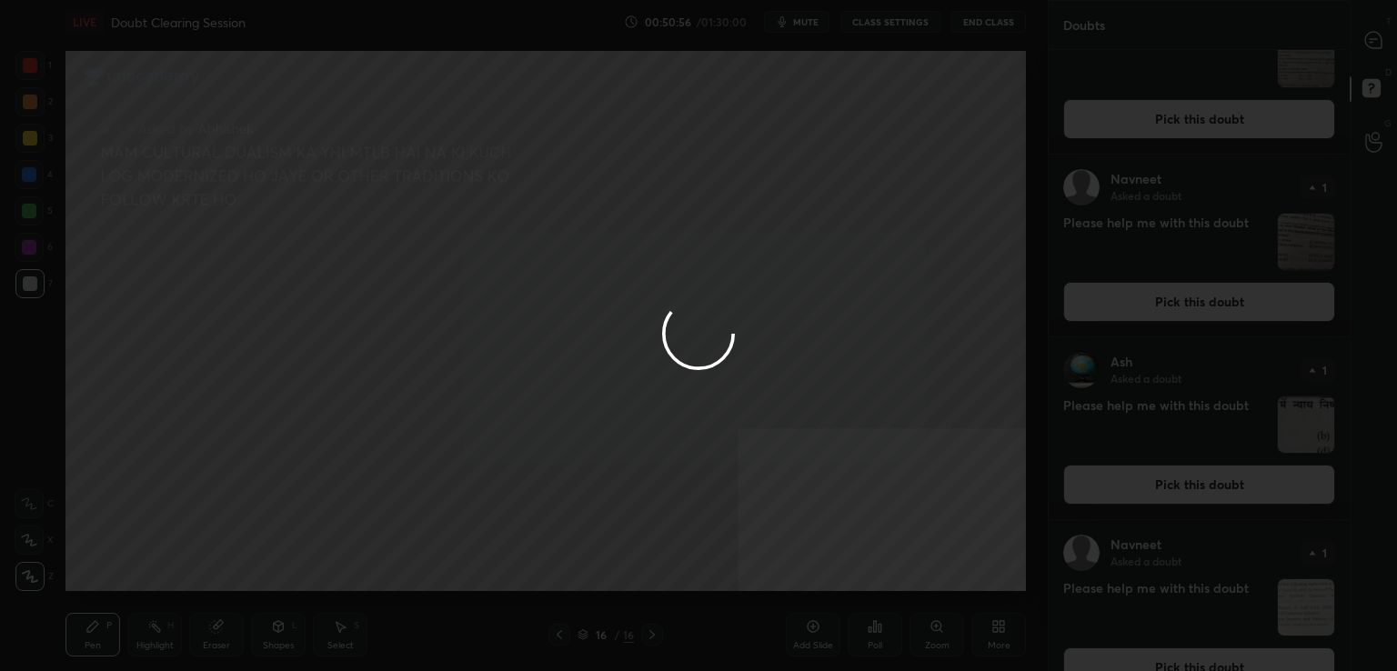
scroll to position [0, 0]
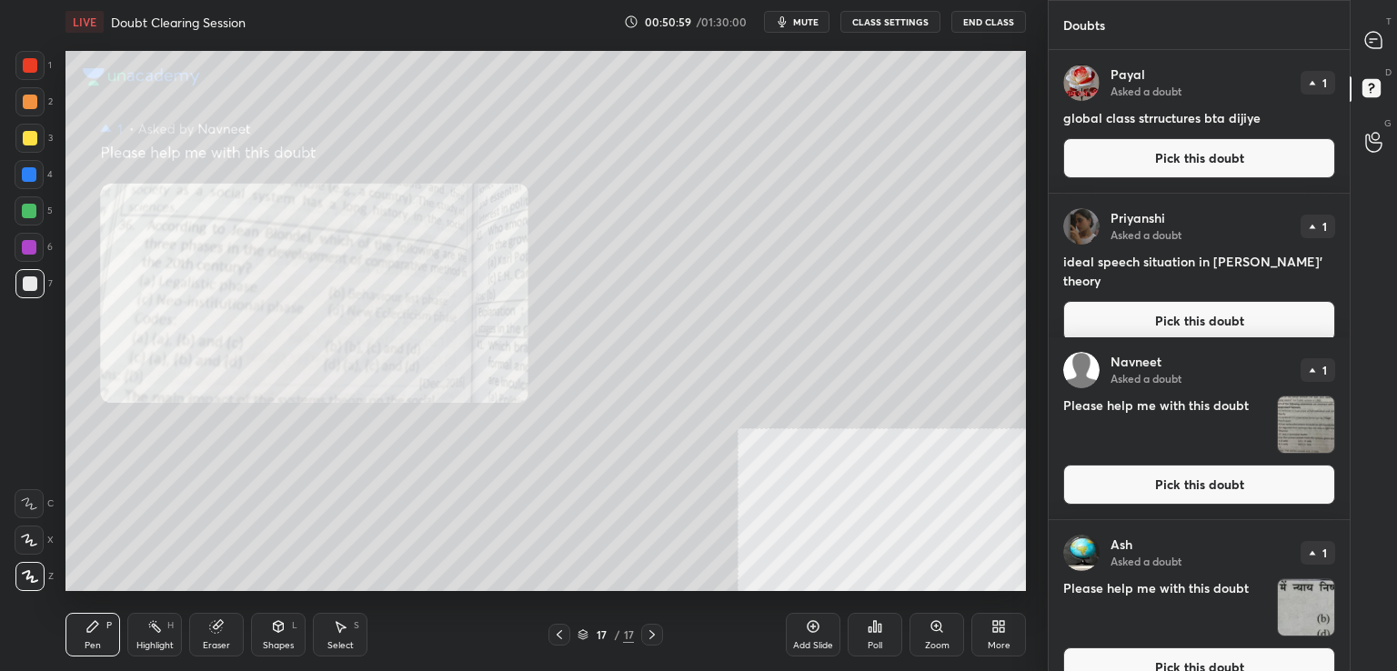
click at [1206, 481] on button "Pick this doubt" at bounding box center [1200, 485] width 272 height 40
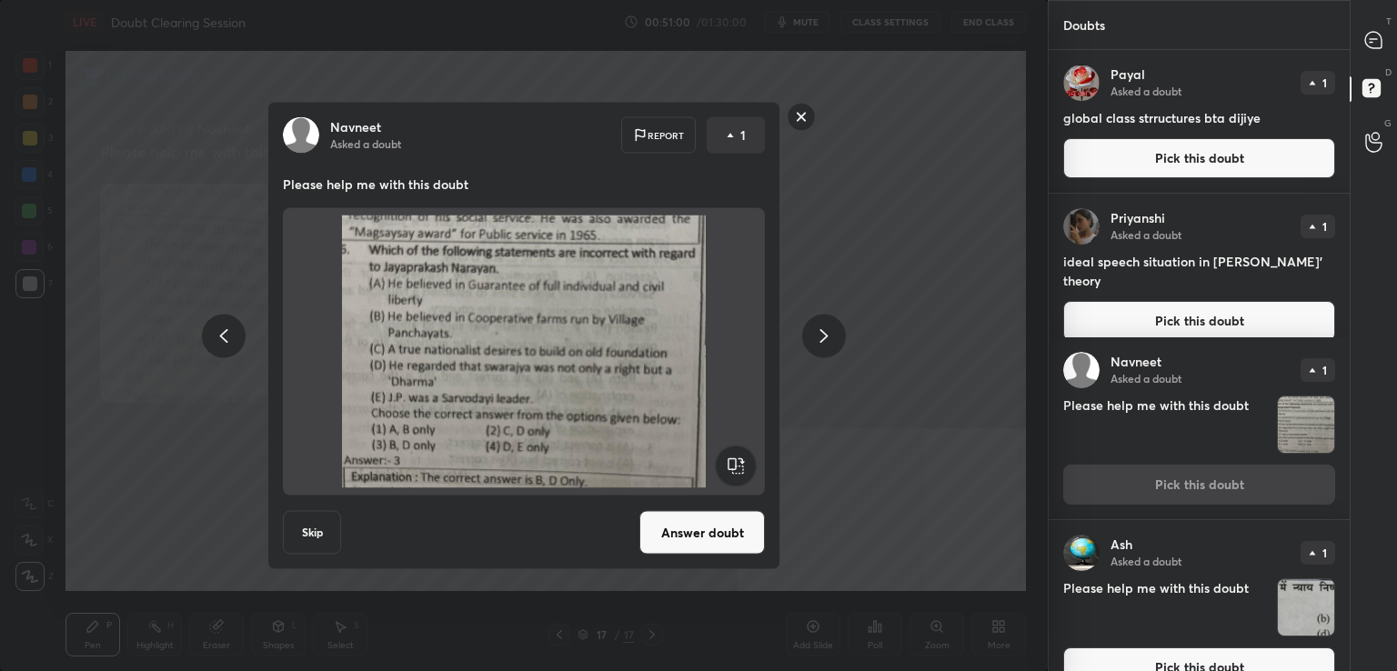
click at [727, 524] on button "Answer doubt" at bounding box center [703, 533] width 126 height 44
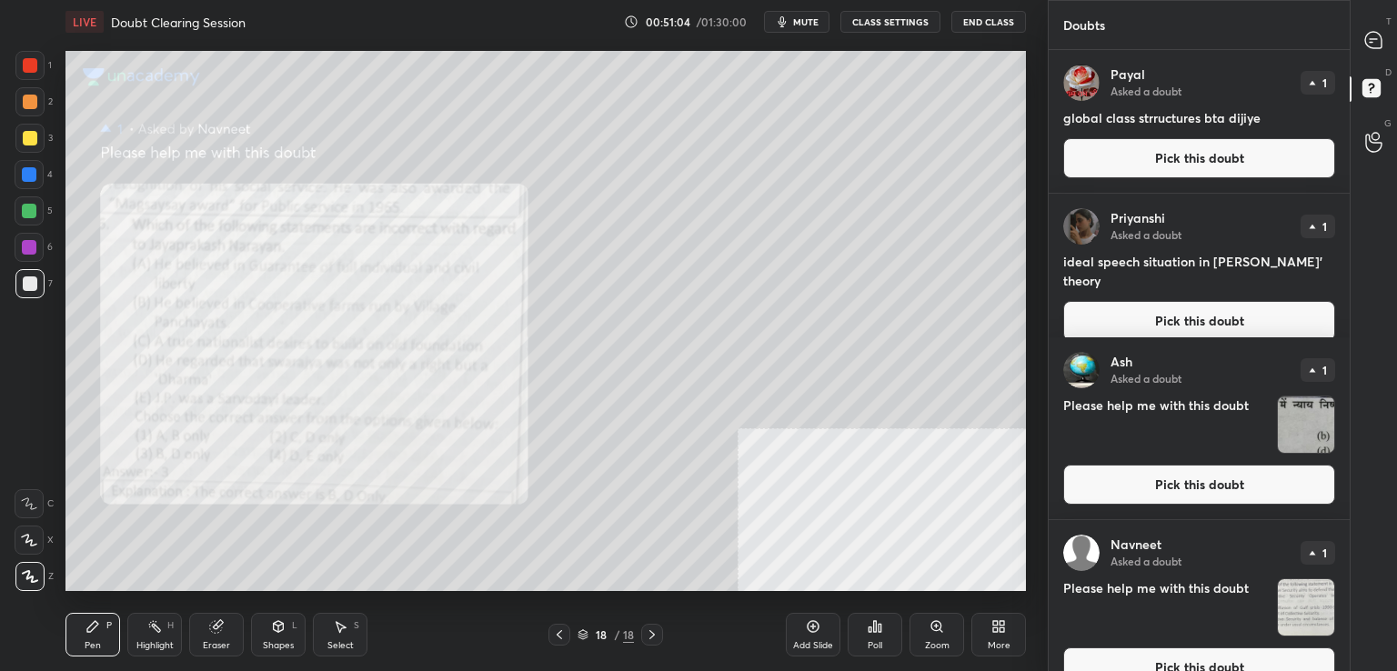
click at [1222, 491] on button "Pick this doubt" at bounding box center [1200, 485] width 272 height 40
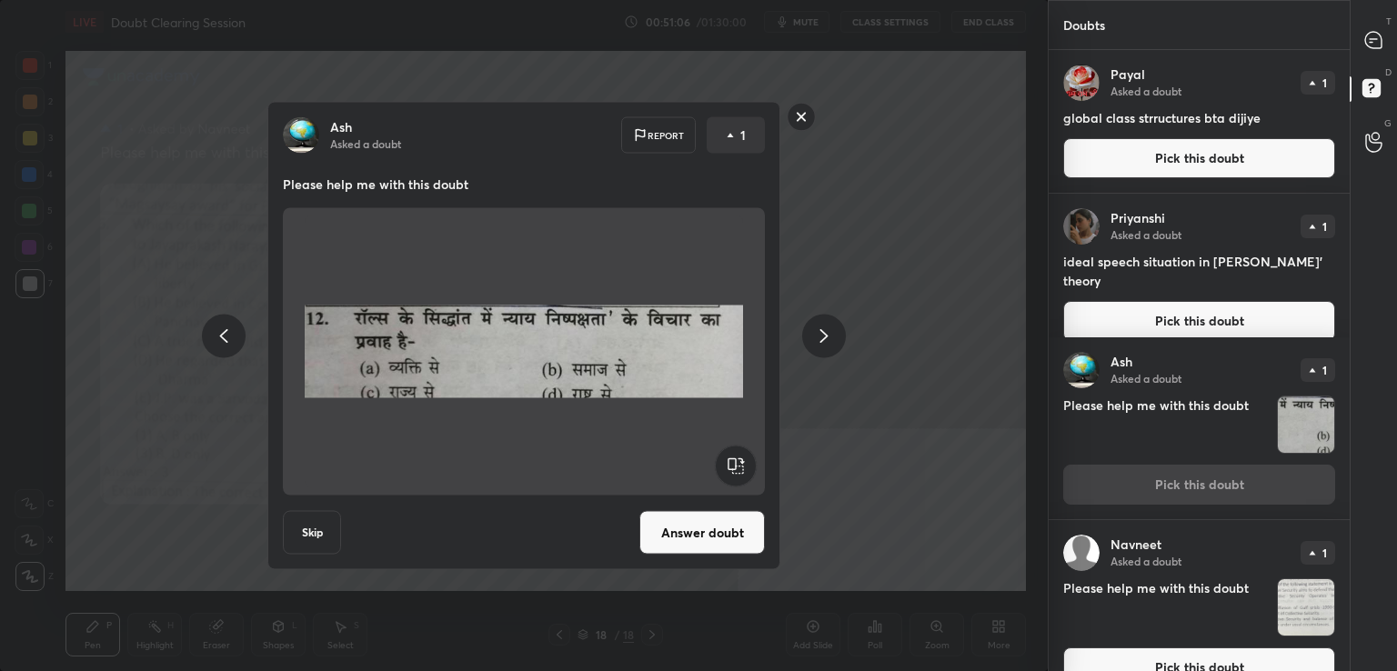
click at [721, 514] on button "Answer doubt" at bounding box center [703, 533] width 126 height 44
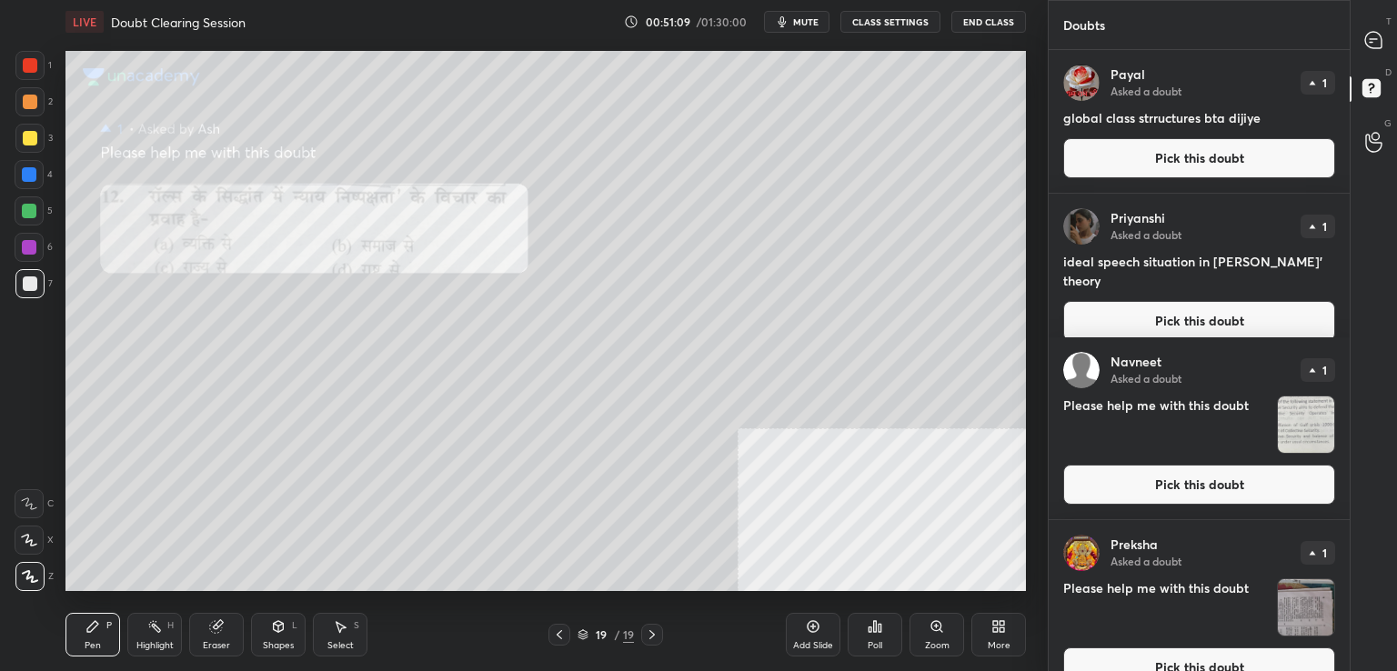
click at [1227, 486] on button "Pick this doubt" at bounding box center [1200, 485] width 272 height 40
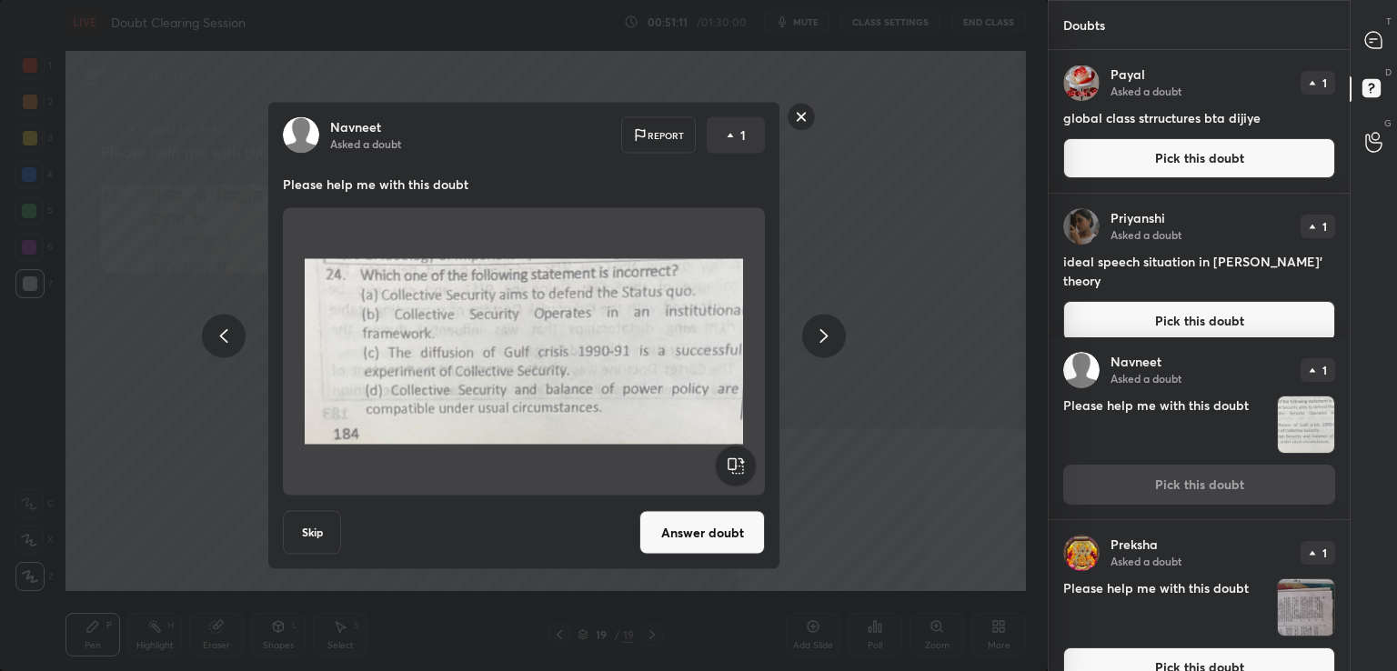
click at [706, 540] on button "Answer doubt" at bounding box center [703, 533] width 126 height 44
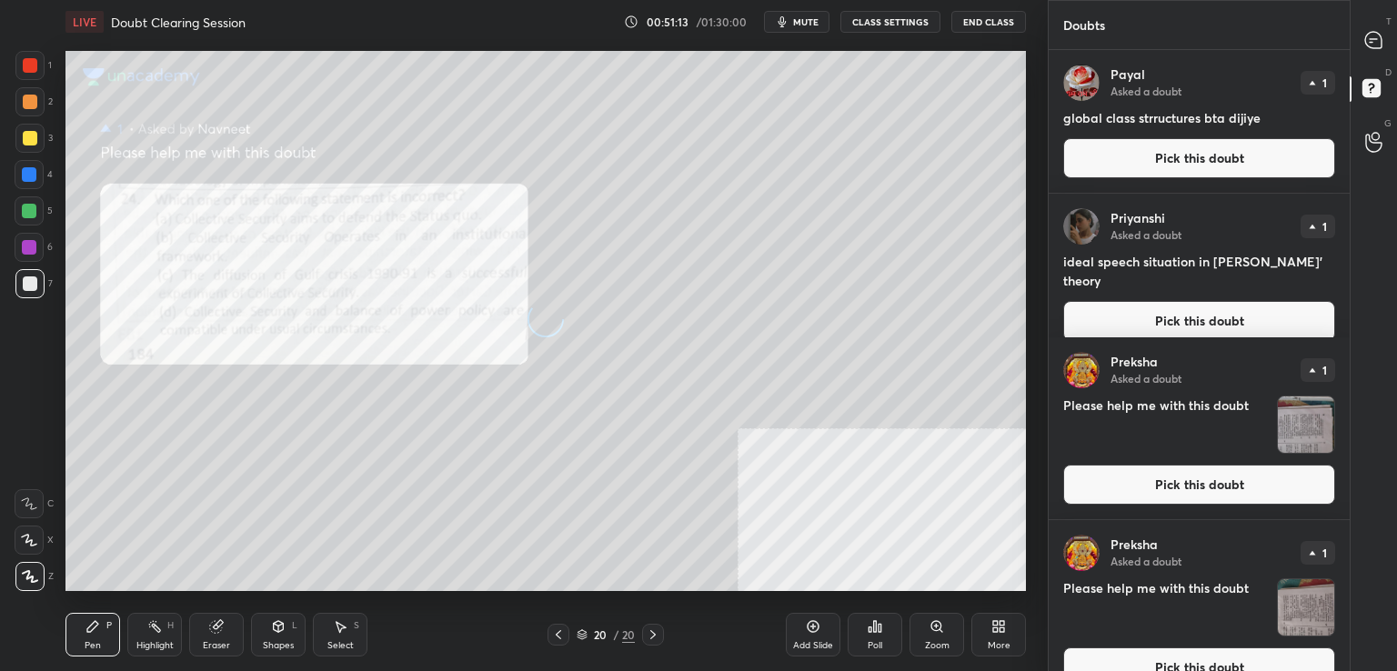
click at [1396, 69] on div "D Doubts (D)" at bounding box center [1374, 91] width 46 height 51
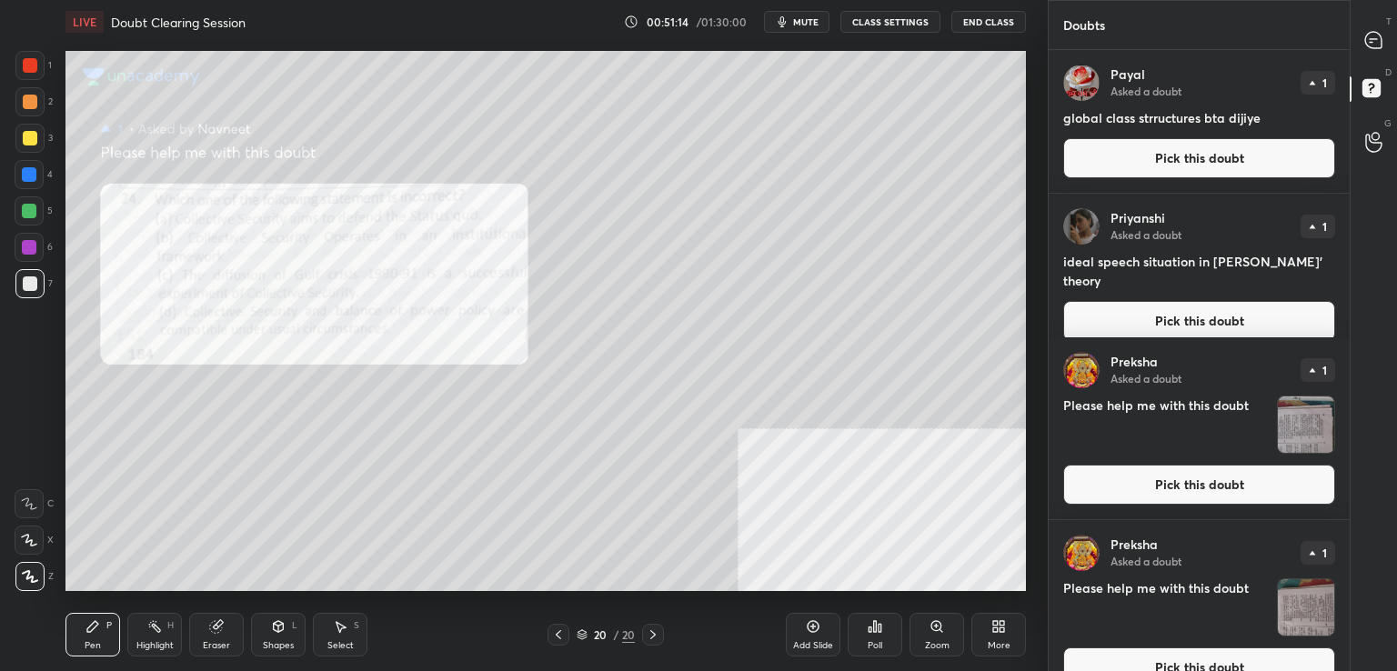
click at [1396, 69] on div "D Doubts (D)" at bounding box center [1374, 91] width 46 height 51
drag, startPoint x: 1396, startPoint y: 69, endPoint x: 1259, endPoint y: 153, distance: 160.9
click at [1259, 153] on div "Doubts Enable hand raising Enable raise hand to speak to learners. Once enabled…" at bounding box center [1222, 335] width 349 height 671
click at [1259, 153] on button "Pick this doubt" at bounding box center [1200, 158] width 272 height 40
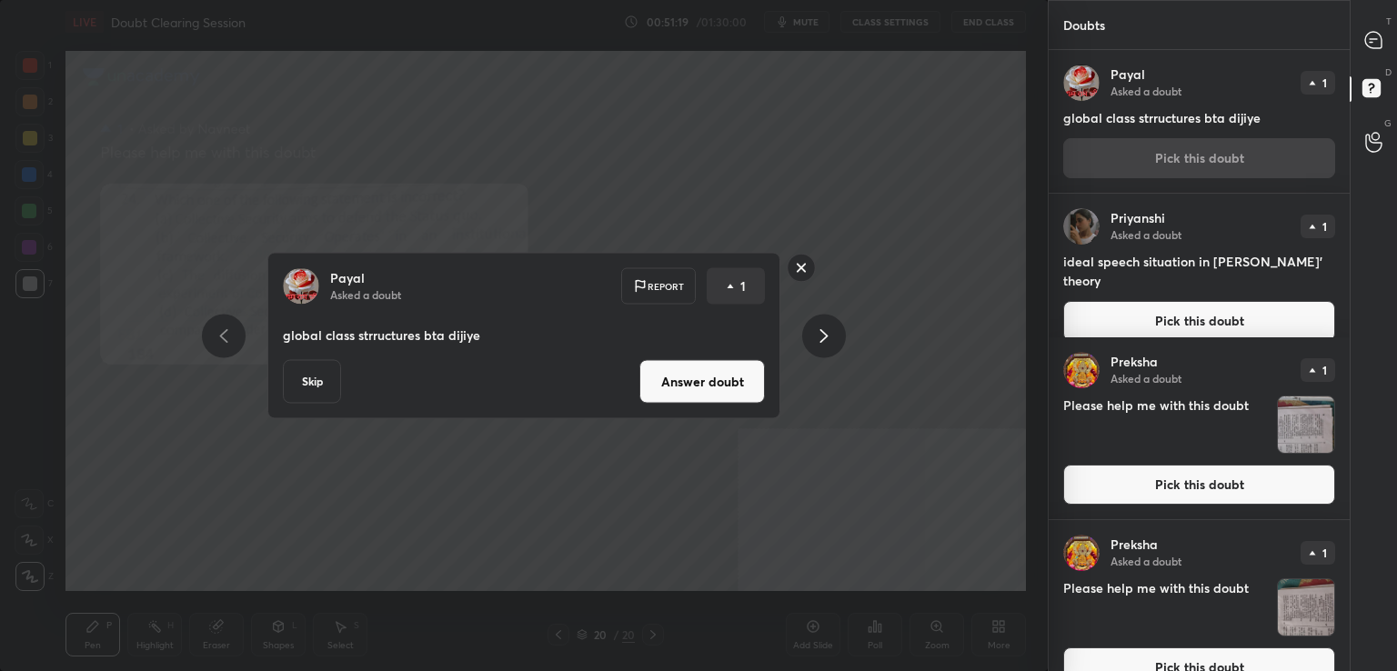
click at [683, 391] on button "Answer doubt" at bounding box center [703, 382] width 126 height 44
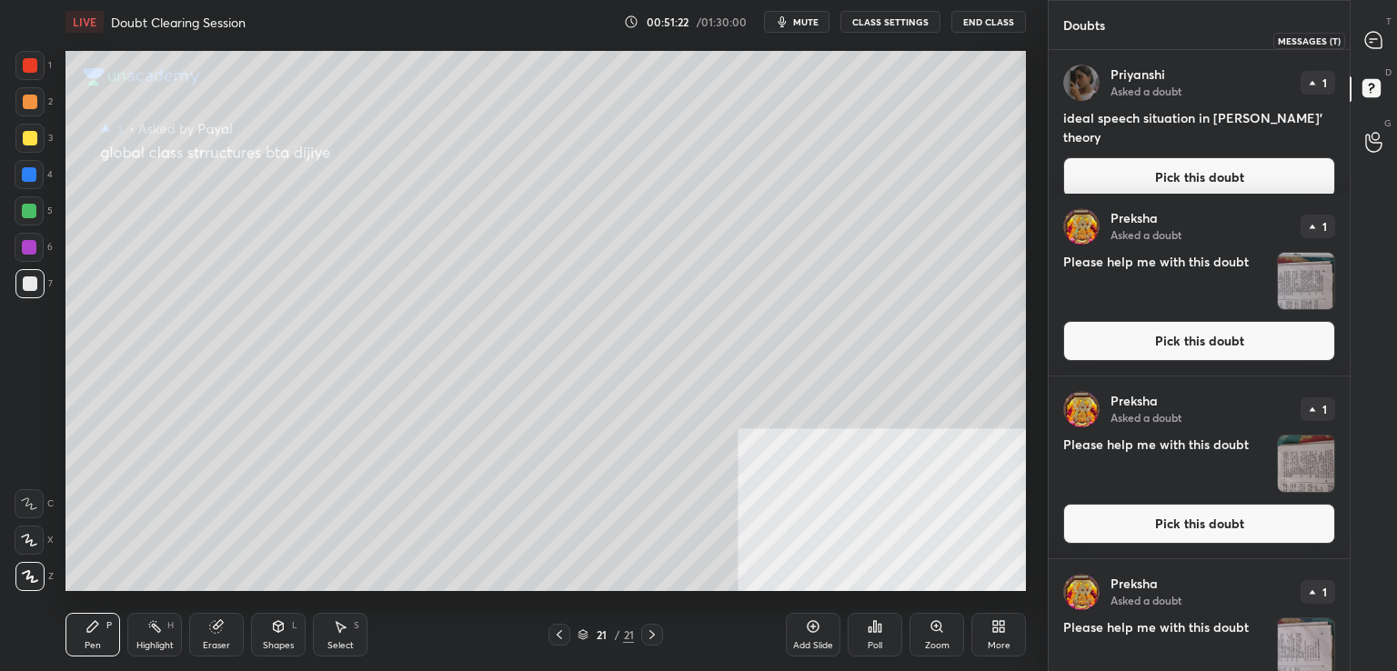
click at [1385, 36] on div at bounding box center [1374, 40] width 36 height 33
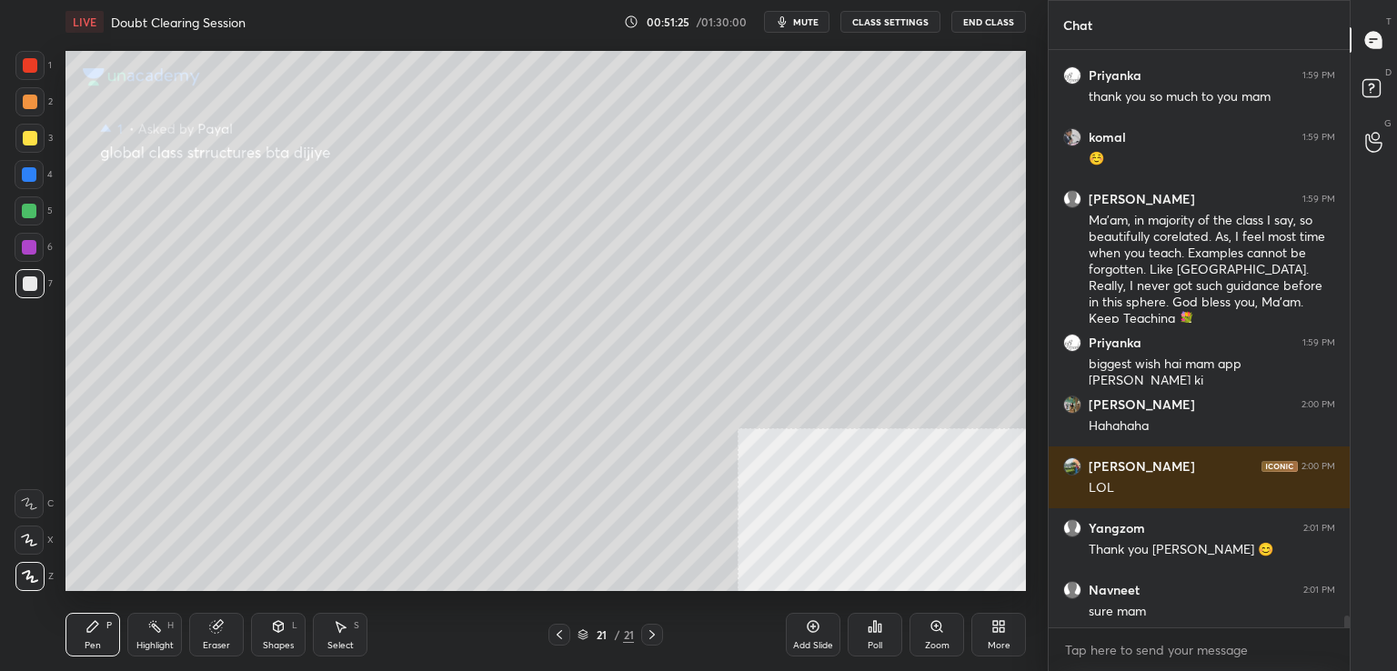
scroll to position [31627, 0]
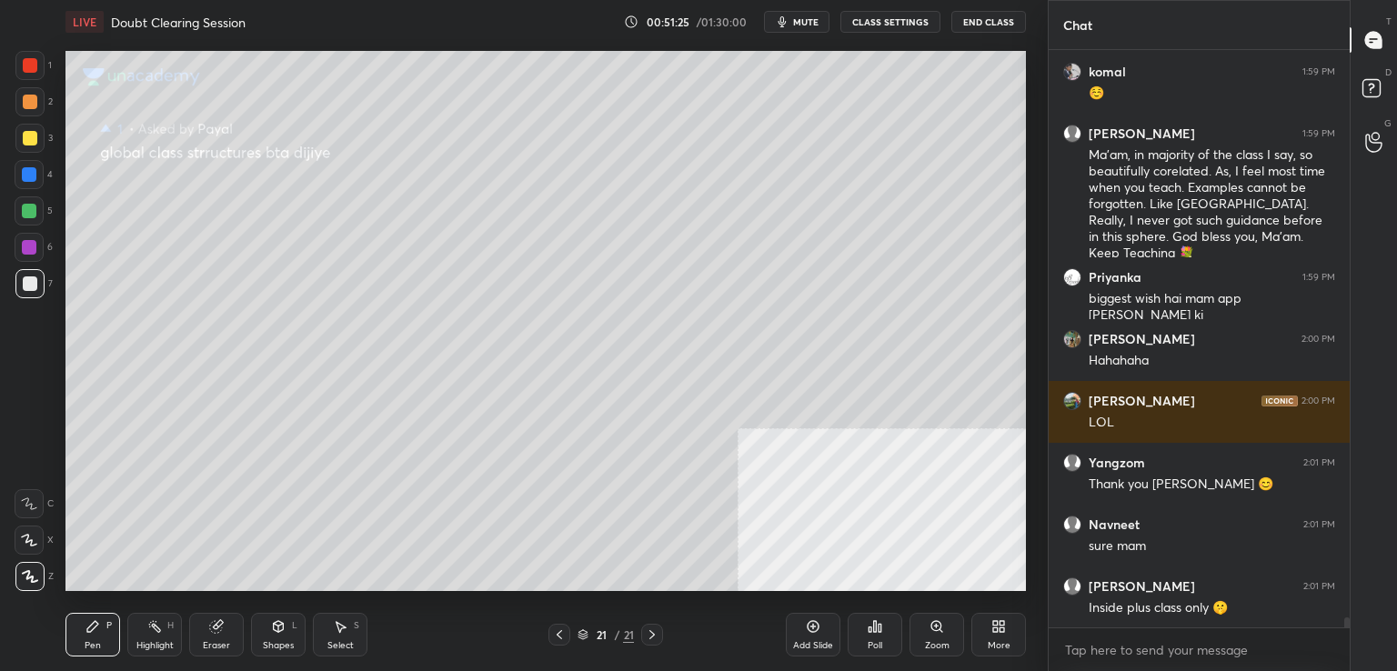
drag, startPoint x: 1346, startPoint y: 618, endPoint x: 1347, endPoint y: 634, distance: 16.4
click at [1347, 634] on div "[PERSON_NAME] 1:58 PM Yes [PERSON_NAME] 1:59 PM thank you so much to you mam [P…" at bounding box center [1199, 360] width 301 height 621
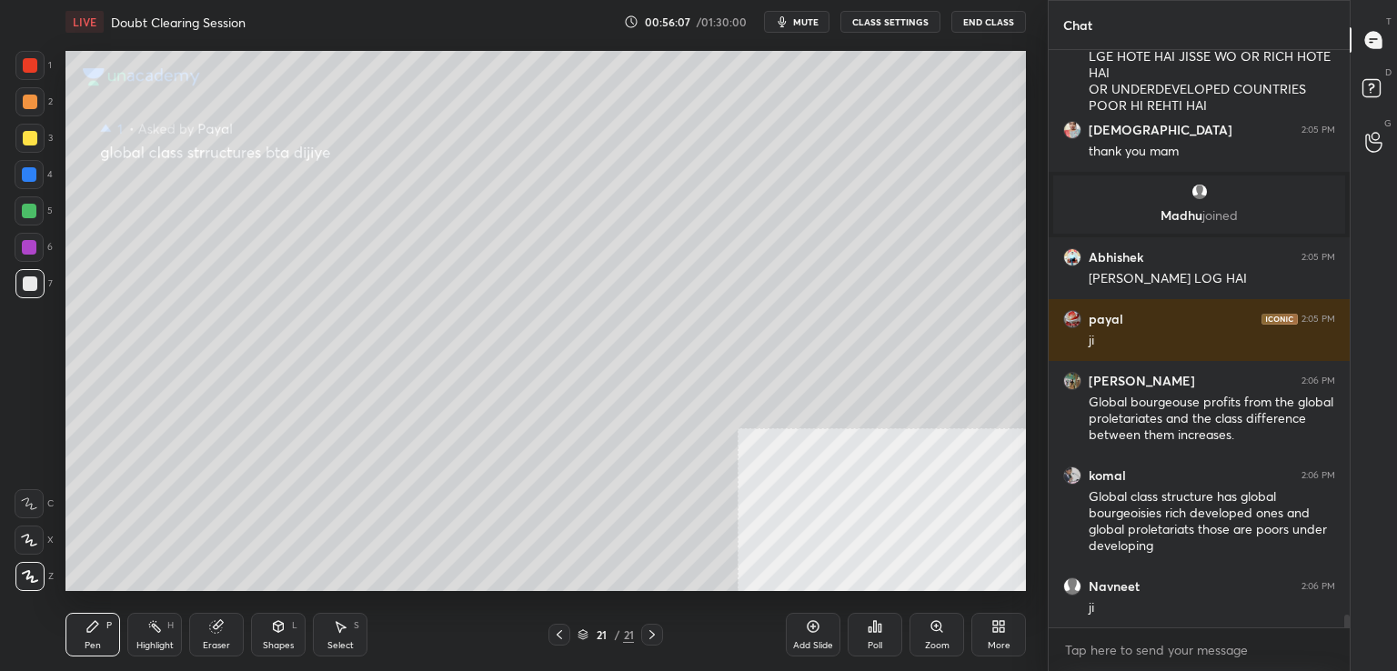
scroll to position [26172, 0]
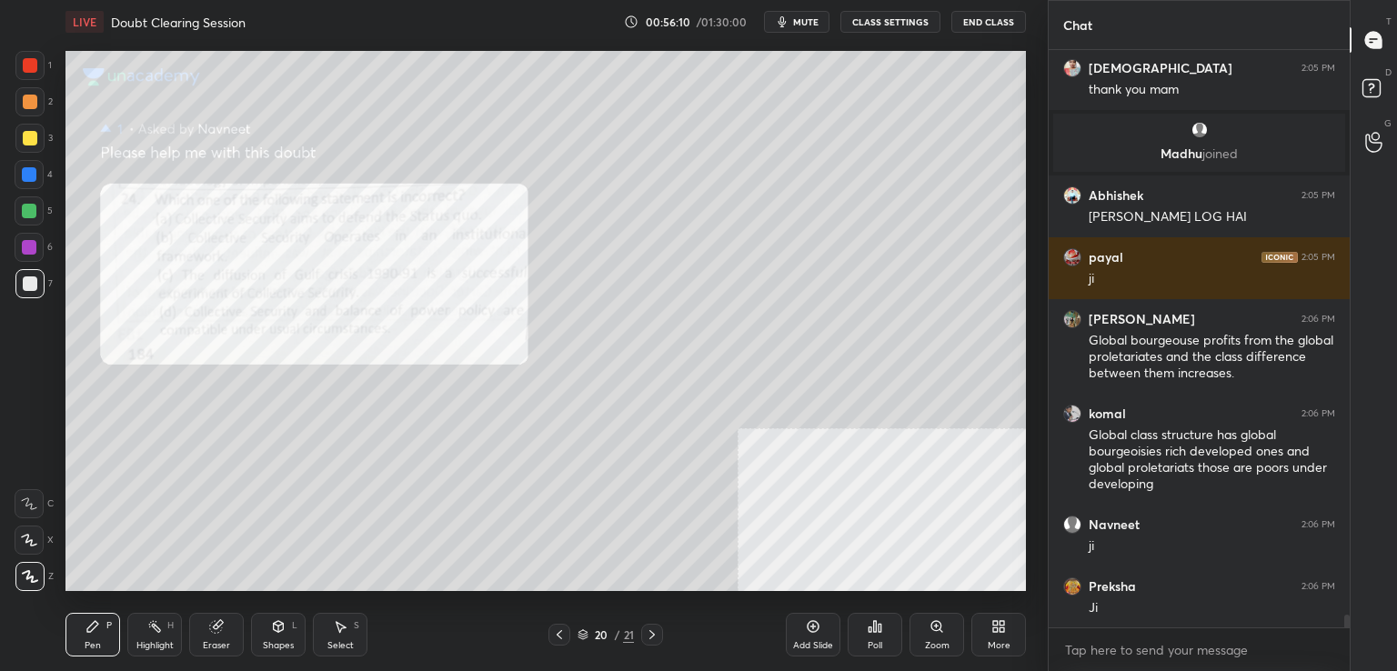
click at [950, 640] on div "Zoom" at bounding box center [937, 635] width 55 height 44
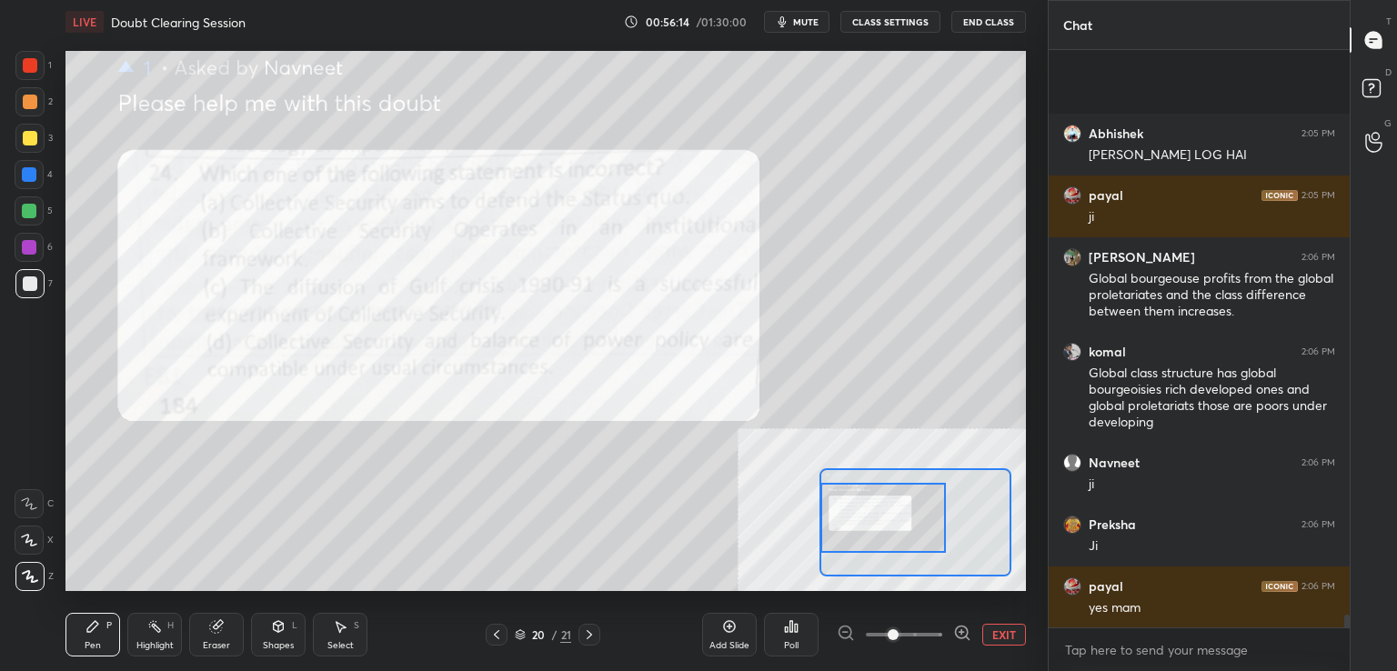
scroll to position [26362, 0]
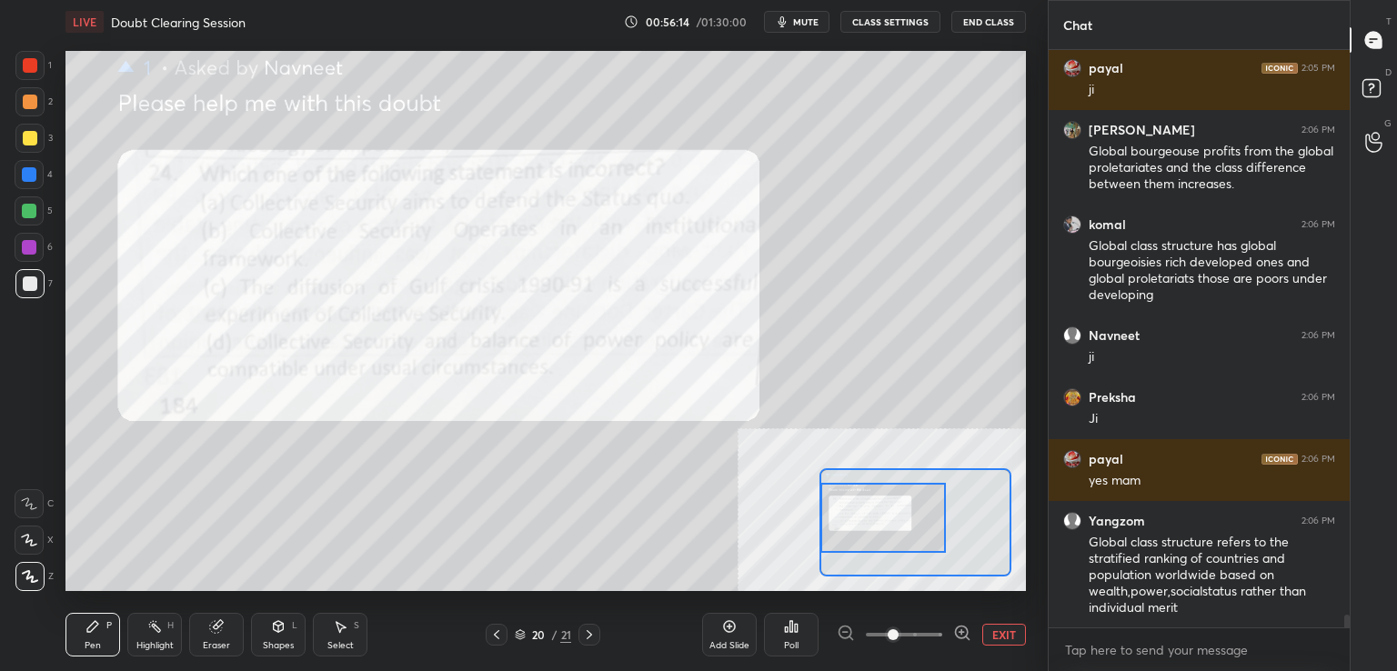
click at [813, 511] on div "Setting up your live class Poll for secs No correct answer Start poll" at bounding box center [546, 321] width 961 height 540
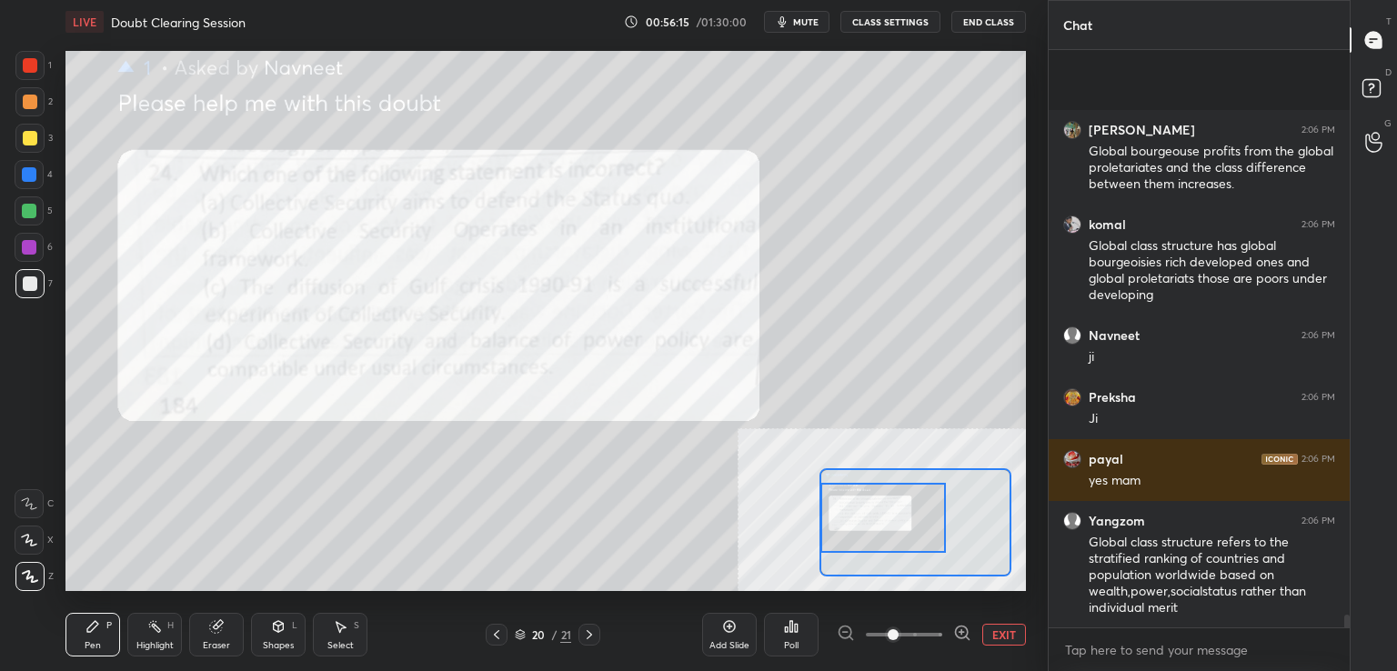
scroll to position [26551, 0]
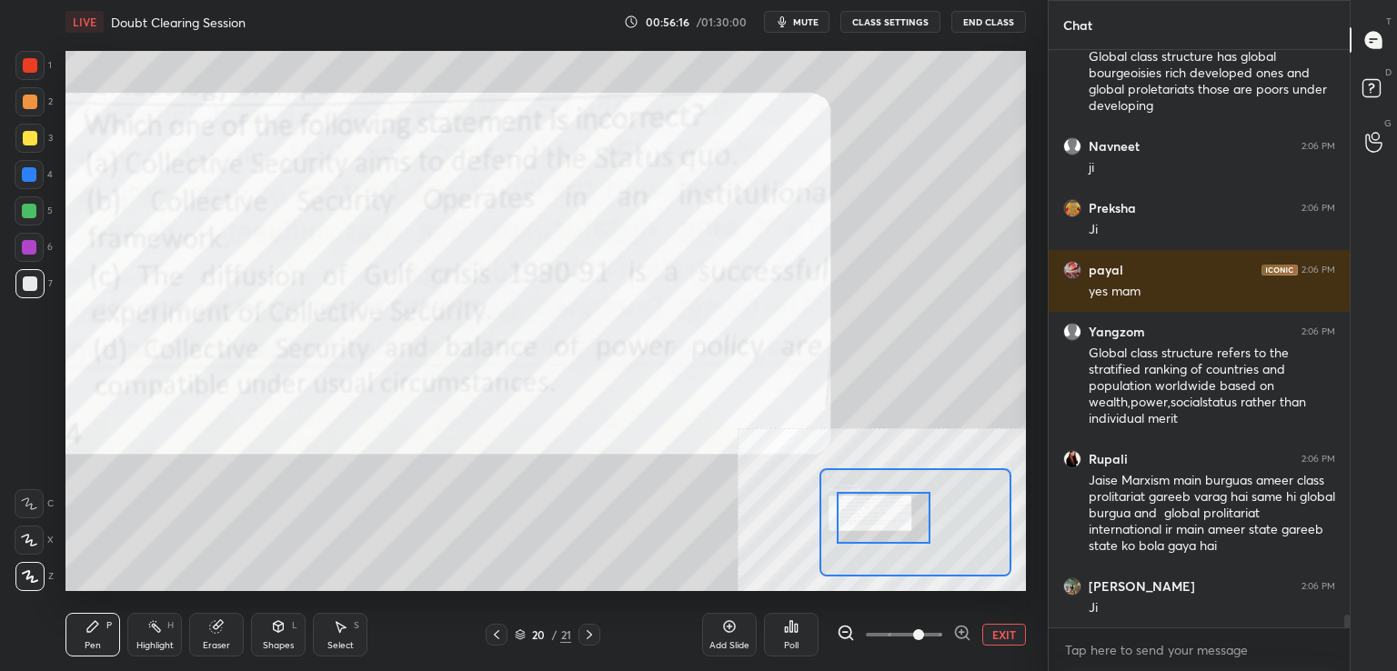
click at [919, 644] on span at bounding box center [904, 634] width 76 height 27
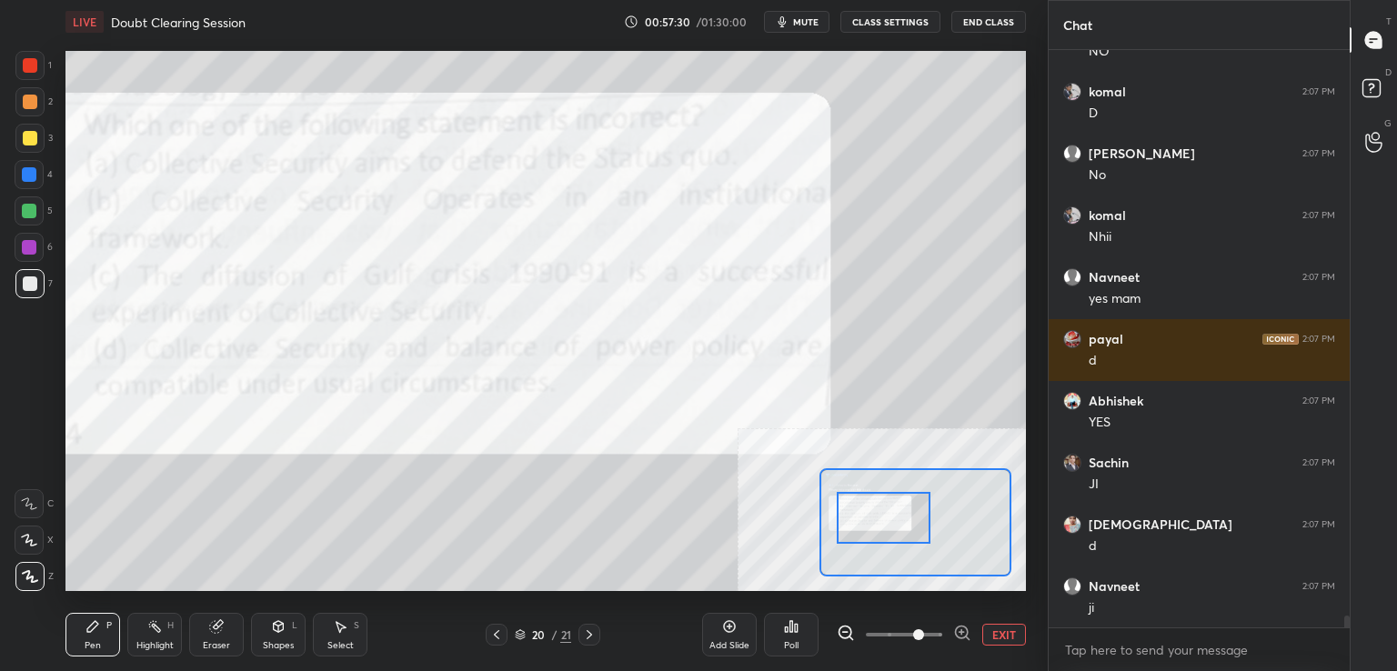
scroll to position [28012, 0]
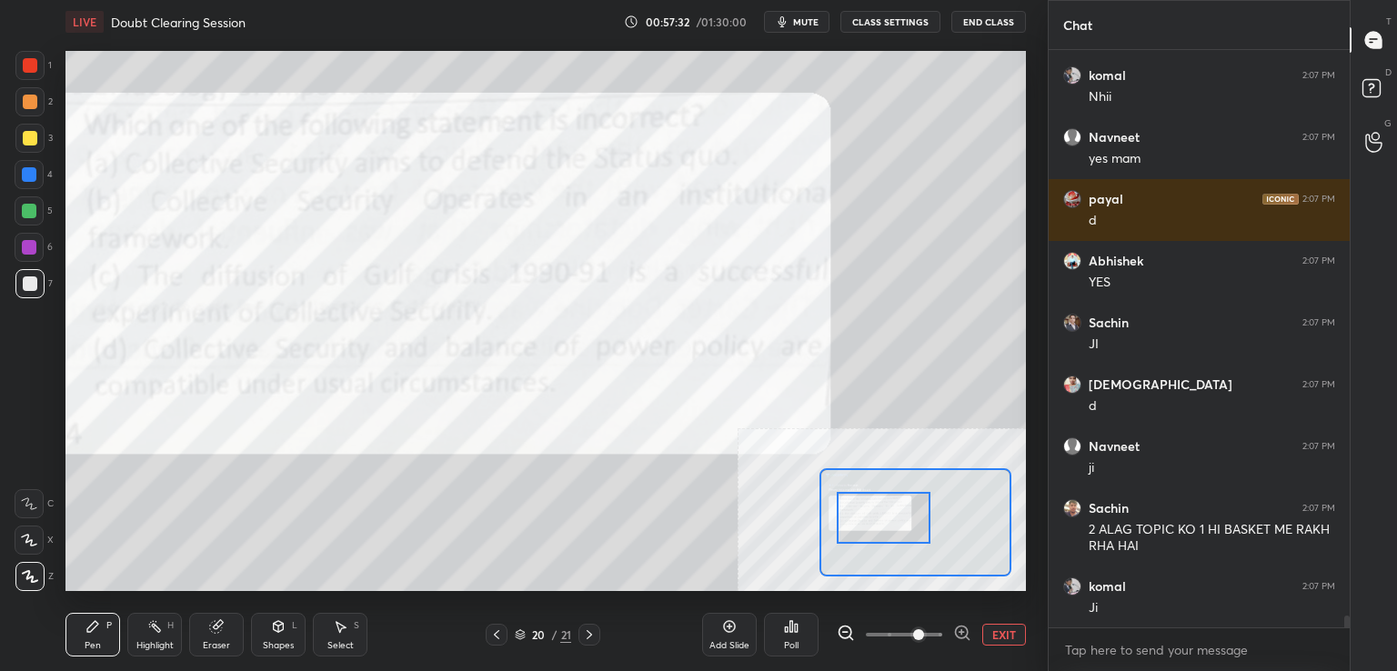
click at [1007, 641] on button "EXIT" at bounding box center [1005, 635] width 44 height 22
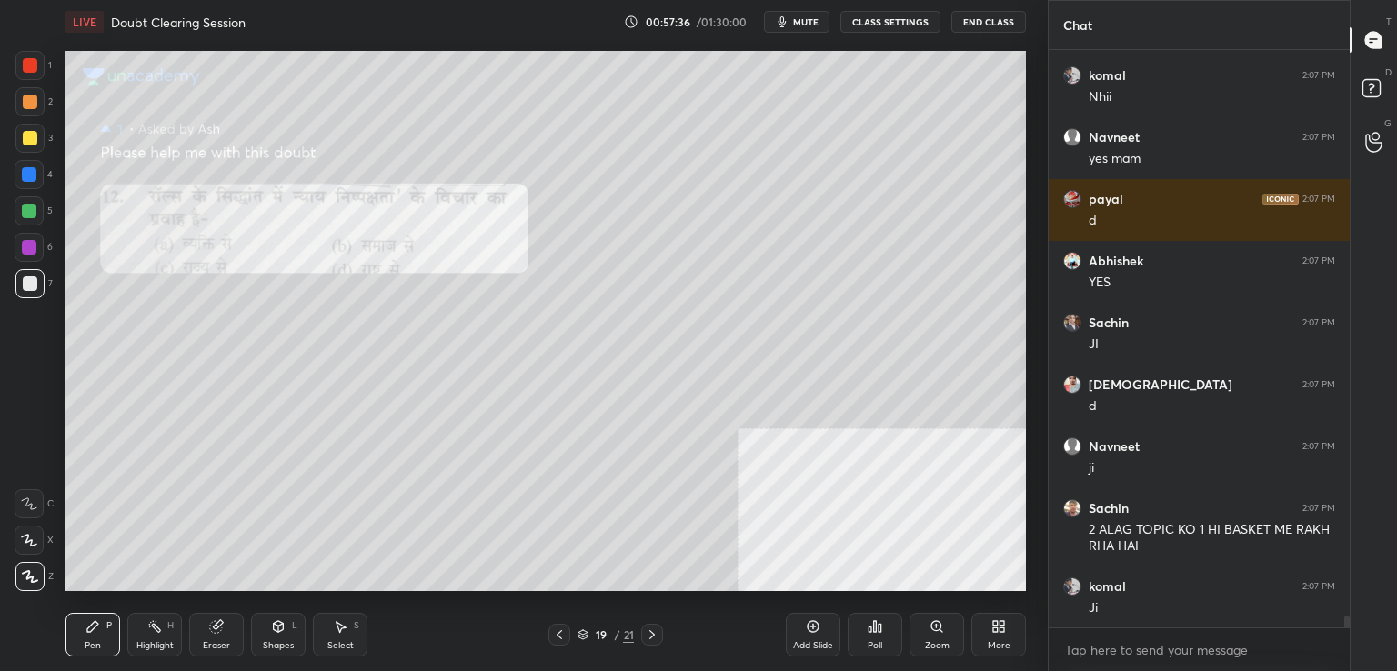
click at [948, 641] on div "Zoom" at bounding box center [937, 645] width 25 height 9
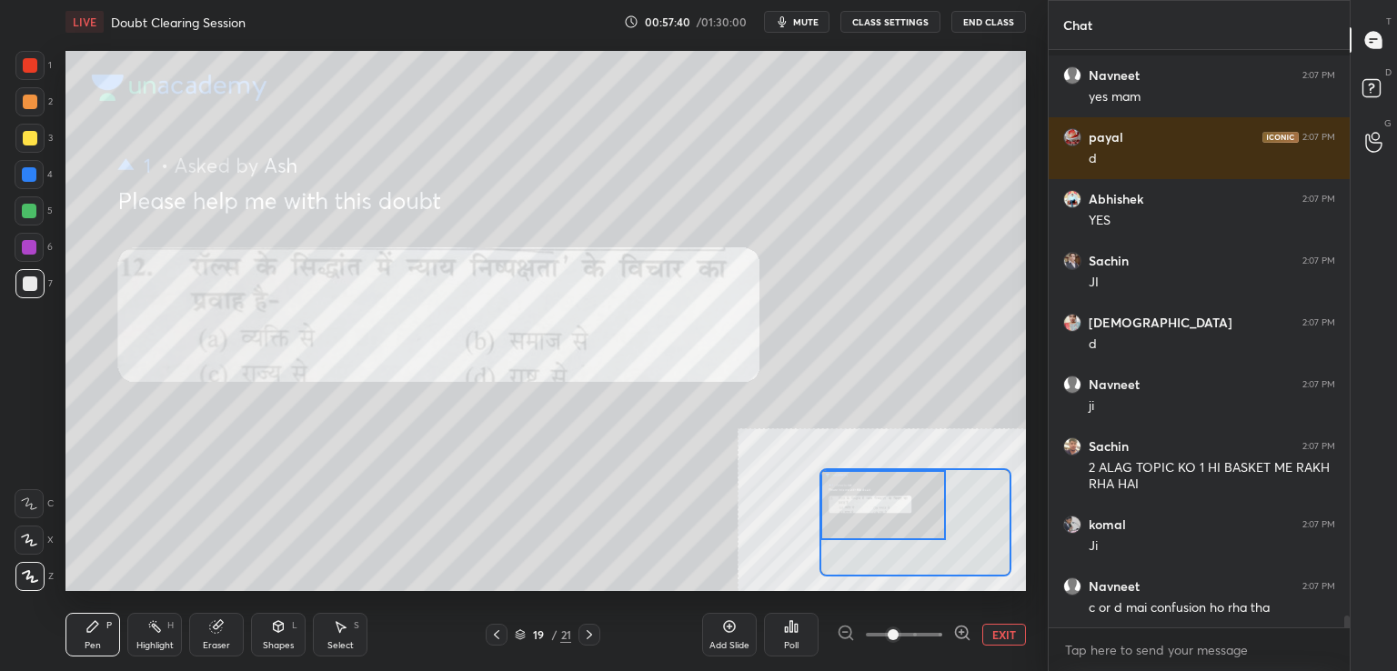
scroll to position [28152, 0]
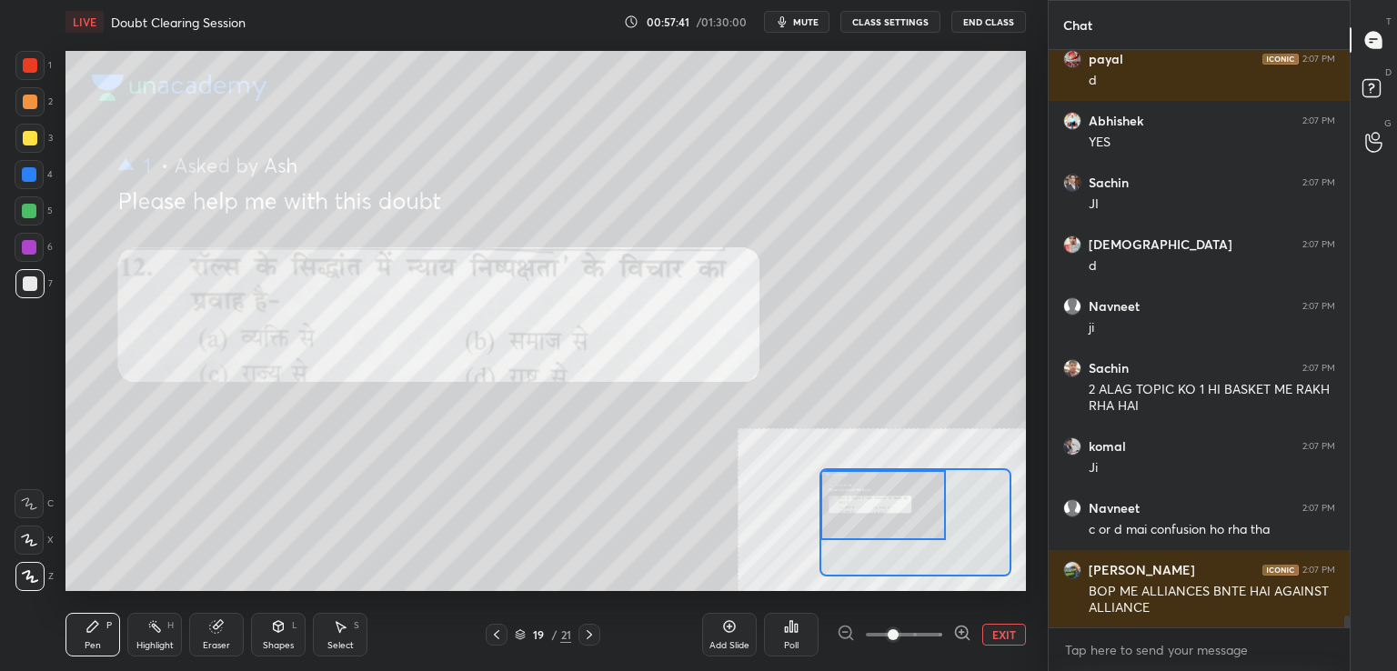
drag, startPoint x: 877, startPoint y: 529, endPoint x: 828, endPoint y: 510, distance: 52.4
click at [828, 510] on div at bounding box center [884, 505] width 126 height 70
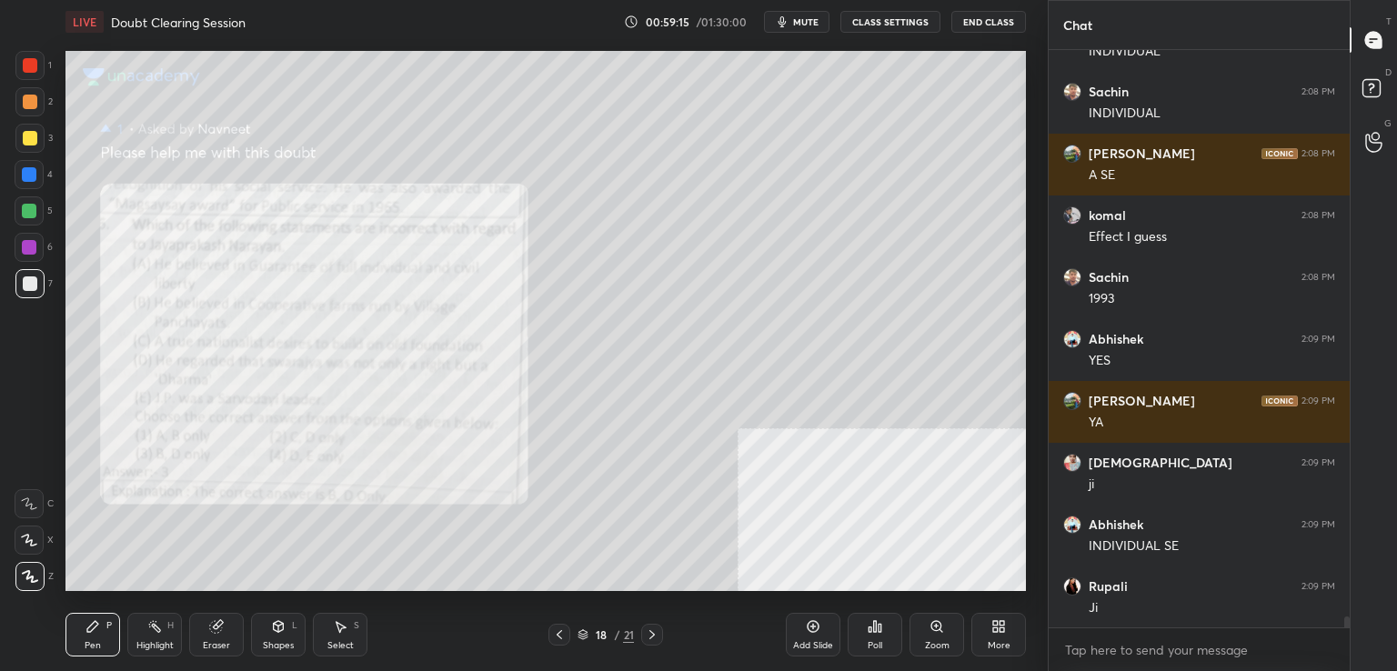
scroll to position [30070, 0]
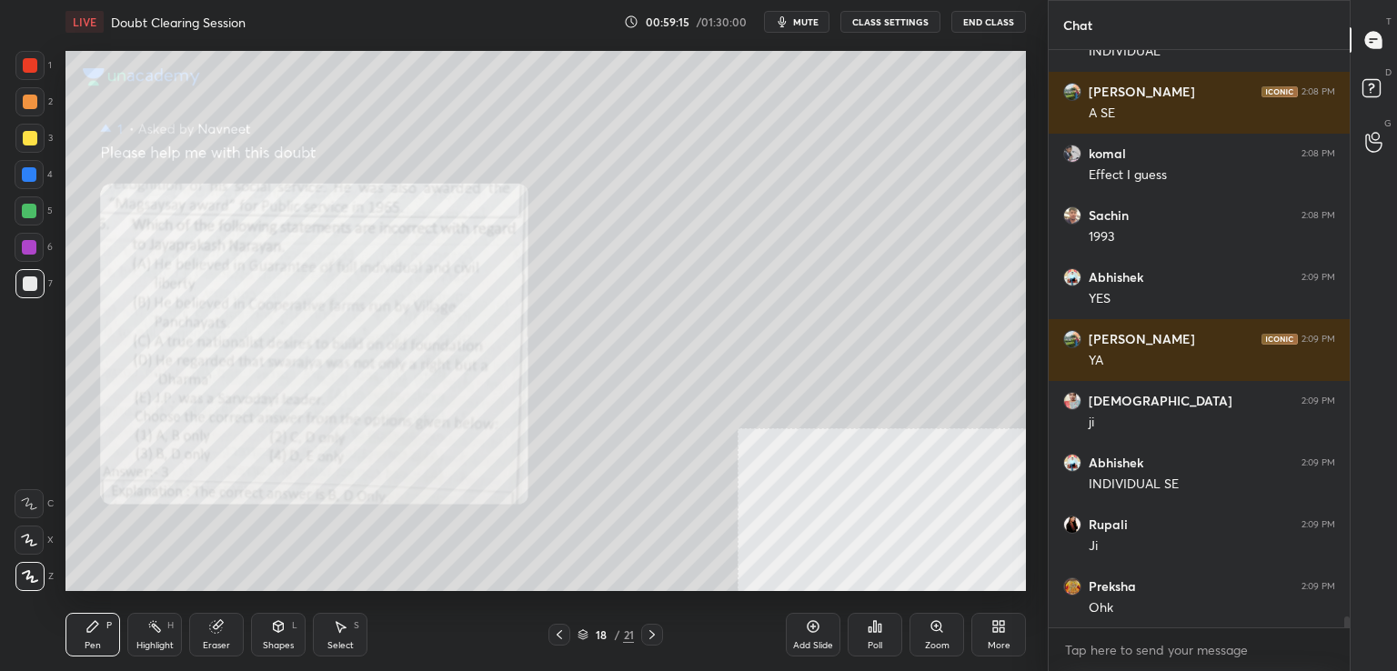
click at [943, 627] on icon at bounding box center [937, 627] width 15 height 15
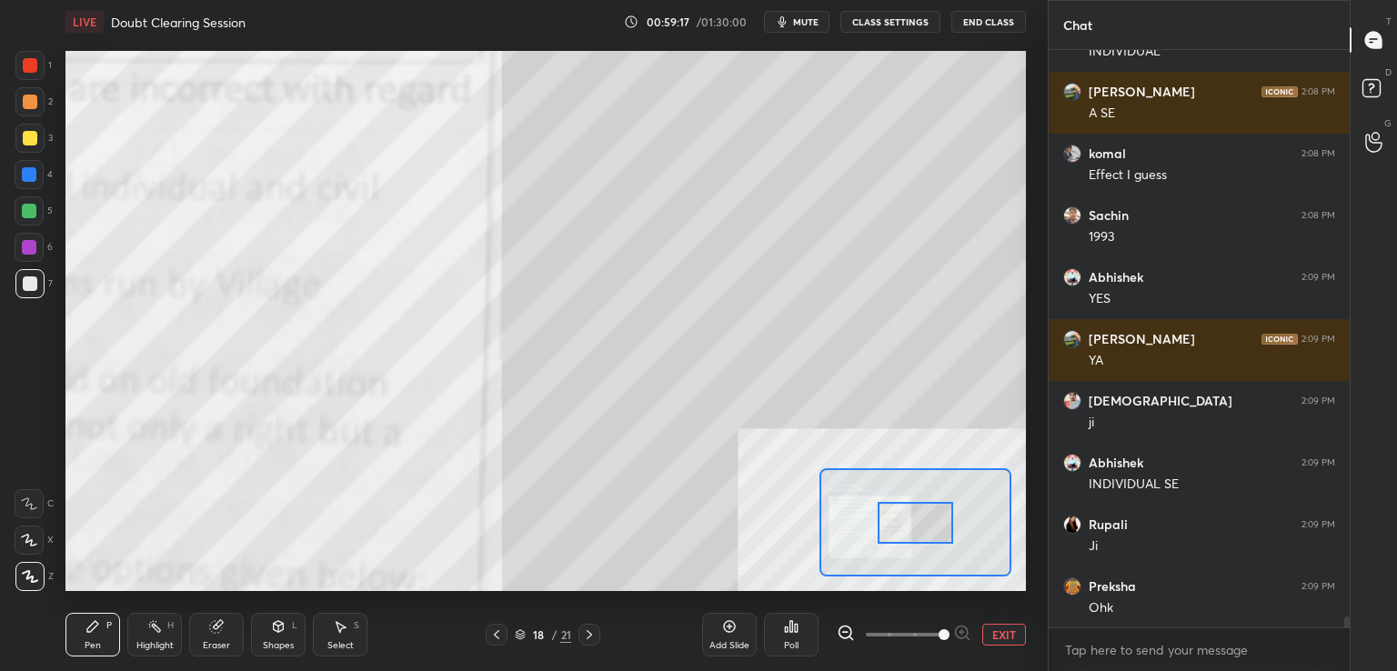
click at [939, 644] on span at bounding box center [904, 634] width 76 height 27
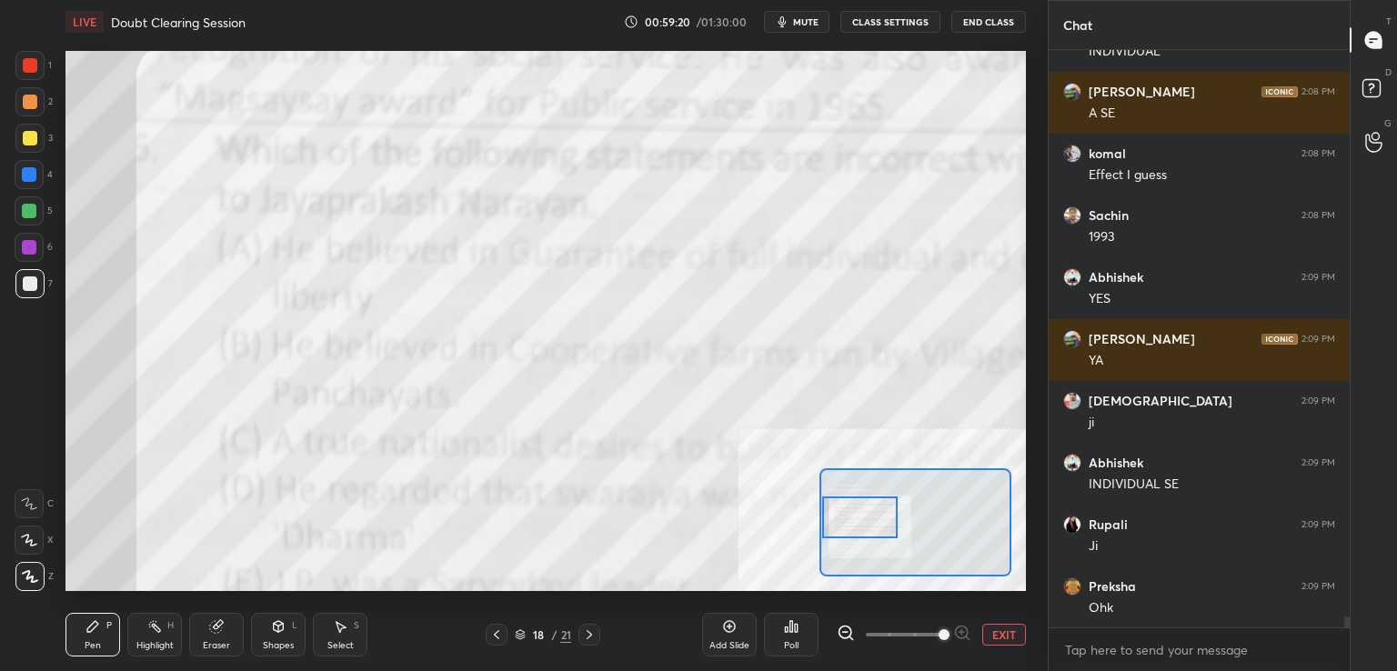
drag, startPoint x: 940, startPoint y: 515, endPoint x: 889, endPoint y: 509, distance: 51.2
click at [889, 509] on div at bounding box center [860, 518] width 76 height 42
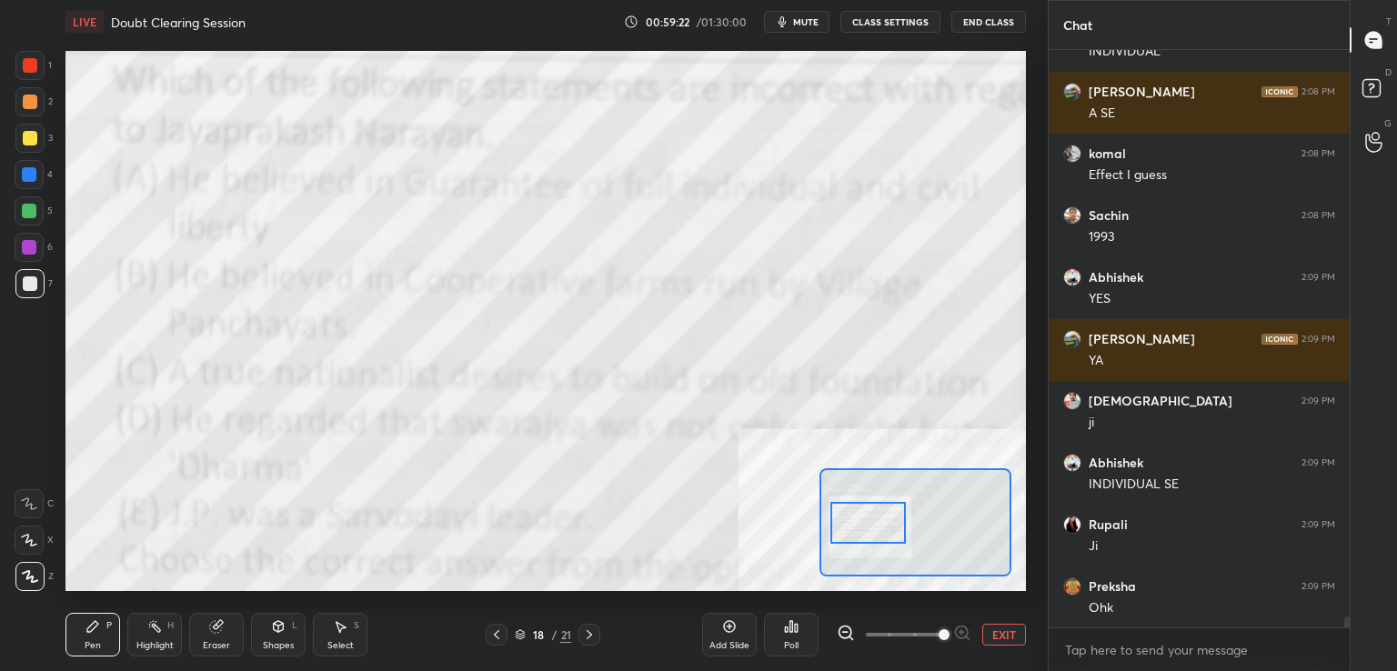
click at [892, 515] on div at bounding box center [869, 523] width 76 height 42
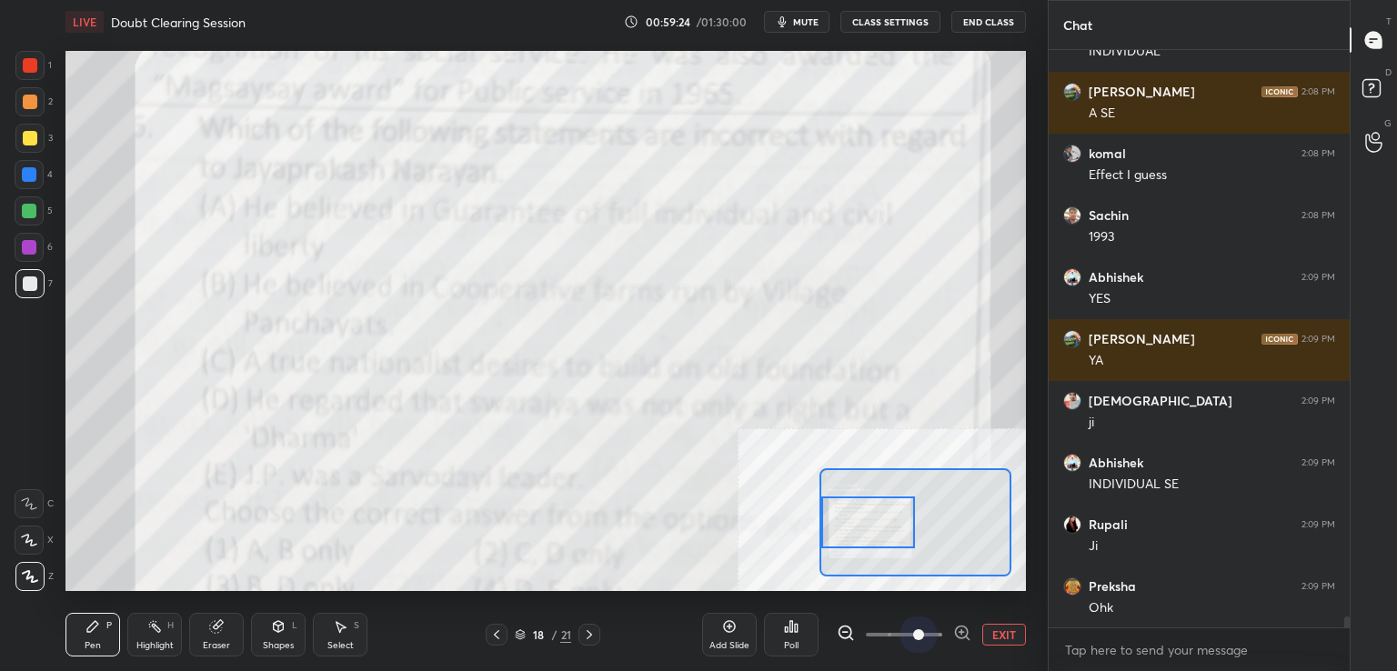
click at [915, 635] on span at bounding box center [904, 634] width 76 height 27
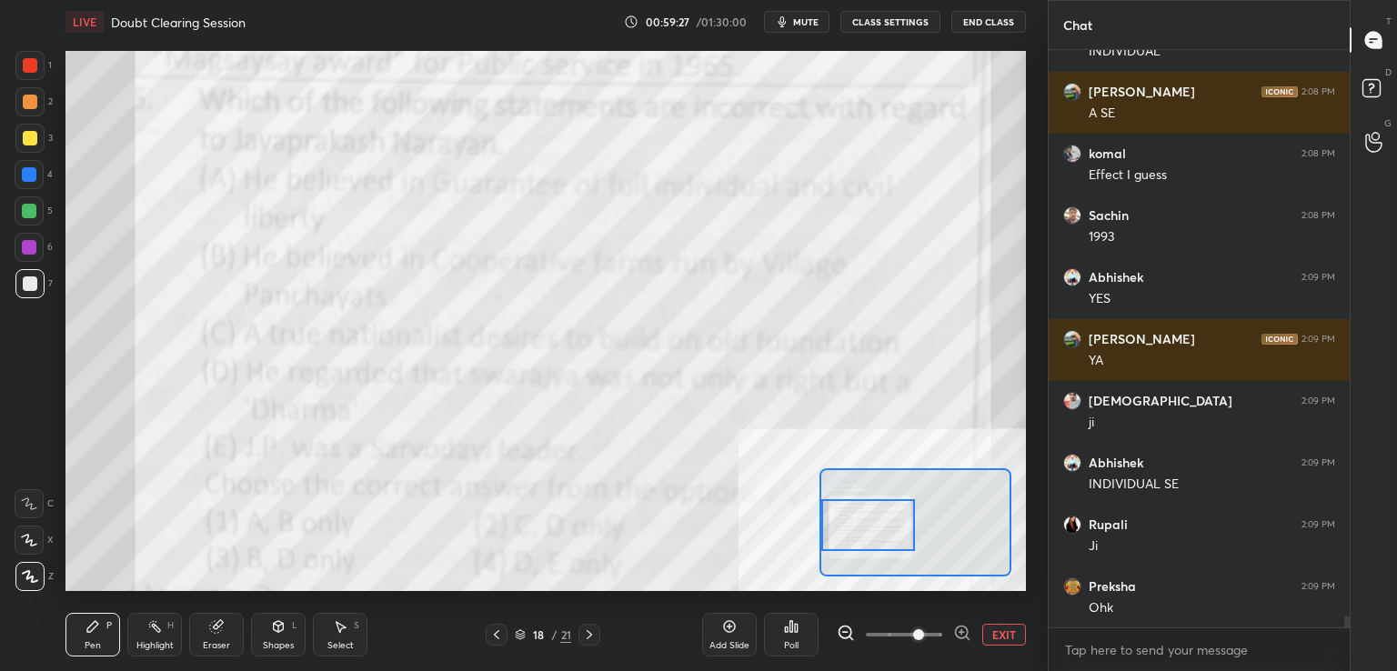
click at [872, 541] on div at bounding box center [869, 525] width 95 height 52
click at [870, 542] on div at bounding box center [869, 526] width 95 height 52
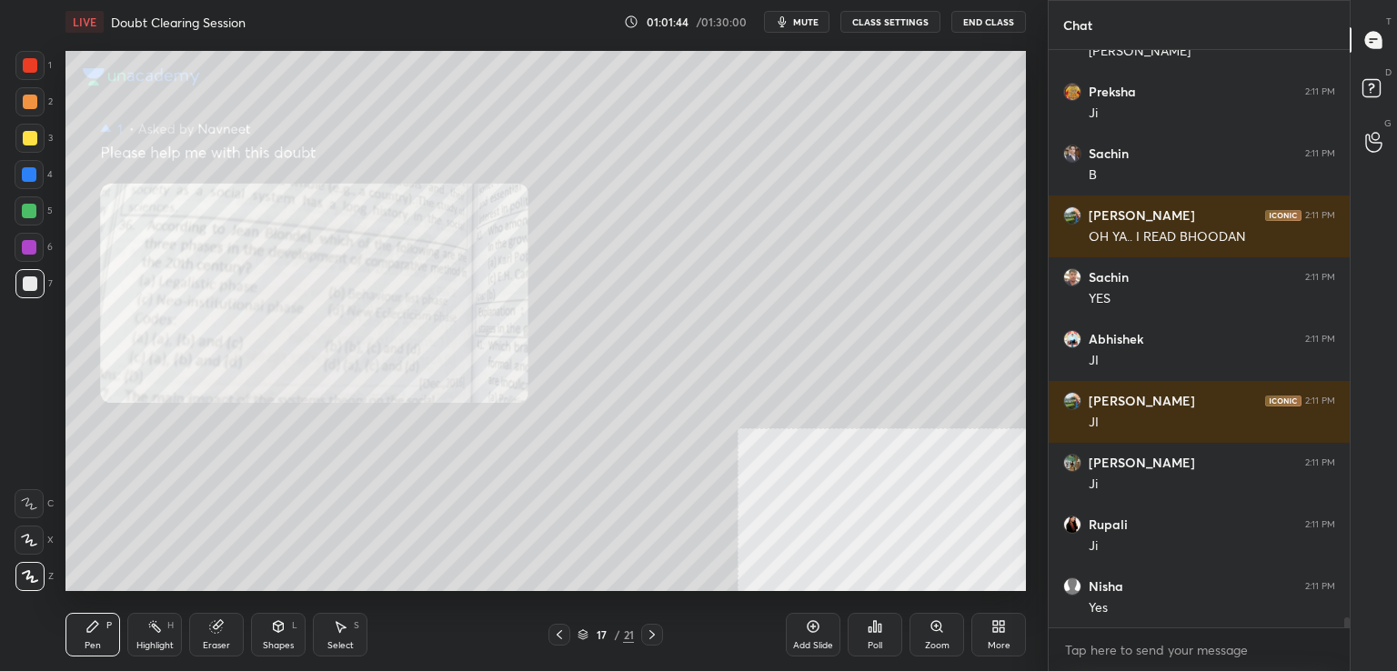
scroll to position [31820, 0]
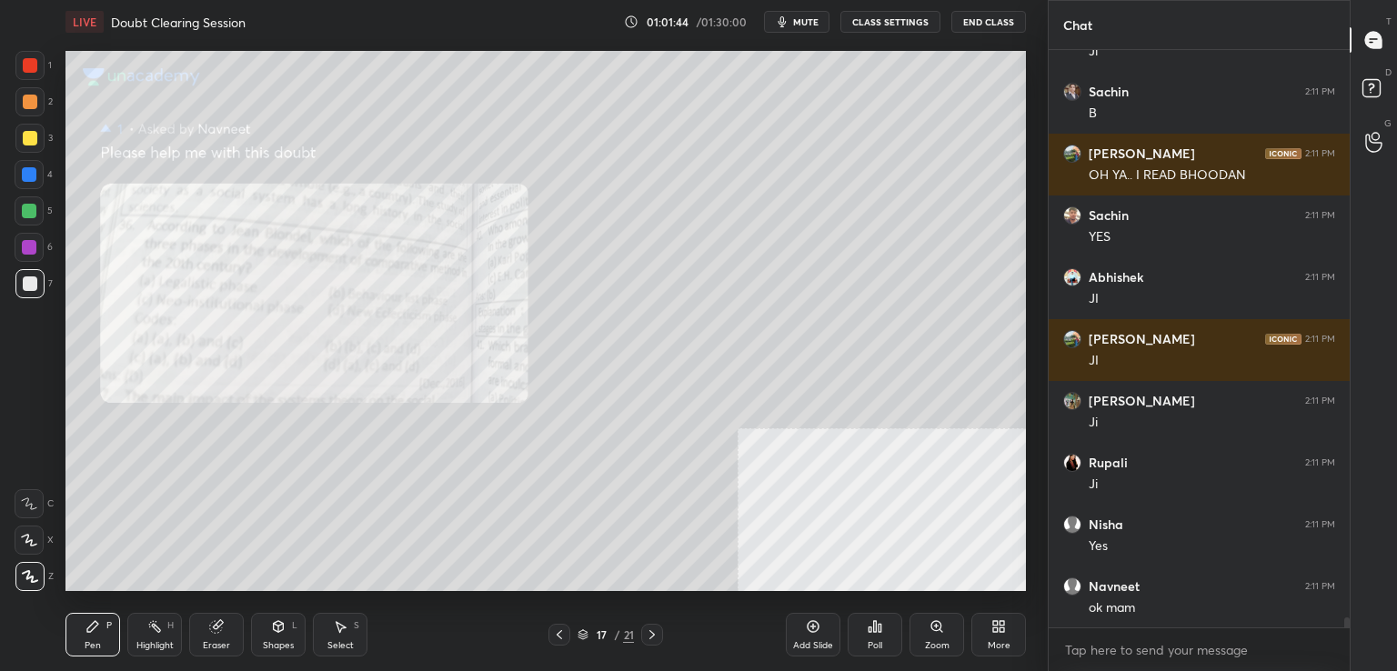
click at [943, 652] on div "Zoom" at bounding box center [937, 635] width 55 height 44
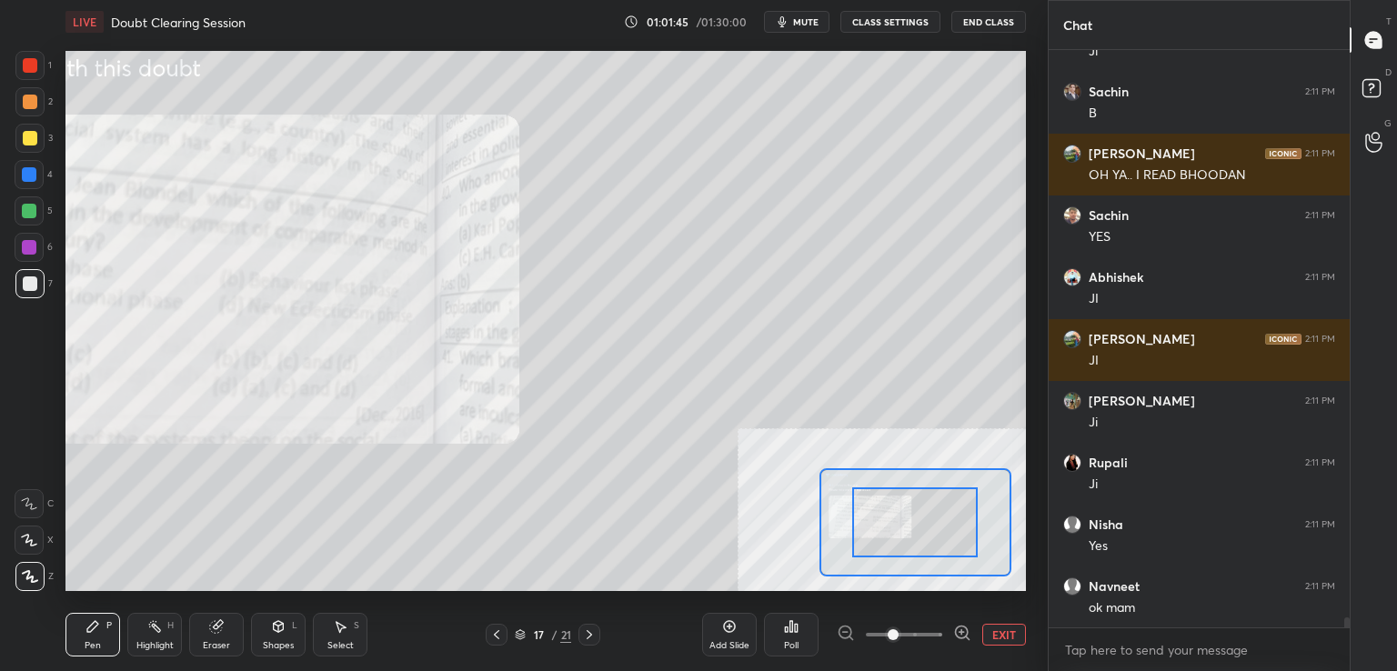
scroll to position [31882, 0]
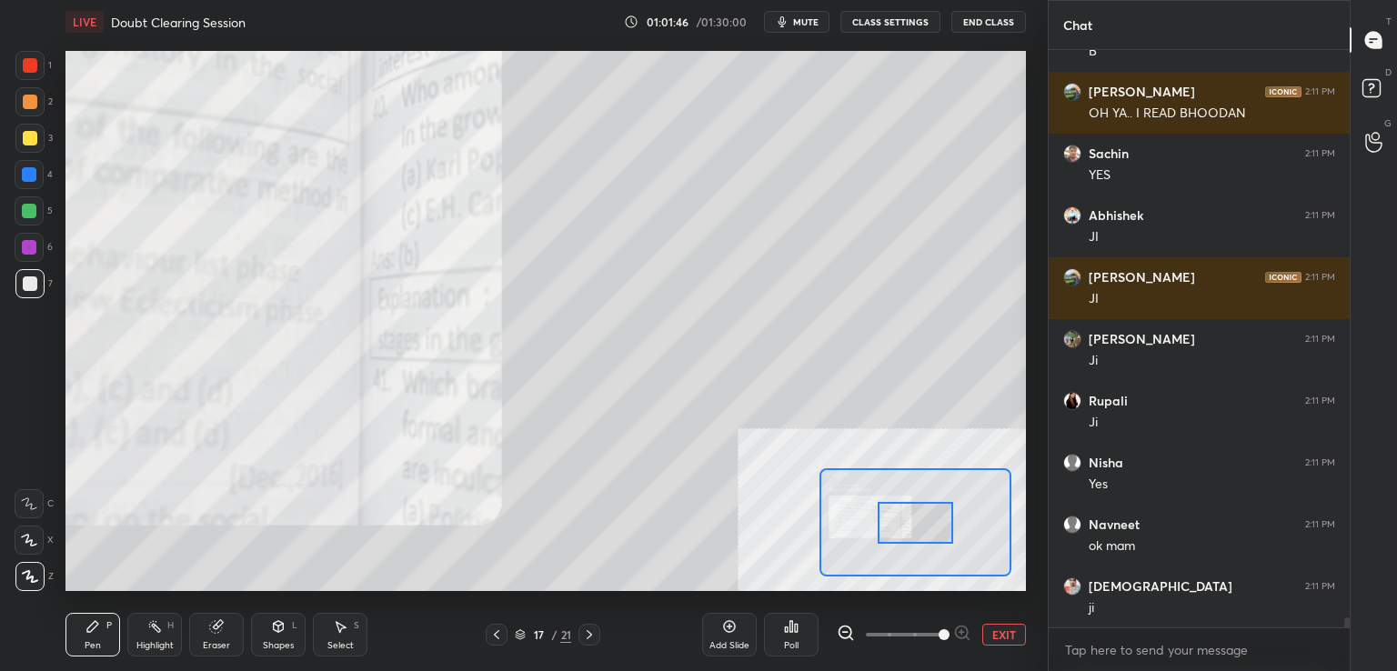
click at [941, 630] on span at bounding box center [904, 634] width 76 height 27
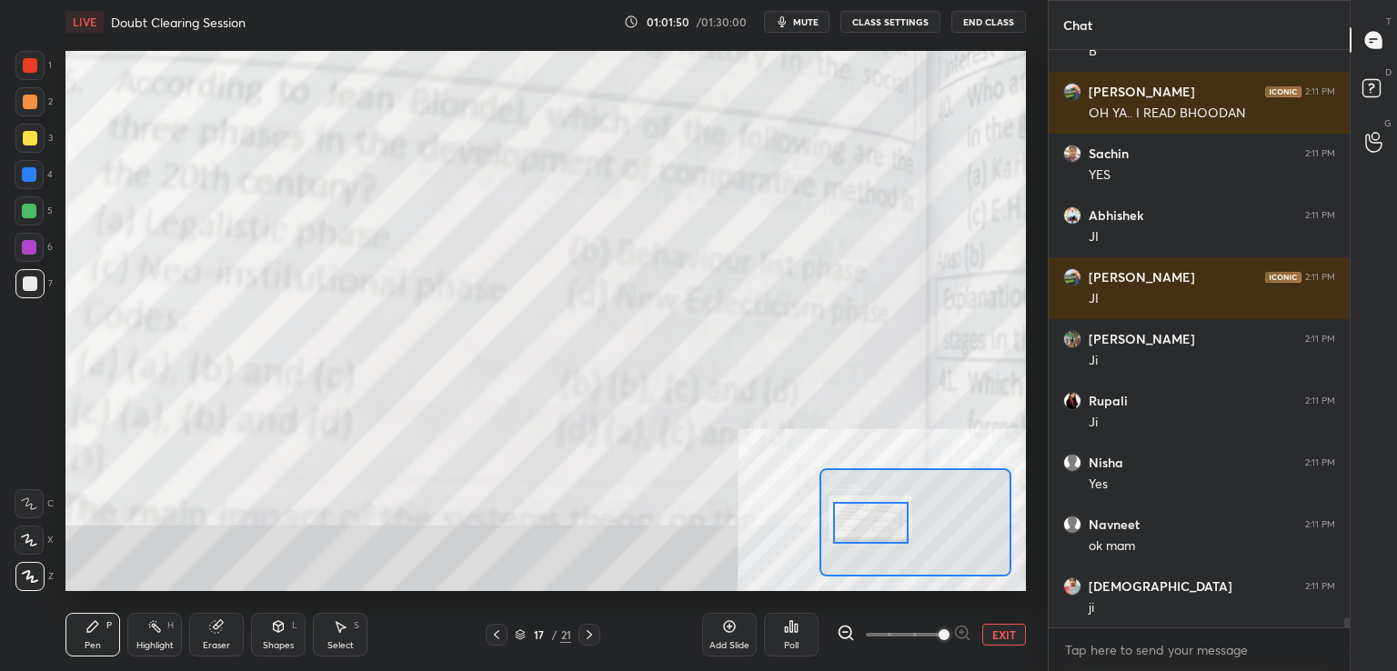
drag, startPoint x: 924, startPoint y: 525, endPoint x: 880, endPoint y: 525, distance: 44.6
click at [880, 525] on div at bounding box center [871, 523] width 76 height 42
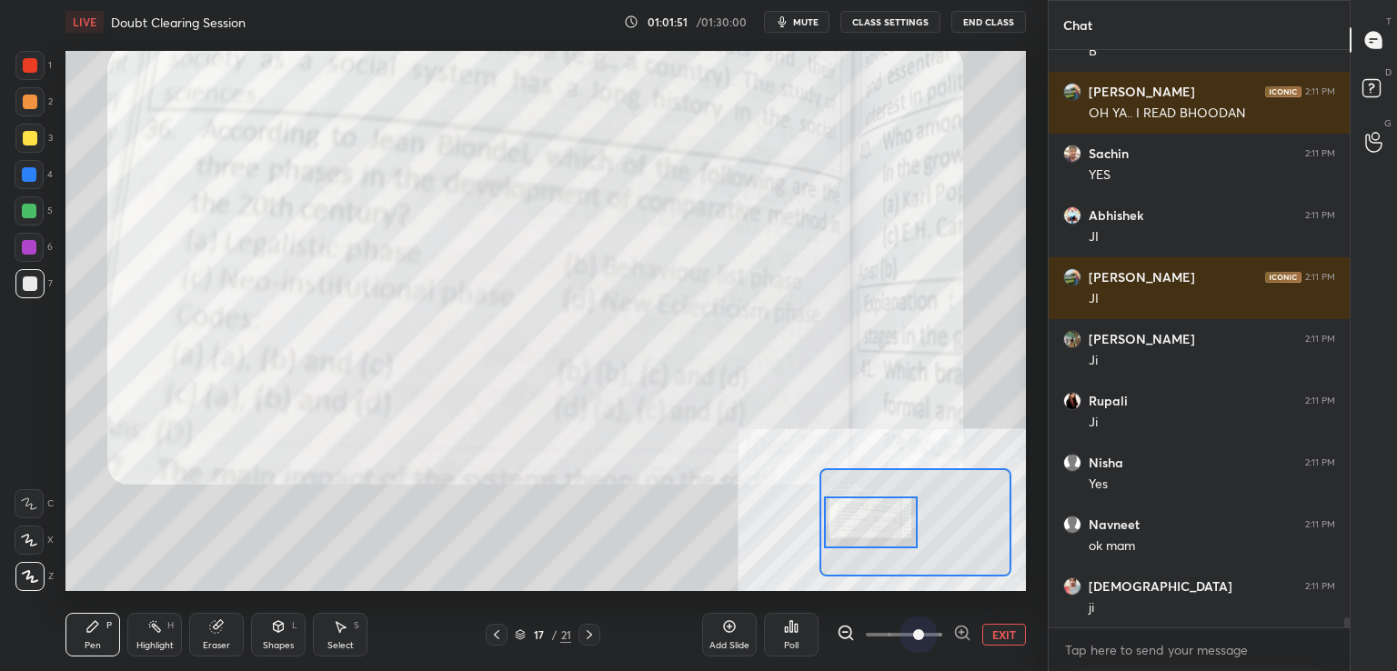
click at [914, 632] on span at bounding box center [904, 634] width 76 height 27
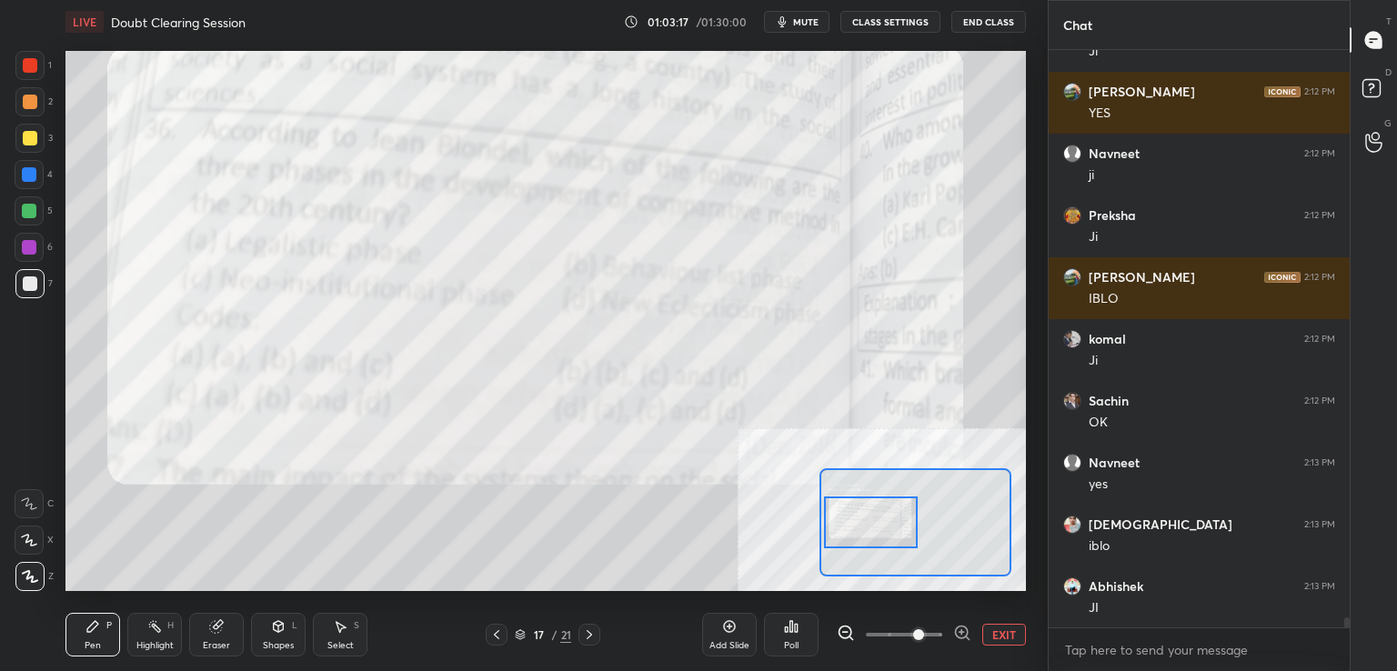
scroll to position [32952, 0]
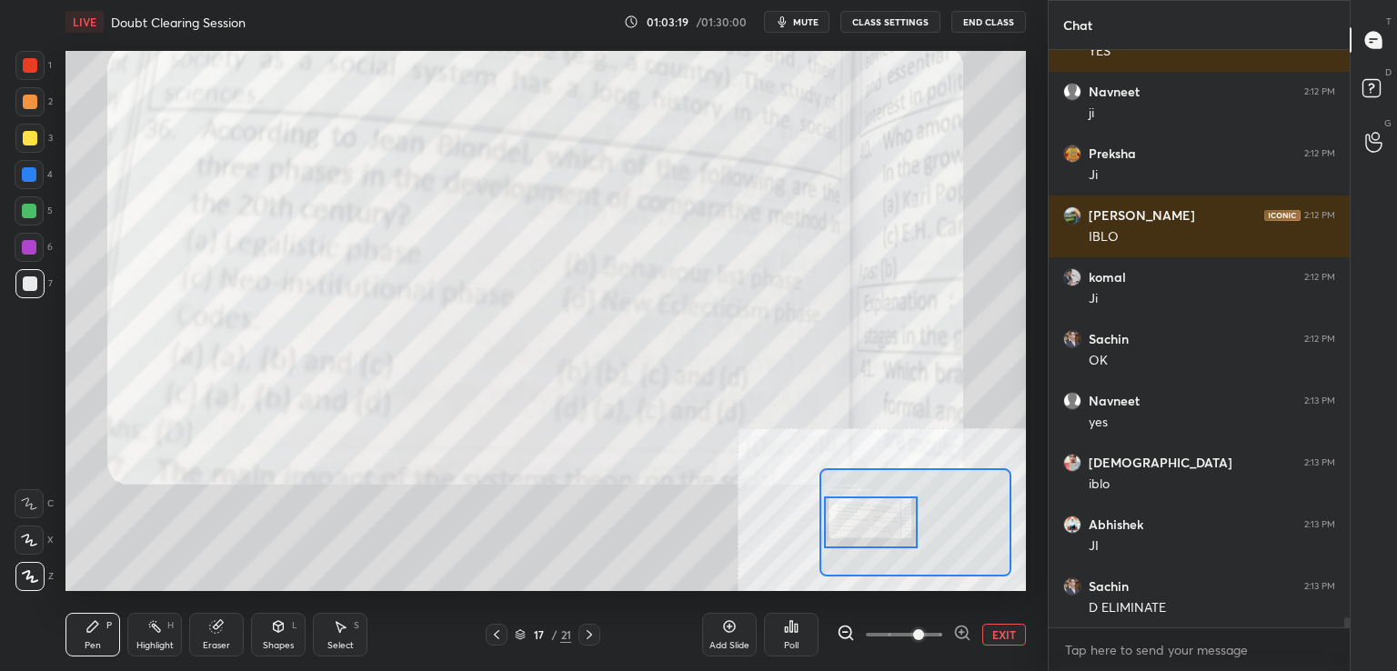
click at [1004, 632] on button "EXIT" at bounding box center [1005, 635] width 44 height 22
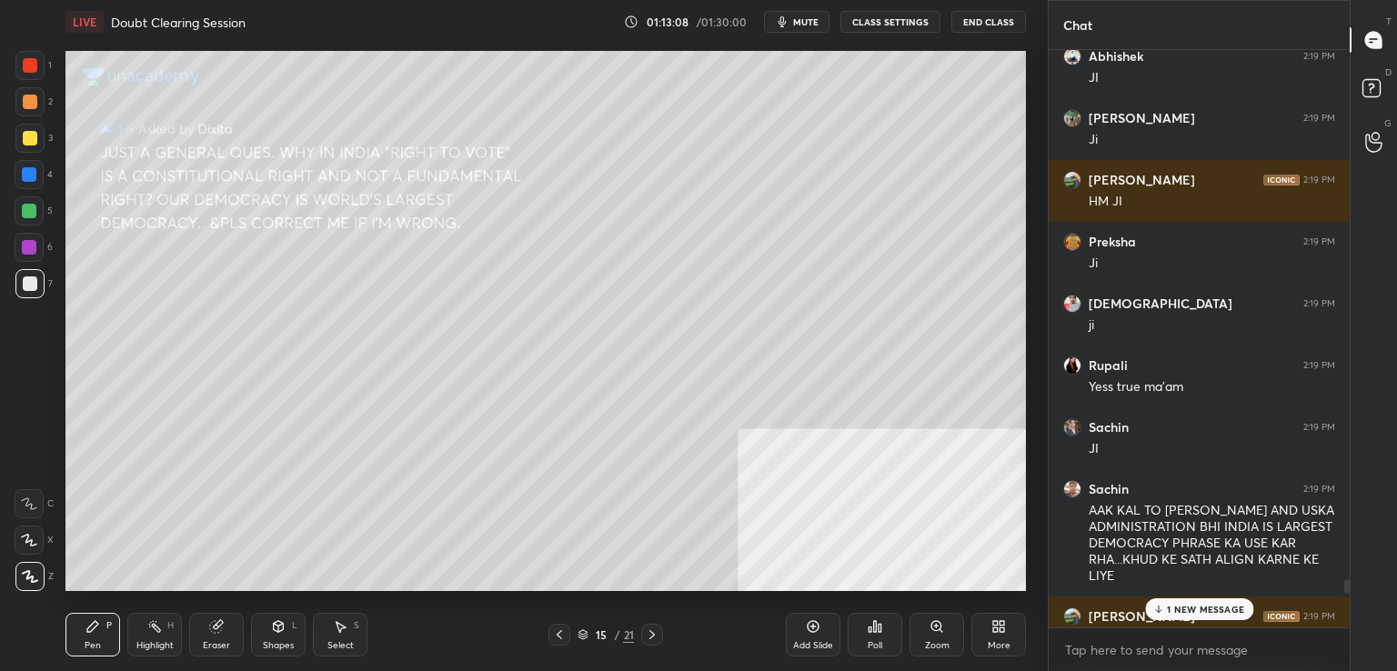
scroll to position [36789, 0]
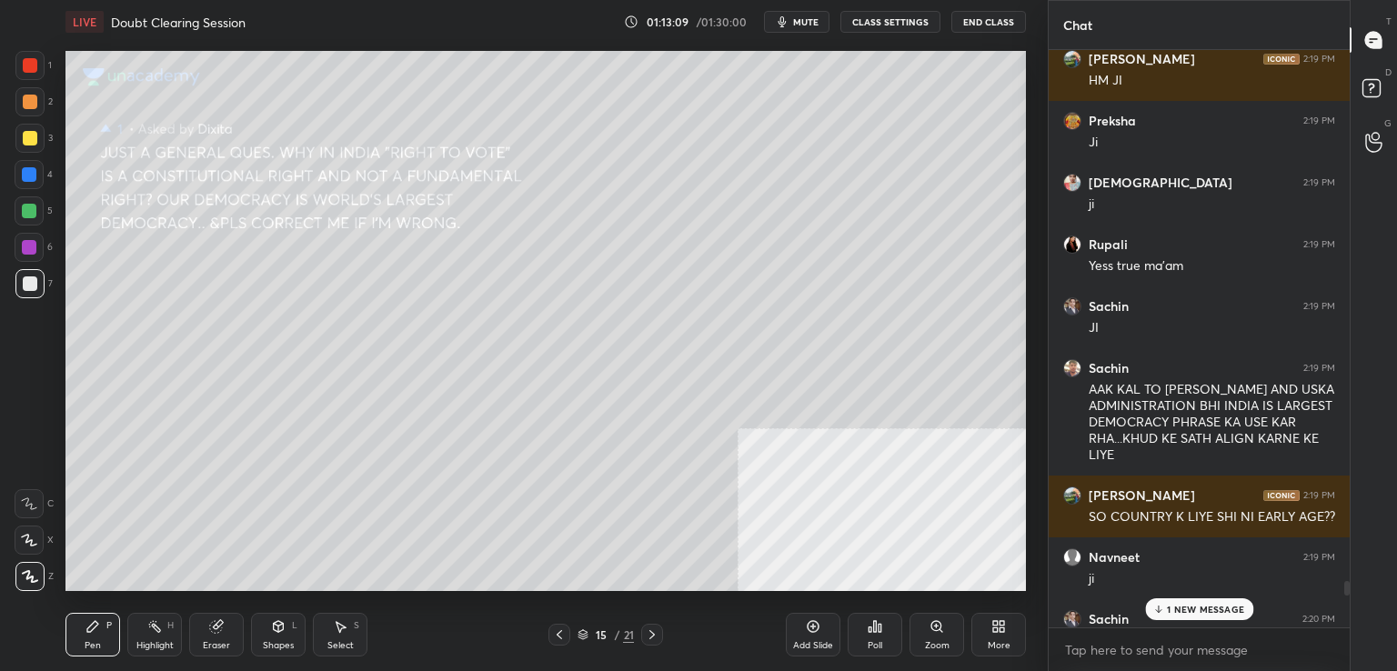
drag, startPoint x: 1346, startPoint y: 623, endPoint x: 1344, endPoint y: 570, distance: 52.8
click at [1344, 570] on div at bounding box center [1344, 339] width 11 height 578
drag, startPoint x: 1344, startPoint y: 583, endPoint x: 1346, endPoint y: 595, distance: 12.1
click at [1346, 595] on div at bounding box center [1344, 339] width 11 height 578
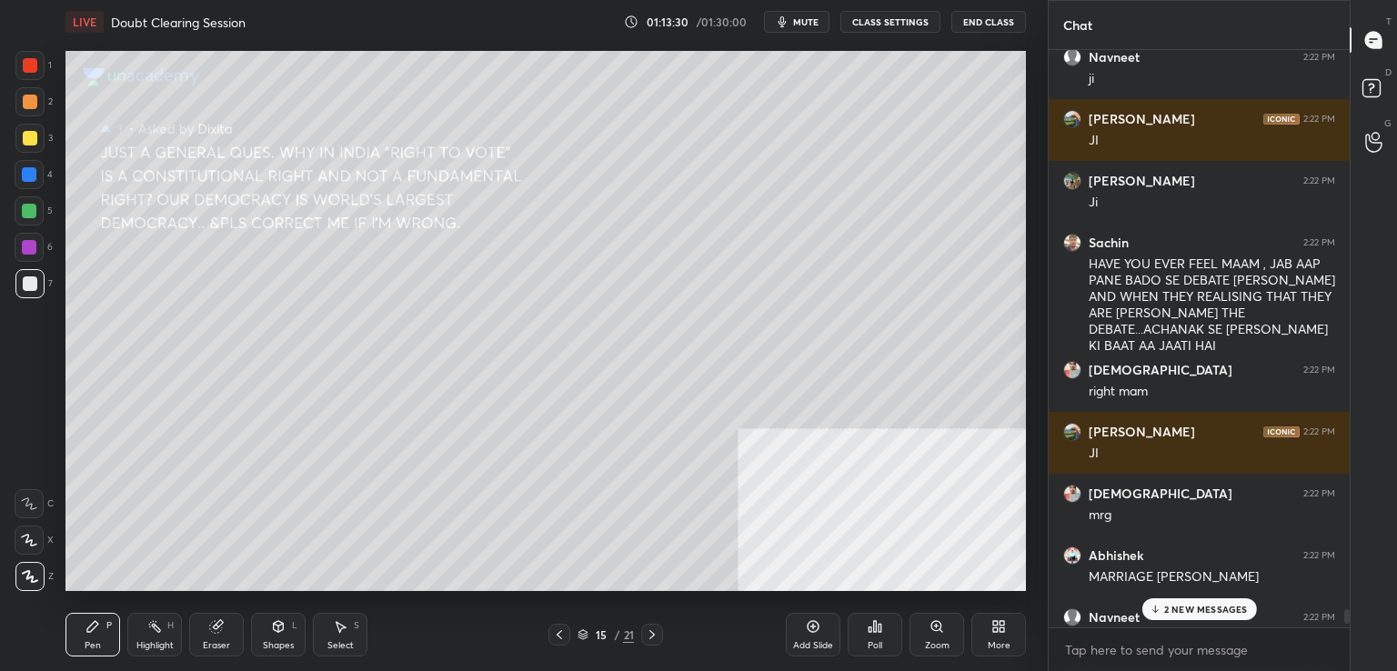
scroll to position [39779, 0]
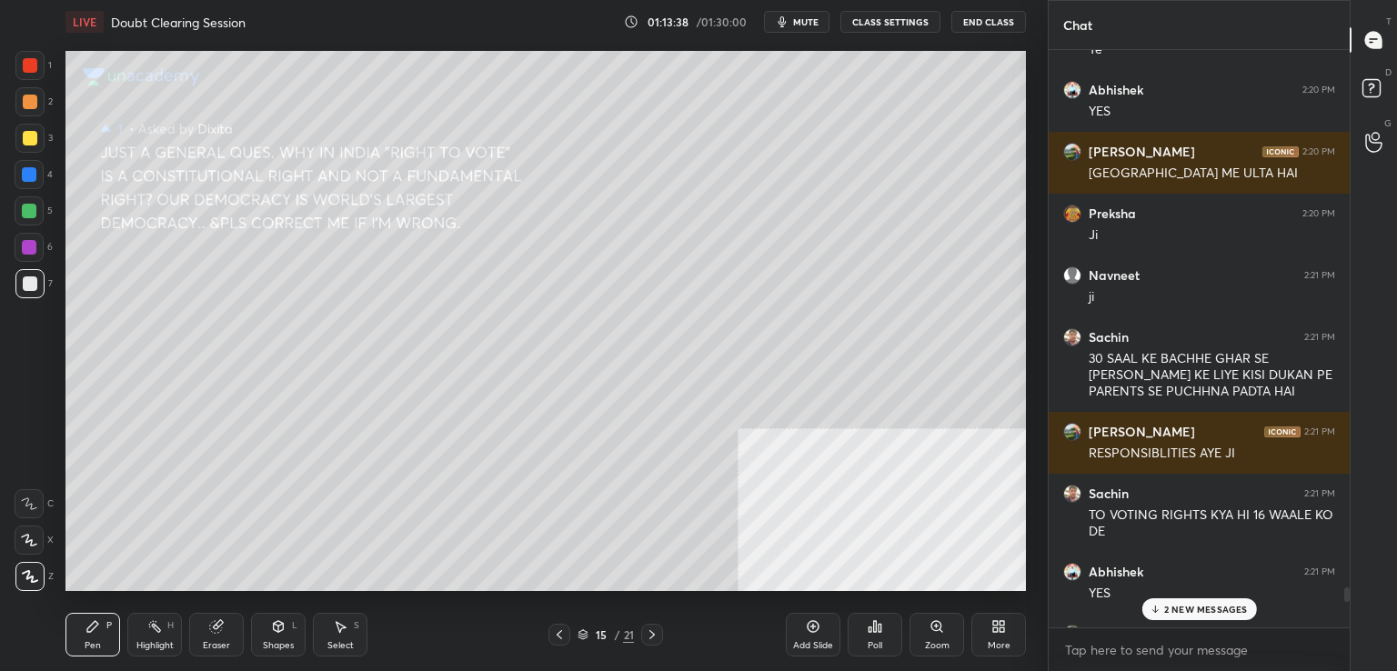
click at [1214, 615] on p "2 NEW MESSAGES" at bounding box center [1207, 609] width 84 height 11
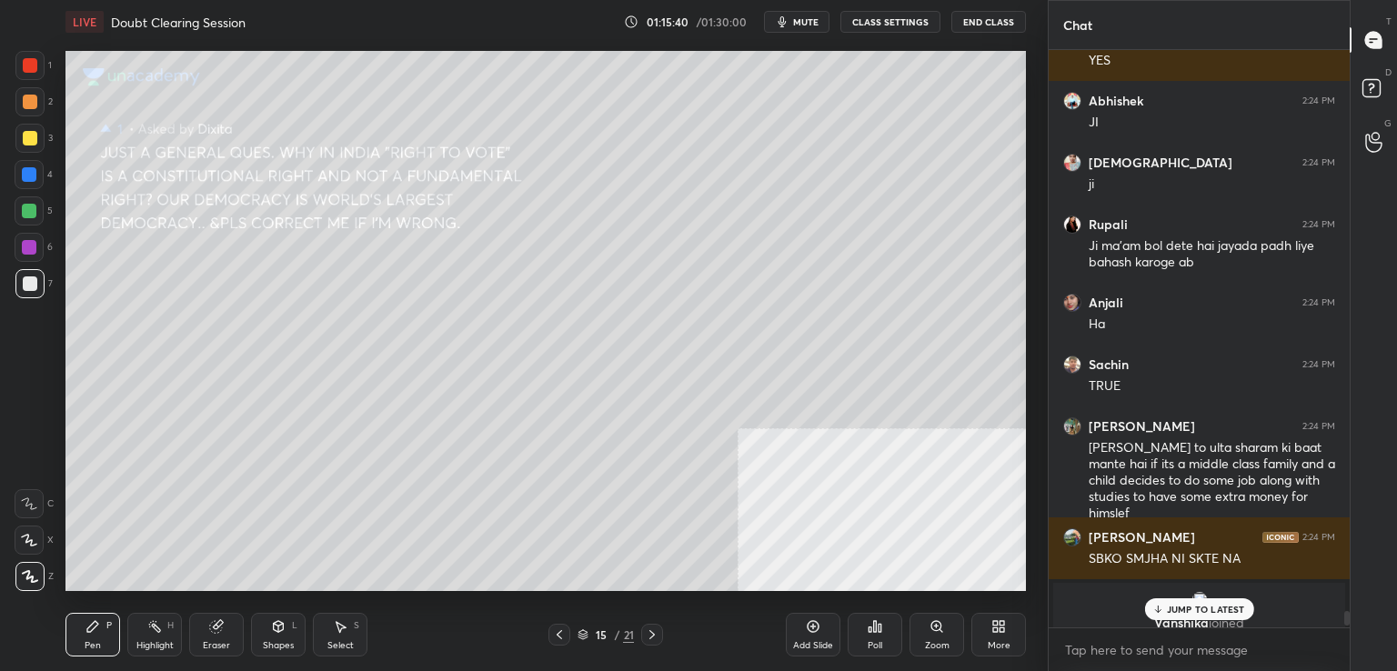
scroll to position [35878, 0]
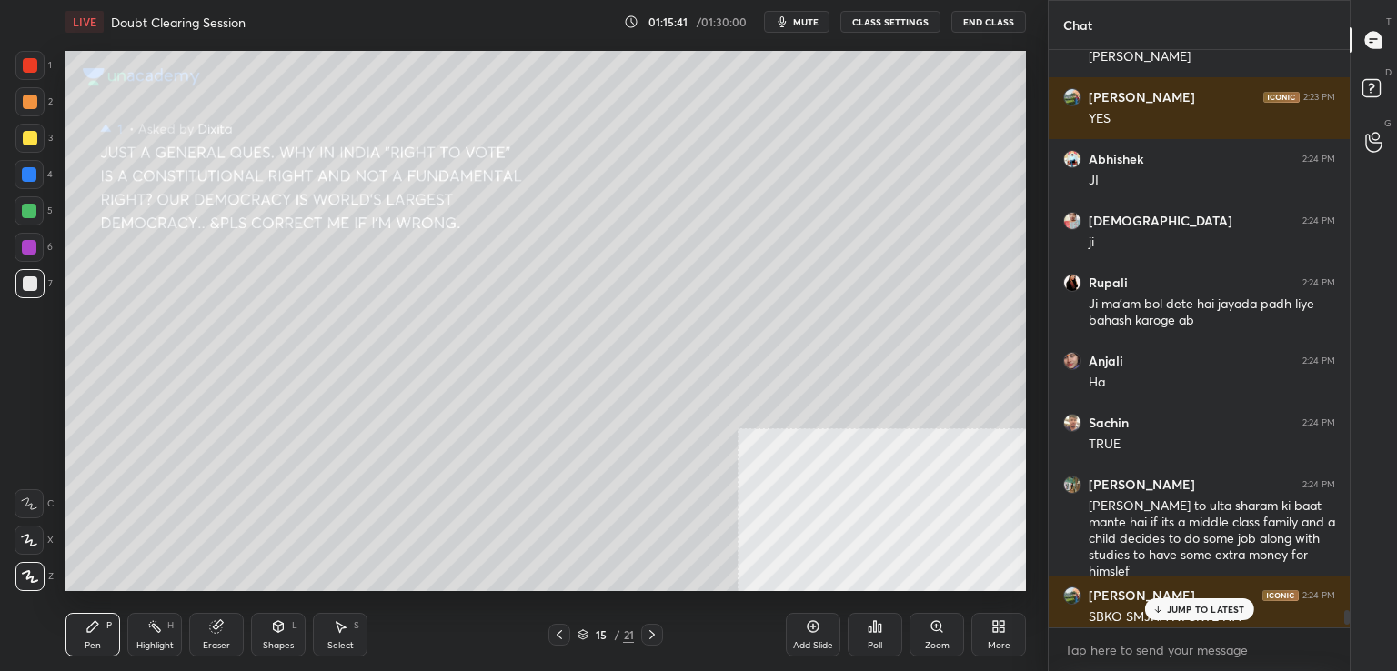
click at [1346, 614] on div at bounding box center [1347, 617] width 5 height 15
click at [1191, 609] on p "JUMP TO LATEST" at bounding box center [1206, 609] width 78 height 11
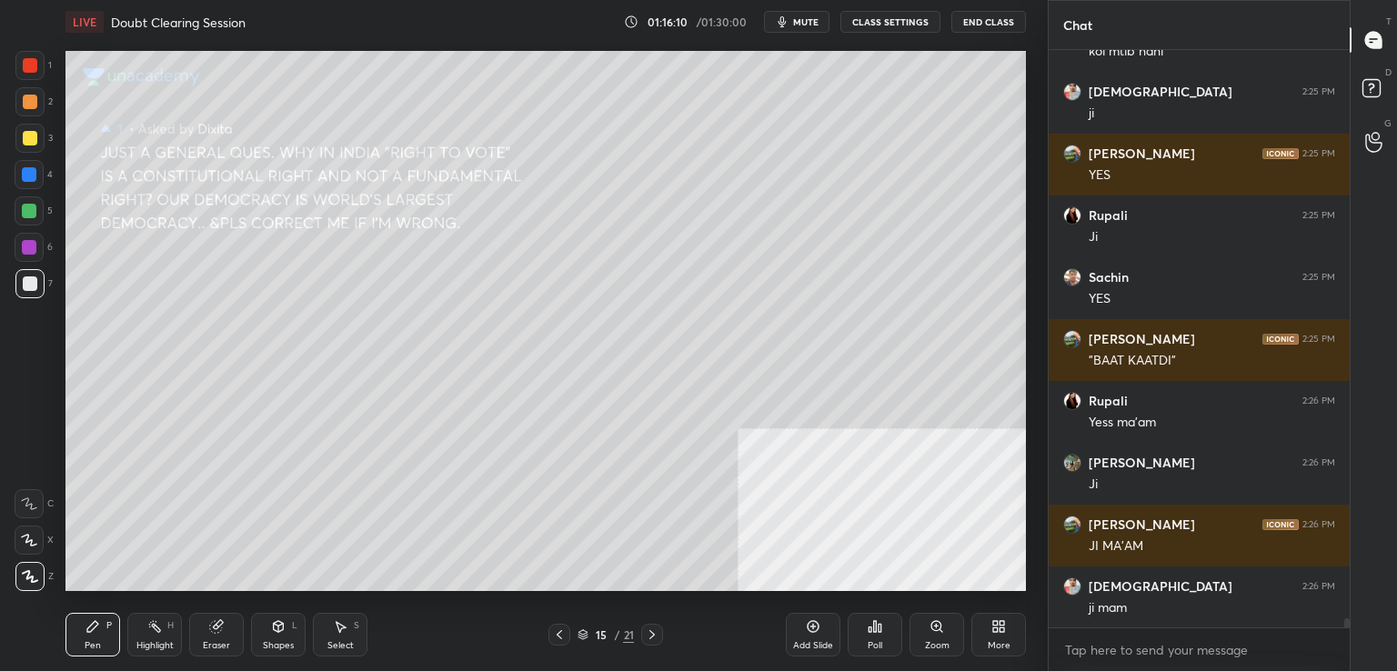
scroll to position [36711, 0]
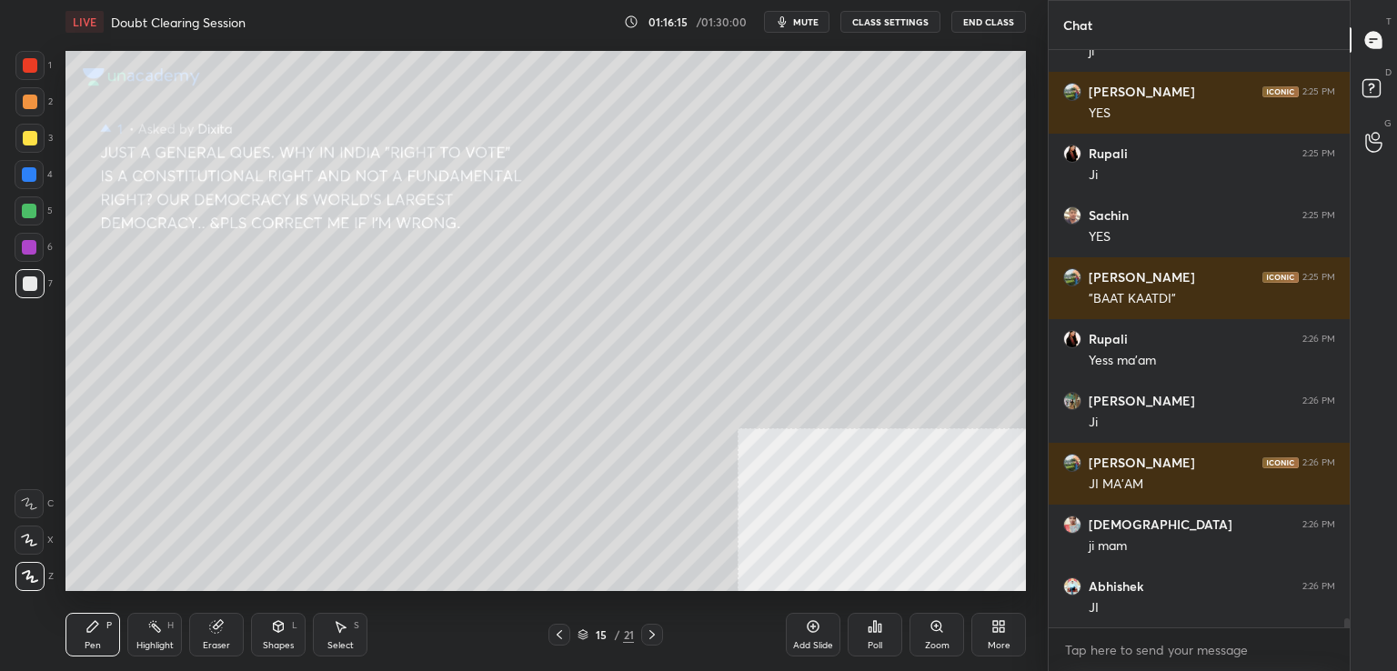
click at [238, 634] on div "Eraser" at bounding box center [216, 635] width 55 height 44
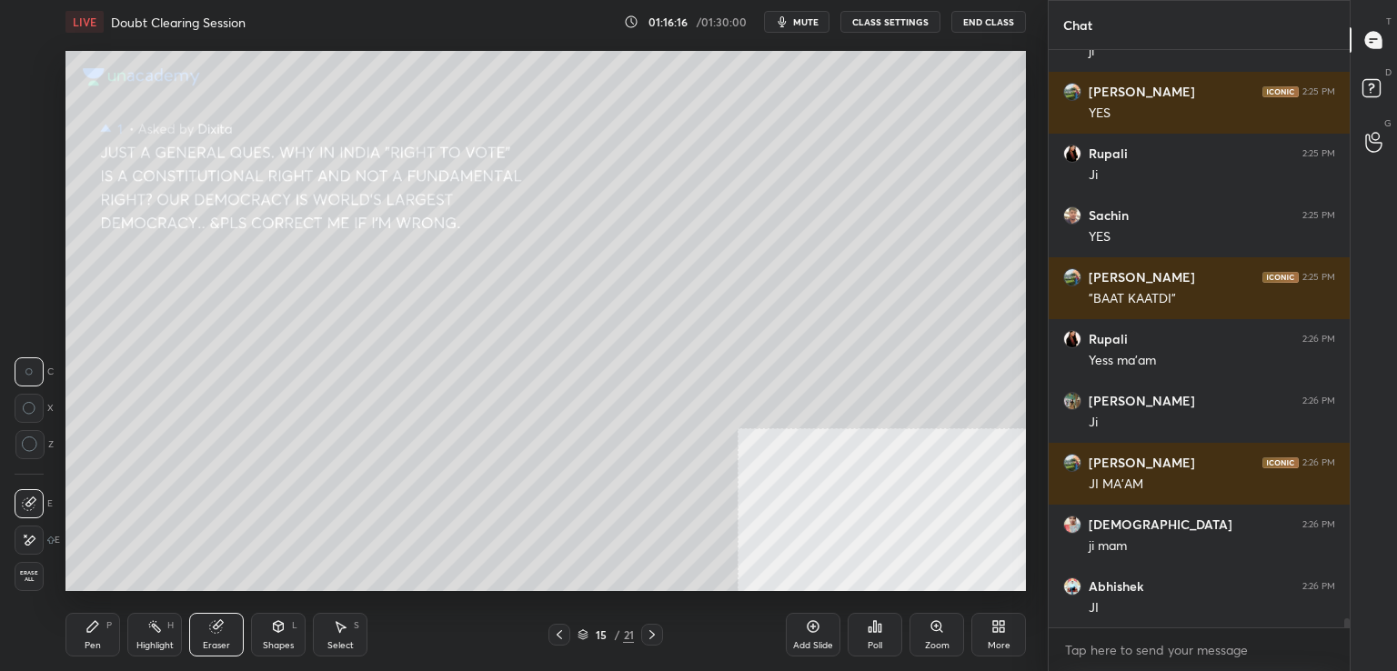
click at [31, 576] on span "Erase all" at bounding box center [28, 576] width 27 height 13
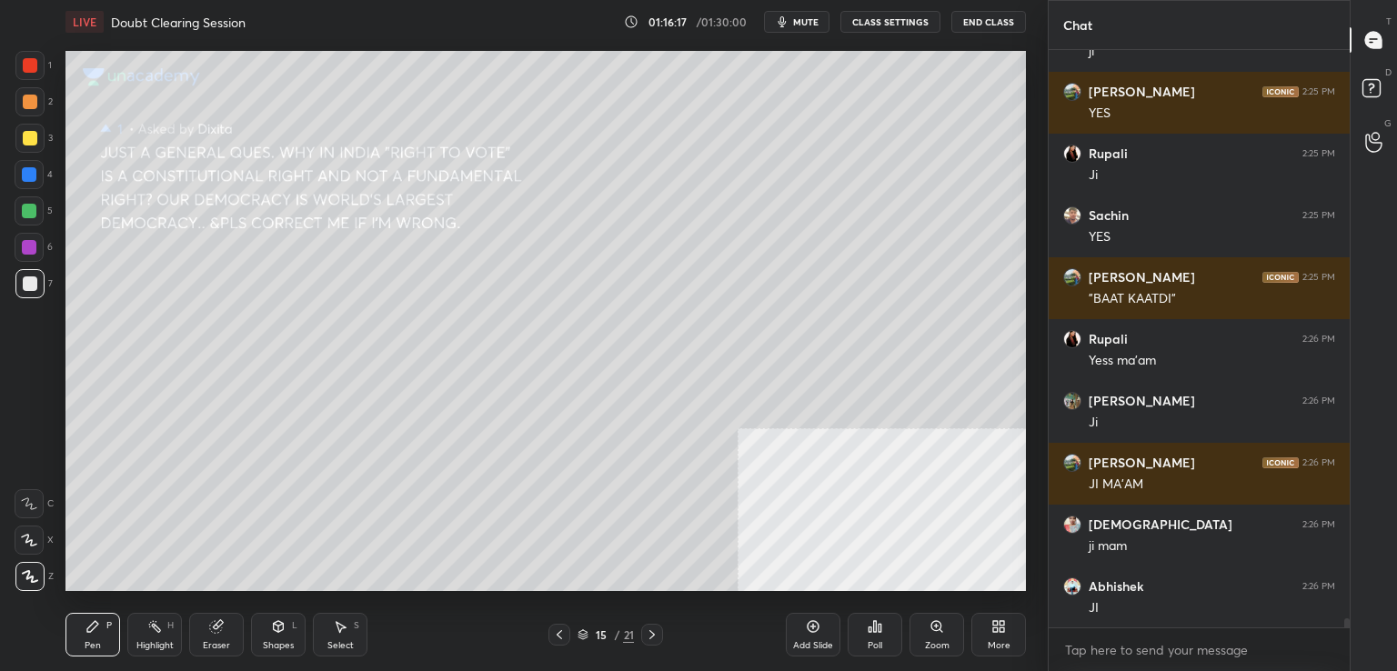
scroll to position [36773, 0]
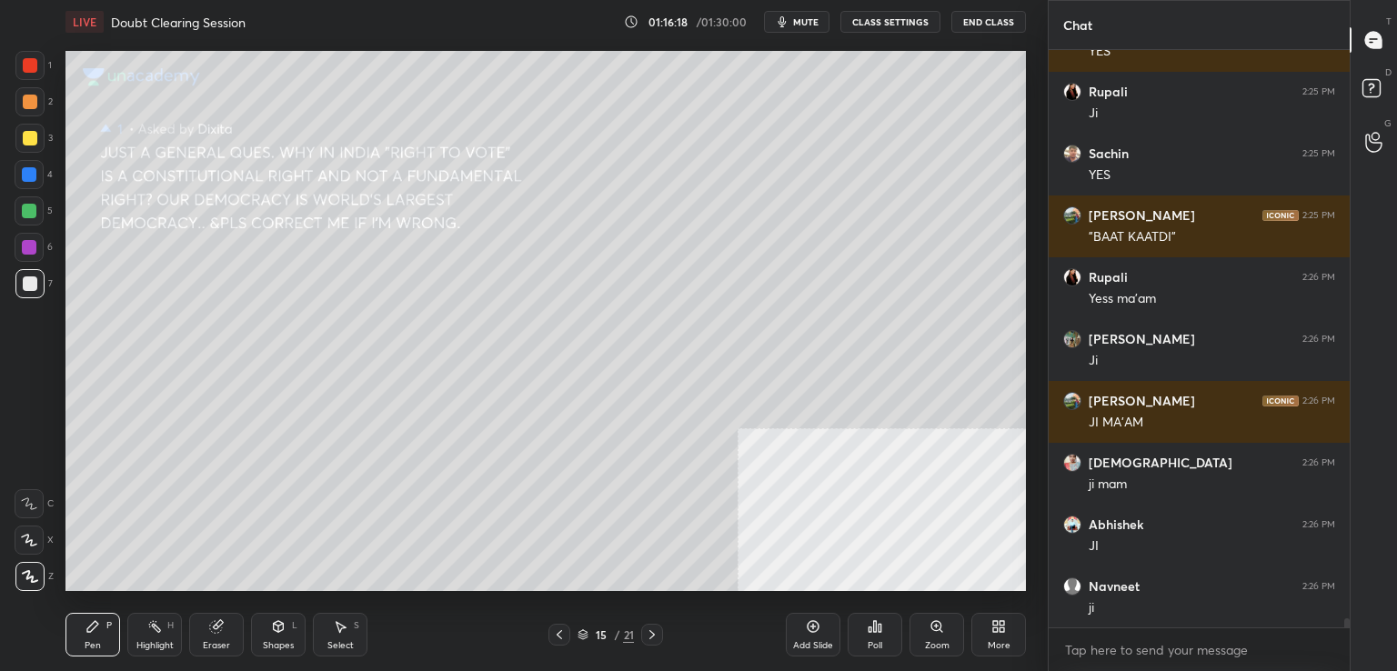
click at [36, 128] on div at bounding box center [29, 138] width 29 height 29
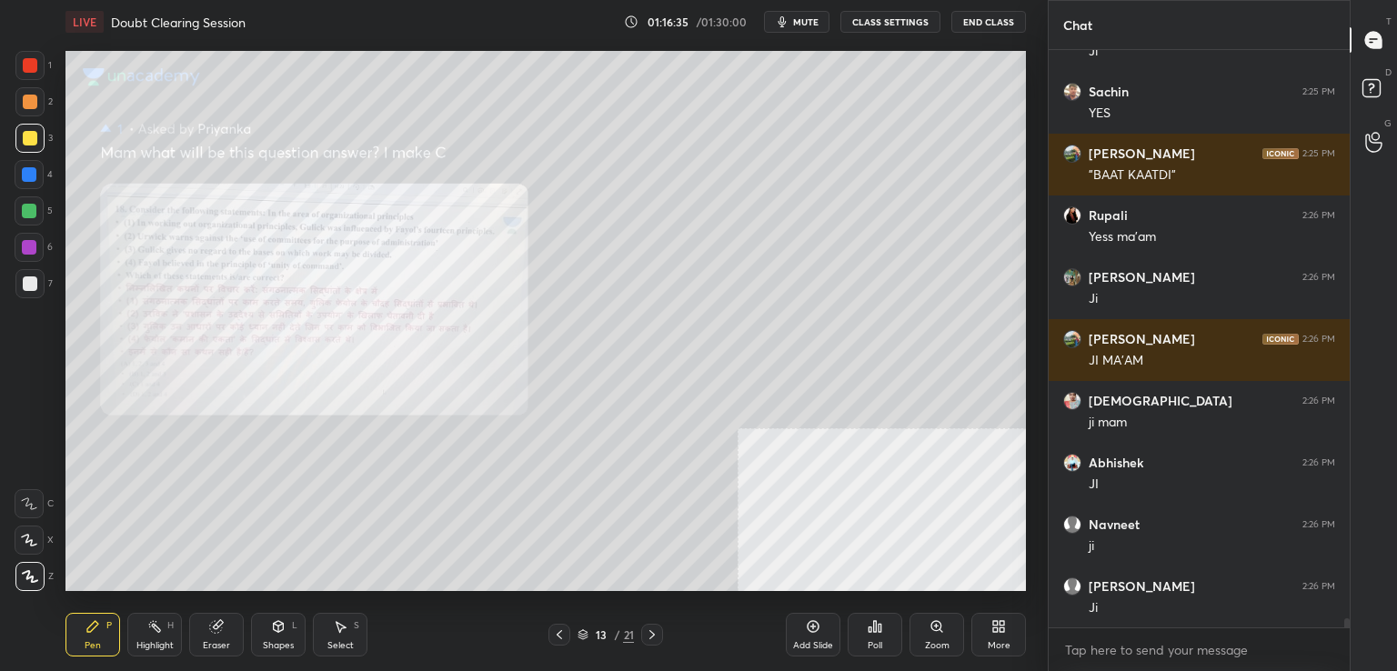
click at [924, 653] on div "Zoom" at bounding box center [937, 635] width 55 height 44
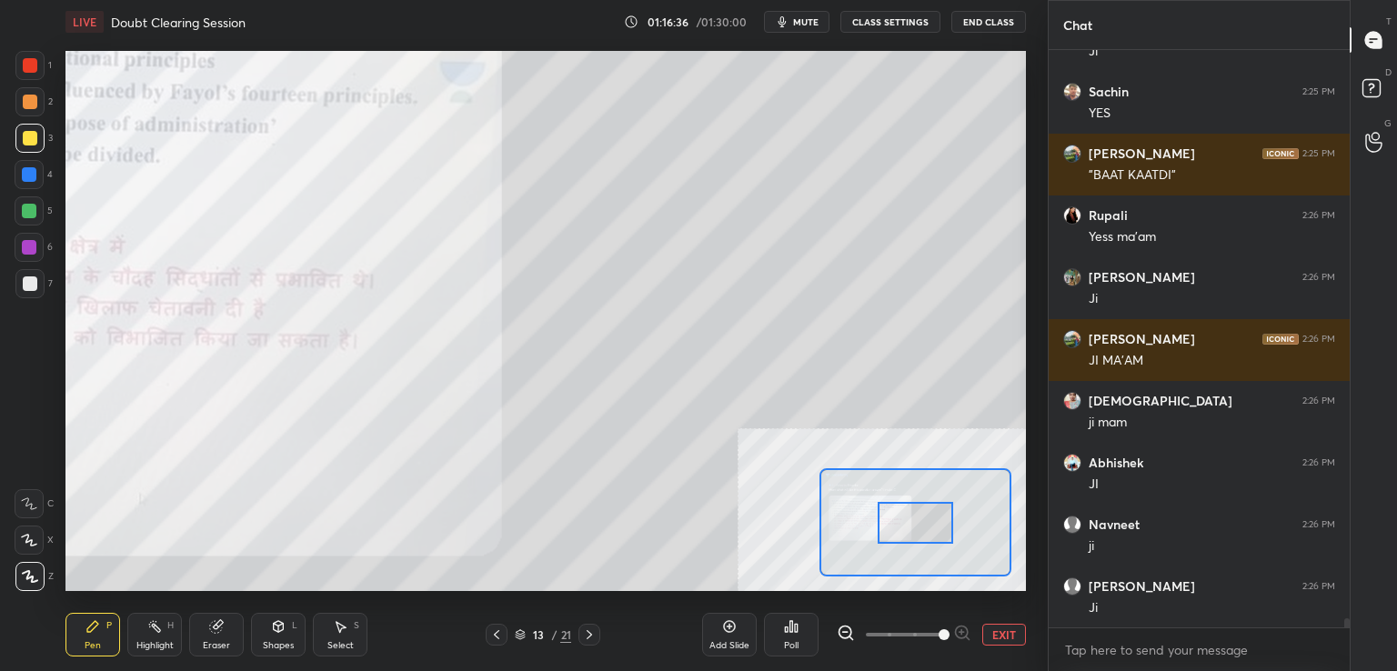
click at [933, 638] on span at bounding box center [904, 634] width 76 height 27
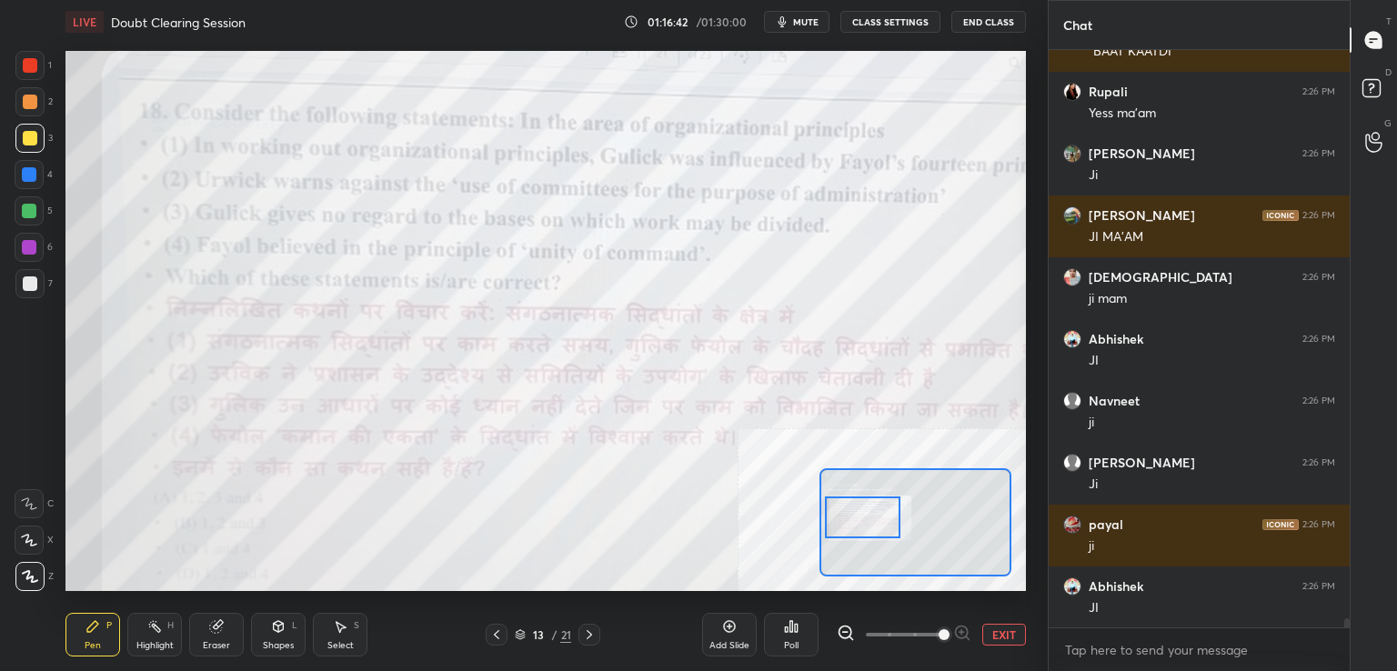
scroll to position [37020, 0]
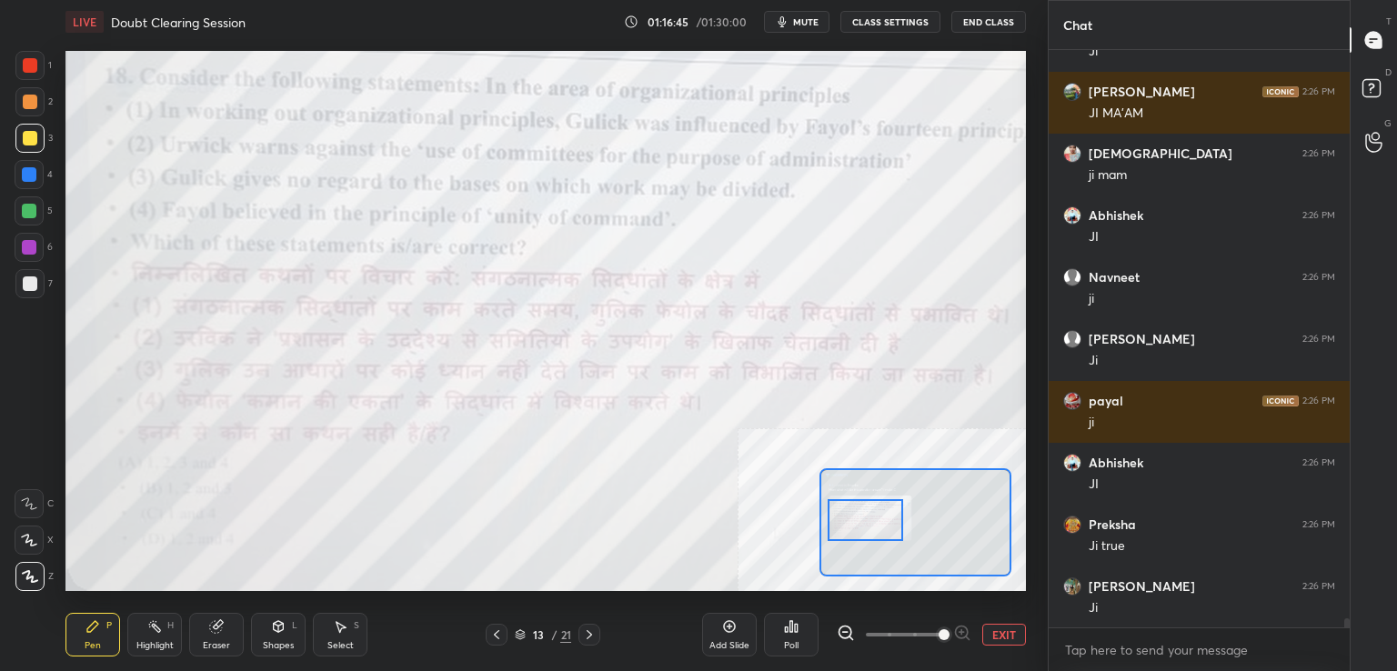
drag, startPoint x: 926, startPoint y: 524, endPoint x: 876, endPoint y: 521, distance: 50.1
click at [876, 521] on div at bounding box center [866, 520] width 76 height 42
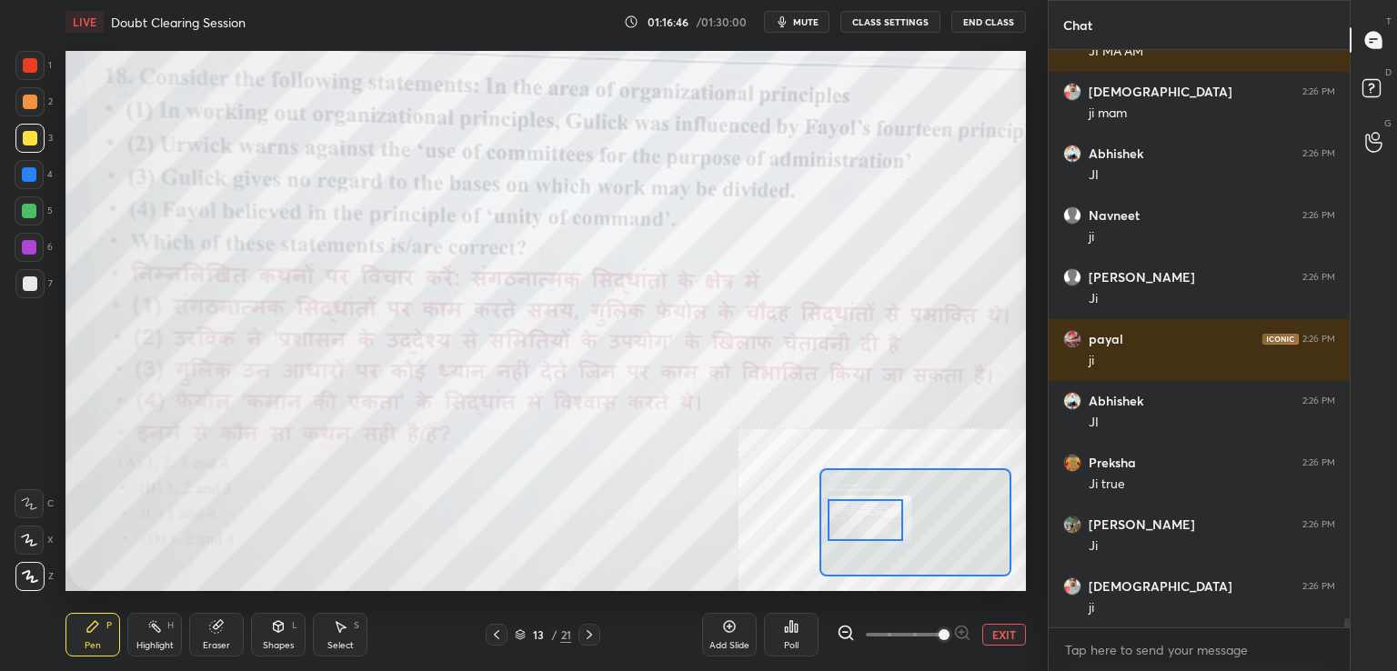
click at [876, 521] on div at bounding box center [866, 520] width 76 height 42
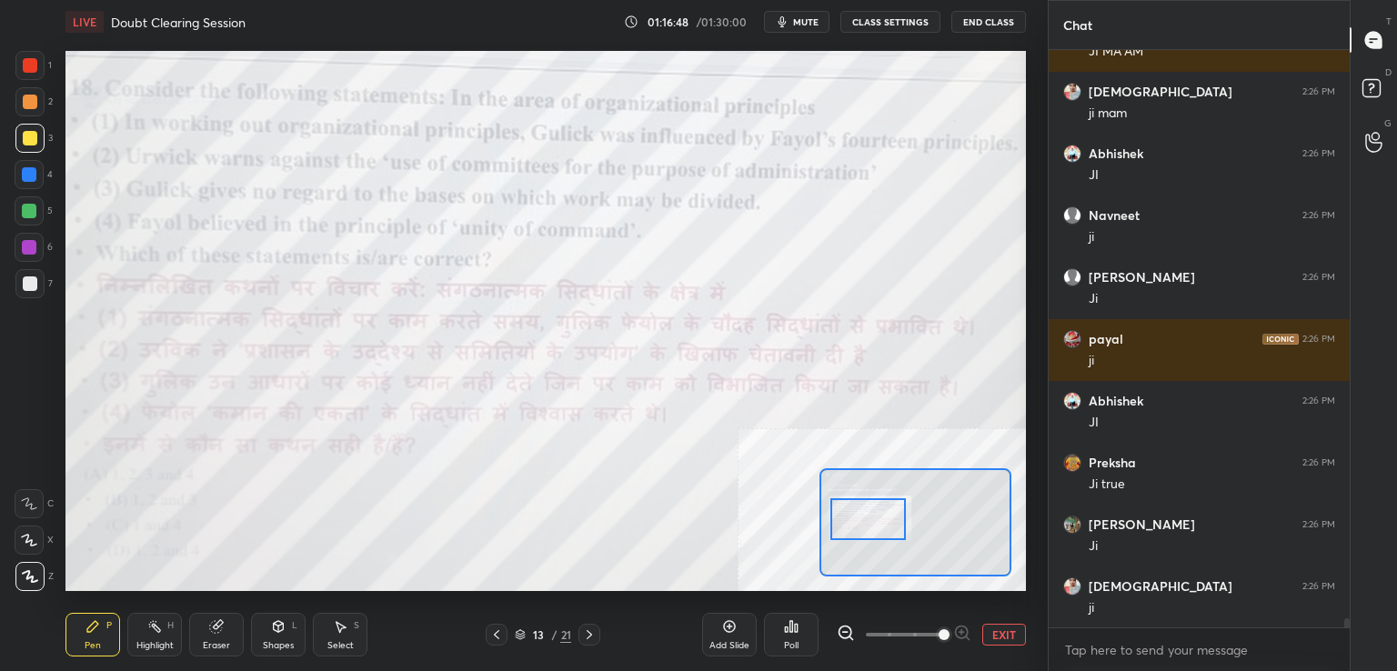
click at [879, 520] on div at bounding box center [869, 520] width 76 height 42
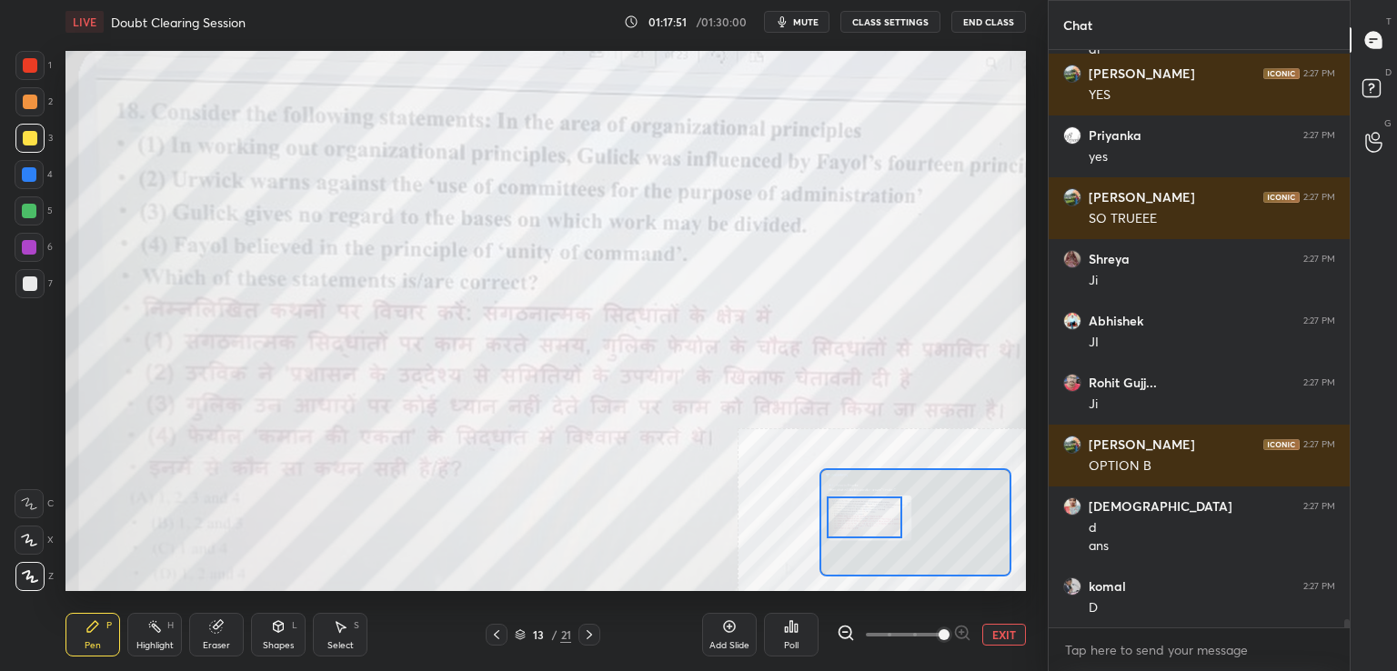
scroll to position [38169, 0]
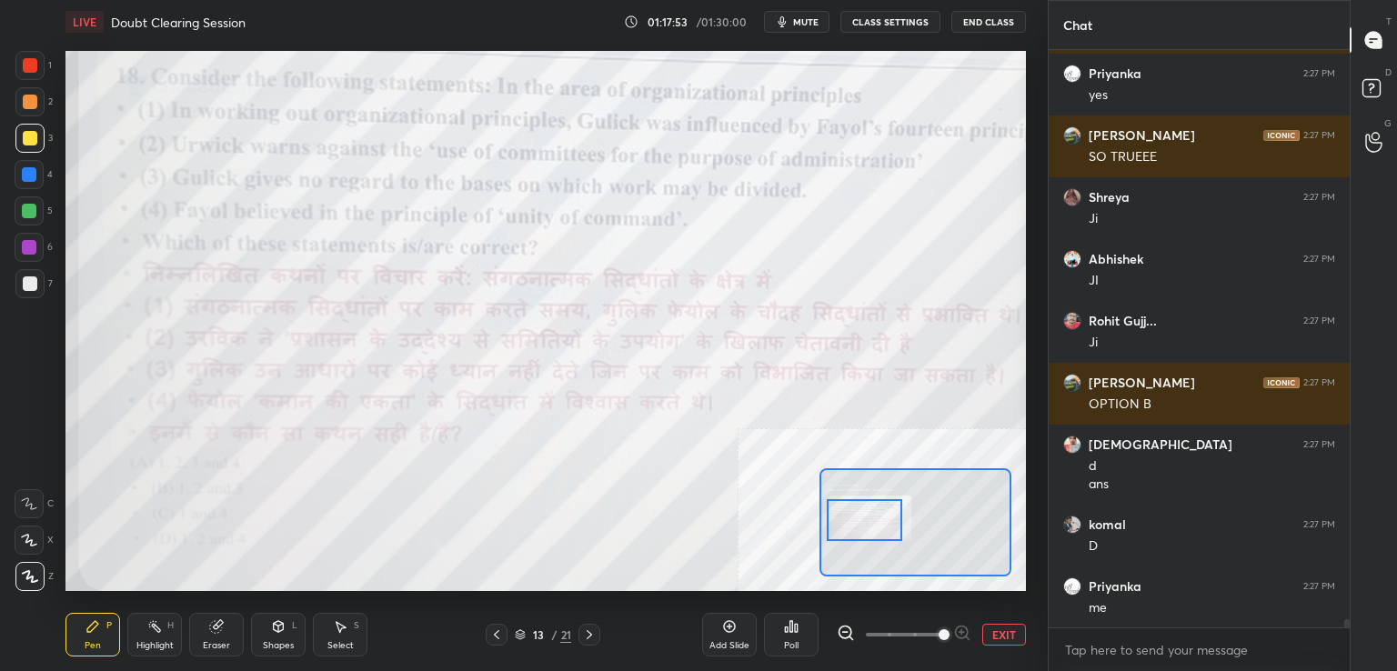
click at [868, 533] on div at bounding box center [865, 520] width 76 height 42
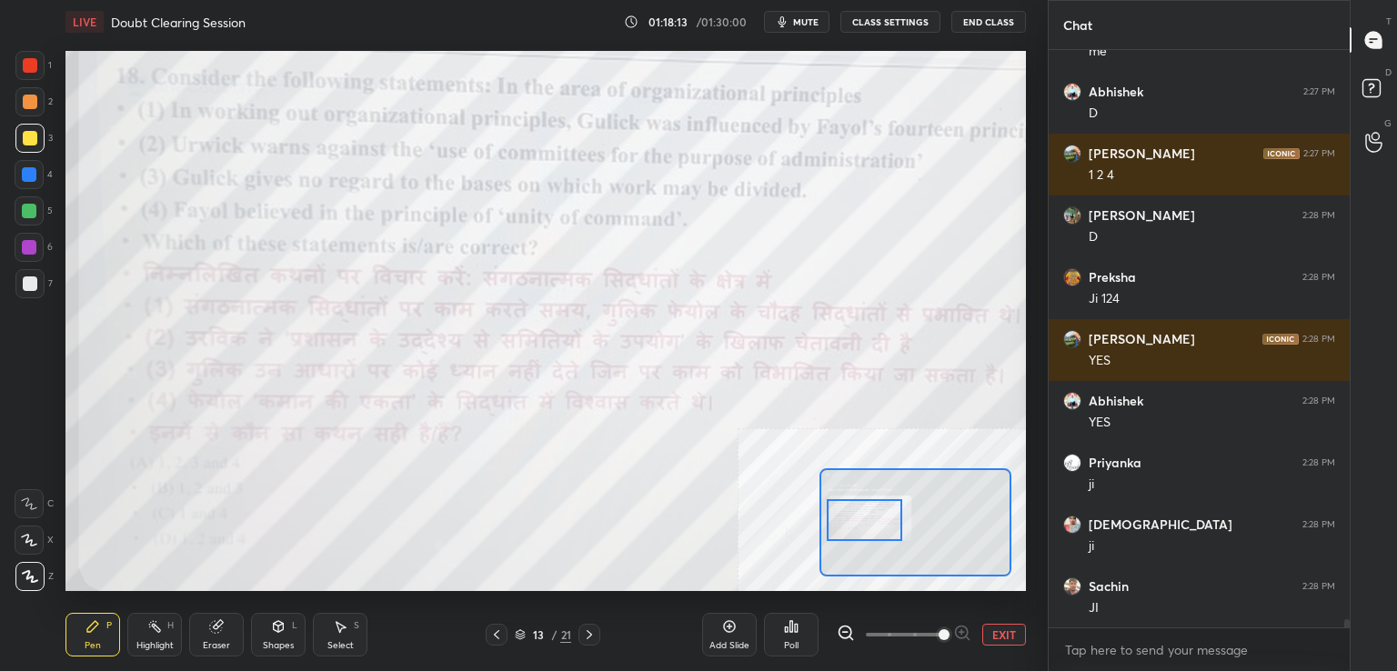
scroll to position [38787, 0]
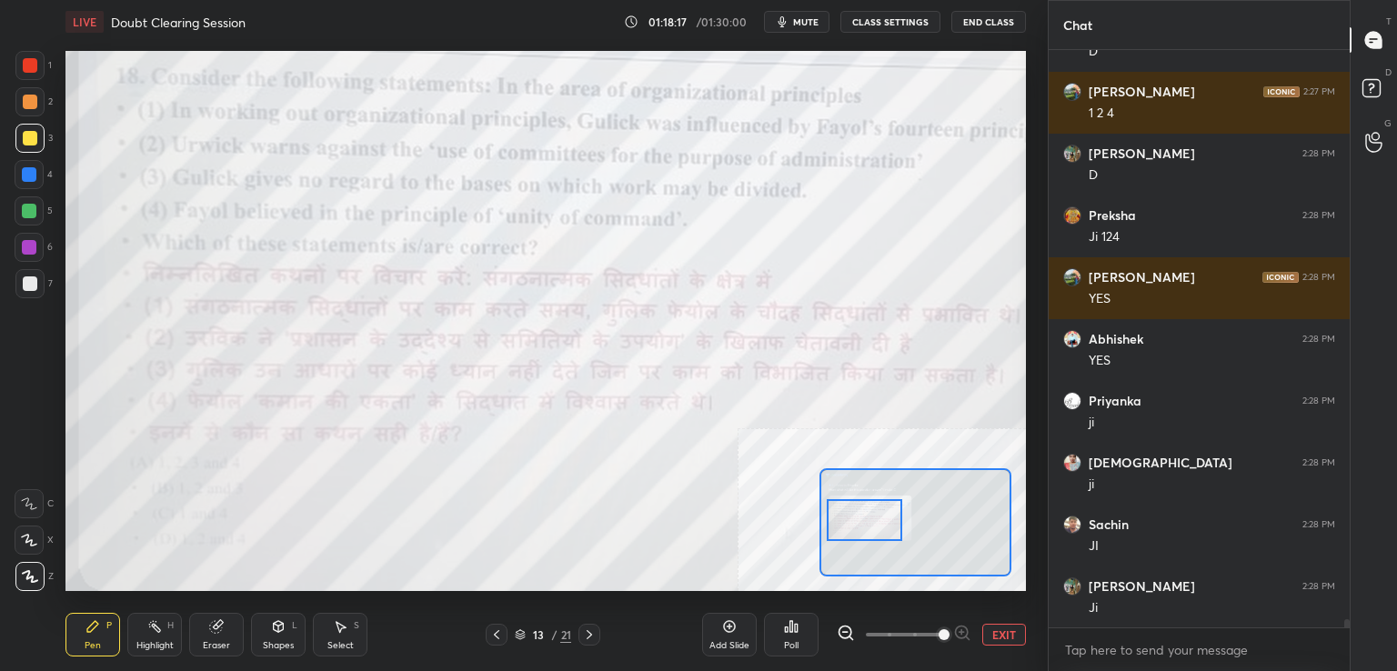
click at [999, 637] on button "EXIT" at bounding box center [1005, 635] width 44 height 22
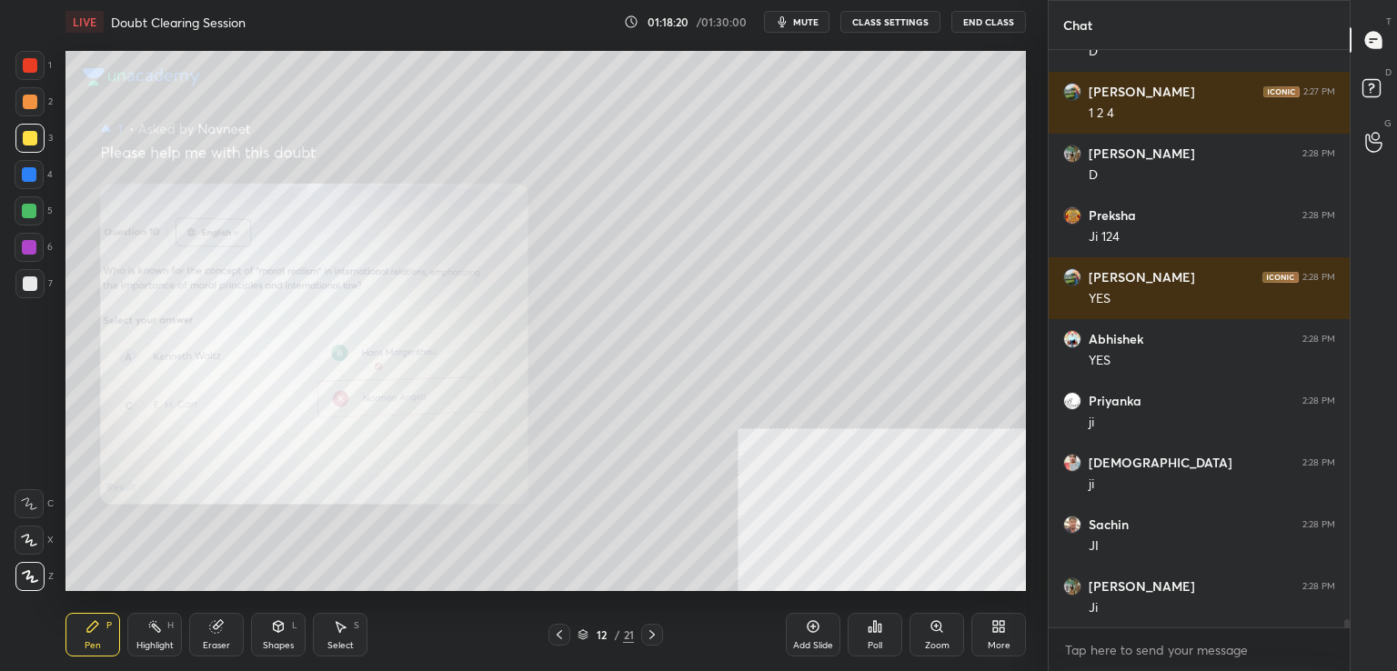
scroll to position [38849, 0]
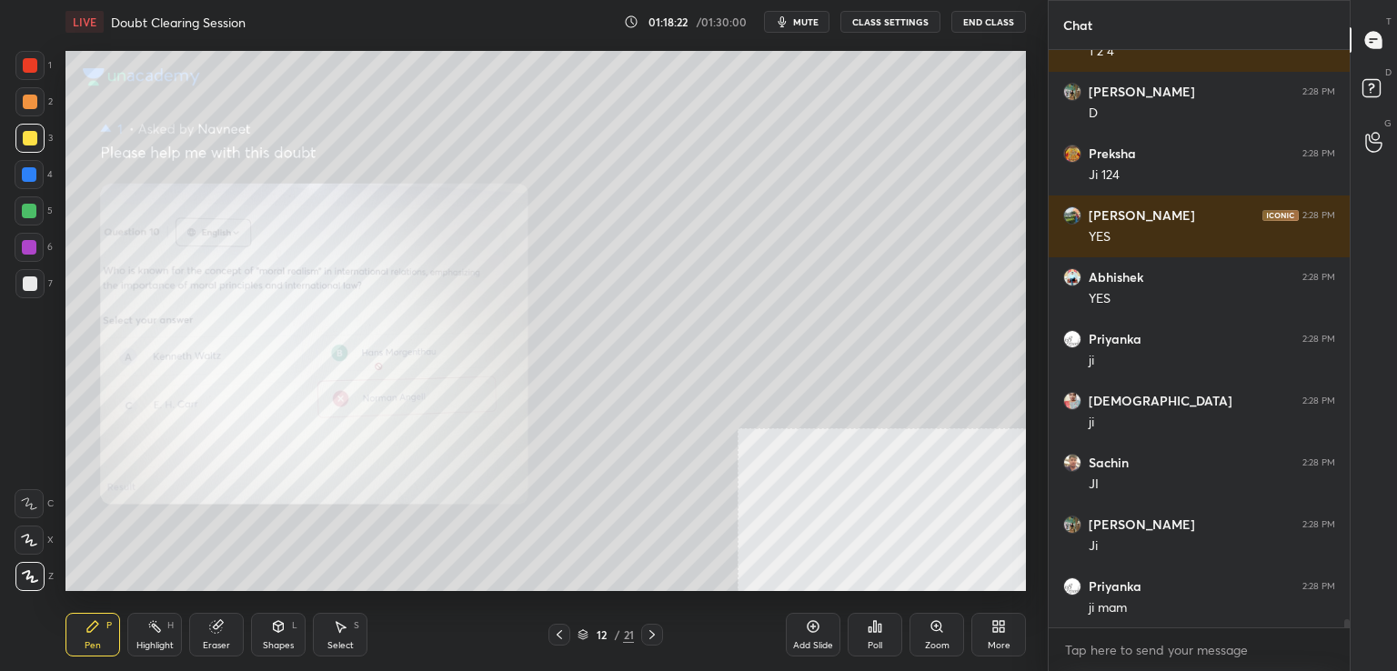
click at [943, 629] on icon at bounding box center [937, 627] width 15 height 15
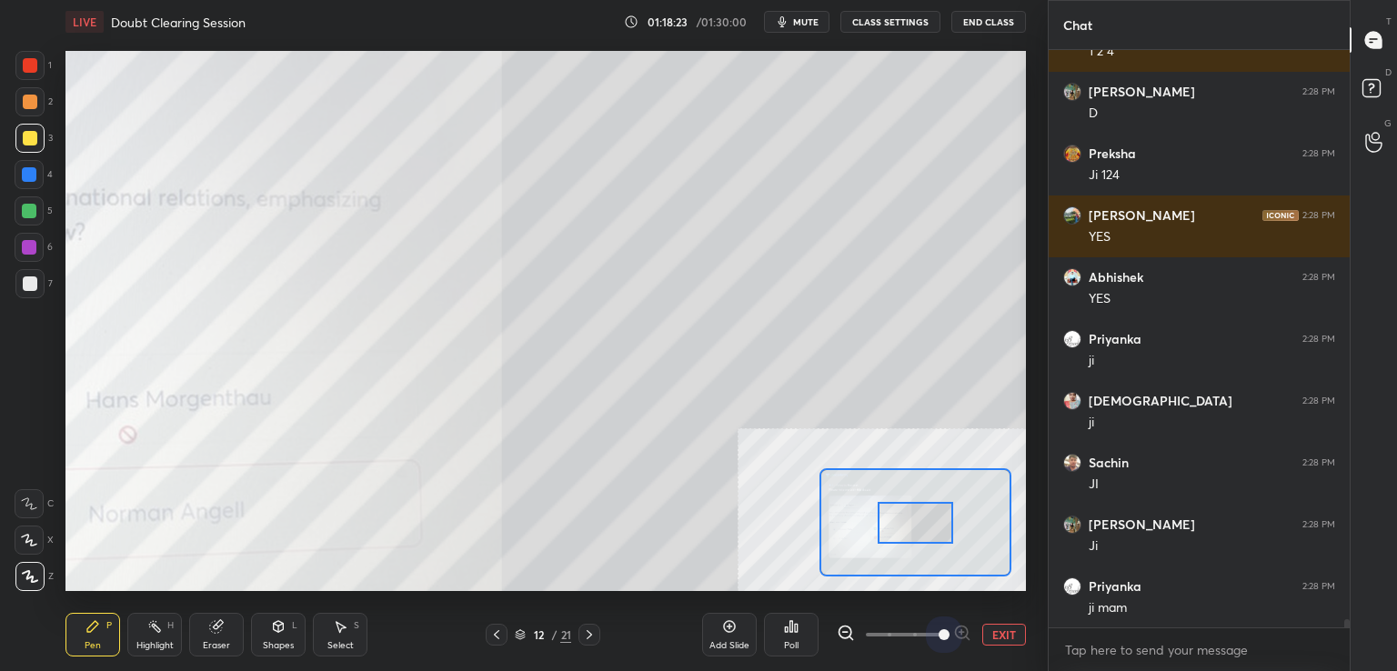
click at [932, 632] on span at bounding box center [904, 634] width 76 height 27
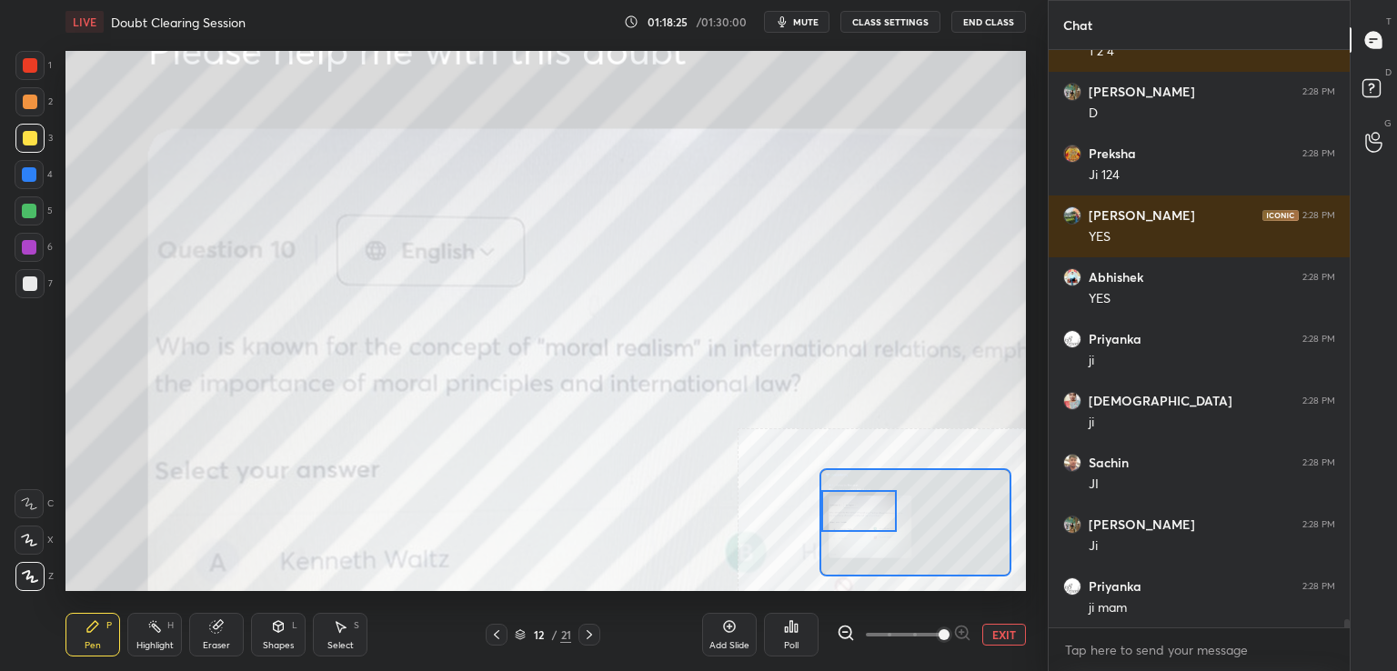
scroll to position [38911, 0]
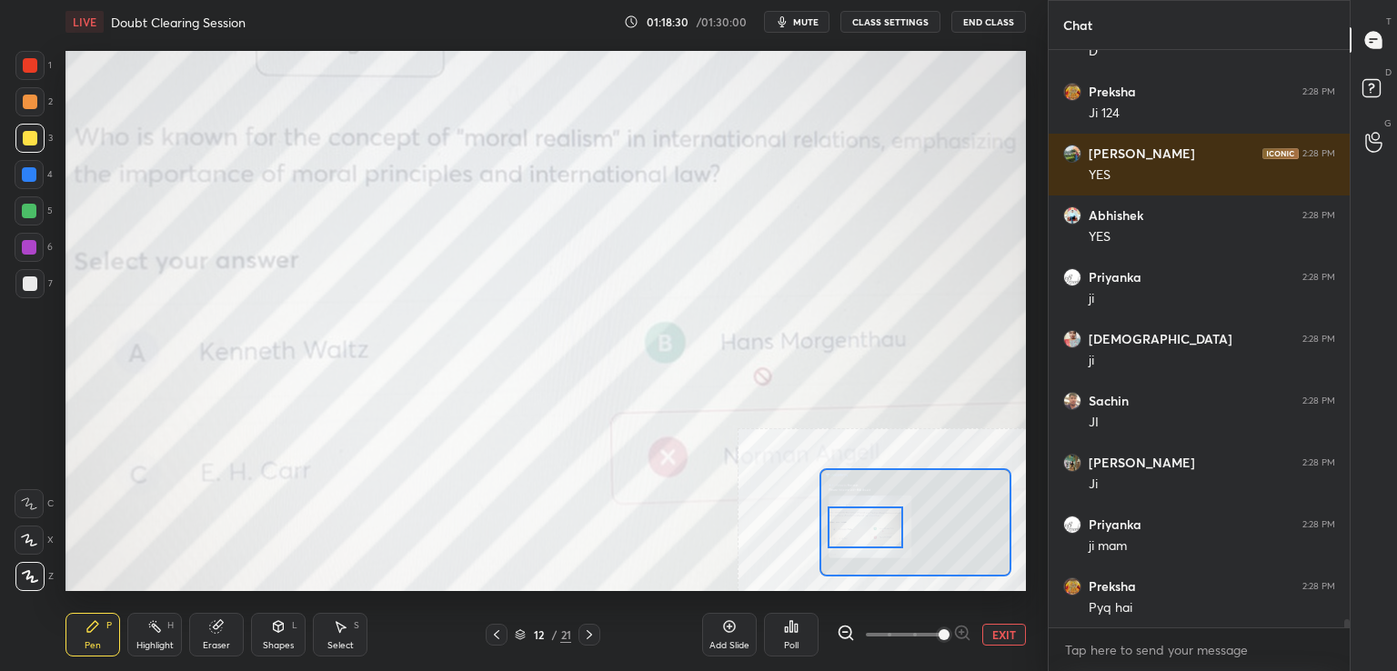
drag, startPoint x: 923, startPoint y: 521, endPoint x: 873, endPoint y: 526, distance: 50.2
click at [873, 526] on div at bounding box center [866, 528] width 76 height 42
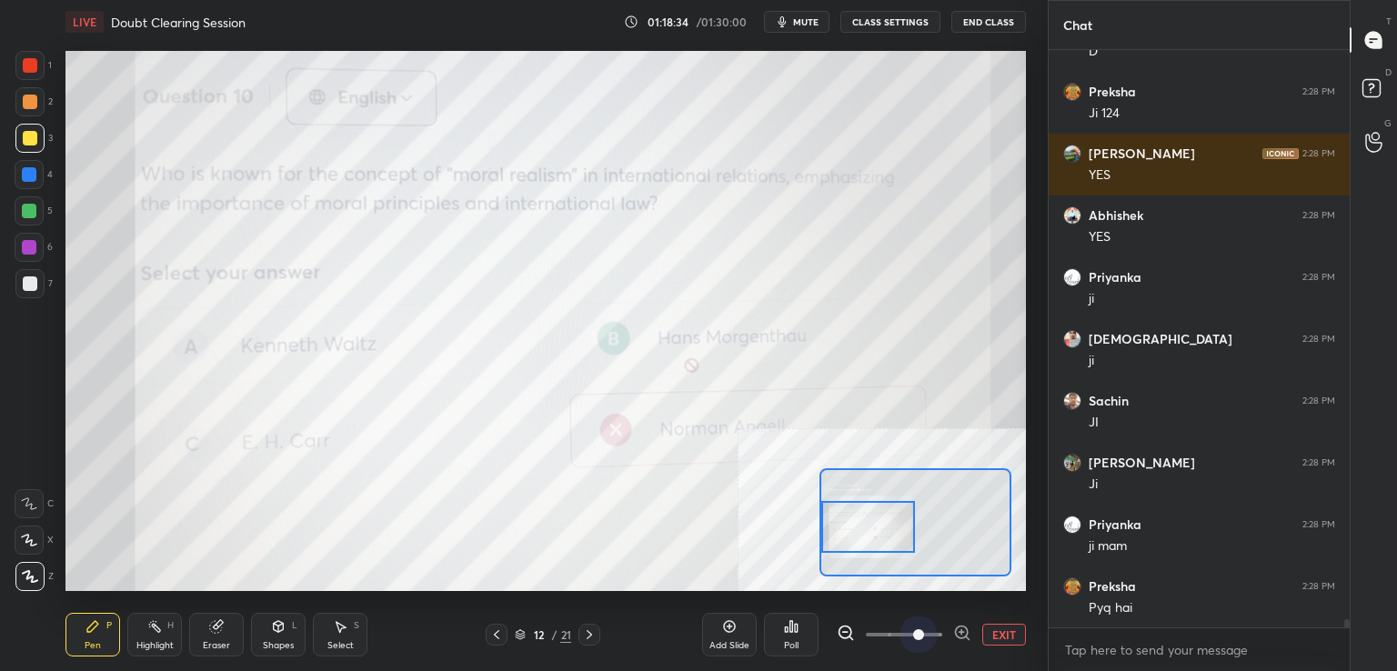
click at [917, 635] on span at bounding box center [904, 634] width 76 height 27
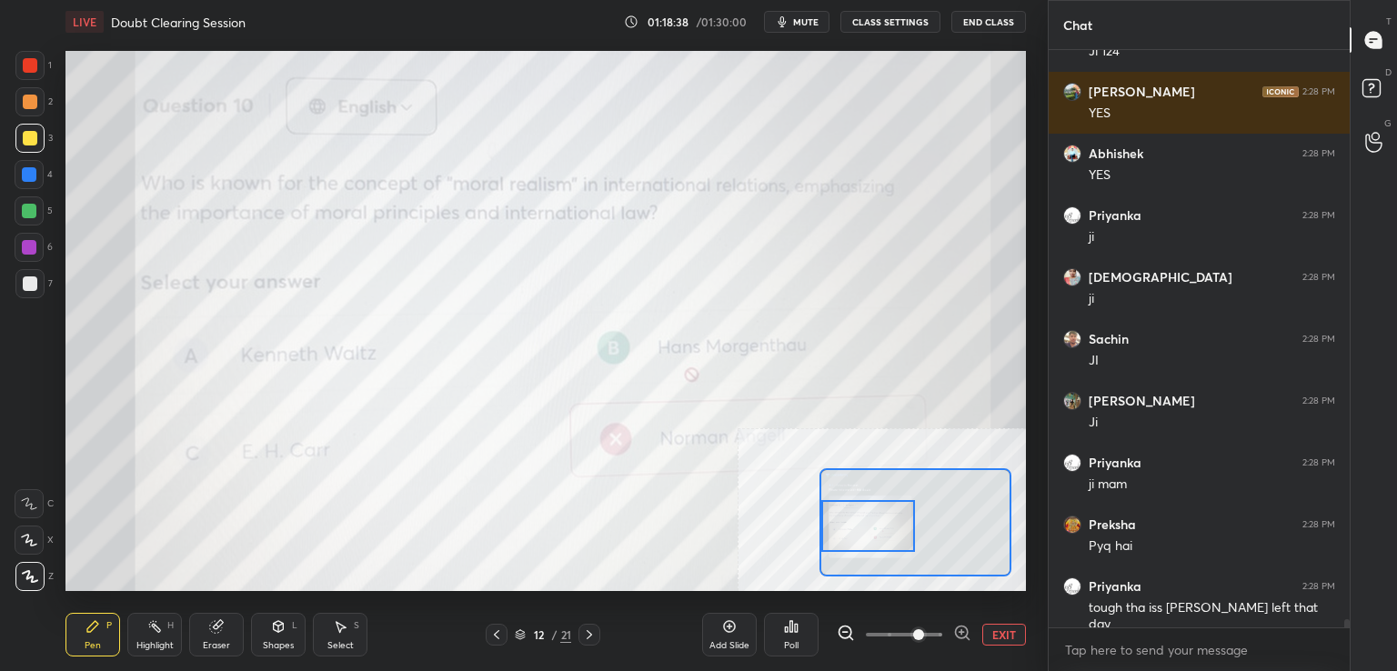
click at [876, 531] on div at bounding box center [869, 526] width 95 height 52
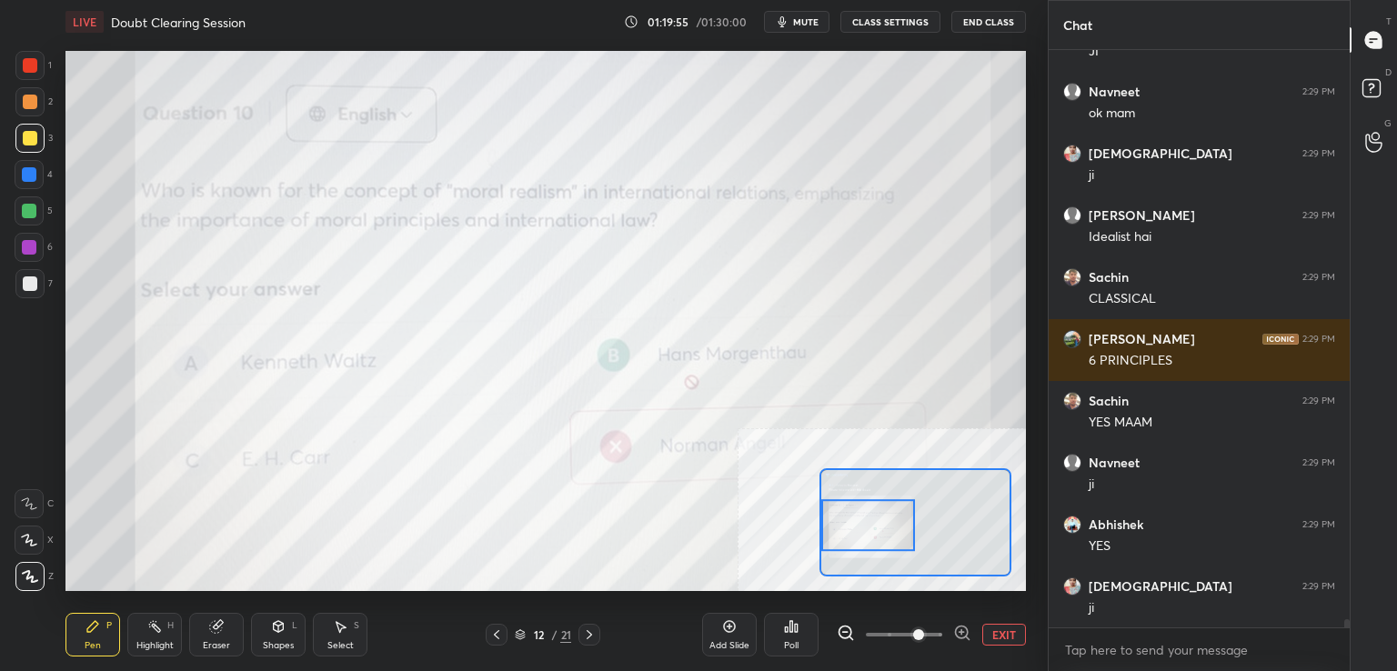
scroll to position [40290, 0]
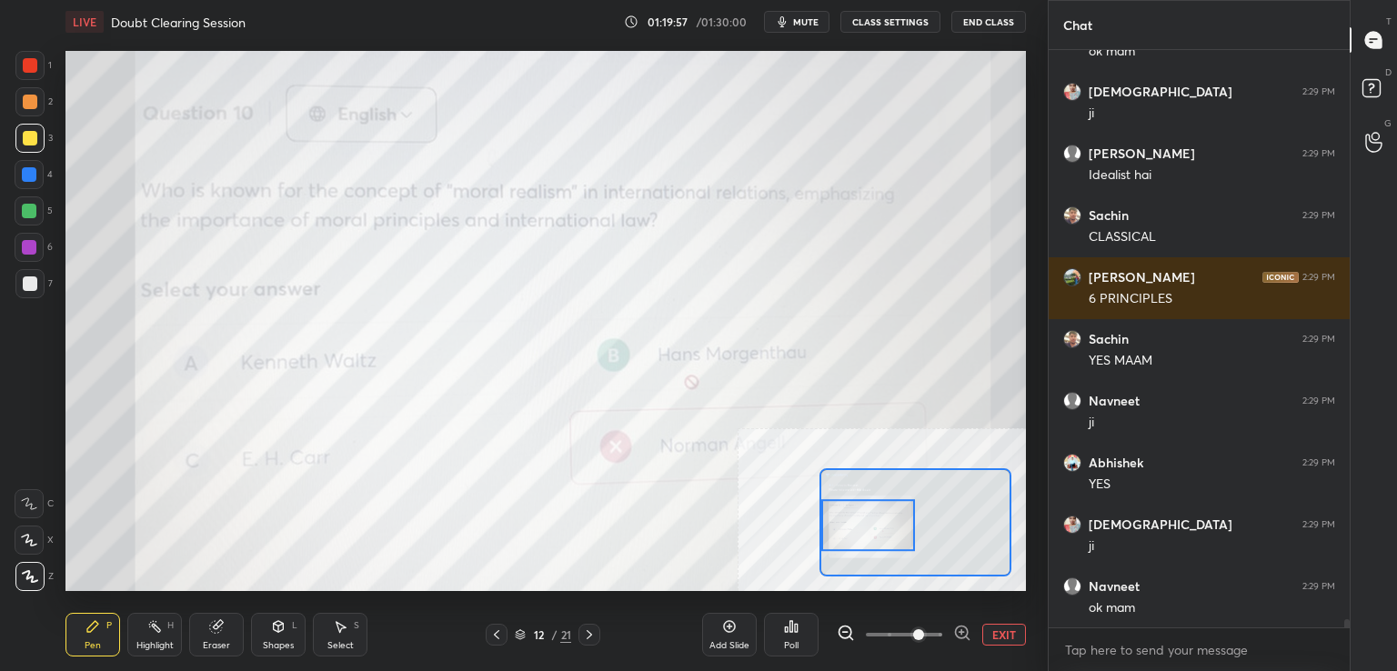
click at [1002, 630] on button "EXIT" at bounding box center [1005, 635] width 44 height 22
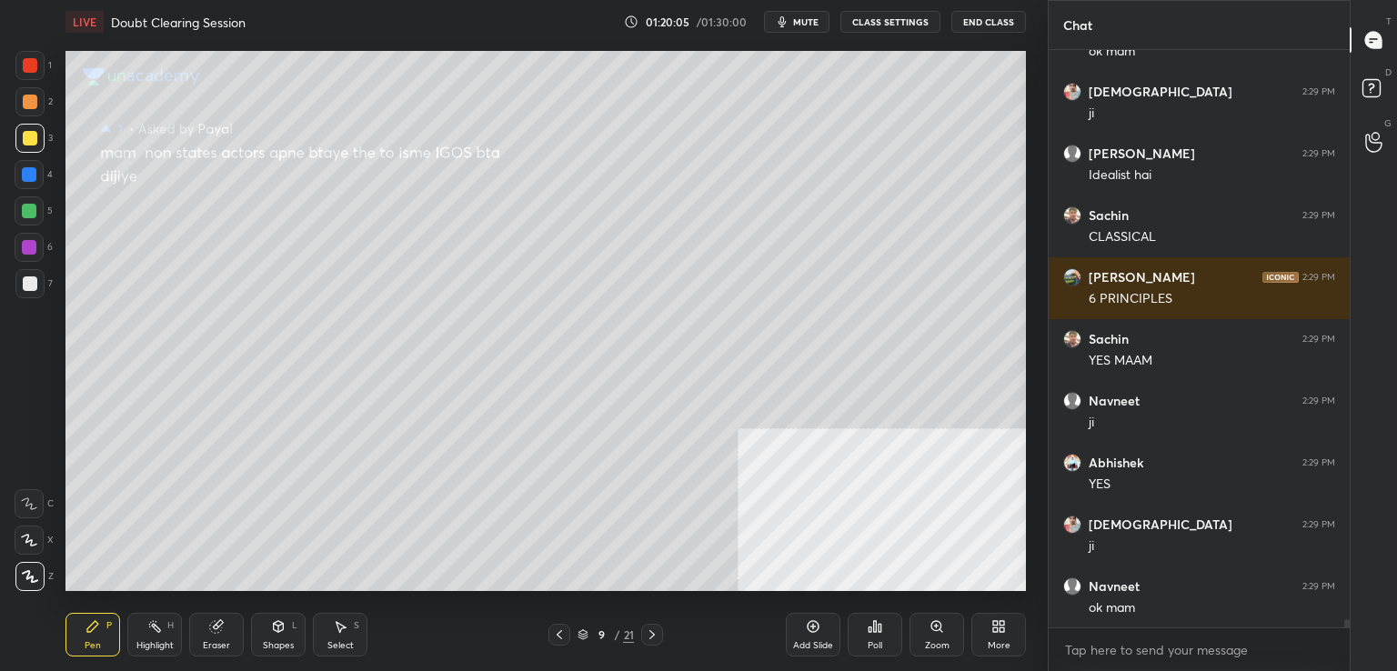
scroll to position [40356, 0]
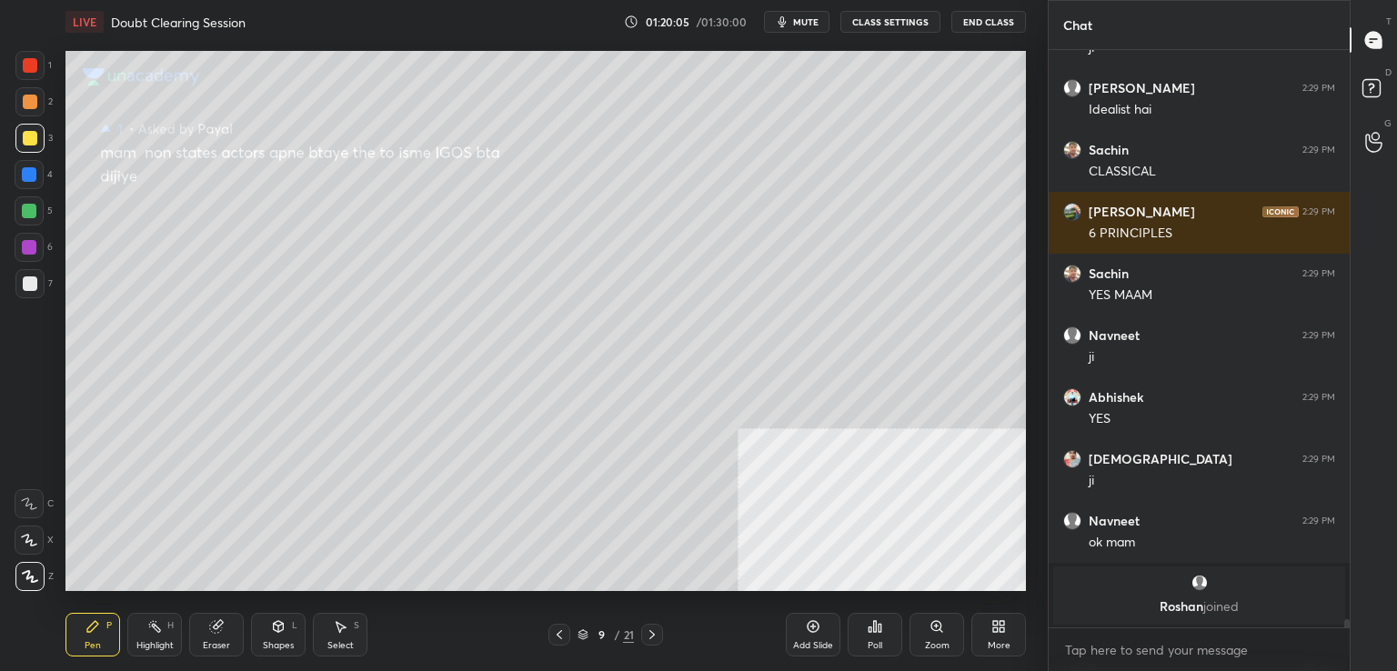
click at [701, 0] on html "1 2 3 4 5 6 7 C X Z C X Z E E Erase all H H LIVE Doubt Clearing Session 01:20:0…" at bounding box center [698, 0] width 1397 height 0
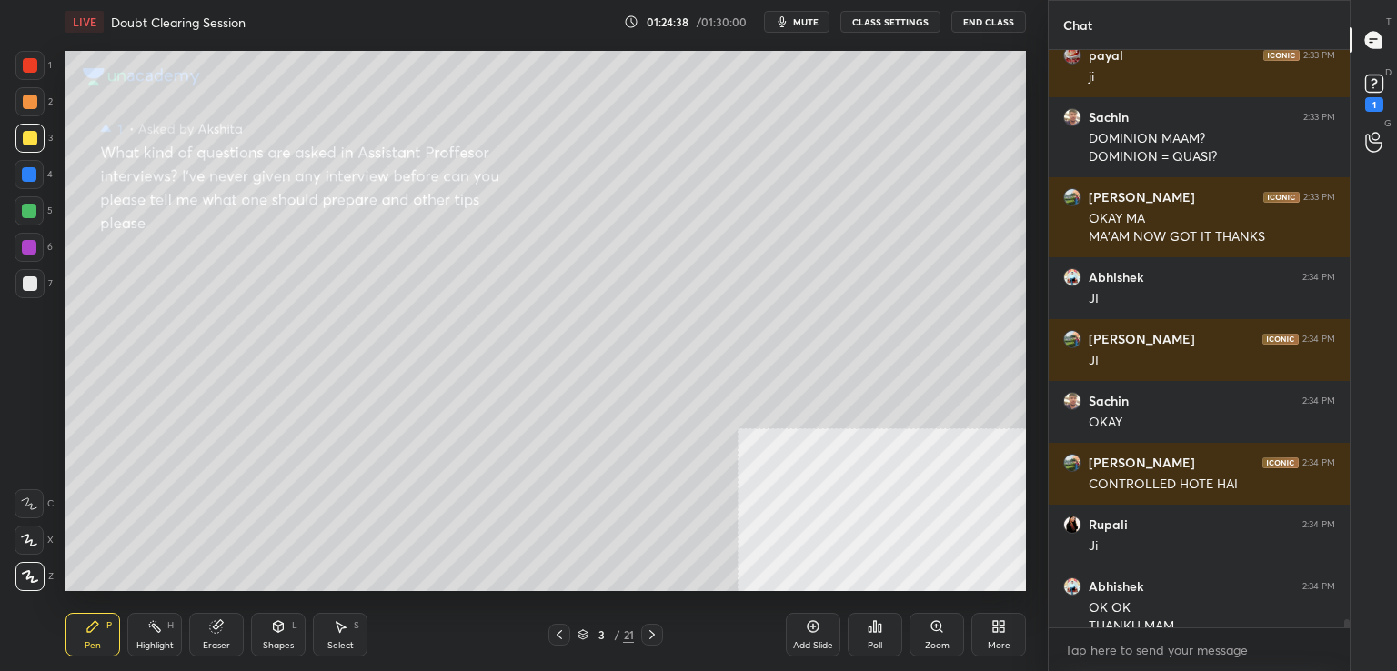
scroll to position [41405, 0]
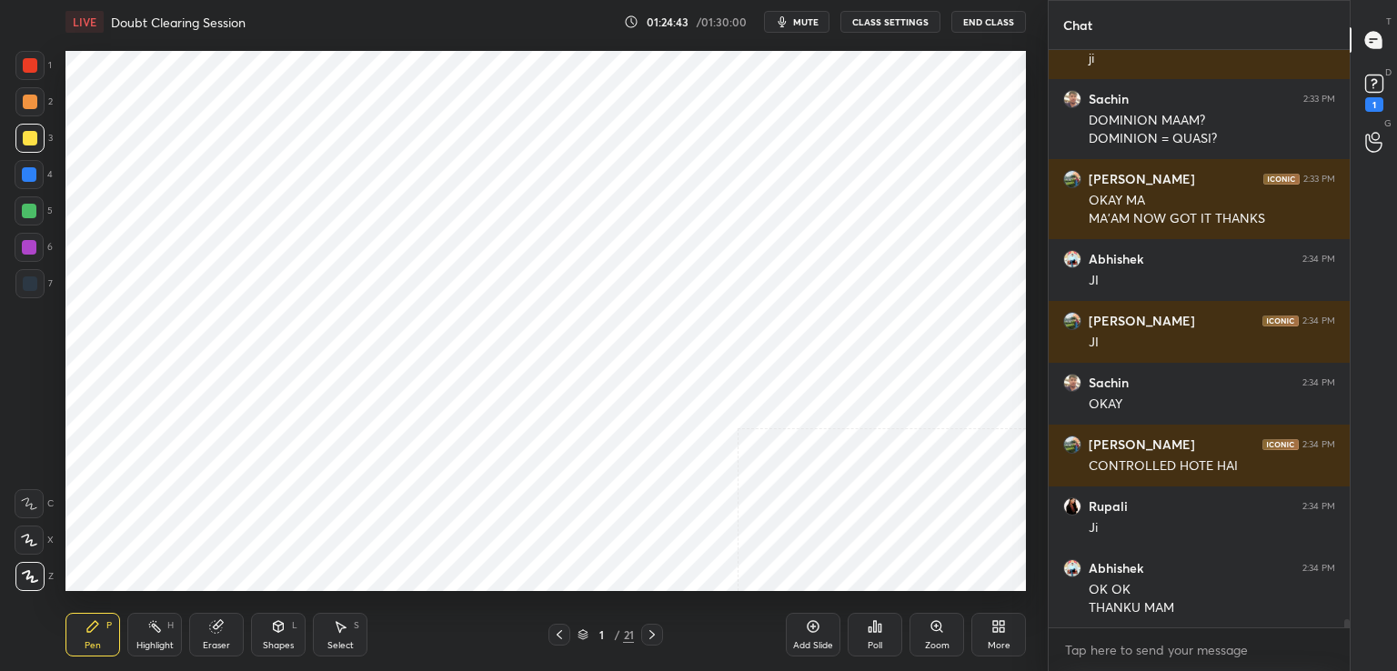
click at [1396, 89] on div "D Doubts (D) 1" at bounding box center [1374, 91] width 46 height 51
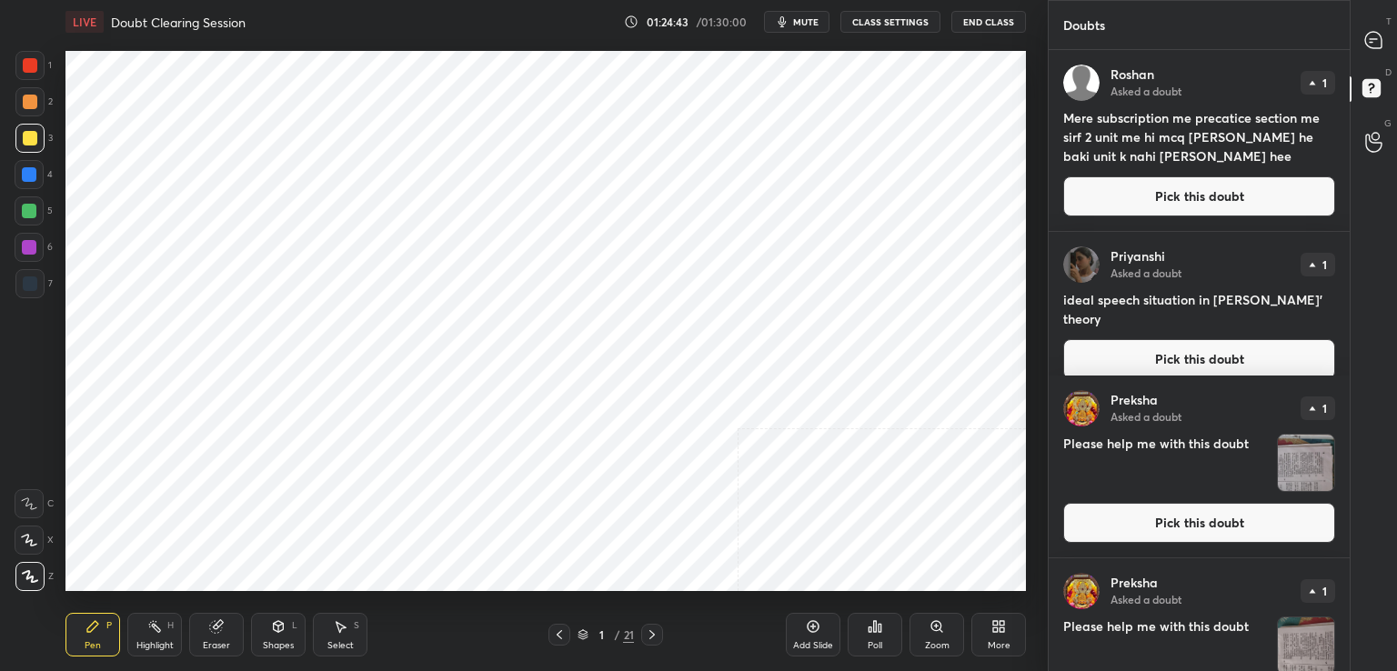
click at [1396, 89] on div "D Doubts (D)" at bounding box center [1374, 91] width 46 height 51
click at [1269, 187] on button "Pick this doubt" at bounding box center [1200, 196] width 272 height 40
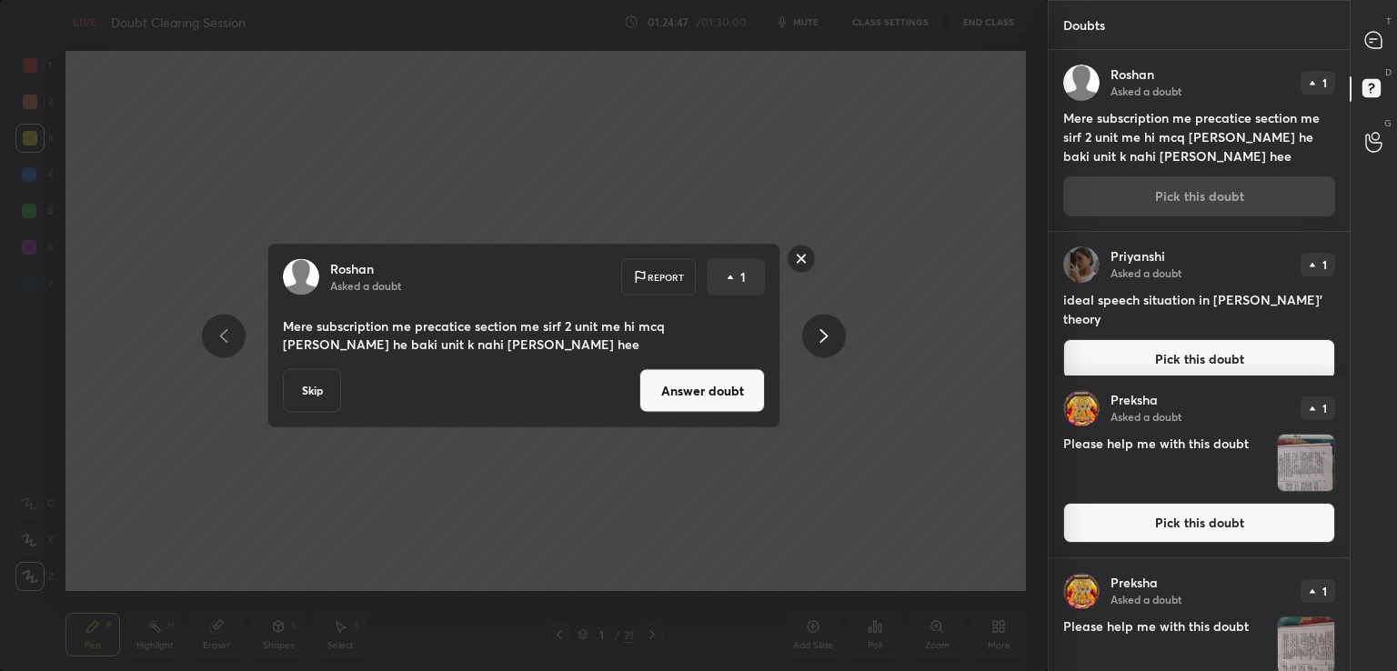
click at [700, 395] on button "Answer doubt" at bounding box center [703, 391] width 126 height 44
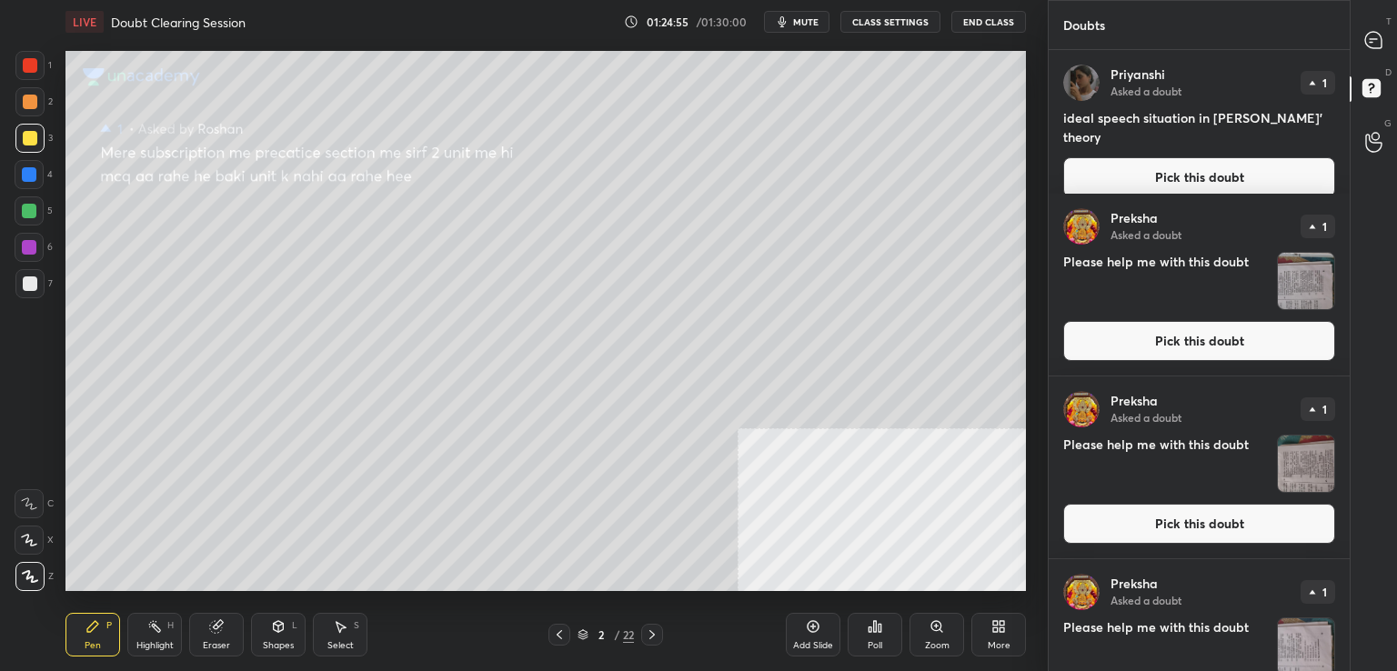
click at [1396, 31] on div "T Messages (T)" at bounding box center [1374, 40] width 46 height 51
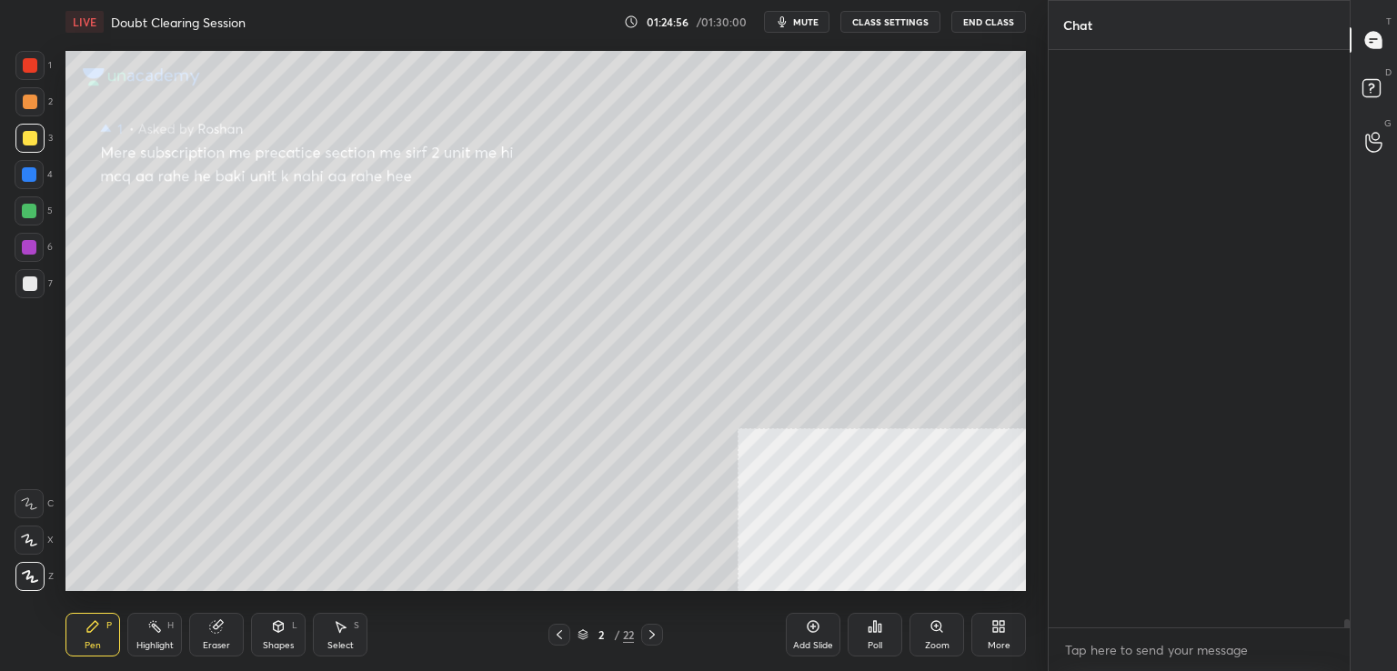
click at [1396, 31] on div "T Messages (T)" at bounding box center [1374, 40] width 46 height 51
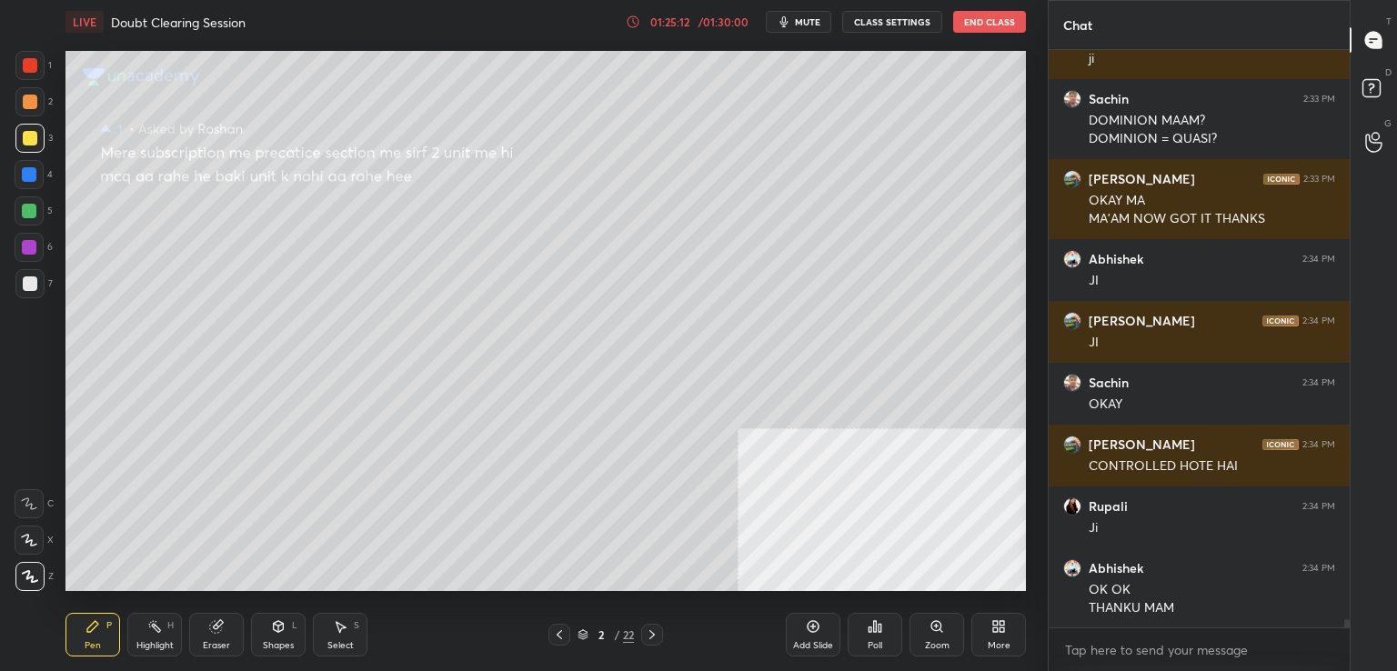
scroll to position [41829, 0]
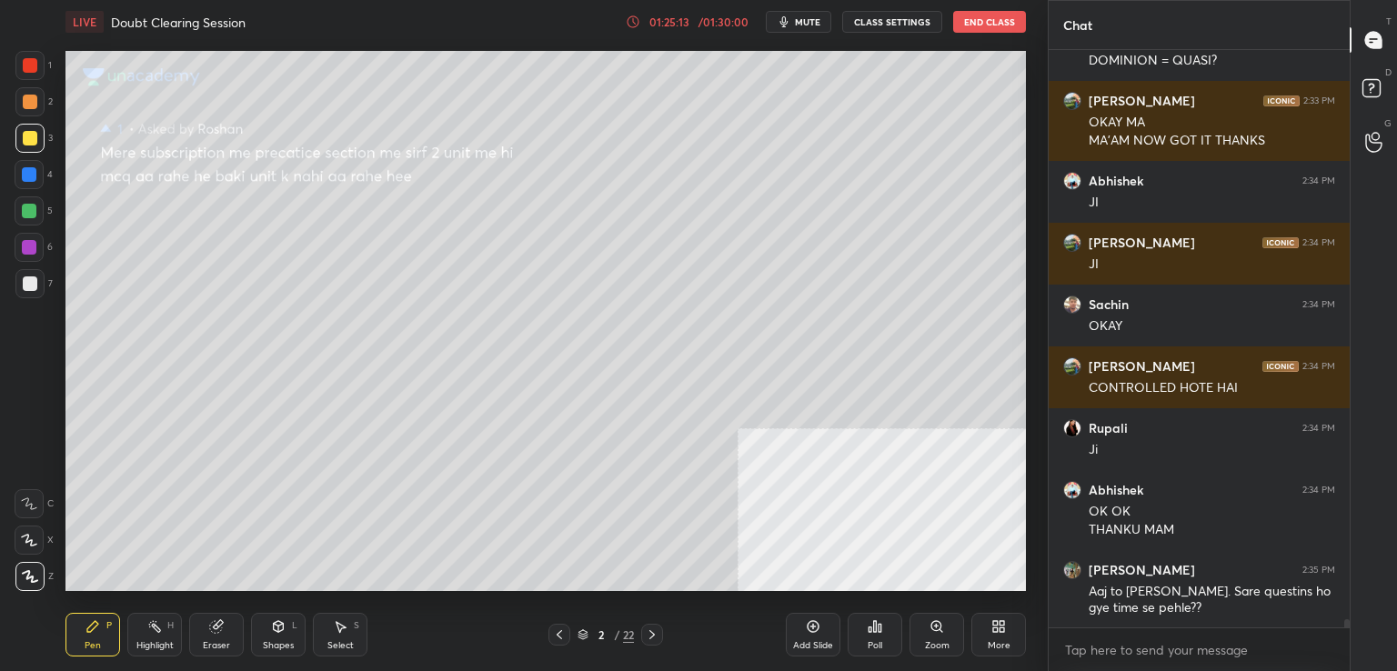
click at [1396, 86] on div "D Doubts (D)" at bounding box center [1374, 91] width 46 height 51
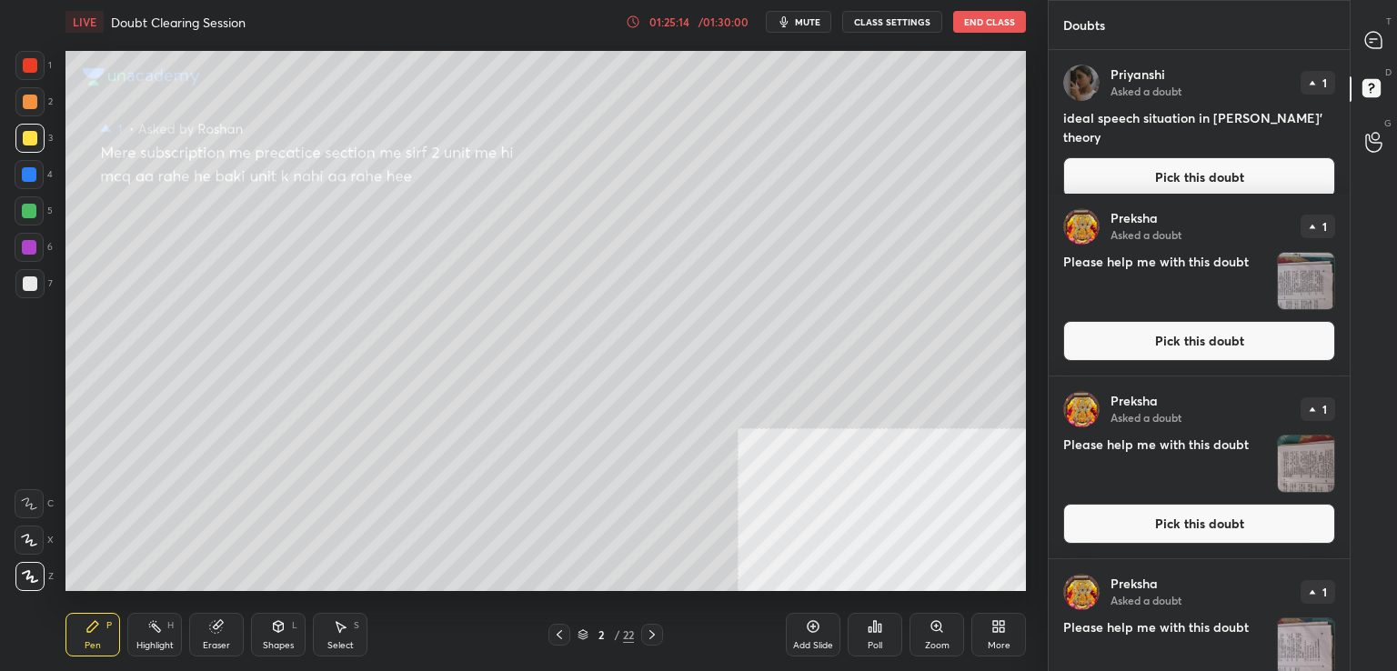
click at [1396, 70] on div "D Doubts (D)" at bounding box center [1374, 91] width 46 height 51
click at [1384, 34] on div at bounding box center [1374, 40] width 36 height 33
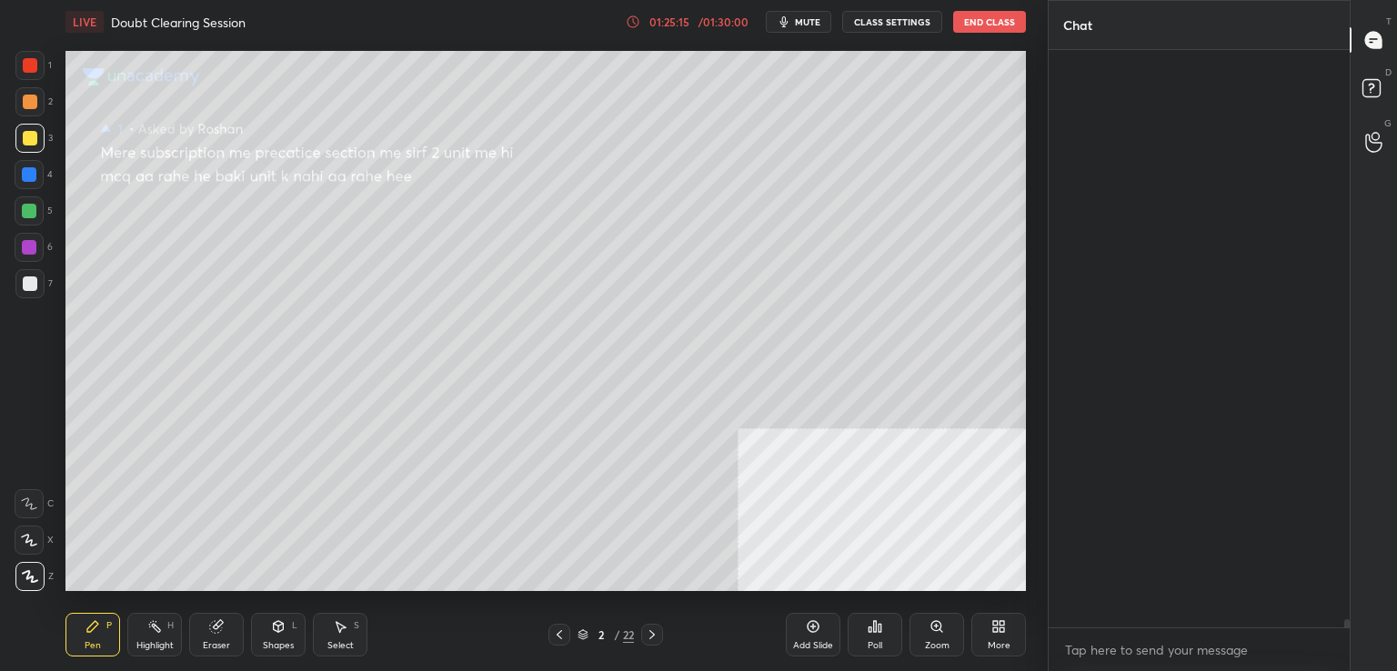
click at [1384, 34] on div at bounding box center [1374, 40] width 36 height 33
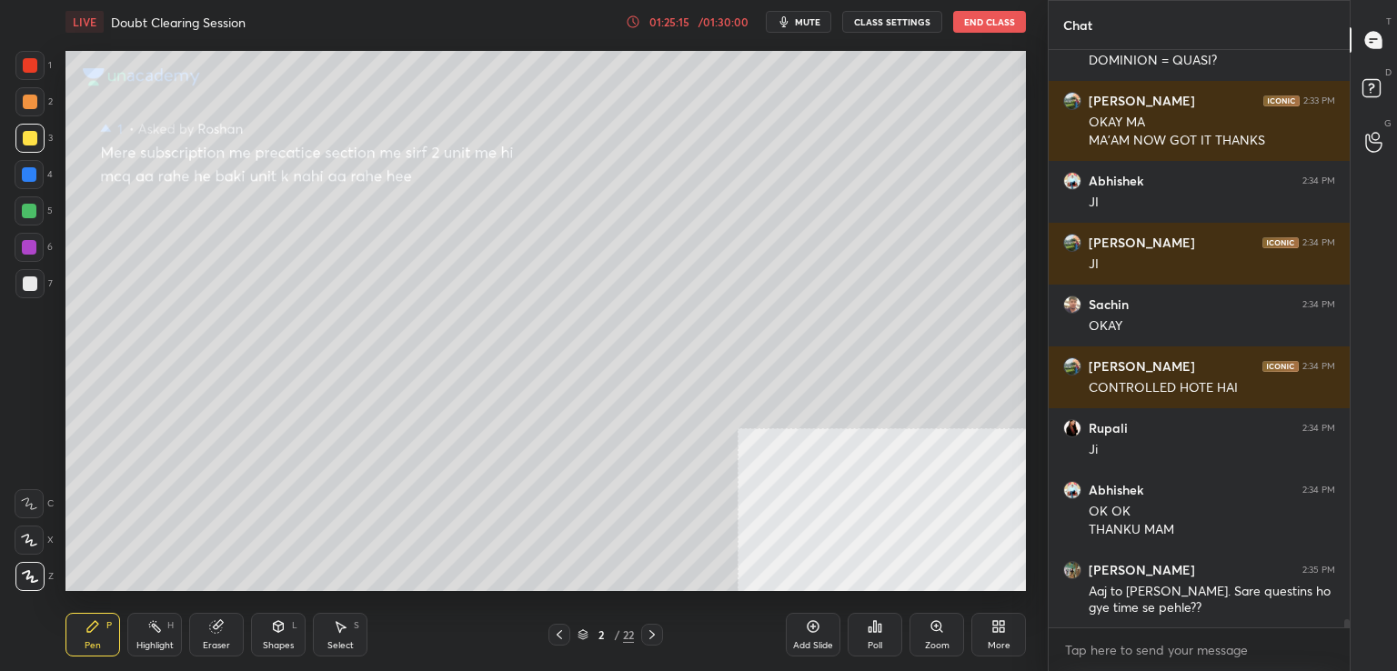
scroll to position [572, 296]
click at [1386, 81] on icon at bounding box center [1374, 91] width 33 height 33
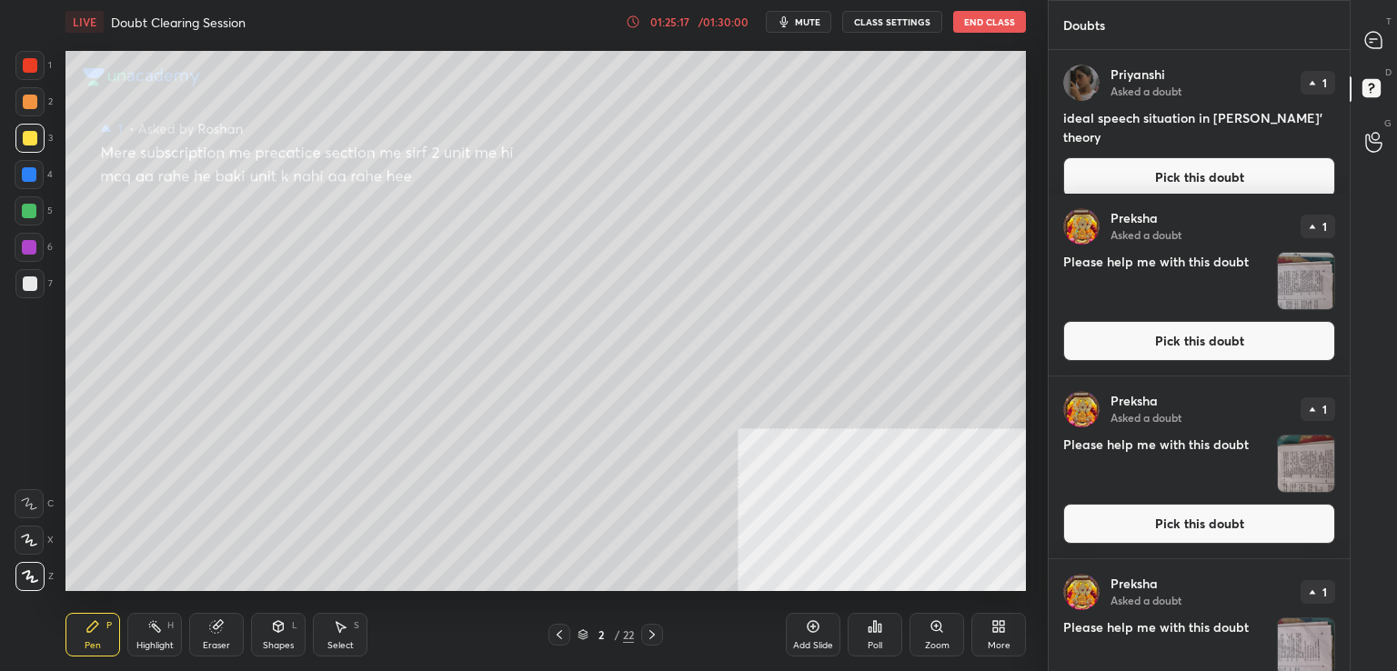
click at [1386, 81] on icon at bounding box center [1374, 91] width 33 height 33
click at [1219, 333] on button "Pick this doubt" at bounding box center [1200, 341] width 272 height 40
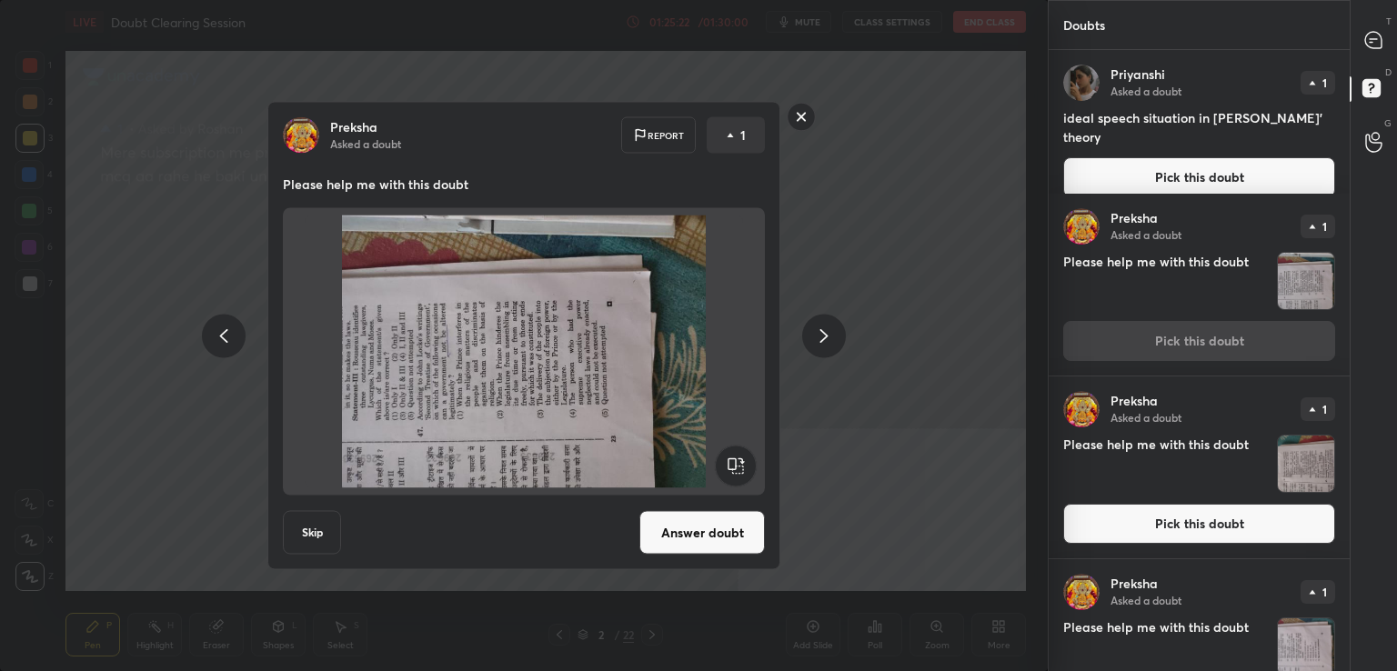
click at [738, 451] on rect at bounding box center [735, 466] width 41 height 41
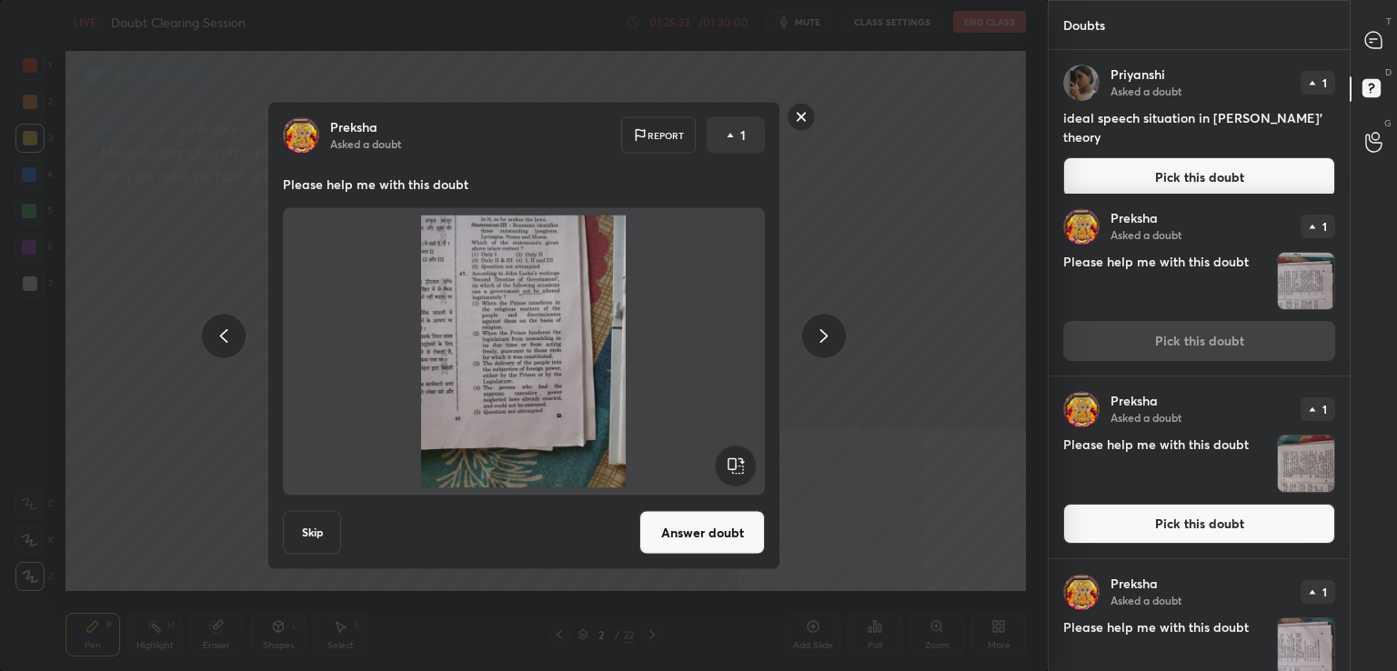
click at [729, 514] on button "Answer doubt" at bounding box center [703, 533] width 126 height 44
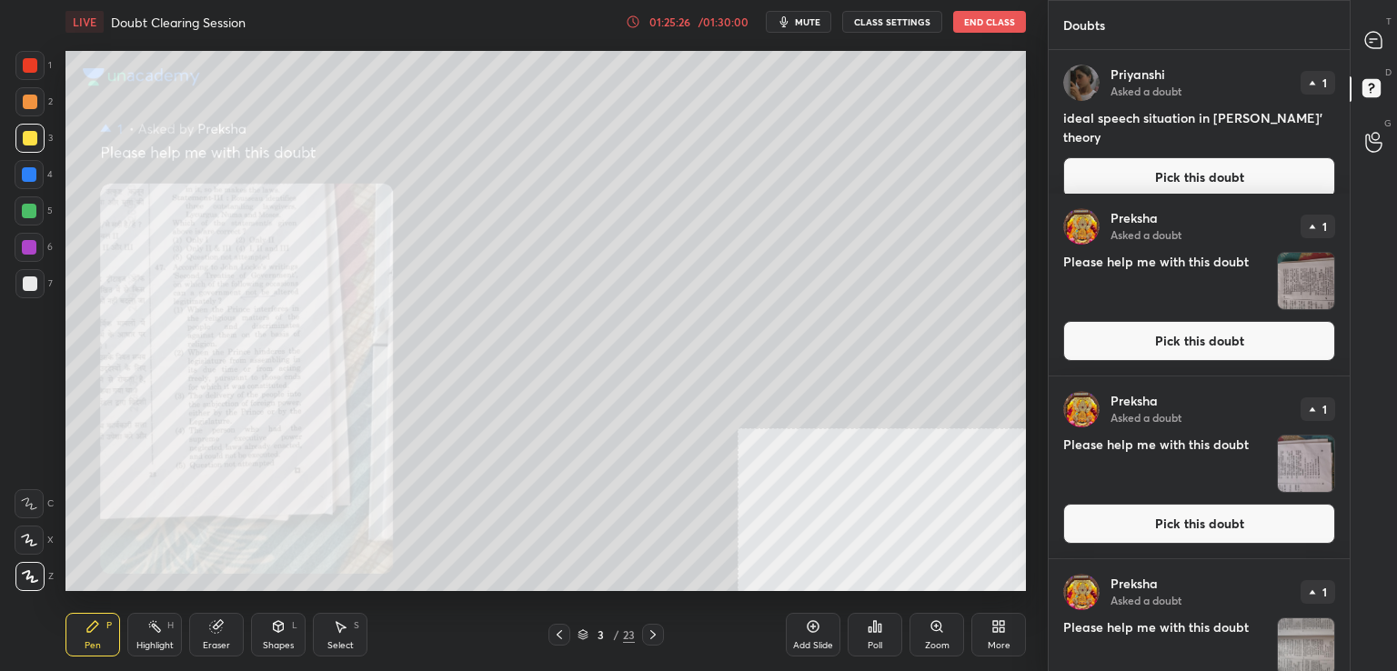
click at [1208, 166] on button "Pick this doubt" at bounding box center [1200, 177] width 272 height 40
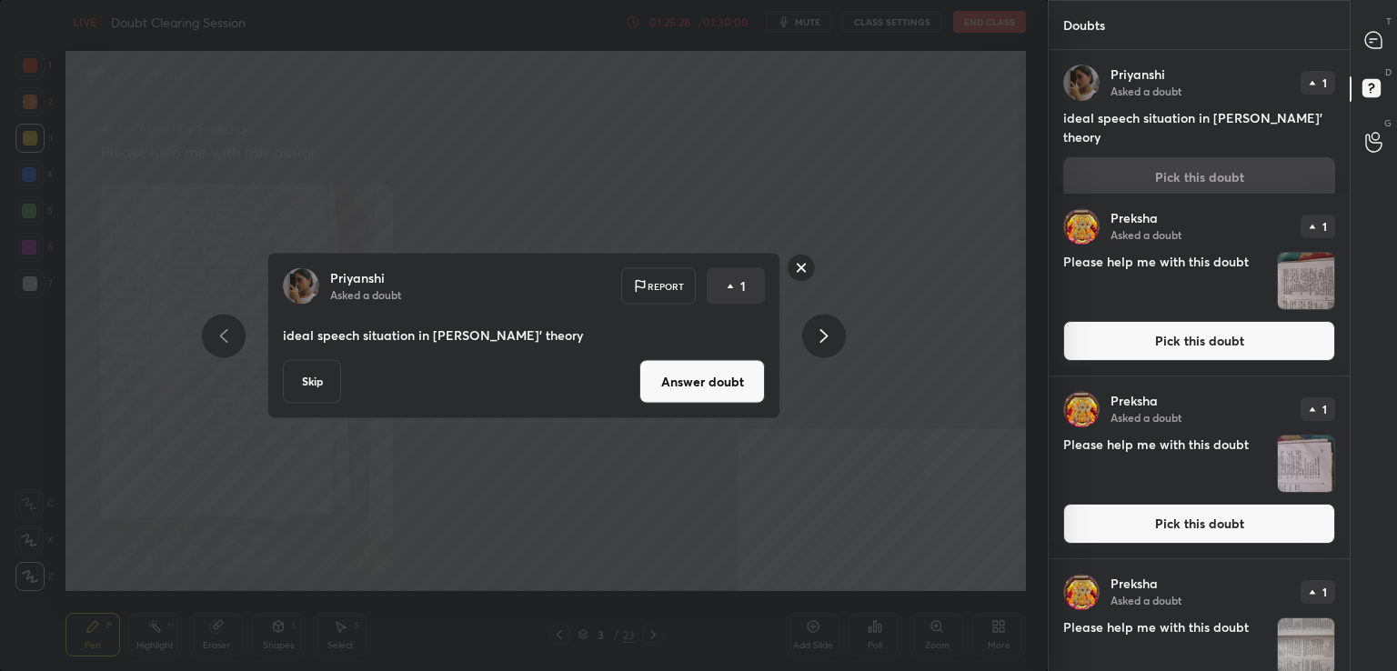
click at [713, 402] on button "Answer doubt" at bounding box center [703, 382] width 126 height 44
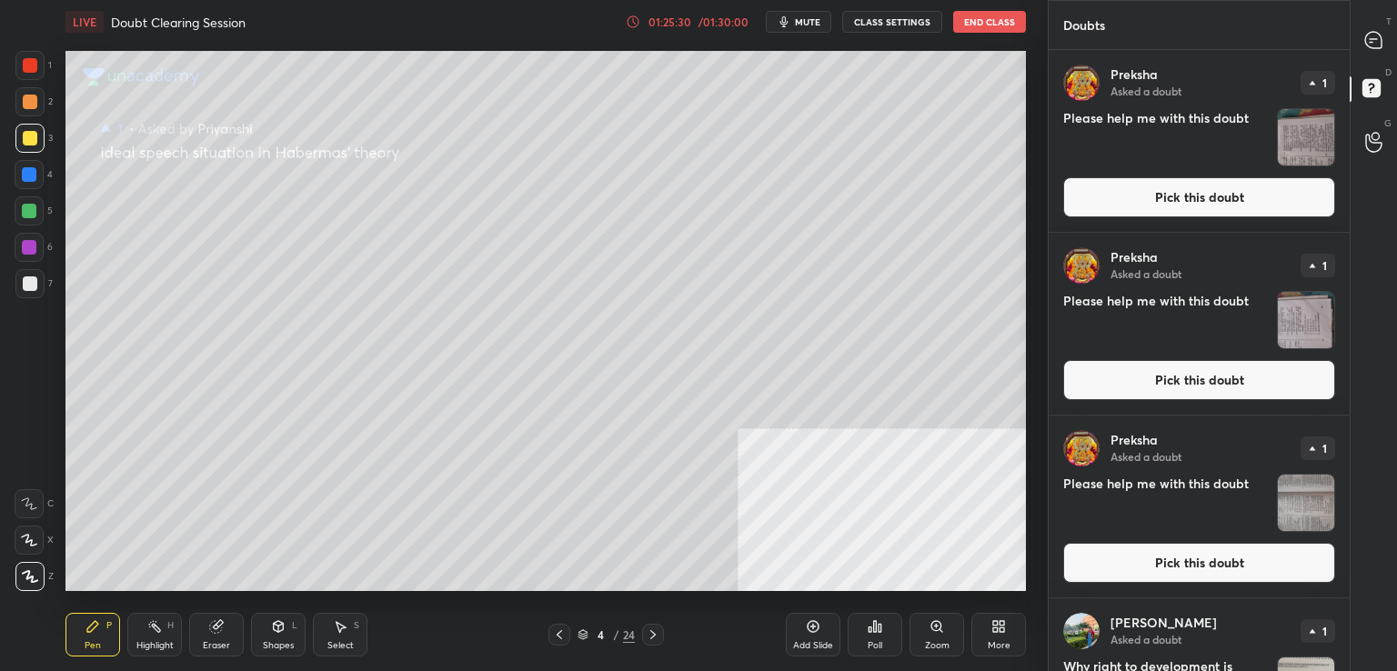
scroll to position [109, 0]
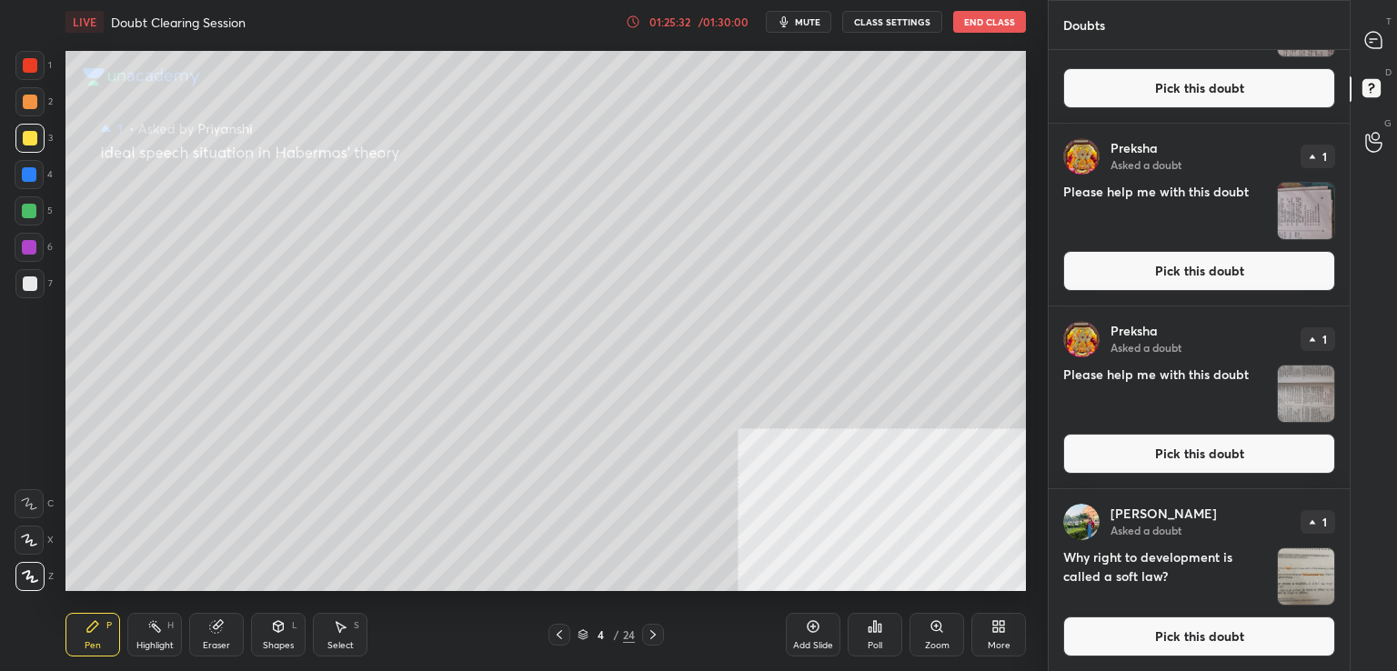
click at [1185, 646] on button "Pick this doubt" at bounding box center [1200, 637] width 272 height 40
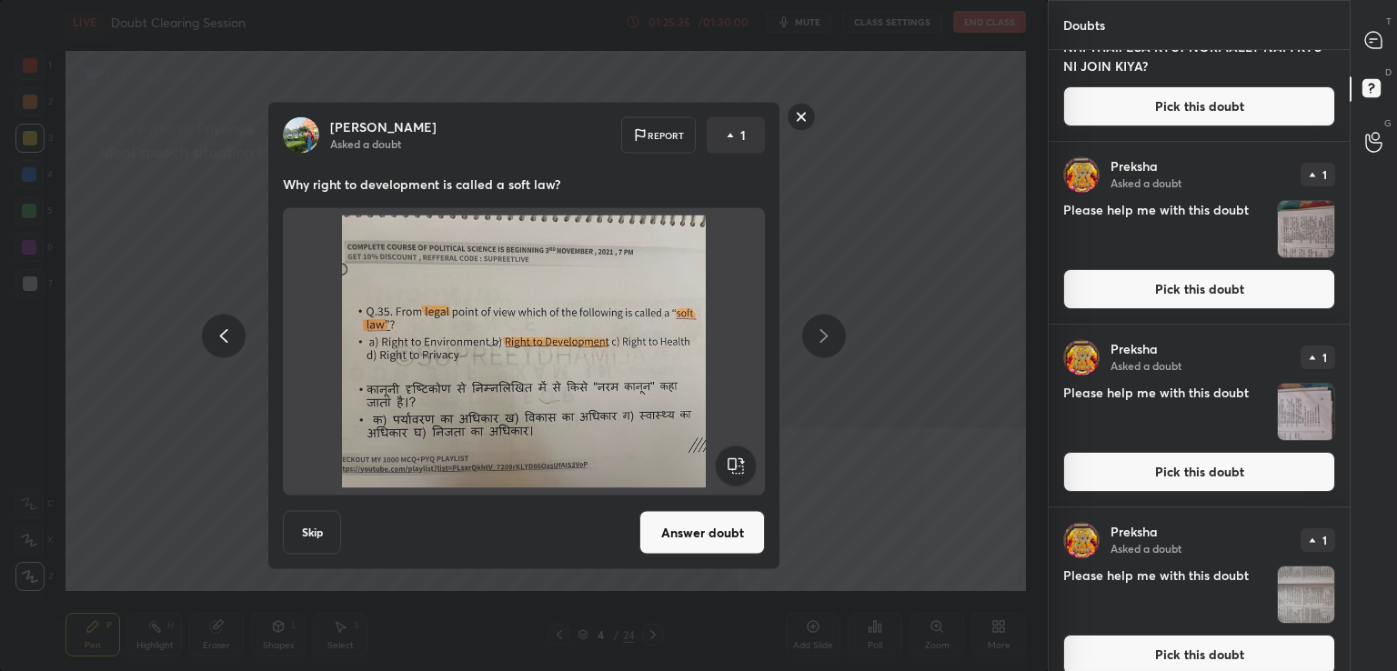
click at [715, 525] on button "Answer doubt" at bounding box center [703, 533] width 126 height 44
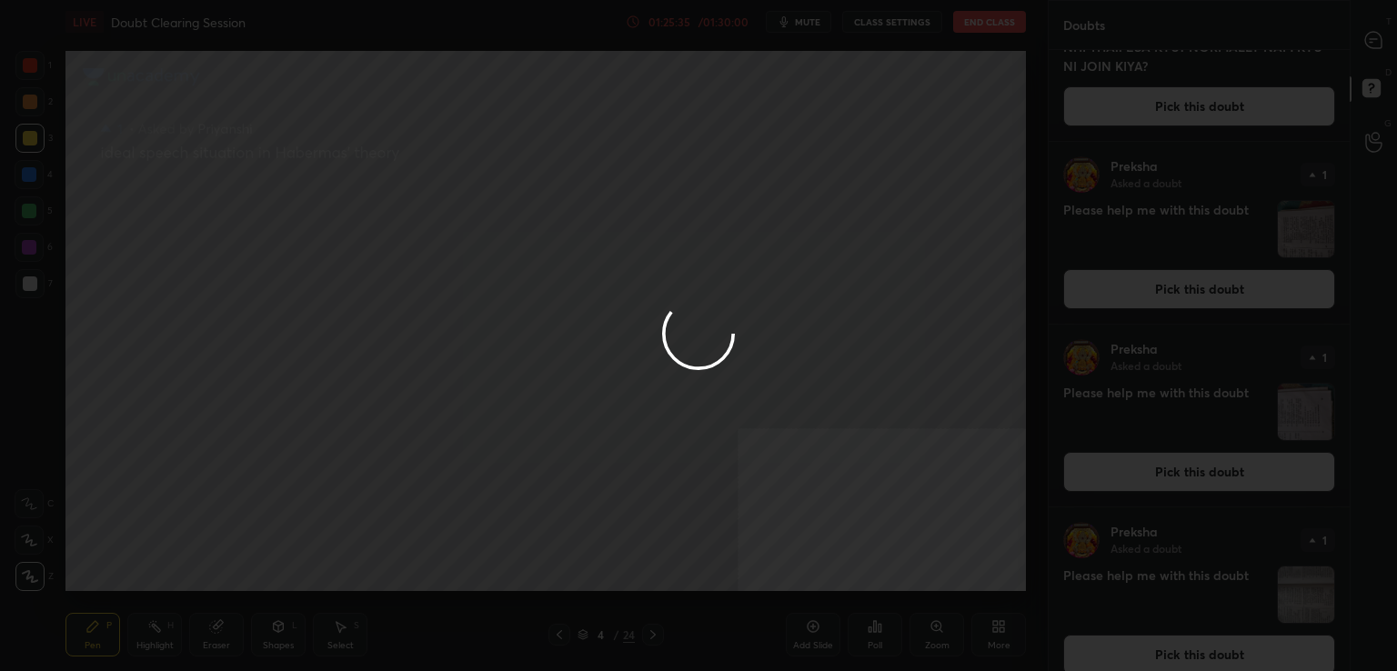
scroll to position [0, 0]
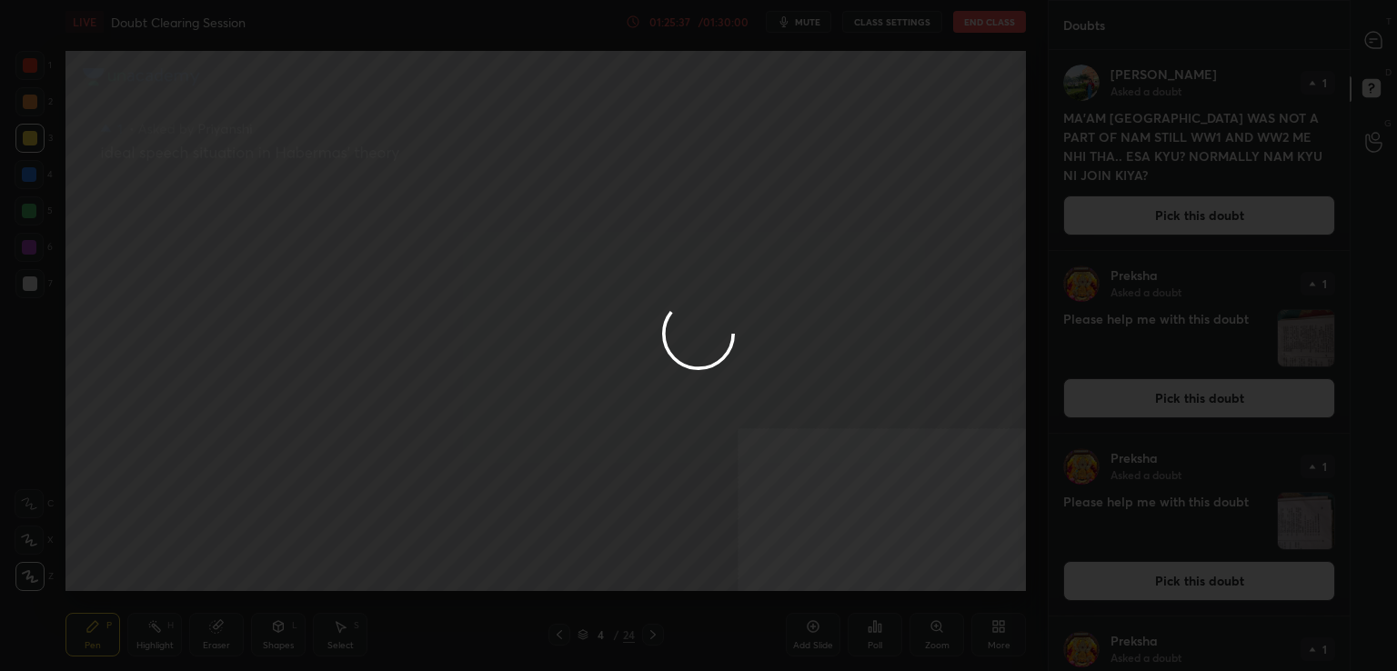
click at [1376, 48] on icon at bounding box center [1374, 40] width 16 height 16
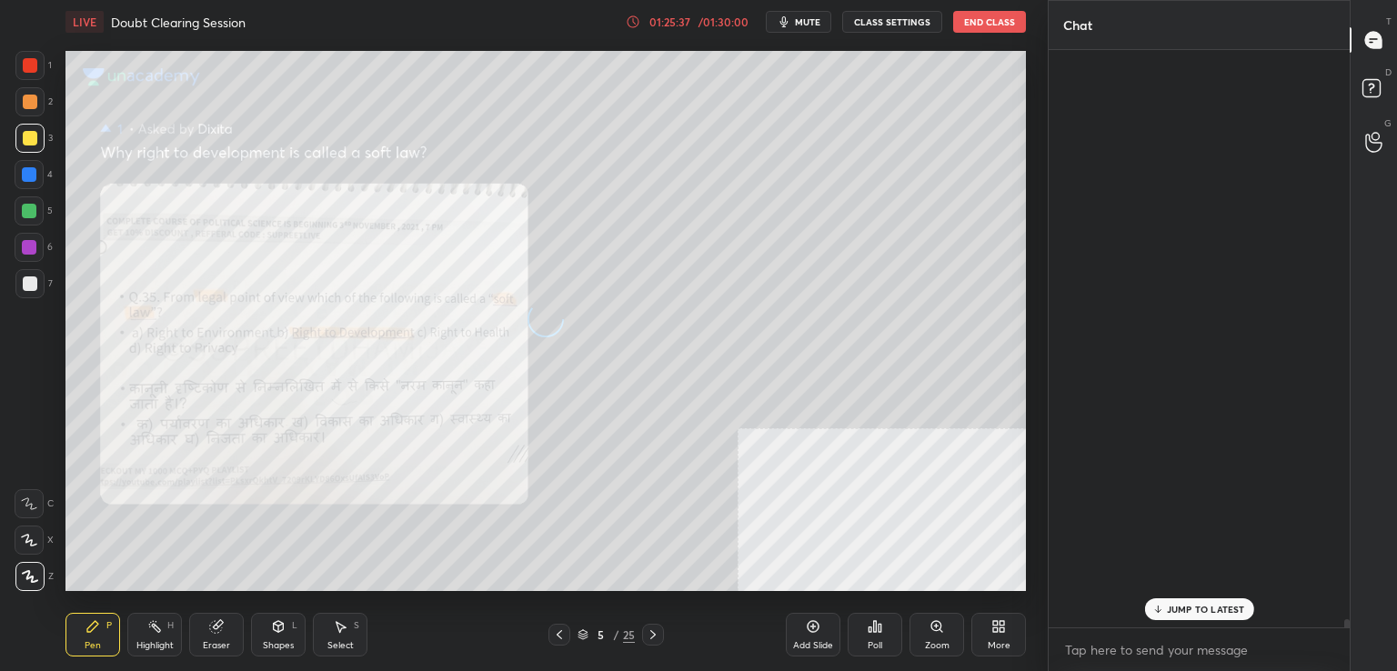
click at [1376, 48] on icon at bounding box center [1374, 40] width 16 height 16
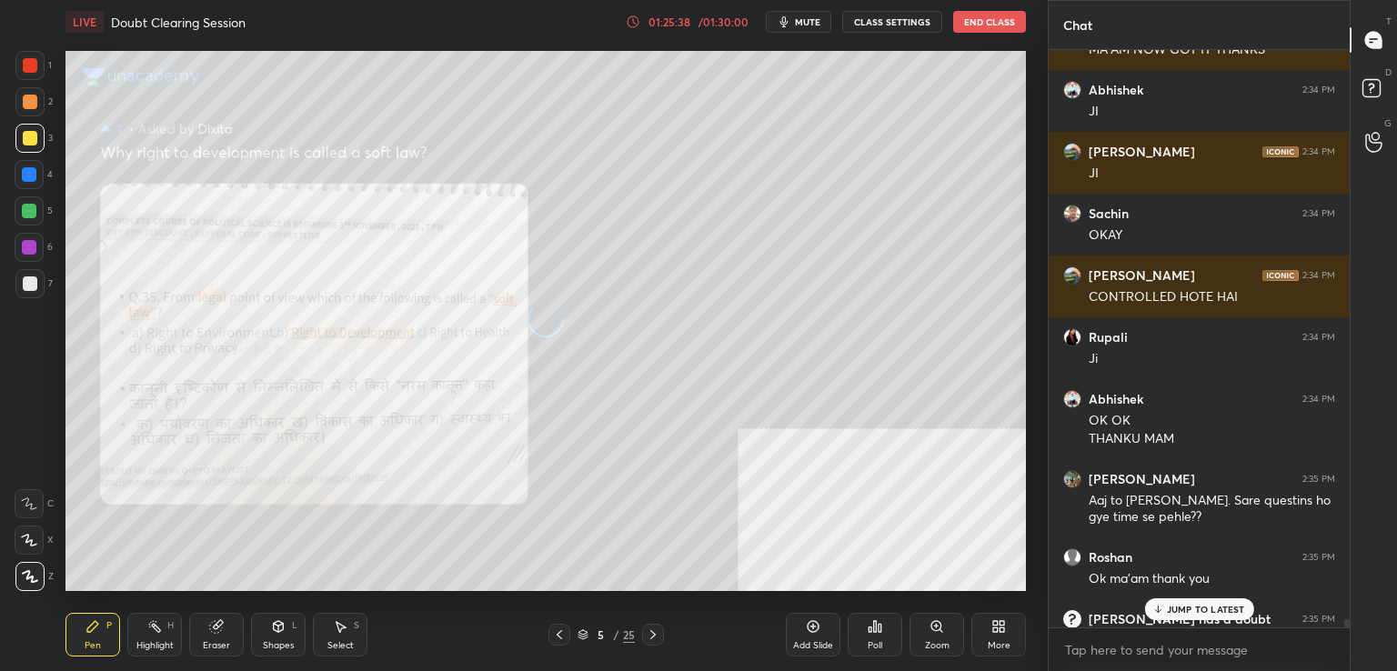
scroll to position [572, 296]
click at [1376, 48] on icon at bounding box center [1374, 40] width 16 height 16
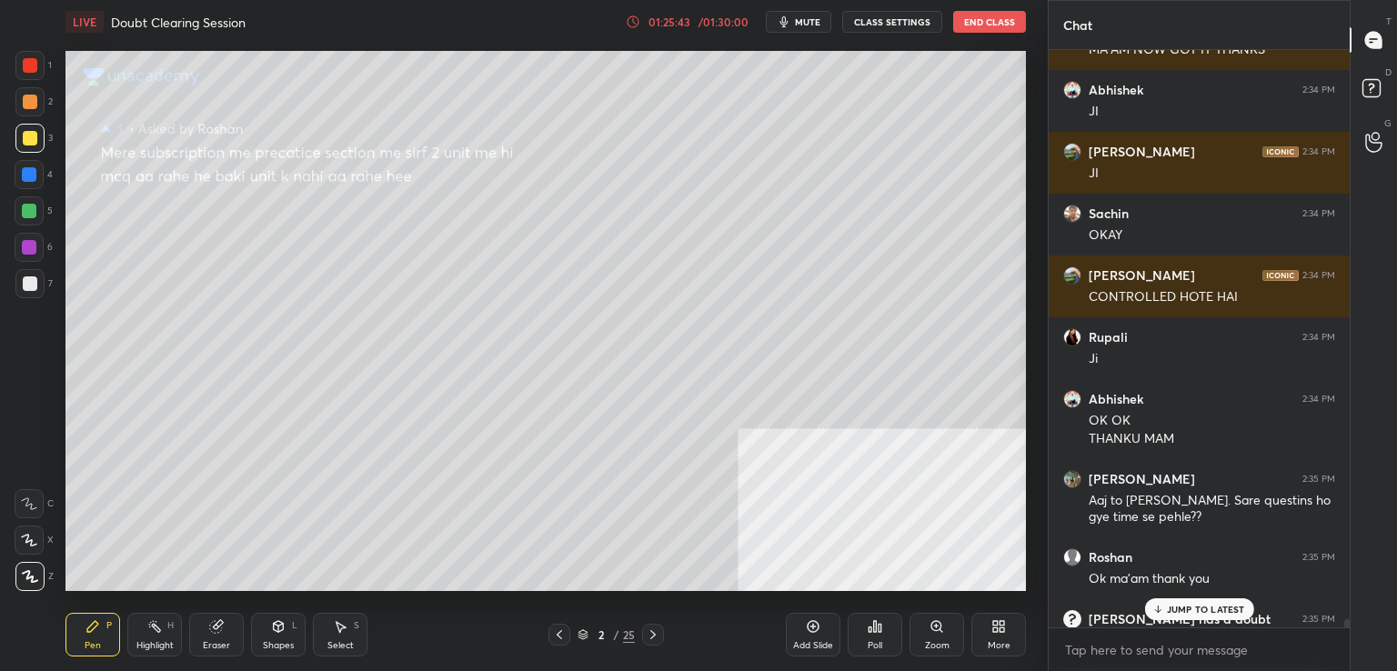
click at [1211, 611] on p "JUMP TO LATEST" at bounding box center [1206, 609] width 78 height 11
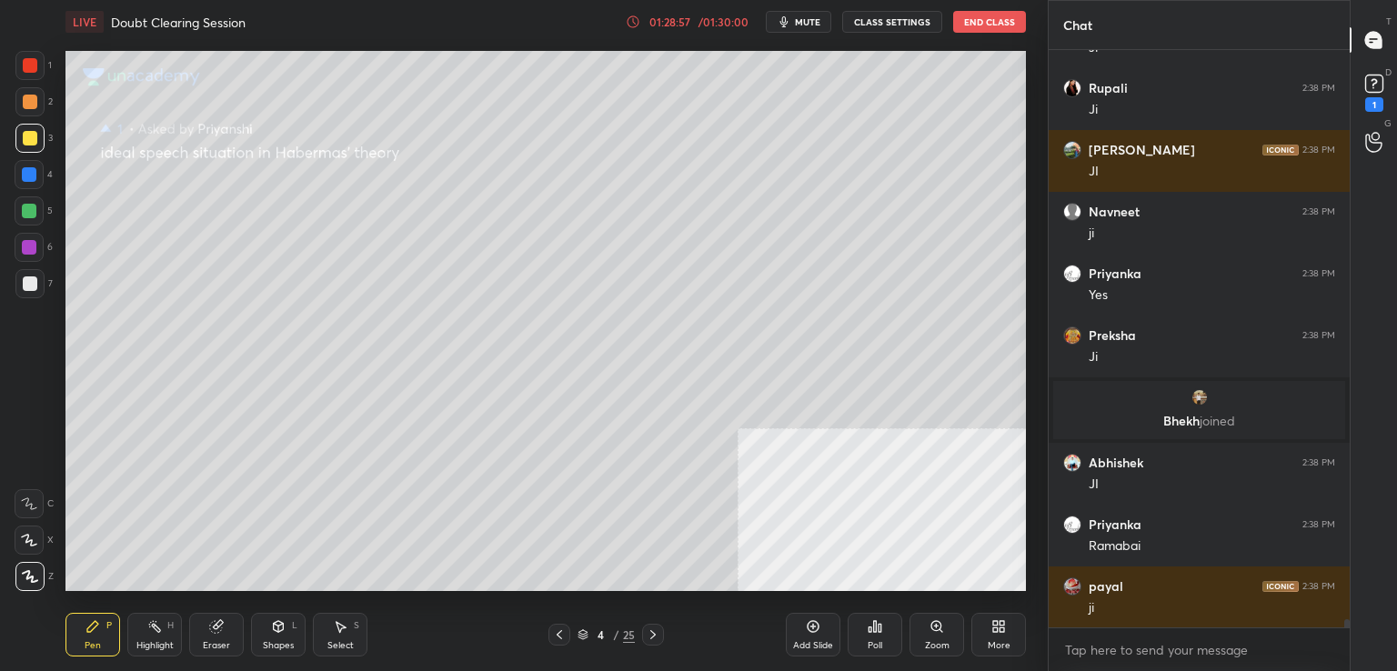
scroll to position [42024, 0]
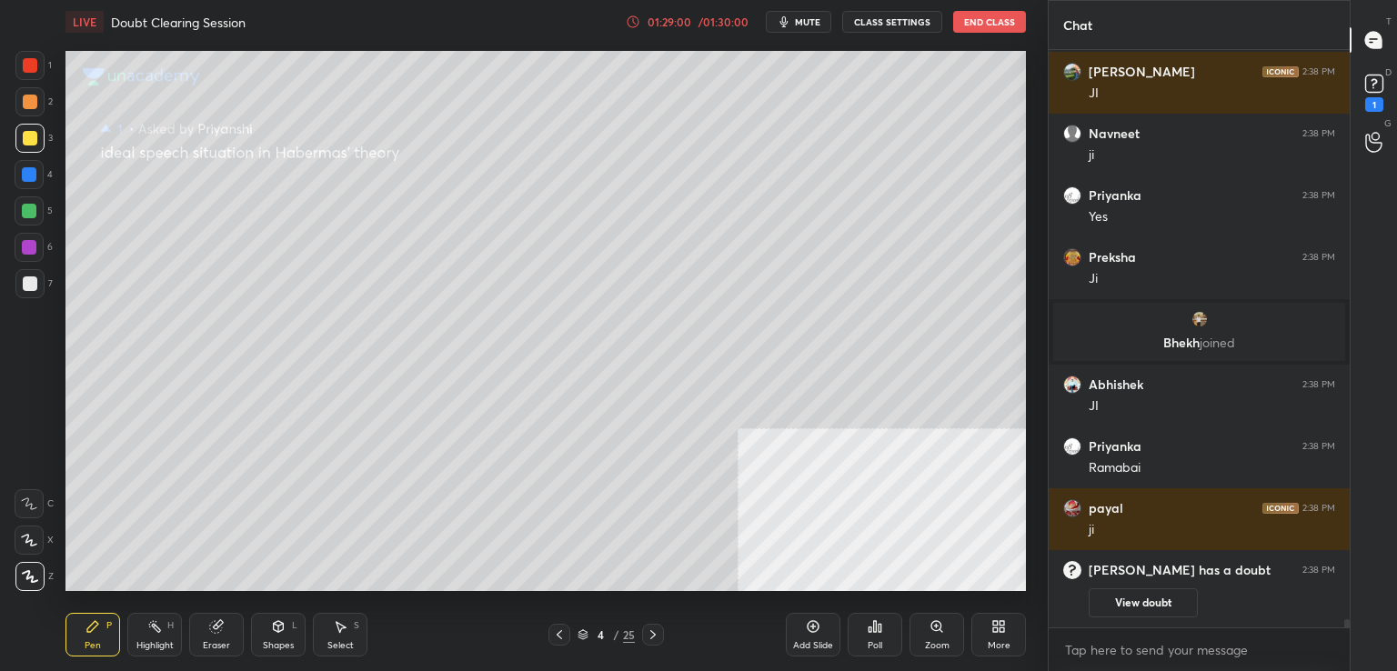
click at [1395, 88] on div "D Doubts (D) 1" at bounding box center [1374, 91] width 46 height 51
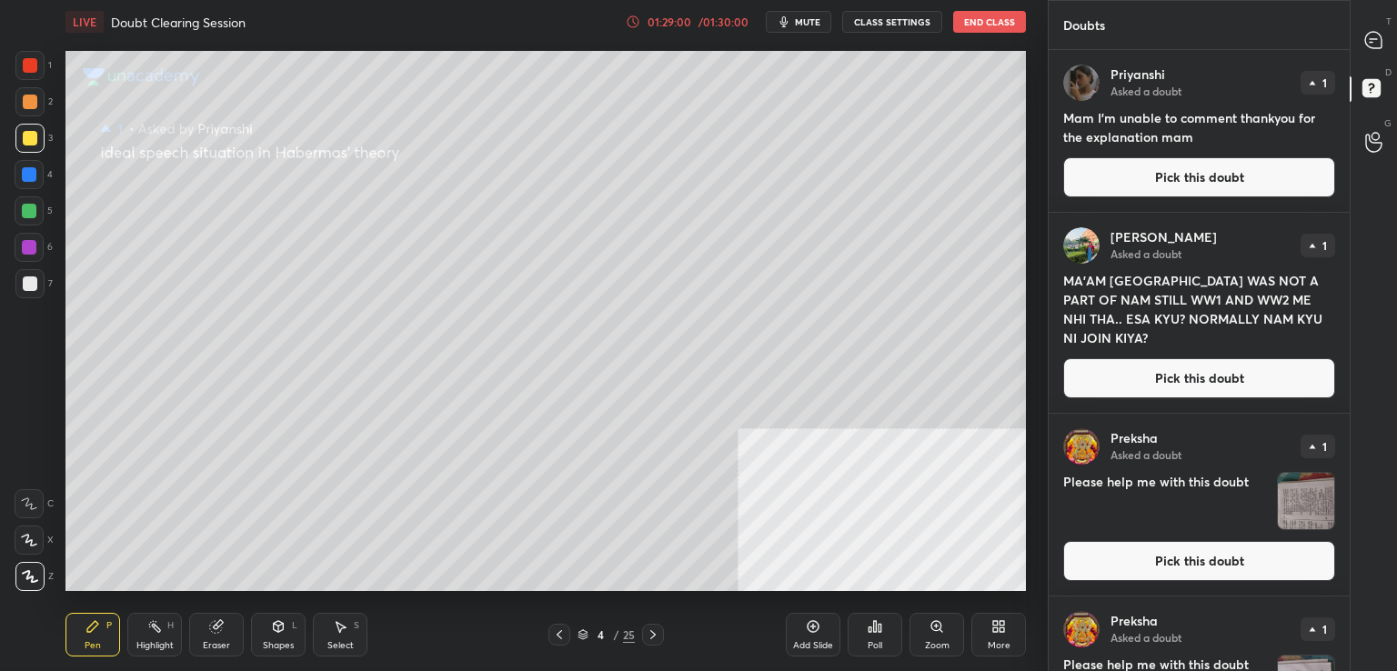
click at [1395, 88] on div "D Doubts (D)" at bounding box center [1374, 91] width 46 height 51
click at [1207, 389] on button "Pick this doubt" at bounding box center [1200, 378] width 272 height 40
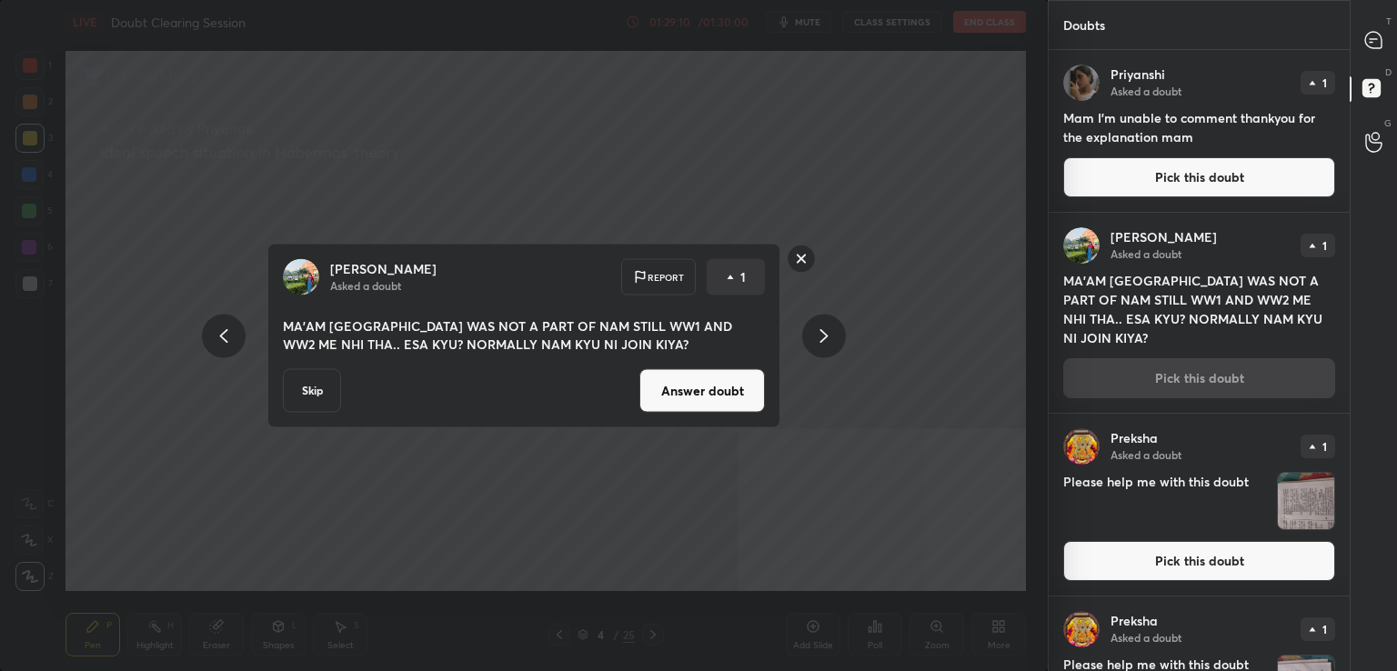
click at [702, 404] on button "Answer doubt" at bounding box center [703, 391] width 126 height 44
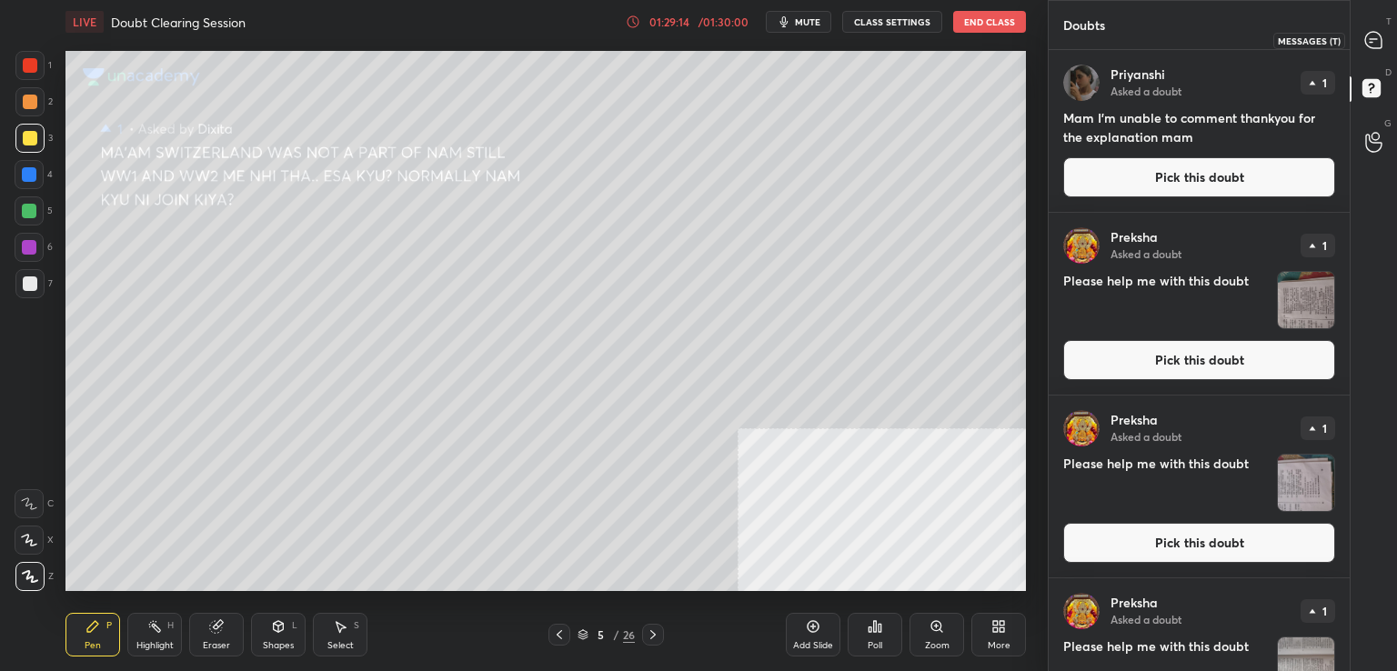
click at [1383, 39] on icon at bounding box center [1374, 40] width 19 height 19
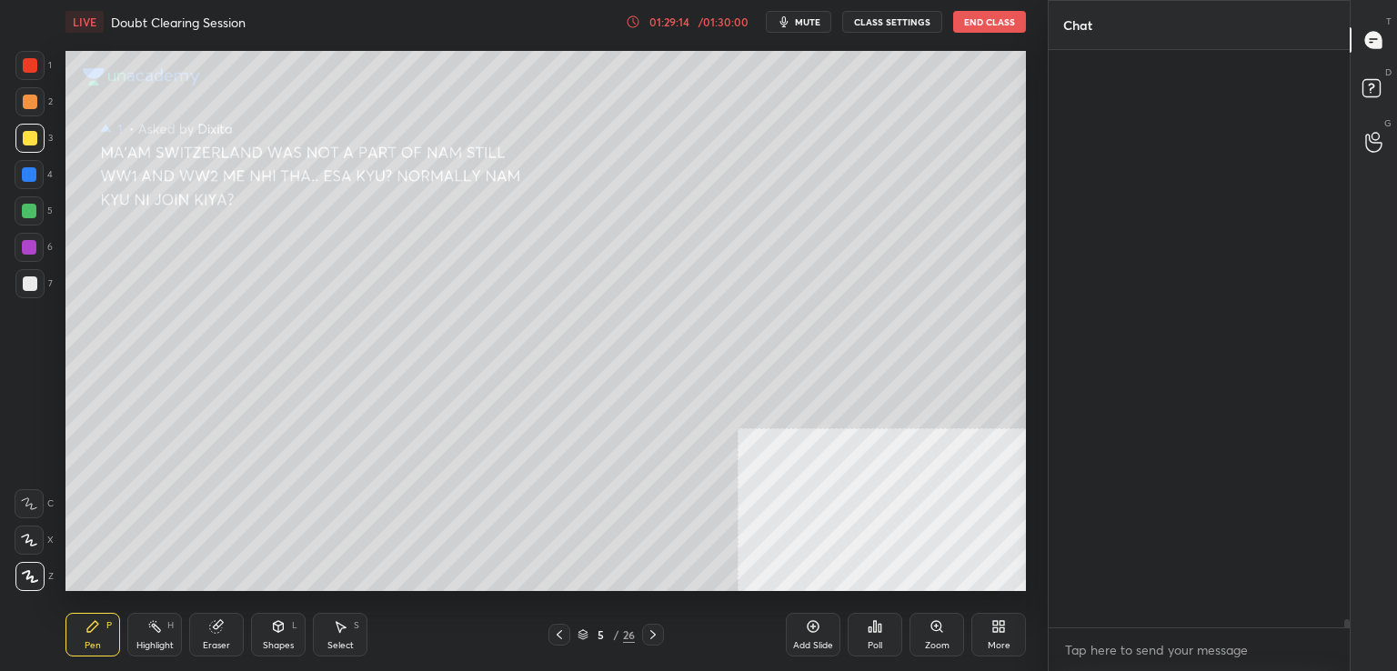
click at [1383, 39] on icon at bounding box center [1374, 40] width 19 height 19
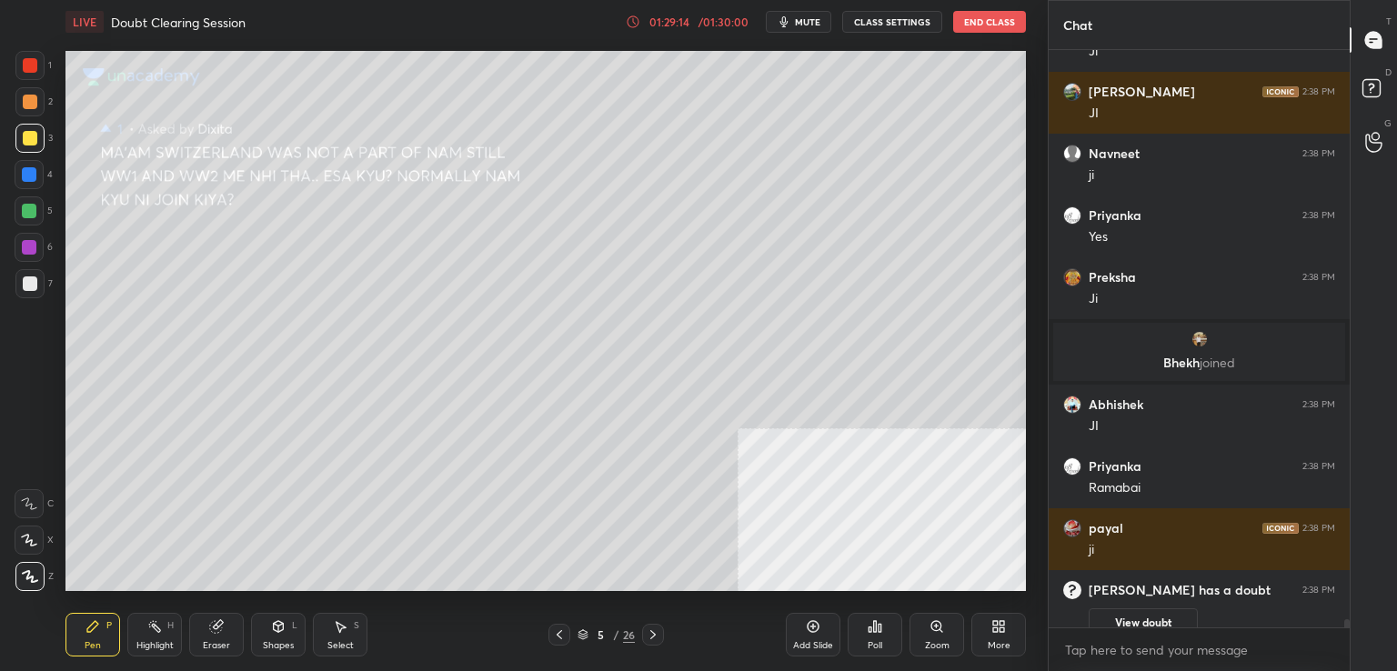
scroll to position [572, 296]
click at [1383, 39] on icon at bounding box center [1374, 40] width 19 height 19
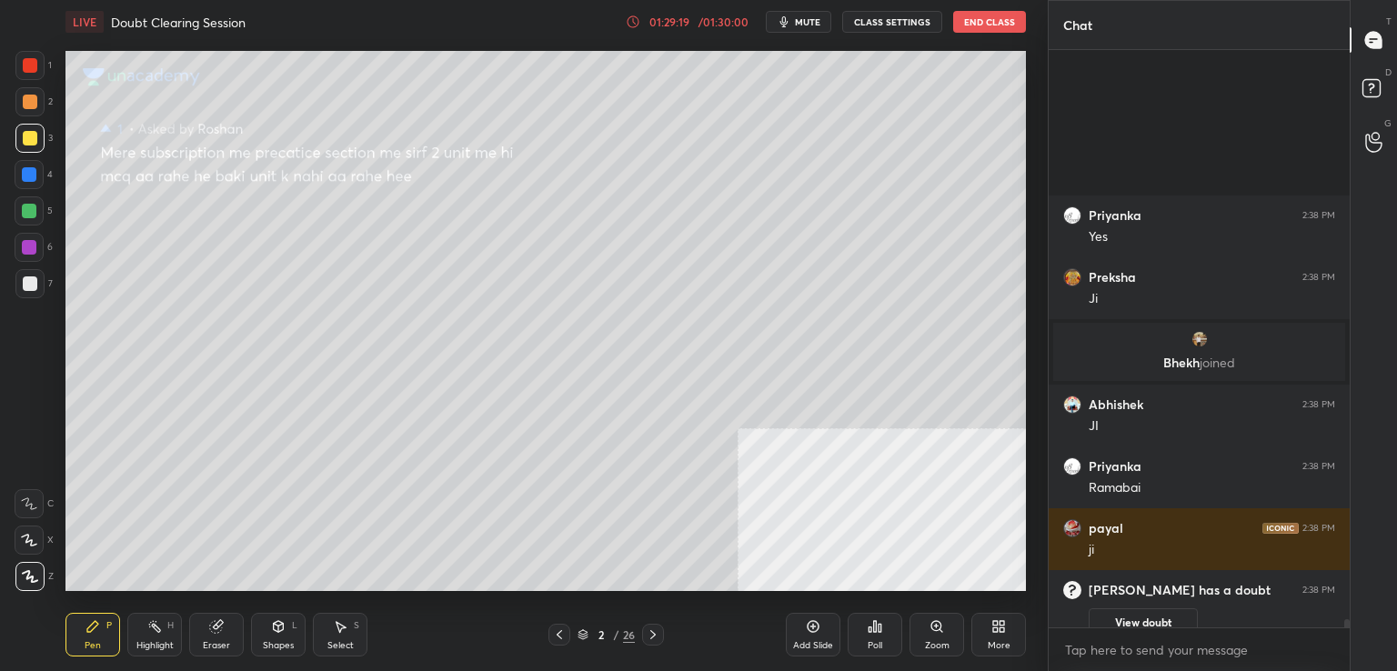
scroll to position [42332, 0]
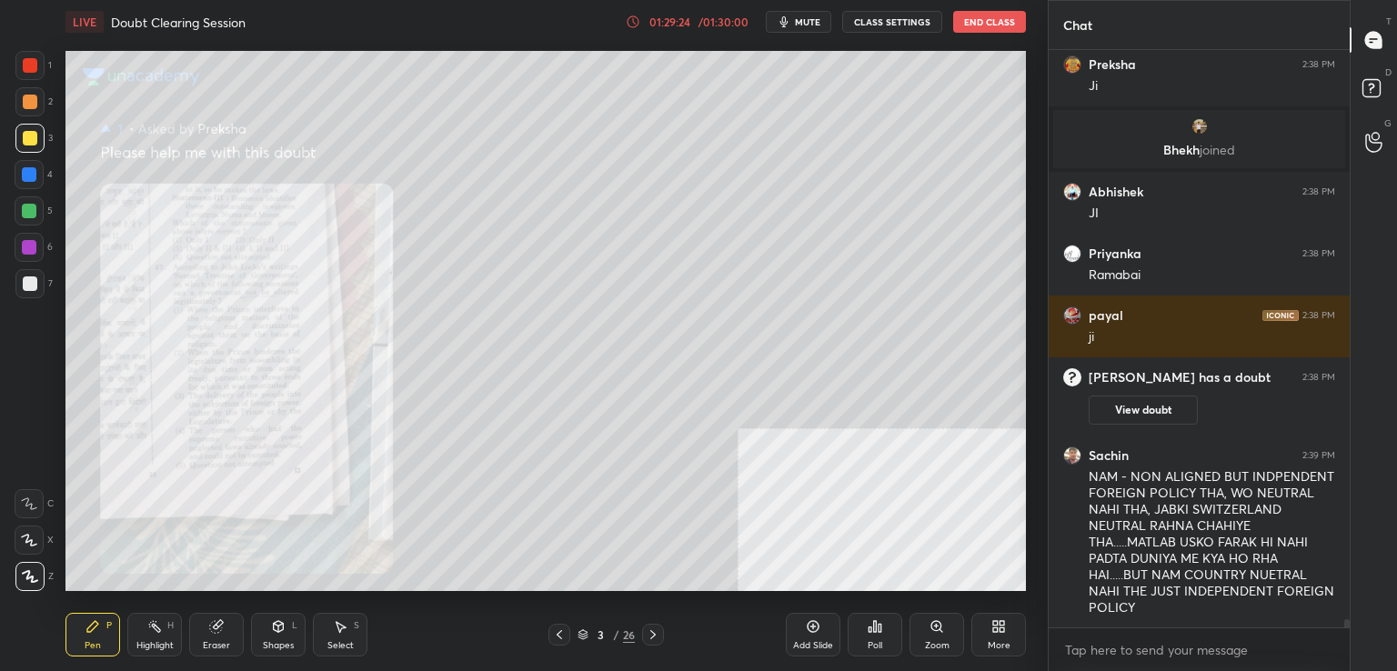
click at [913, 650] on div "Zoom" at bounding box center [937, 635] width 55 height 44
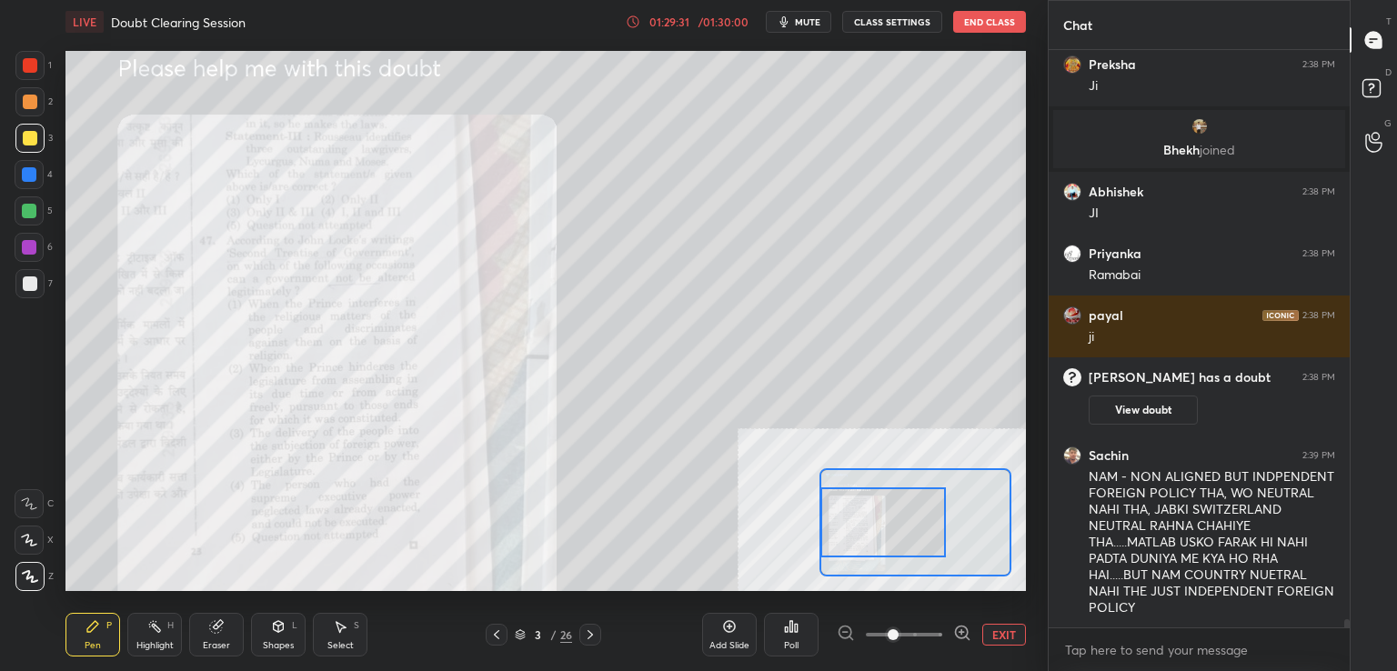
click at [817, 536] on div "Setting up your live class Poll for secs No correct answer Start poll" at bounding box center [546, 321] width 961 height 540
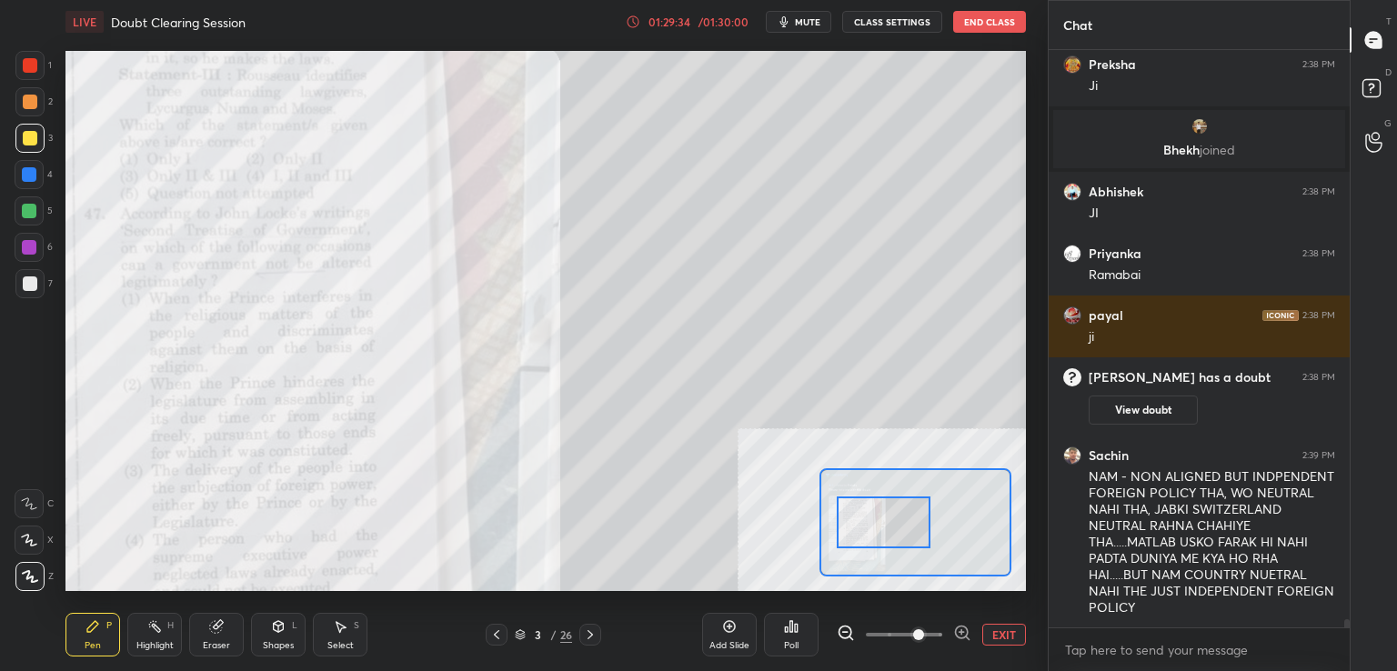
click at [913, 630] on span at bounding box center [918, 635] width 11 height 11
click at [923, 631] on span at bounding box center [918, 635] width 11 height 11
drag, startPoint x: 923, startPoint y: 631, endPoint x: 933, endPoint y: 634, distance: 9.5
click at [924, 634] on span at bounding box center [918, 635] width 11 height 11
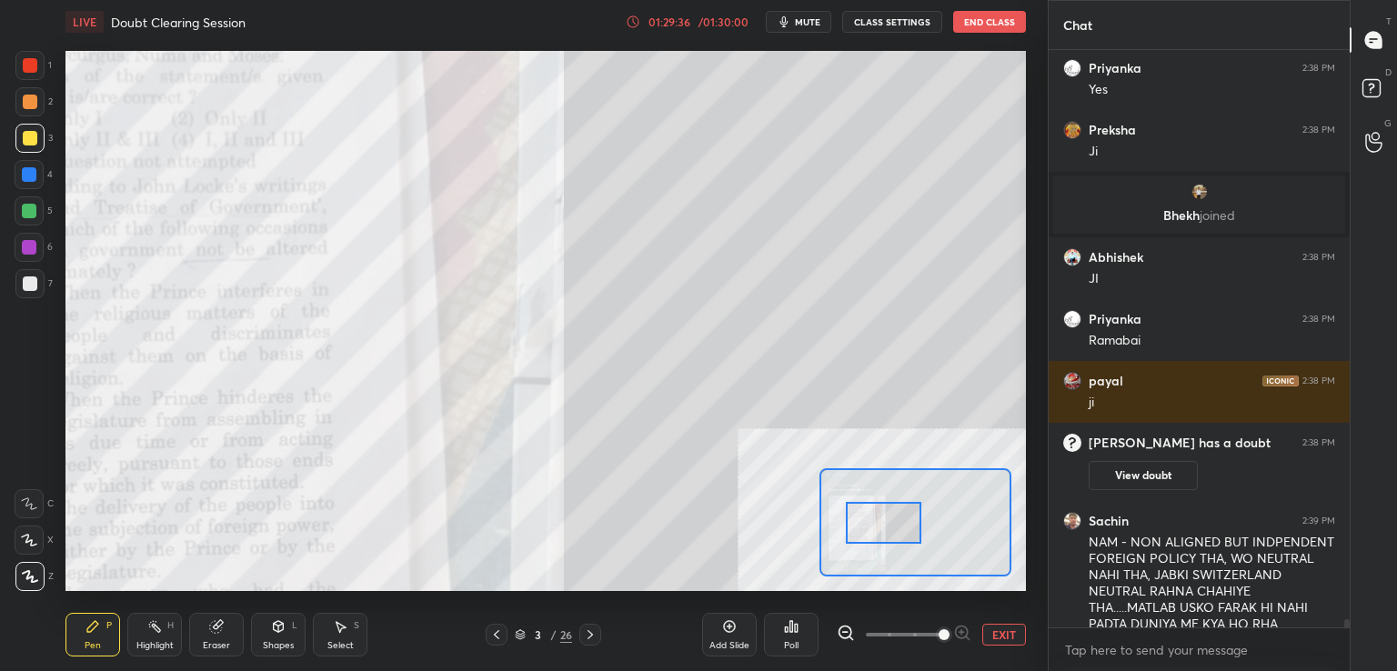
scroll to position [42393, 0]
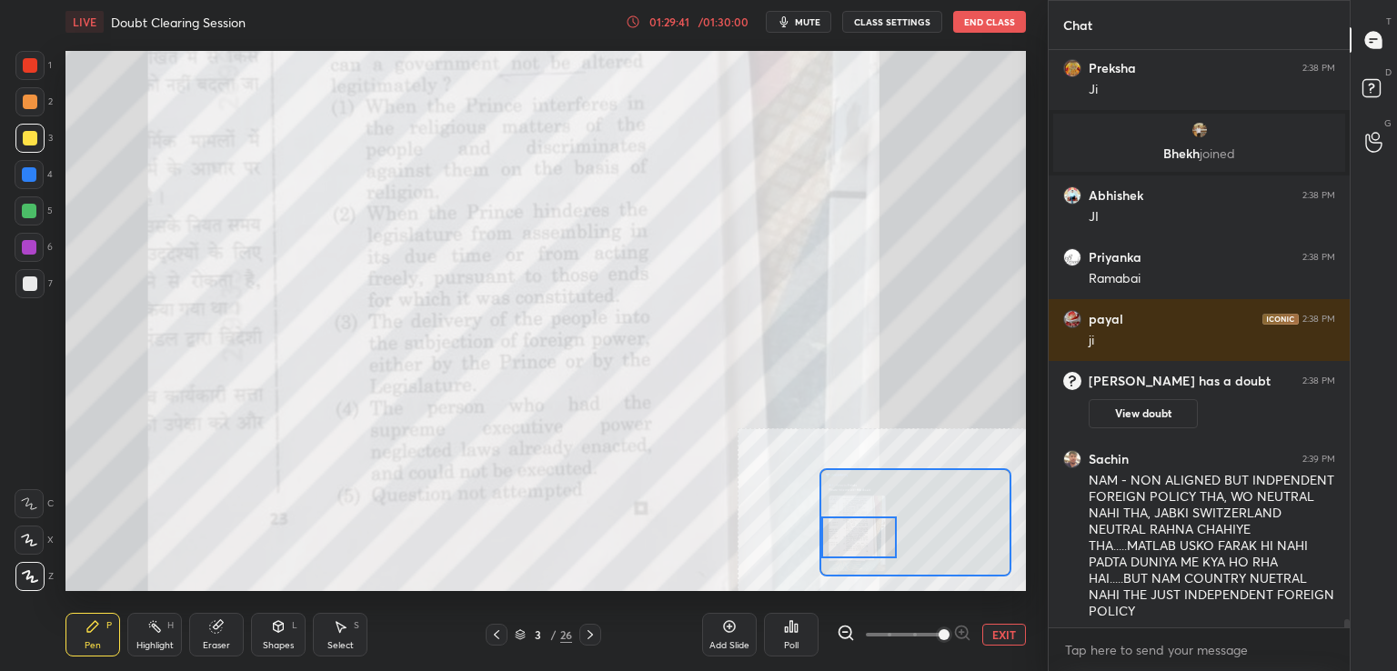
drag, startPoint x: 907, startPoint y: 525, endPoint x: 866, endPoint y: 539, distance: 43.5
click at [866, 539] on div at bounding box center [860, 538] width 76 height 42
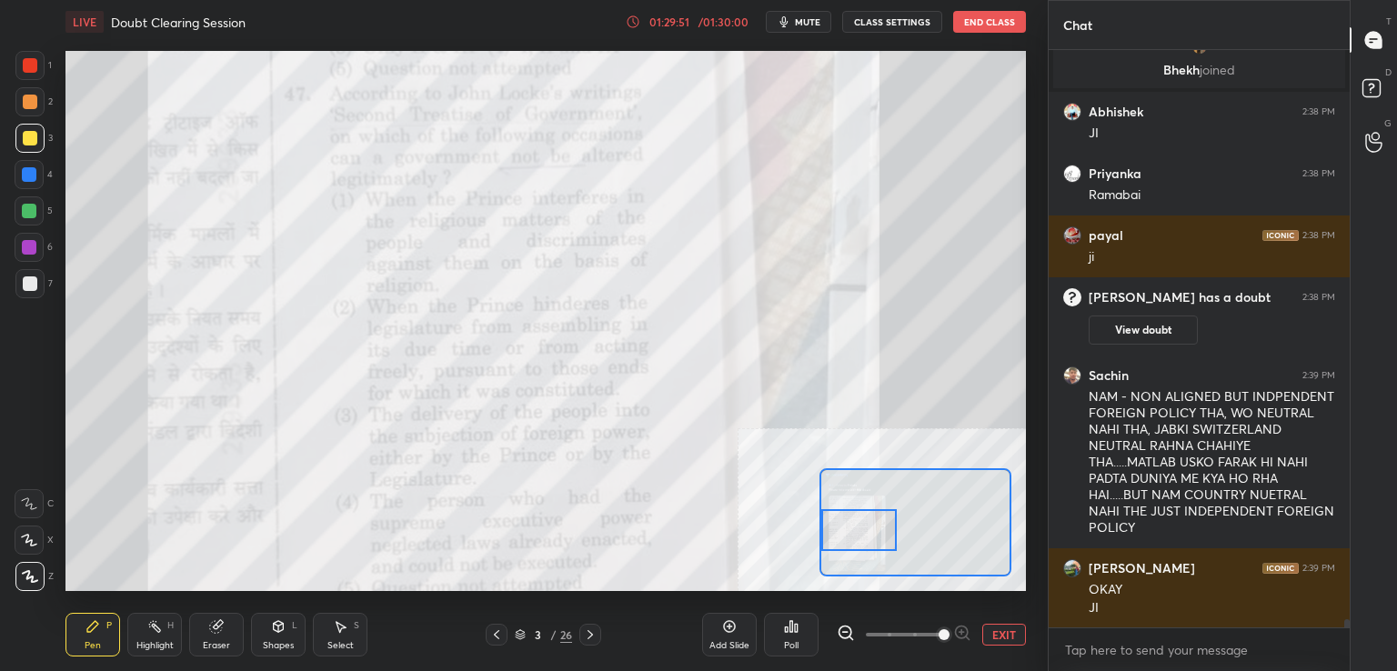
click at [861, 514] on div at bounding box center [860, 530] width 76 height 42
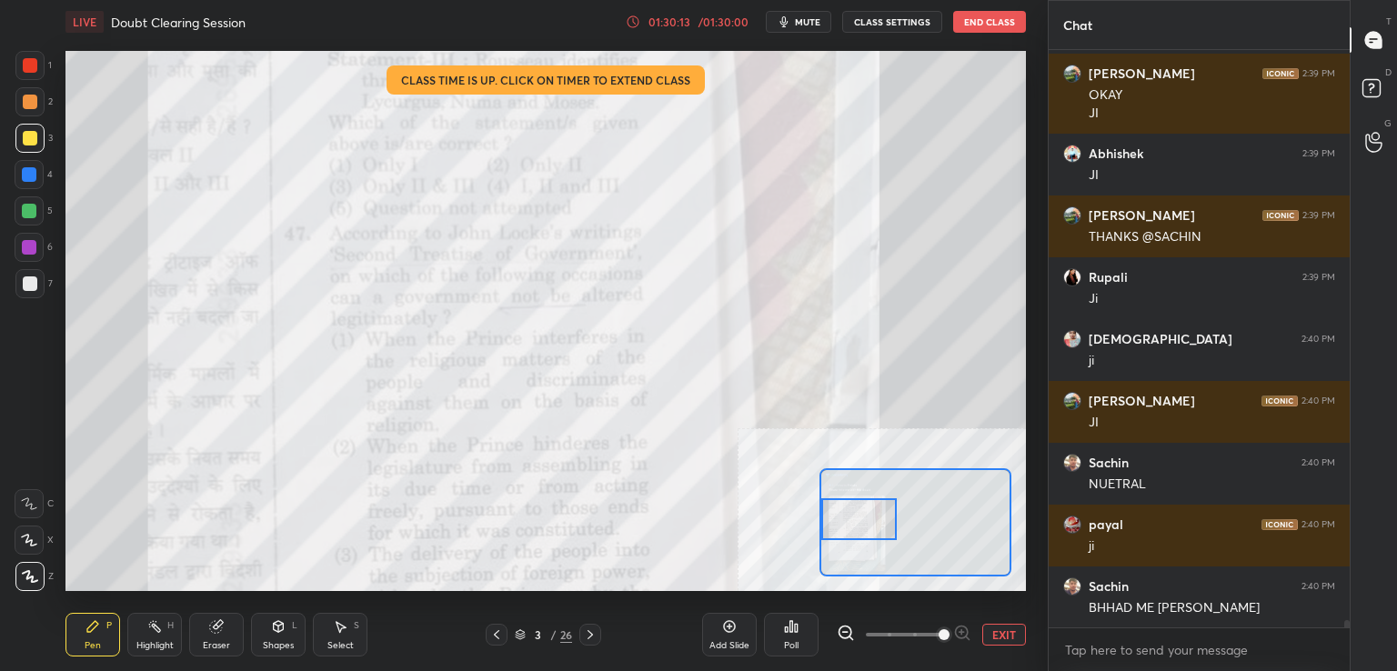
scroll to position [43034, 0]
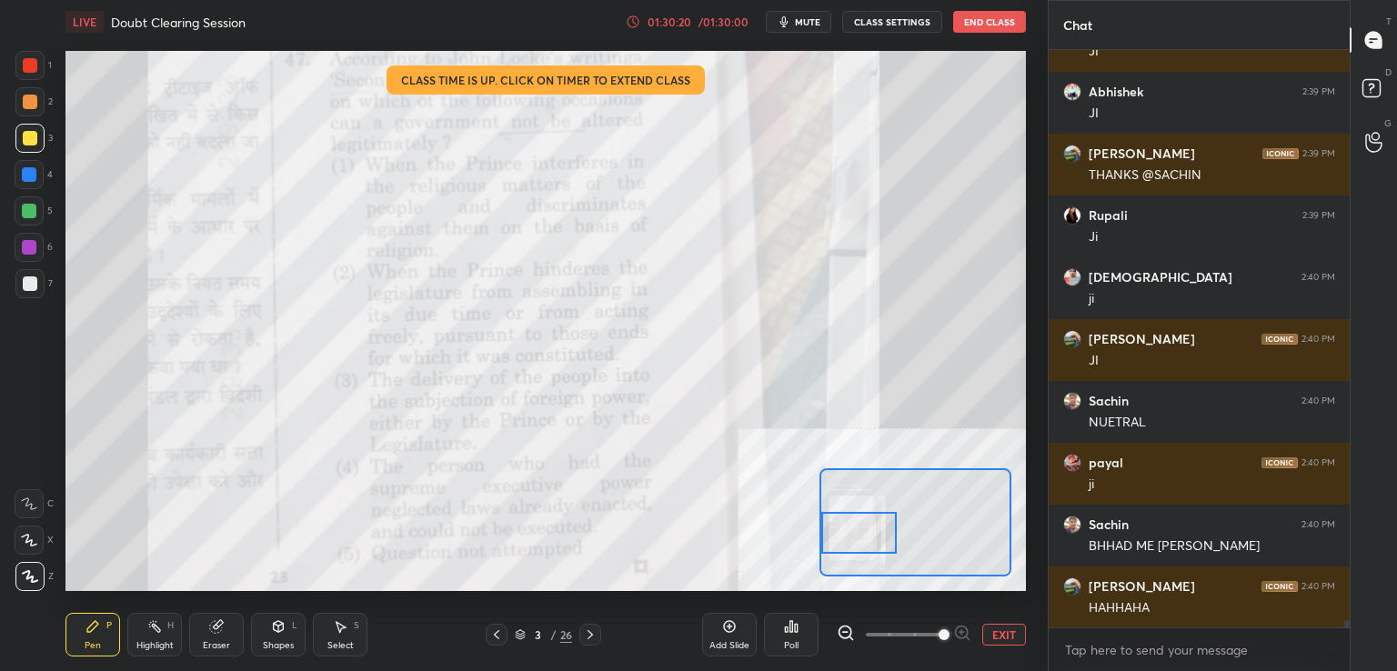
click at [849, 538] on div at bounding box center [860, 533] width 76 height 42
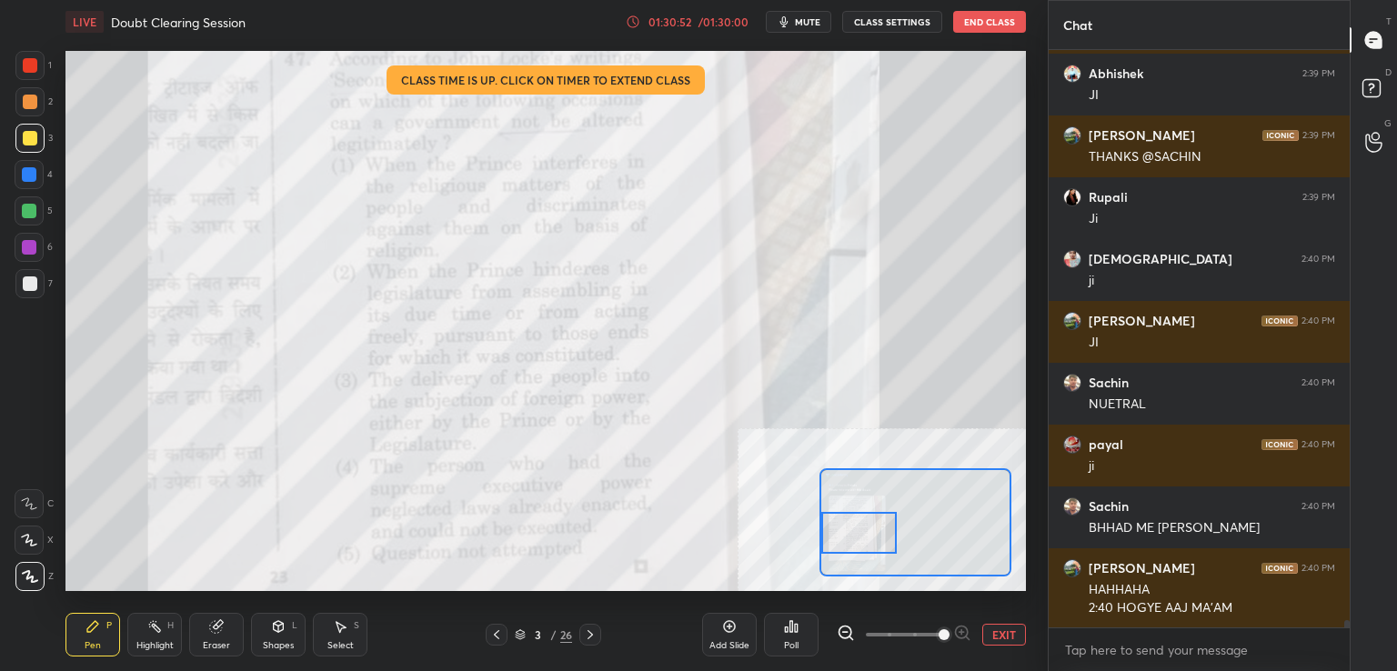
click at [1003, 637] on button "EXIT" at bounding box center [1005, 635] width 44 height 22
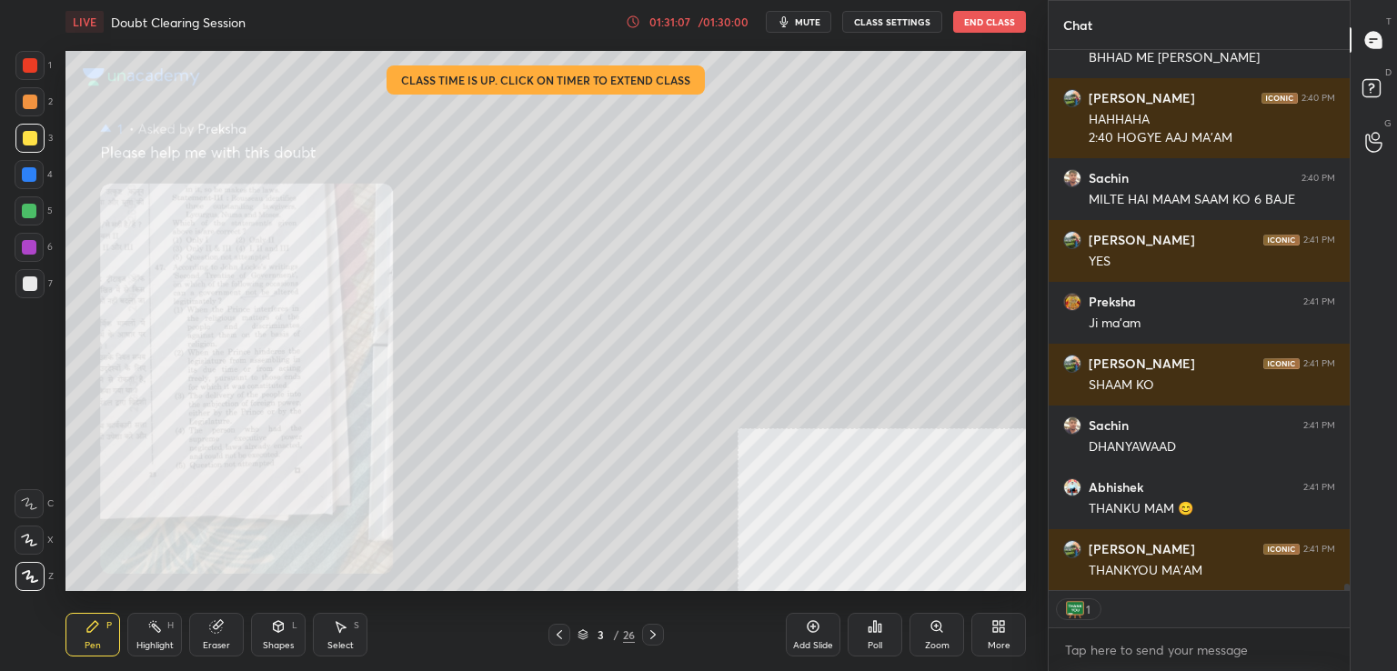
scroll to position [43584, 0]
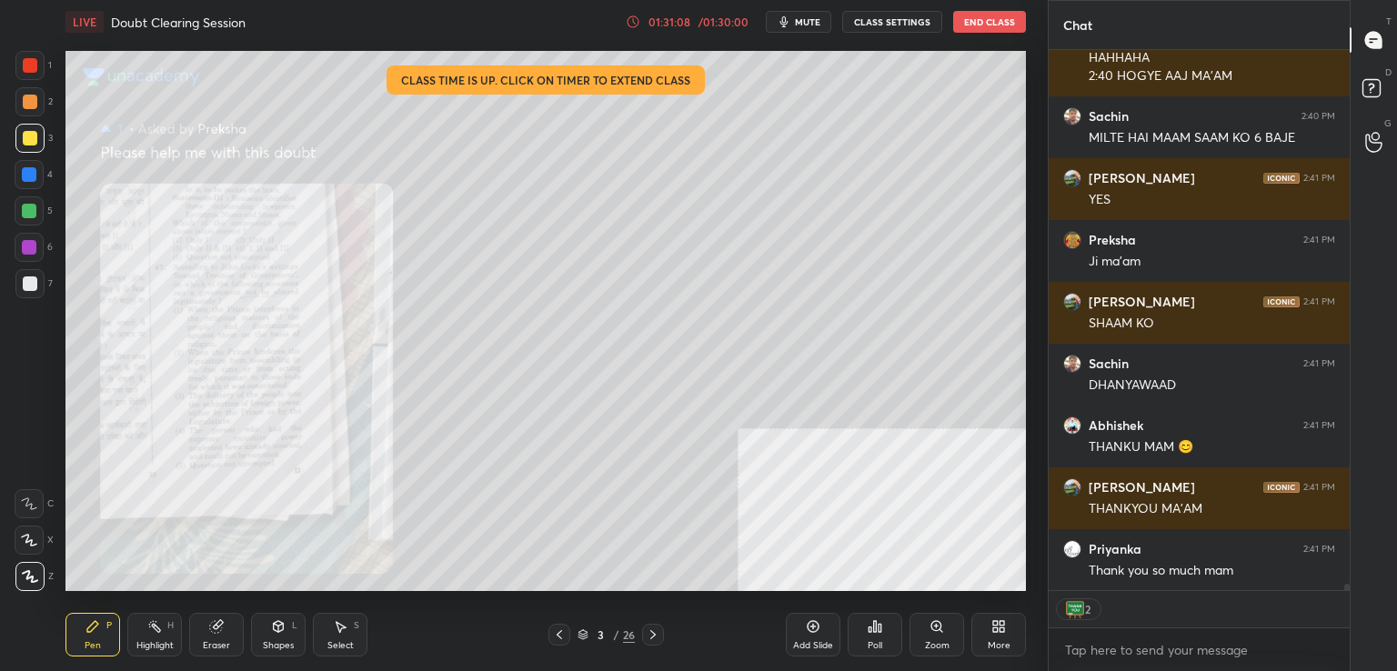
click at [972, 16] on button "End Class" at bounding box center [989, 22] width 73 height 22
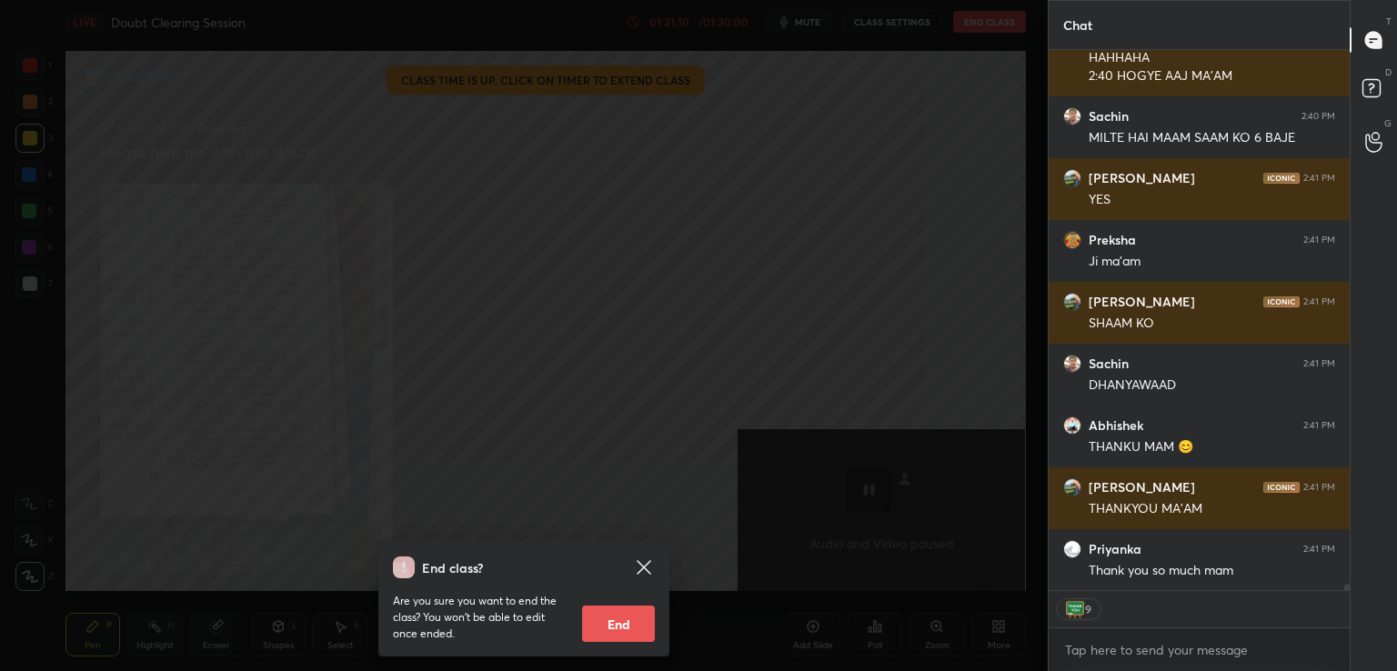
click at [618, 609] on button "End" at bounding box center [618, 624] width 73 height 36
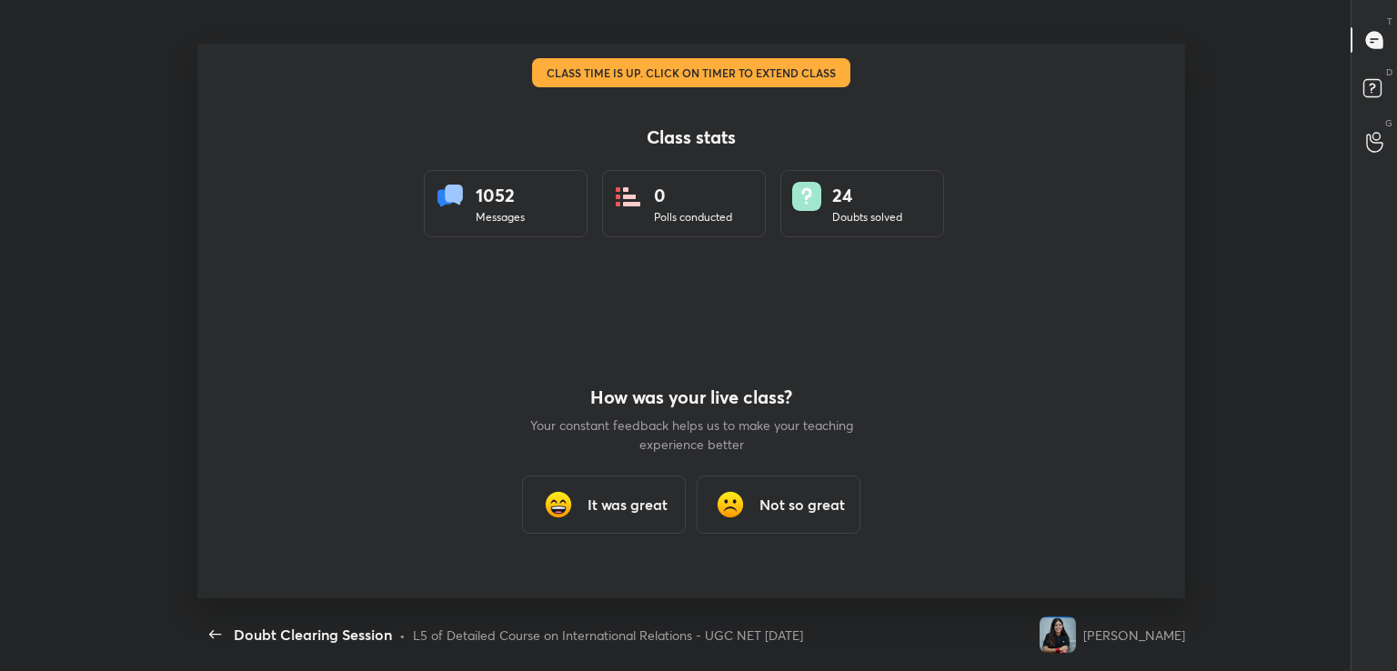
scroll to position [0, 0]
